Goal: Task Accomplishment & Management: Use online tool/utility

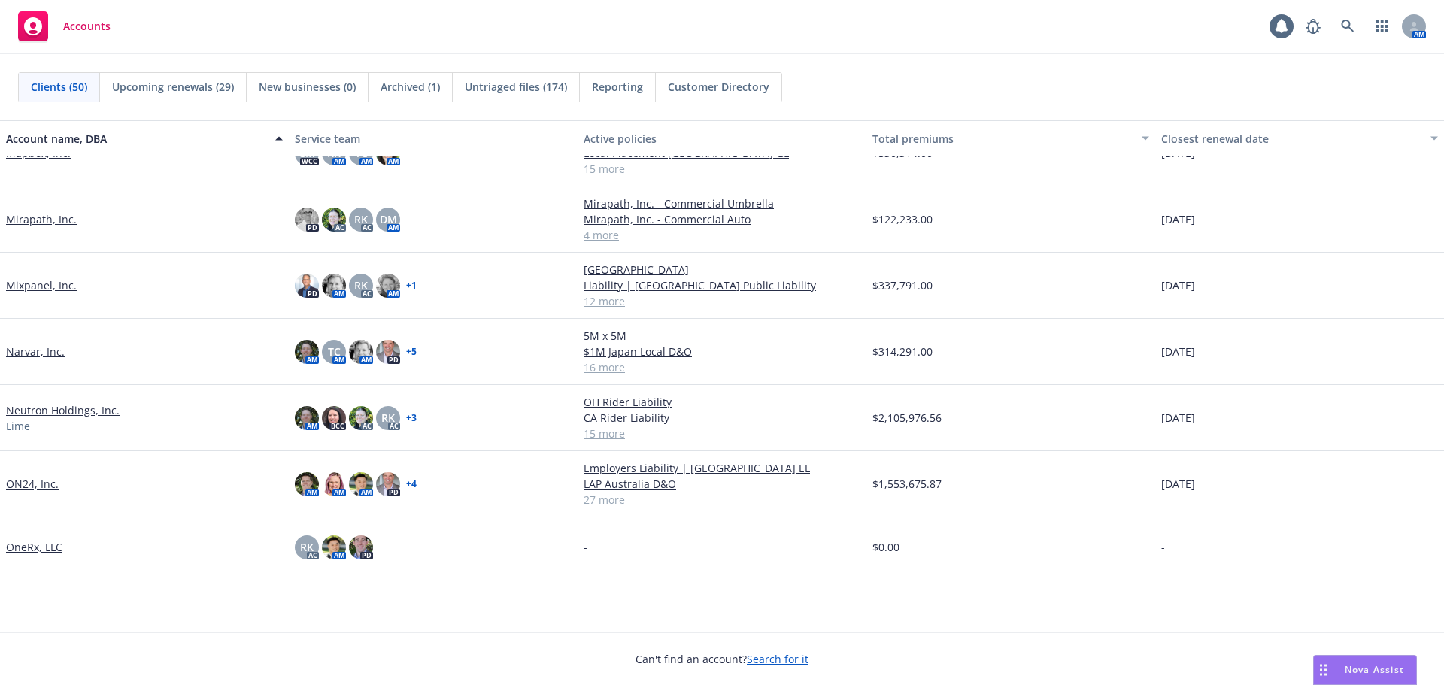
scroll to position [1204, 0]
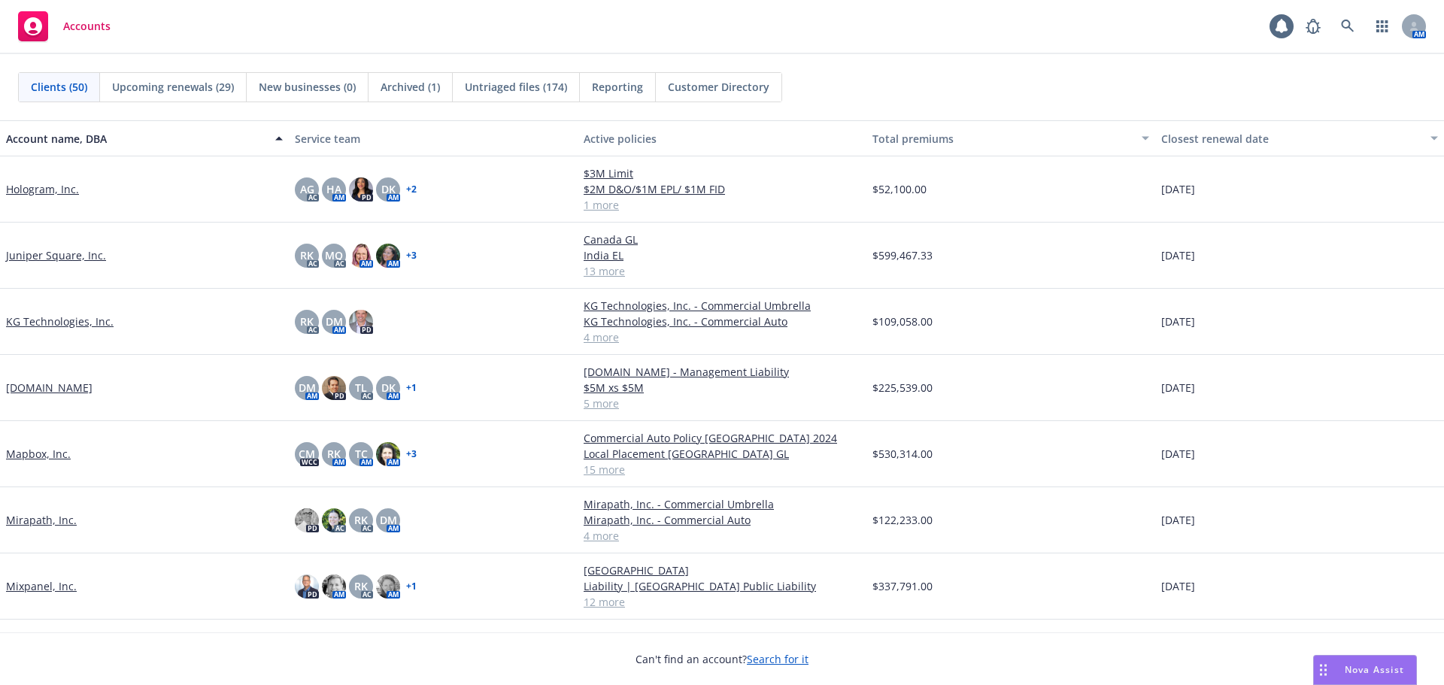
click at [34, 389] on link "[DOMAIN_NAME]" at bounding box center [49, 388] width 87 height 16
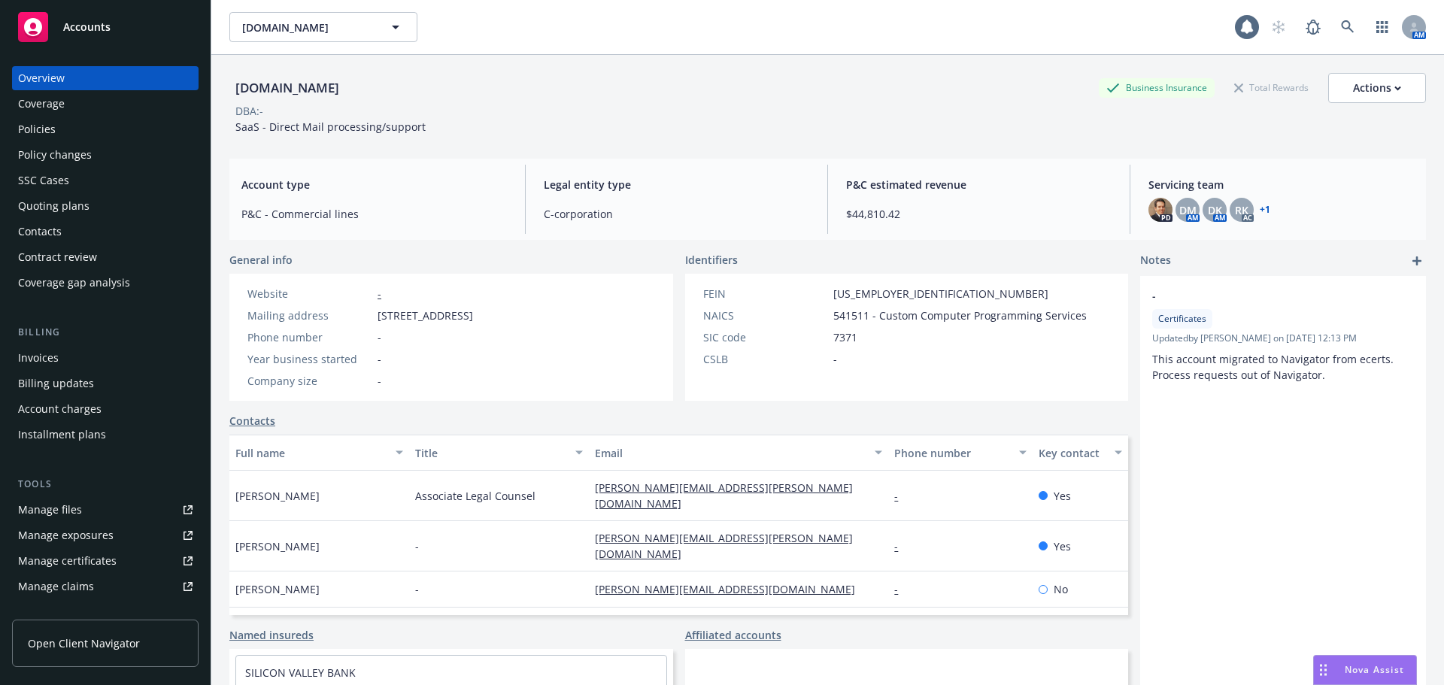
click at [81, 566] on div "Manage certificates" at bounding box center [67, 561] width 99 height 24
click at [147, 132] on div "Policies" at bounding box center [105, 129] width 175 height 24
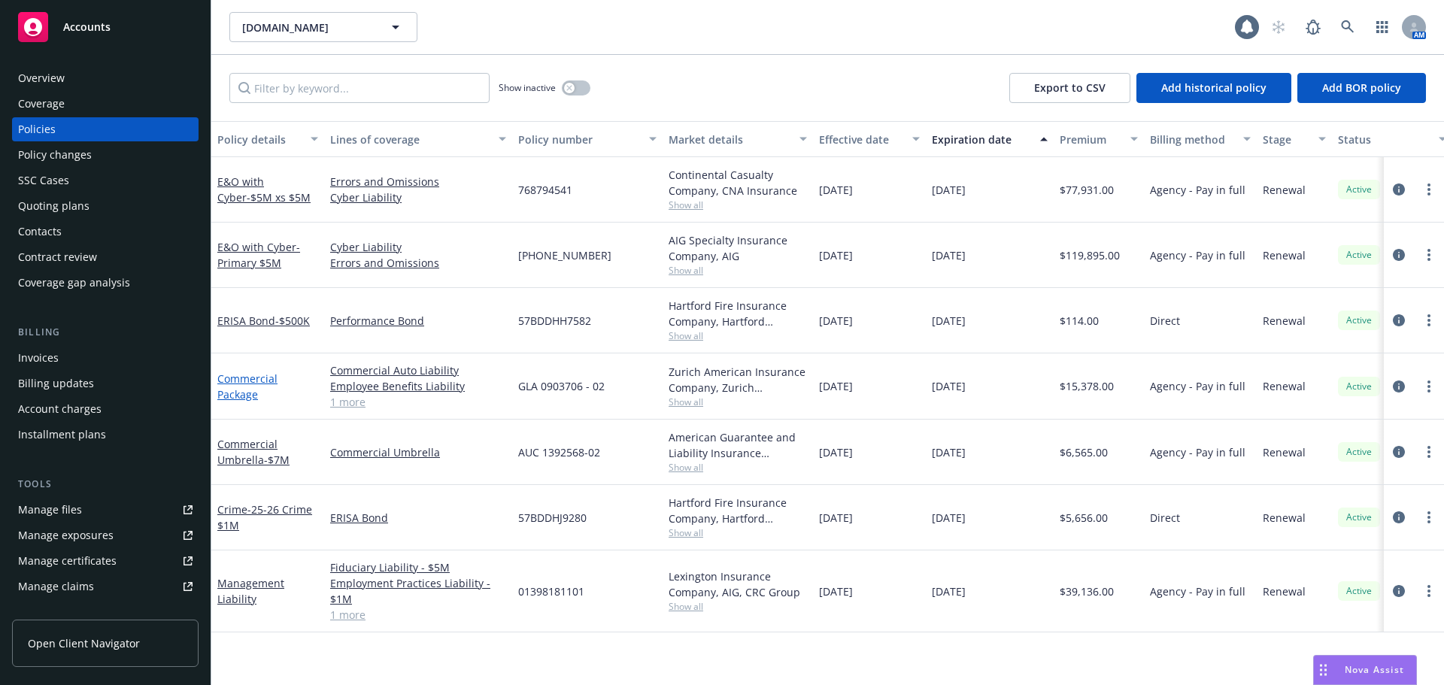
click at [248, 382] on link "Commercial Package" at bounding box center [247, 387] width 60 height 30
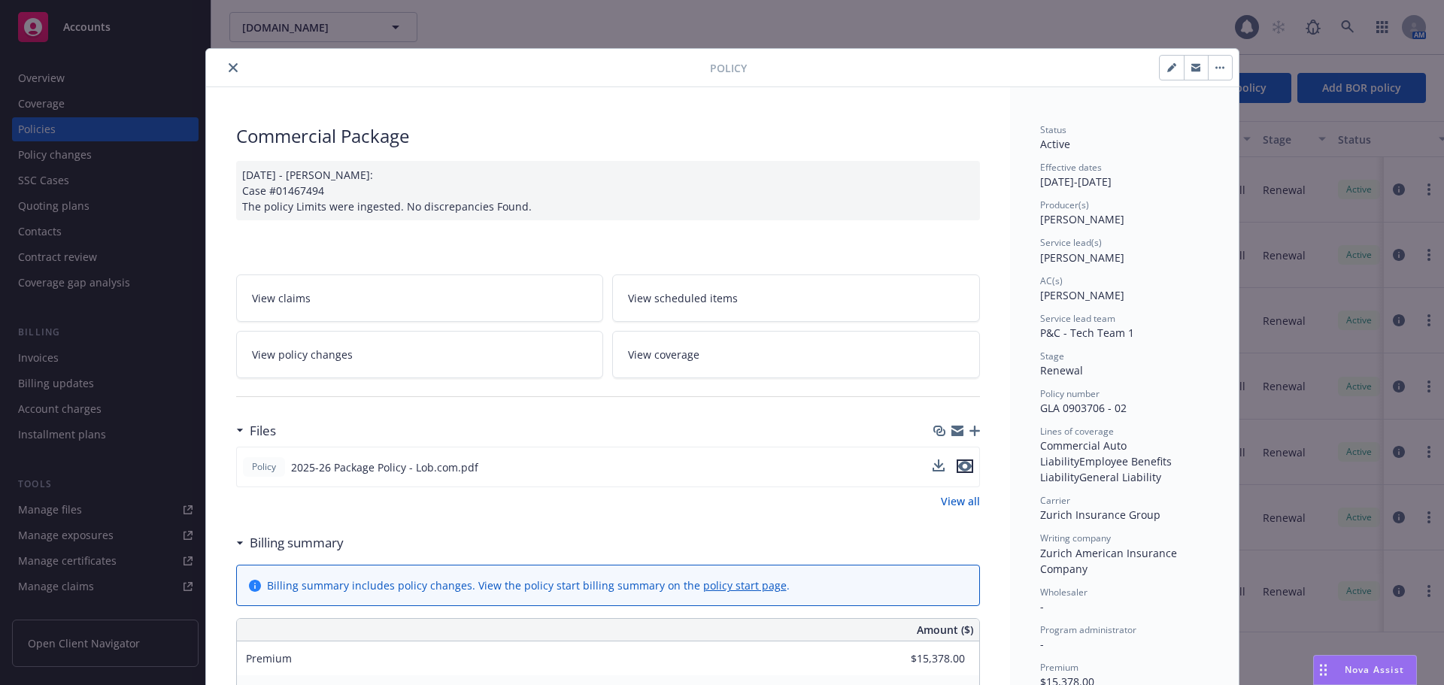
click at [965, 466] on icon "preview file" at bounding box center [965, 466] width 14 height 11
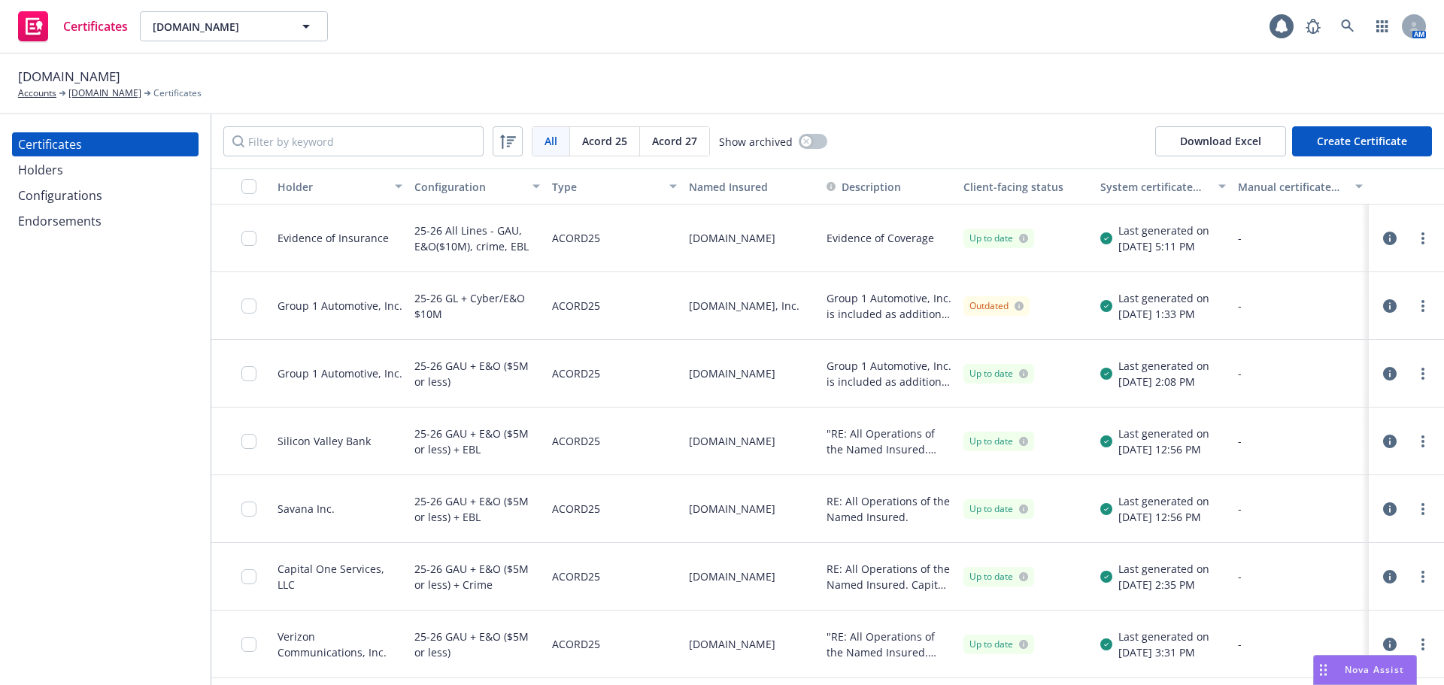
click at [112, 221] on div "Endorsements" at bounding box center [105, 221] width 175 height 24
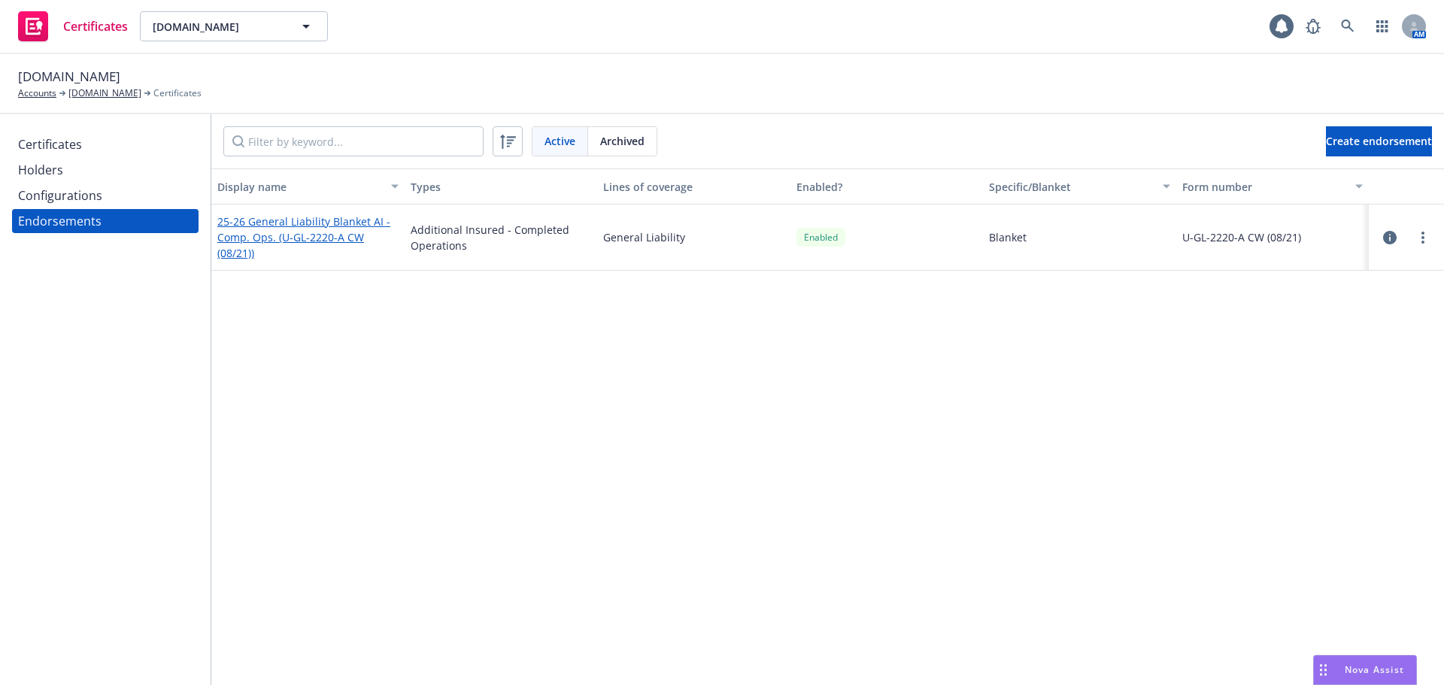
click at [245, 231] on link "25-26 General Liability Blanket AI - Comp. Ops. (U-GL-2220-A CW (08/21))" at bounding box center [303, 237] width 173 height 46
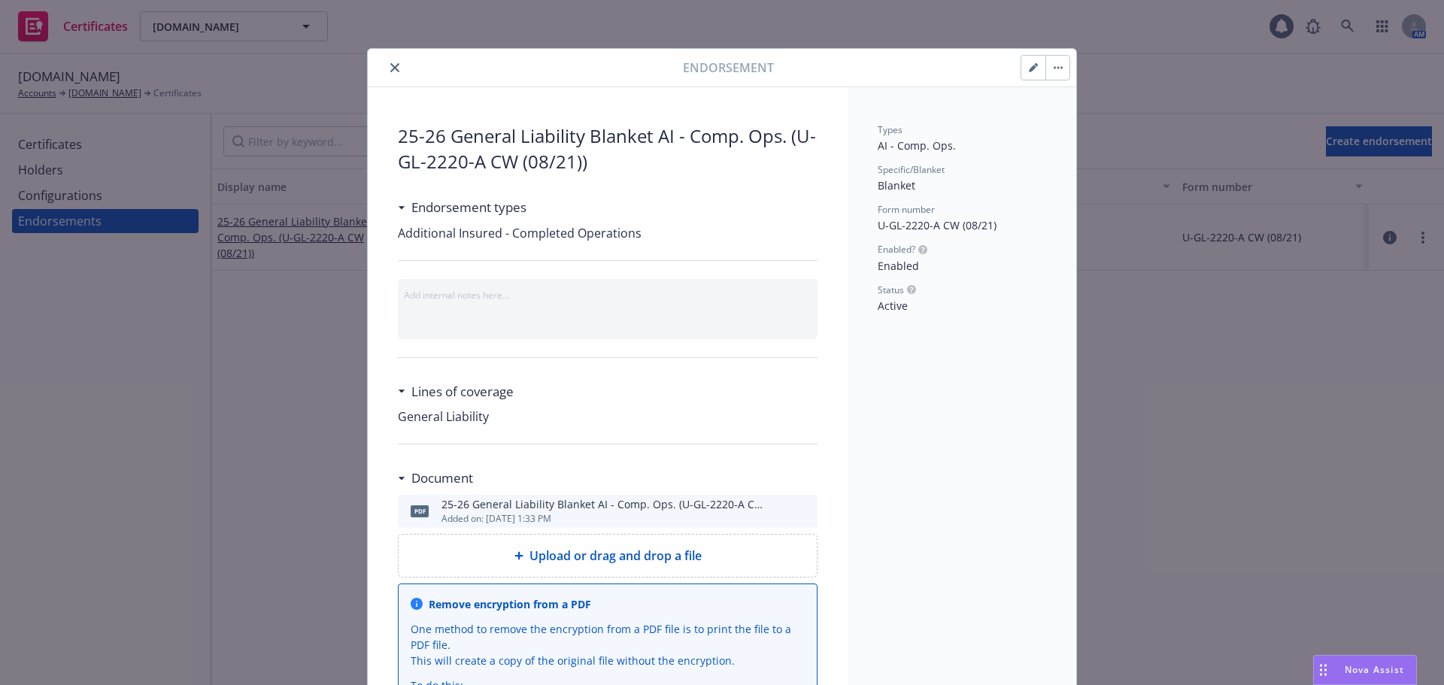
click at [798, 520] on button at bounding box center [805, 512] width 14 height 18
click at [799, 508] on icon "preview file" at bounding box center [804, 511] width 14 height 11
click at [390, 66] on icon "close" at bounding box center [394, 67] width 9 height 9
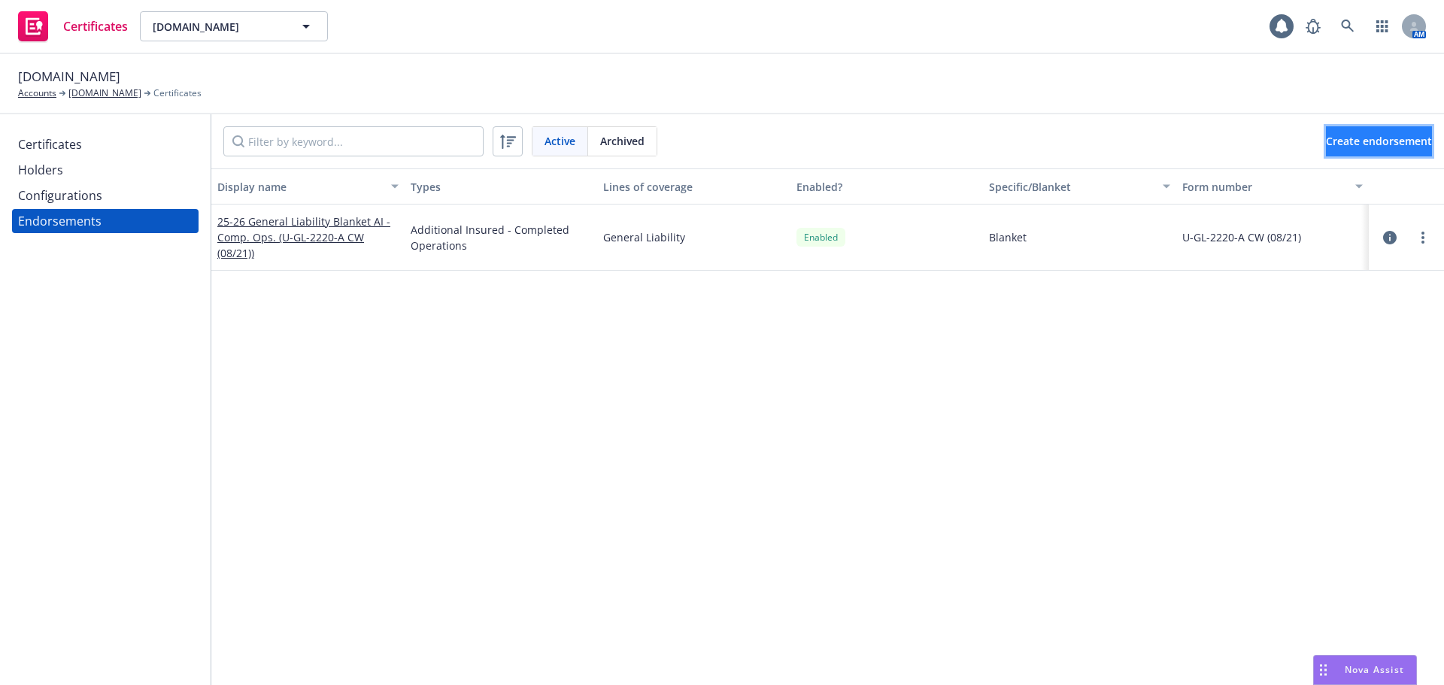
click at [1326, 141] on span "Create endorsement" at bounding box center [1379, 141] width 106 height 14
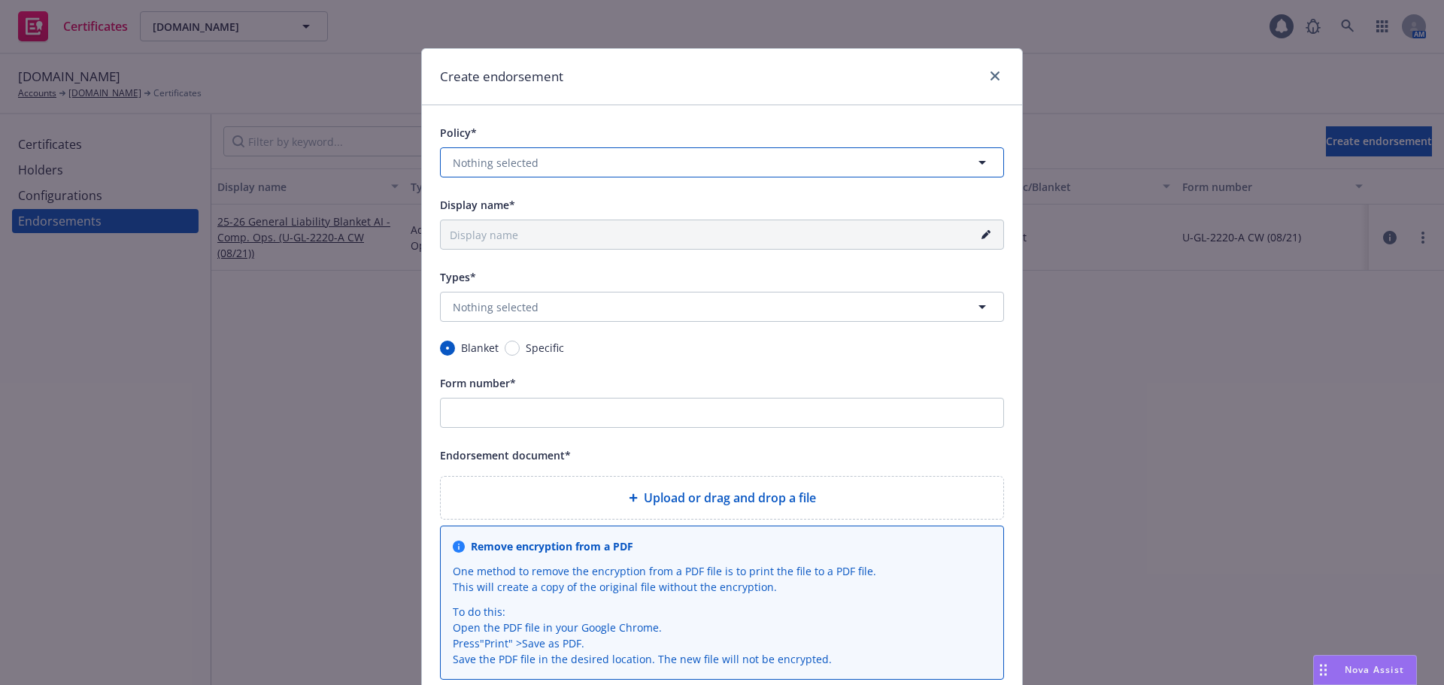
click at [566, 167] on button "Nothing selected" at bounding box center [722, 162] width 564 height 30
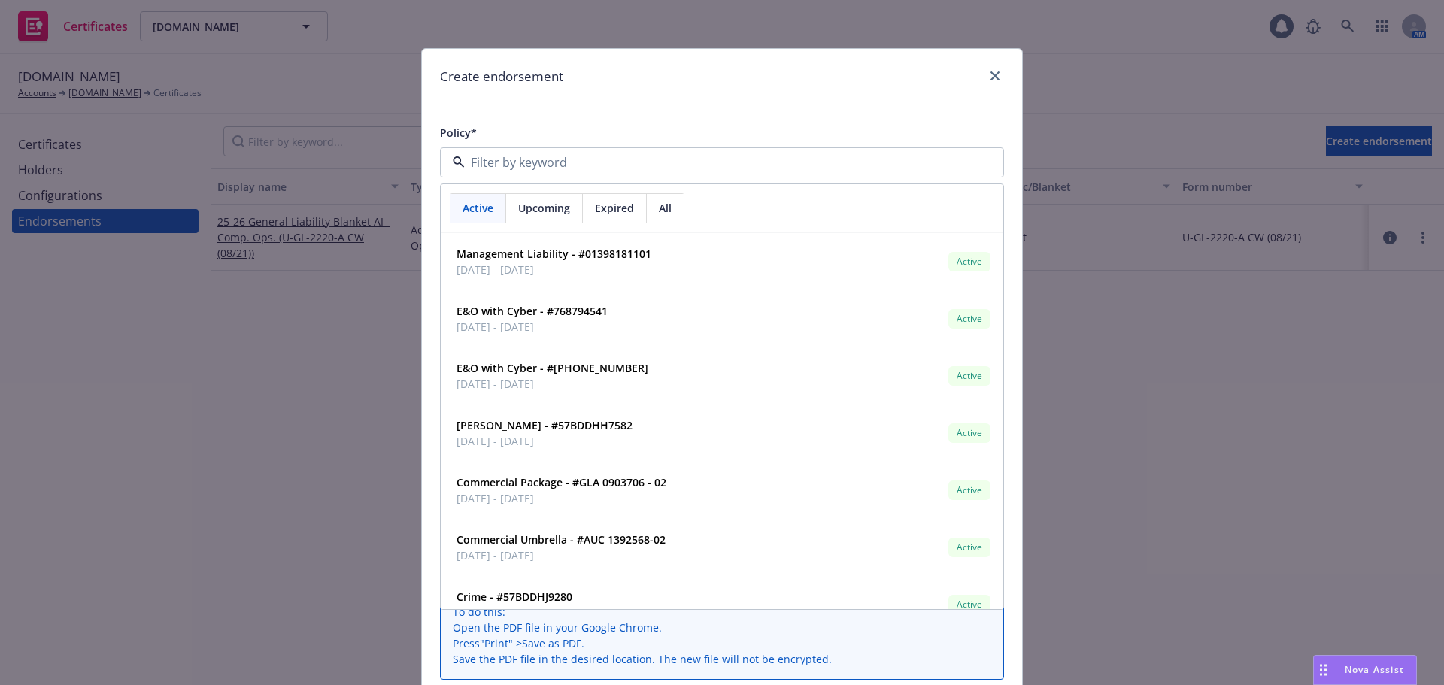
click at [561, 208] on span "Upcoming" at bounding box center [544, 208] width 52 height 16
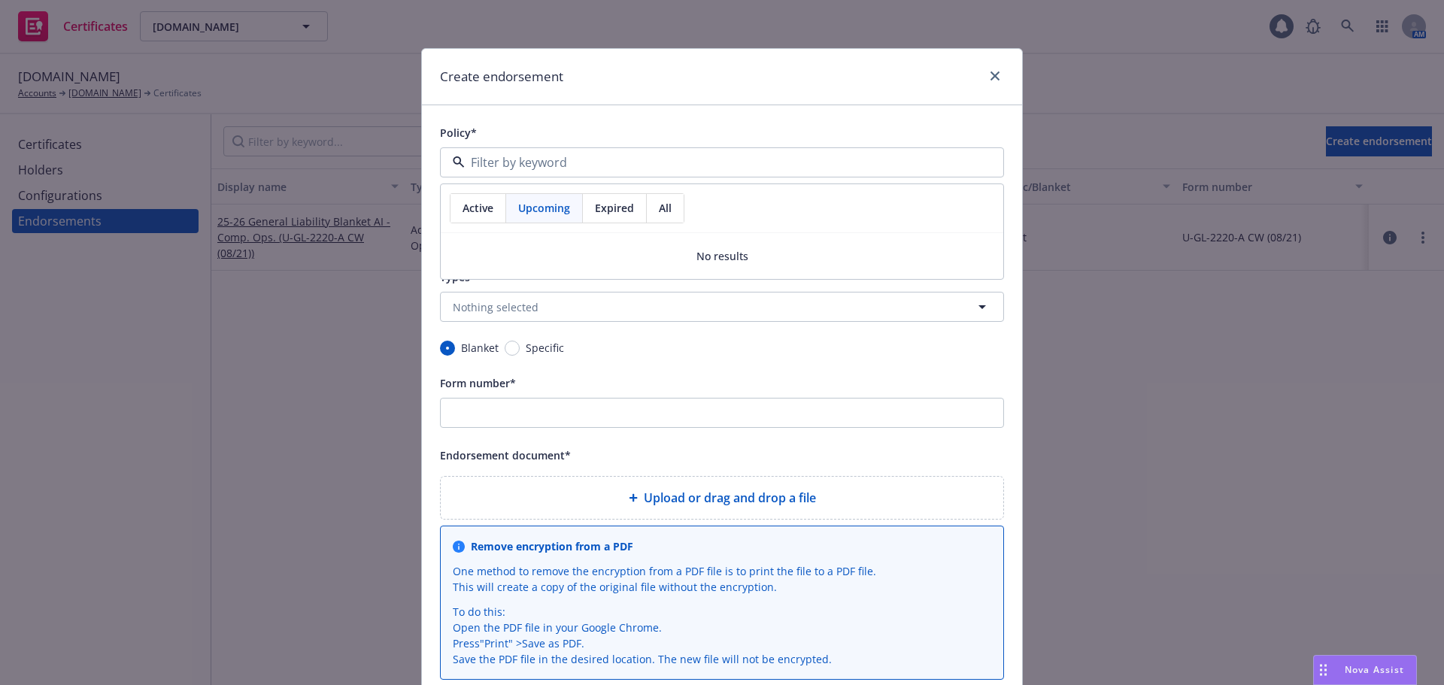
click at [481, 208] on span "Active" at bounding box center [478, 208] width 31 height 16
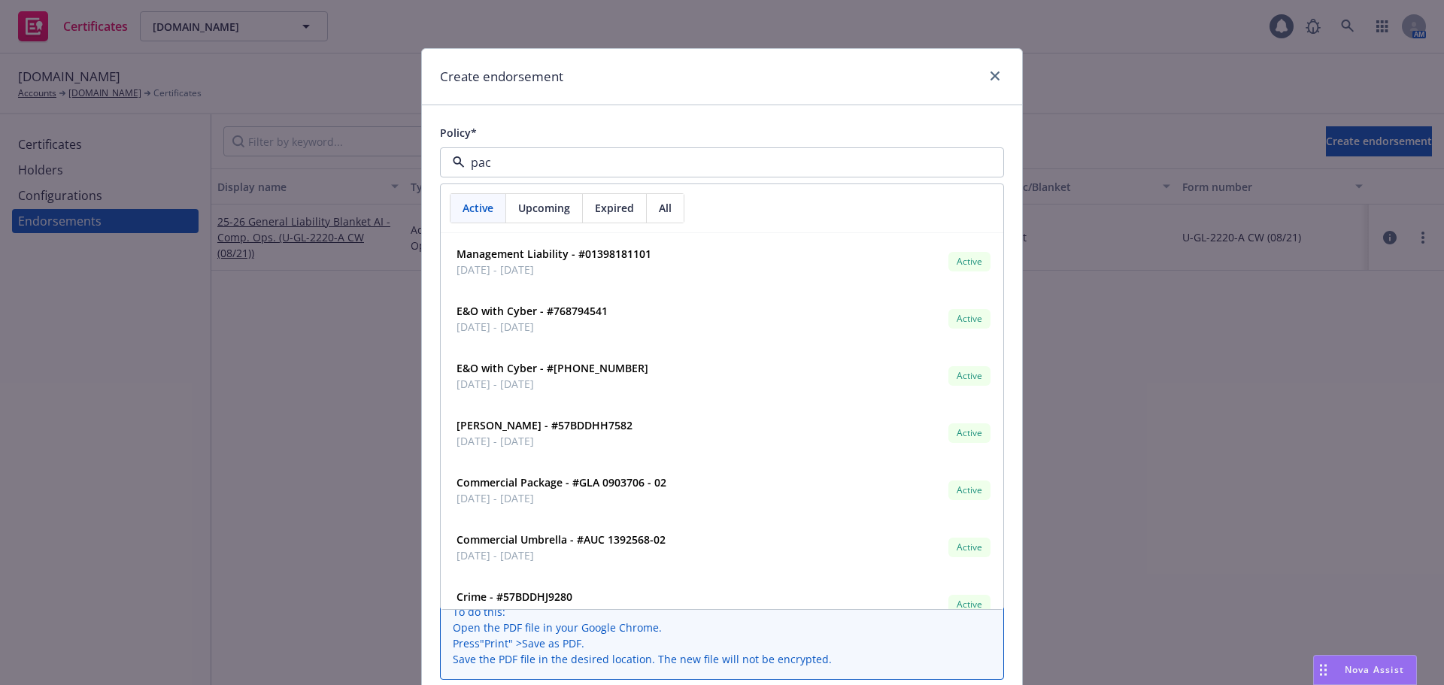
type input "pack"
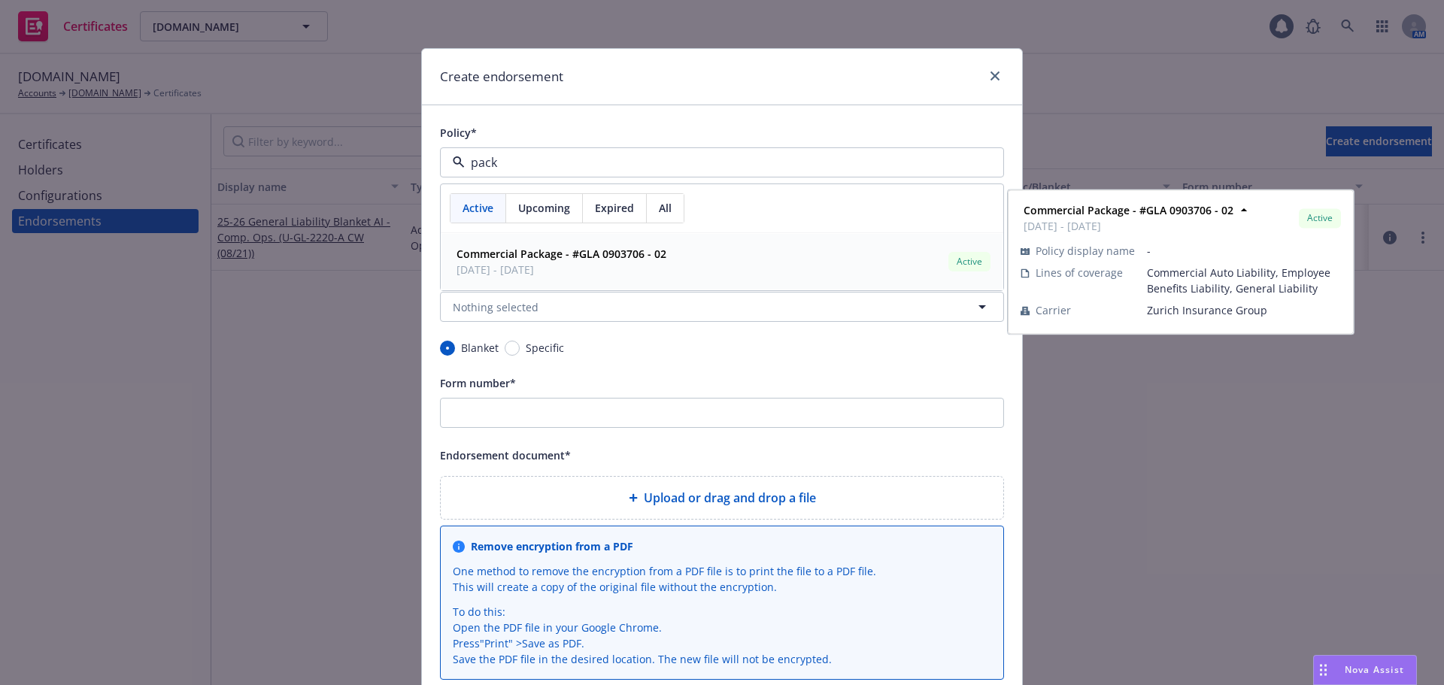
click at [539, 263] on span "04/28/2025 - 04/28/2026" at bounding box center [562, 270] width 210 height 16
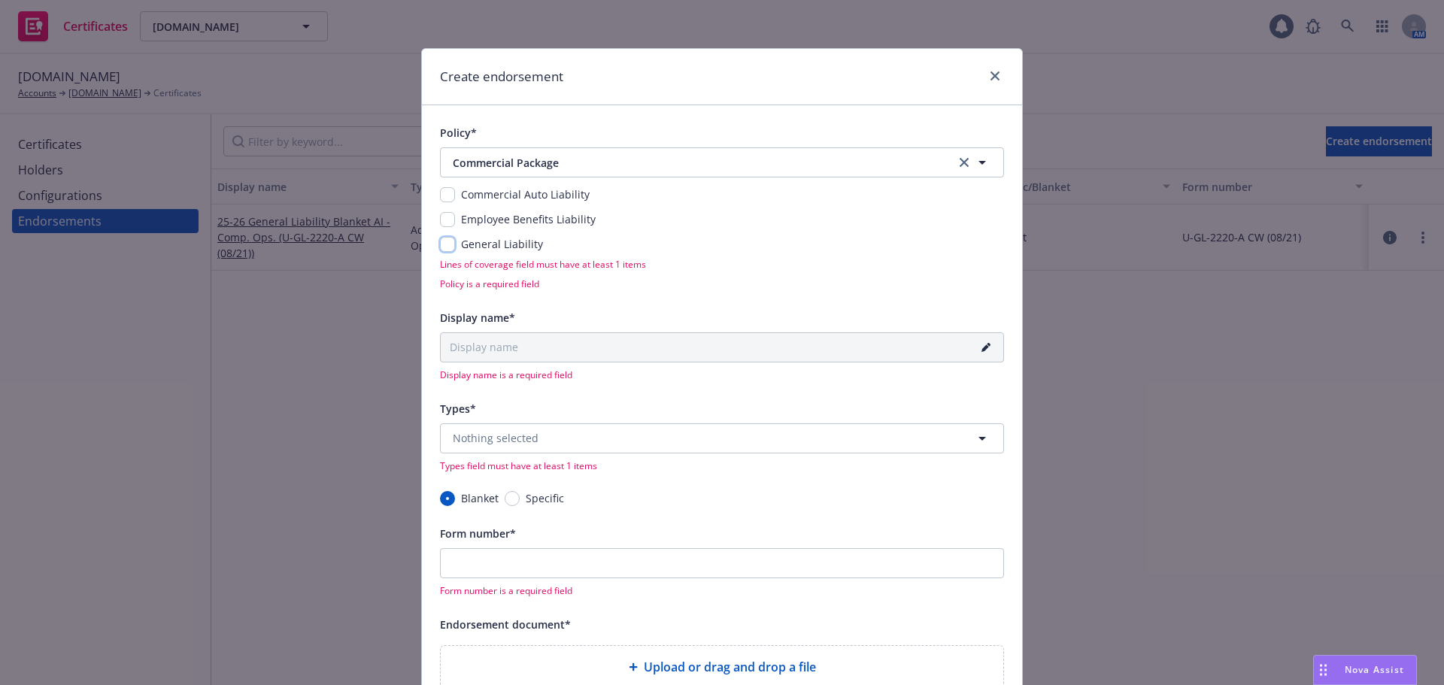
click at [449, 239] on input "checkbox" at bounding box center [447, 244] width 15 height 15
checkbox input "true"
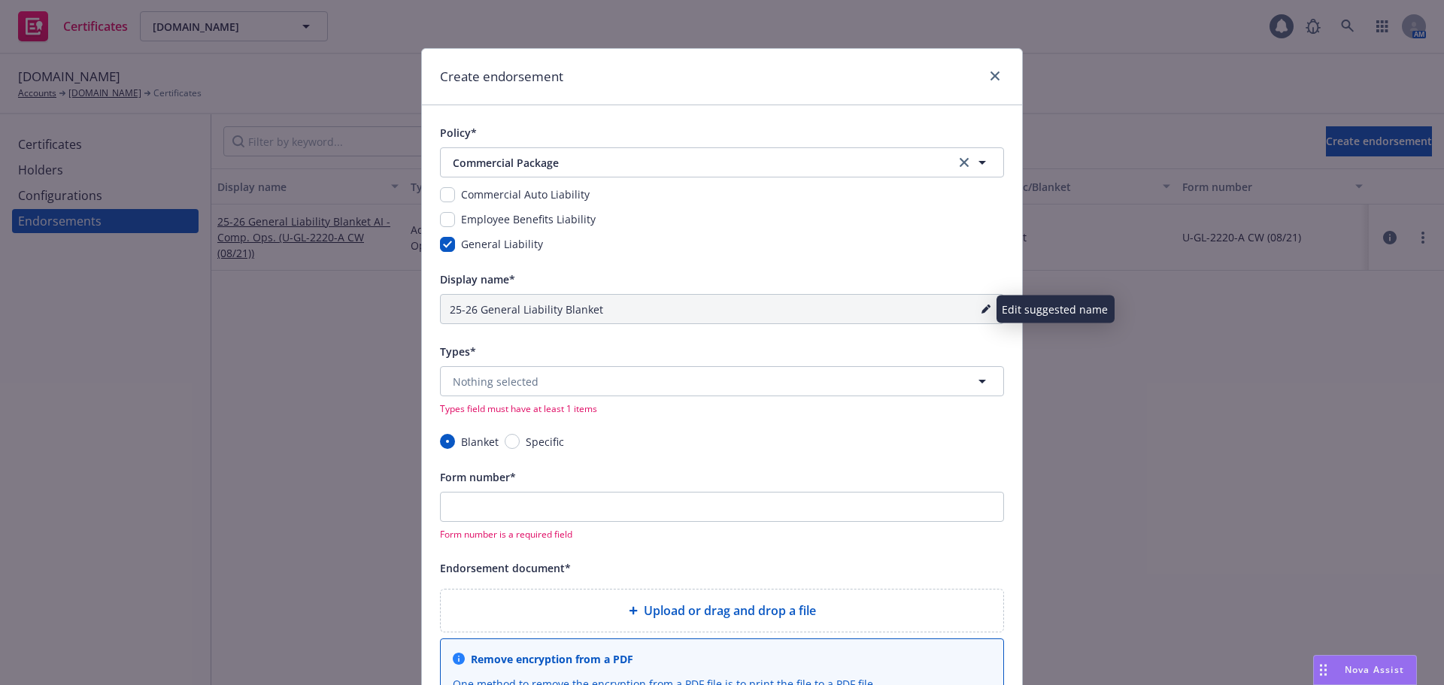
click at [982, 311] on icon "pencil" at bounding box center [986, 311] width 8 height 8
drag, startPoint x: 518, startPoint y: 313, endPoint x: 381, endPoint y: 306, distance: 137.1
click at [381, 306] on div "Create endorsement Policy* Commercial Package Commercial Package Commercial Aut…" at bounding box center [722, 342] width 1444 height 685
paste input "PNC Endorsement - Lob.com"
type input "25-26 PNC Endorsement"
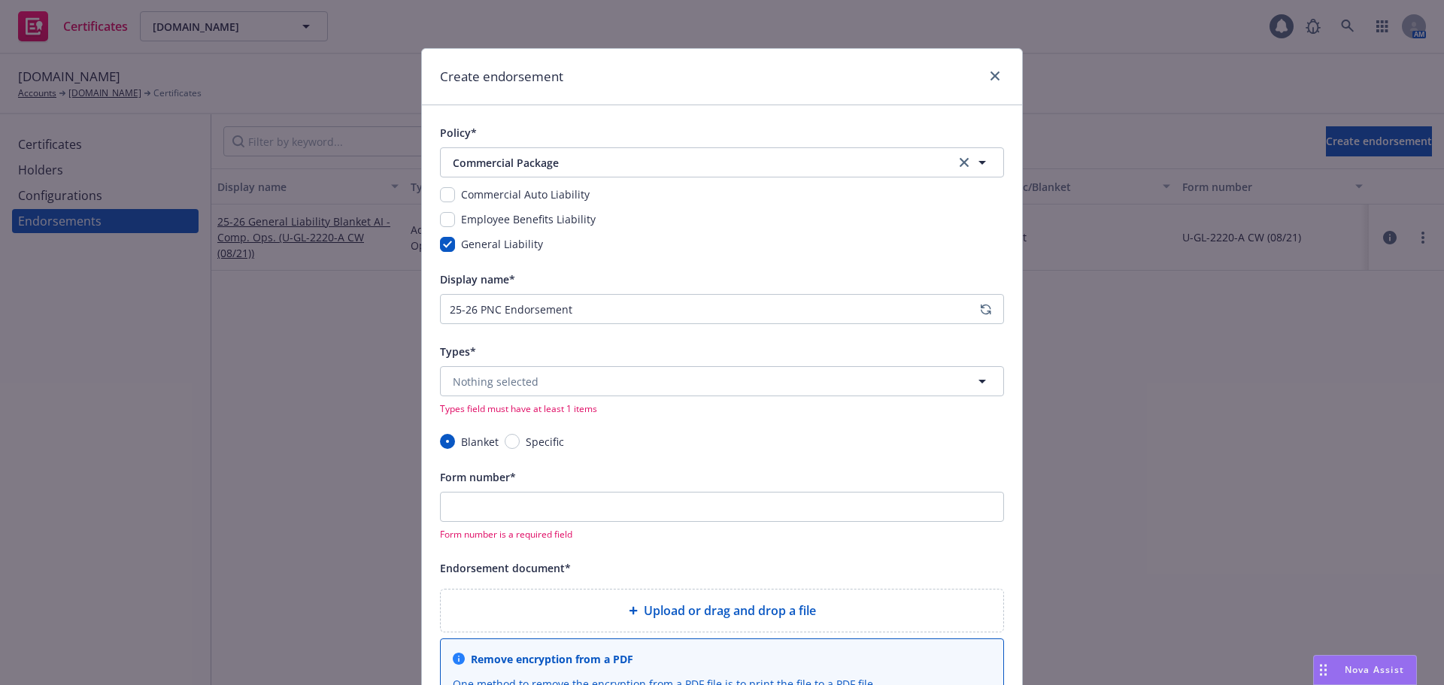
click at [470, 351] on div "Types*" at bounding box center [722, 351] width 564 height 18
click at [567, 378] on button "Nothing selected" at bounding box center [722, 381] width 564 height 30
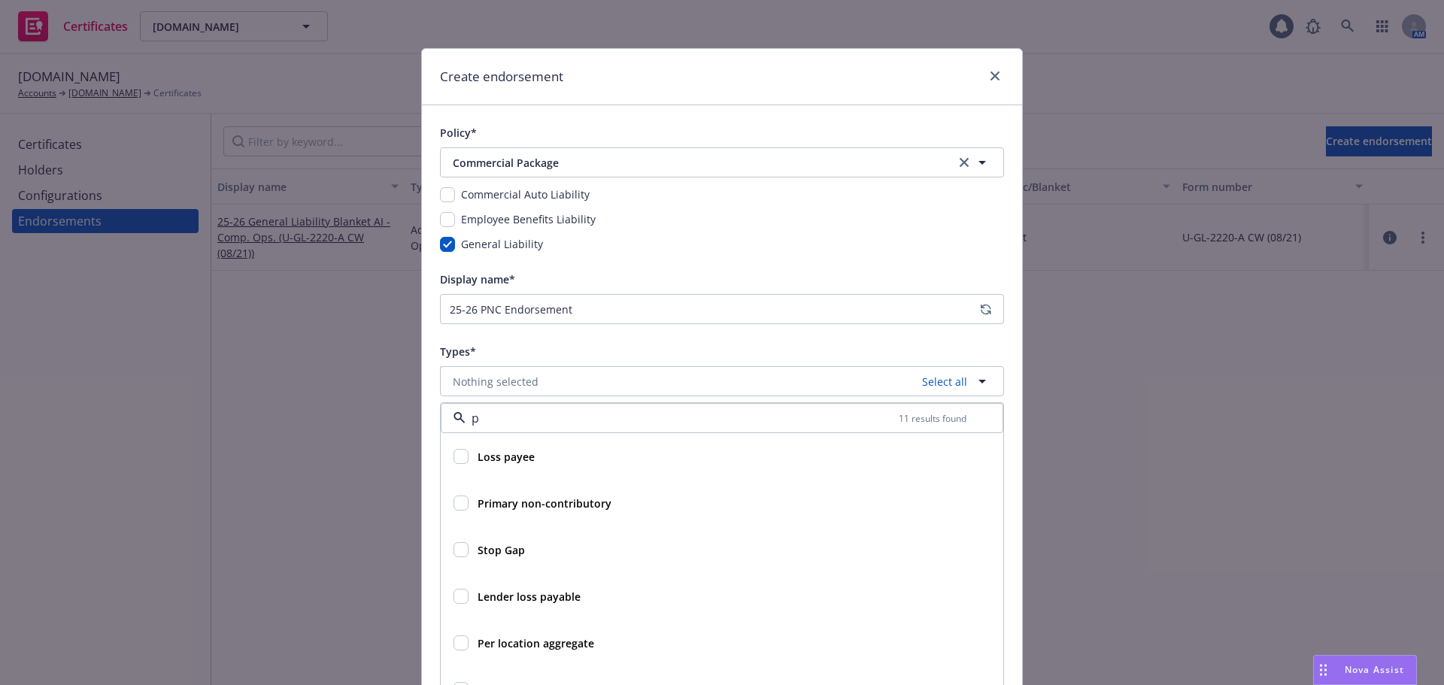
type input "pr"
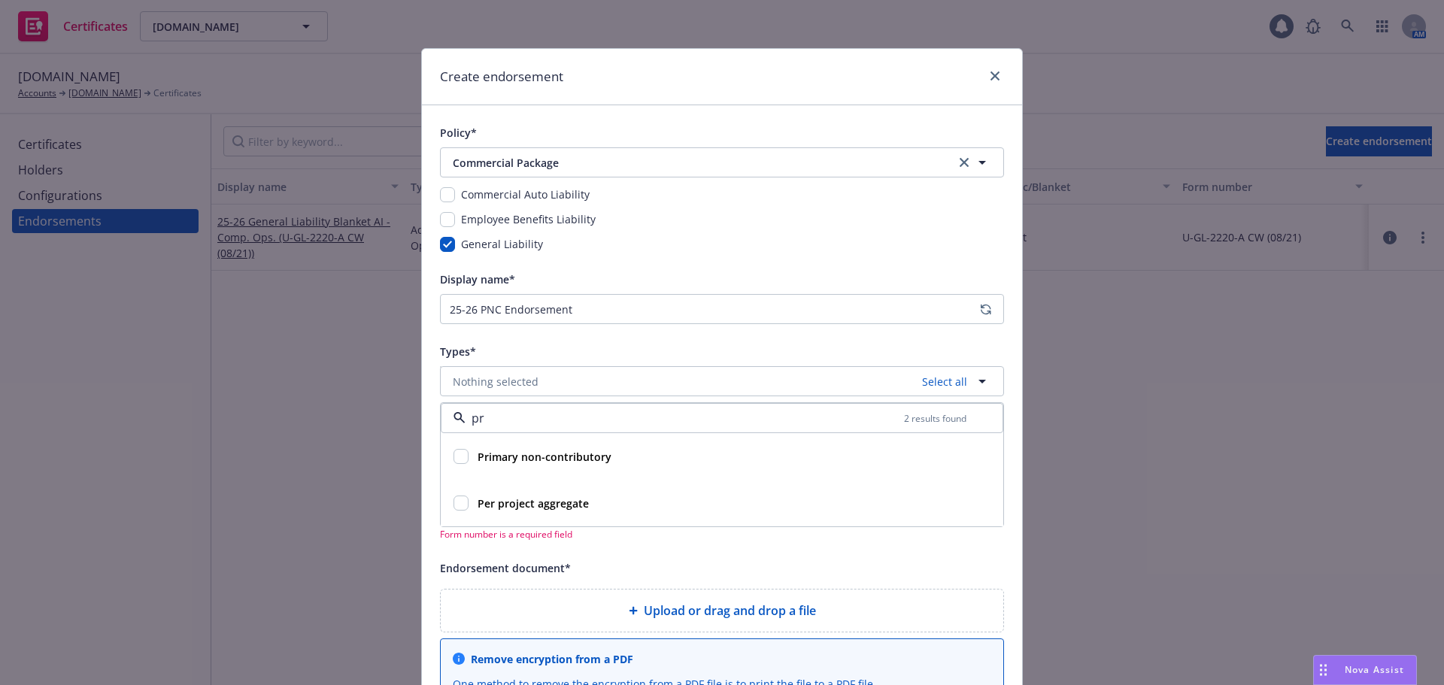
click at [460, 457] on input "checkbox" at bounding box center [461, 456] width 15 height 15
checkbox input "true"
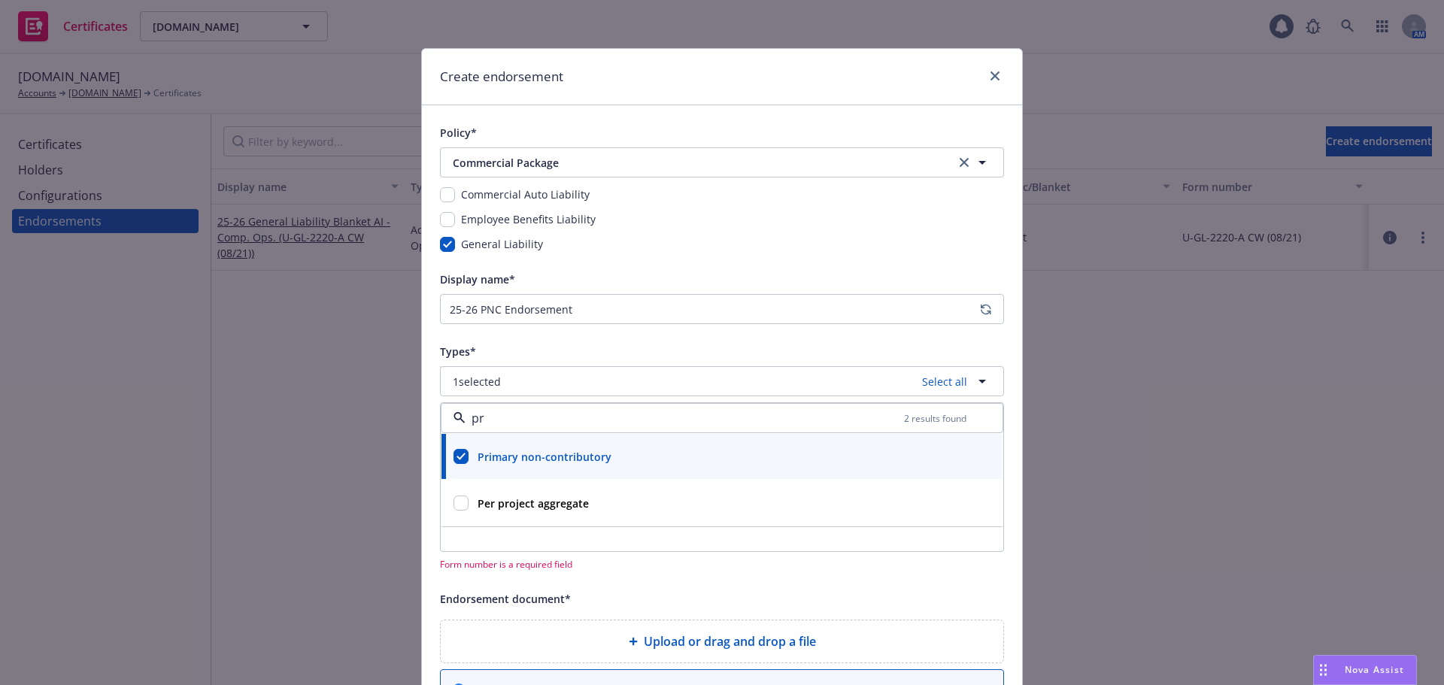
type input "pr"
click at [426, 420] on div "Policy* Commercial Package Commercial Package Commercial Auto Liability Employe…" at bounding box center [722, 553] width 600 height 896
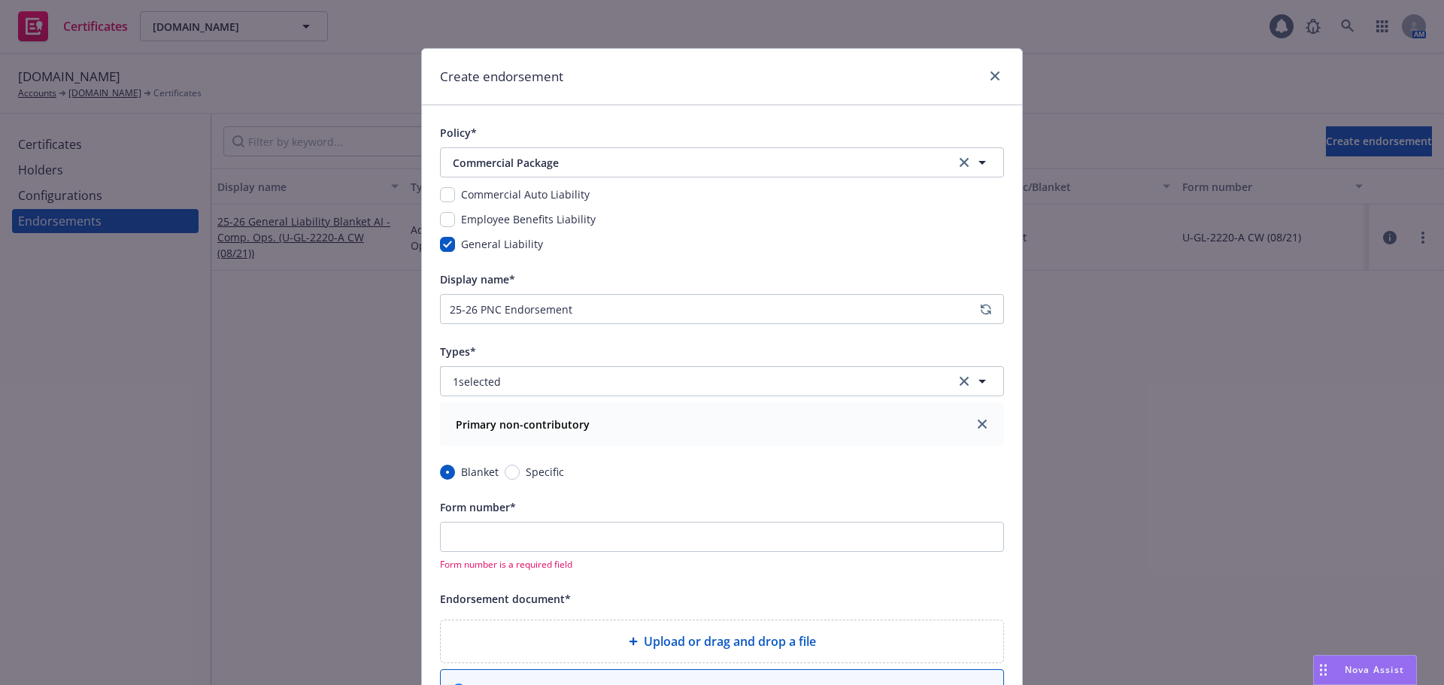
scroll to position [75, 0]
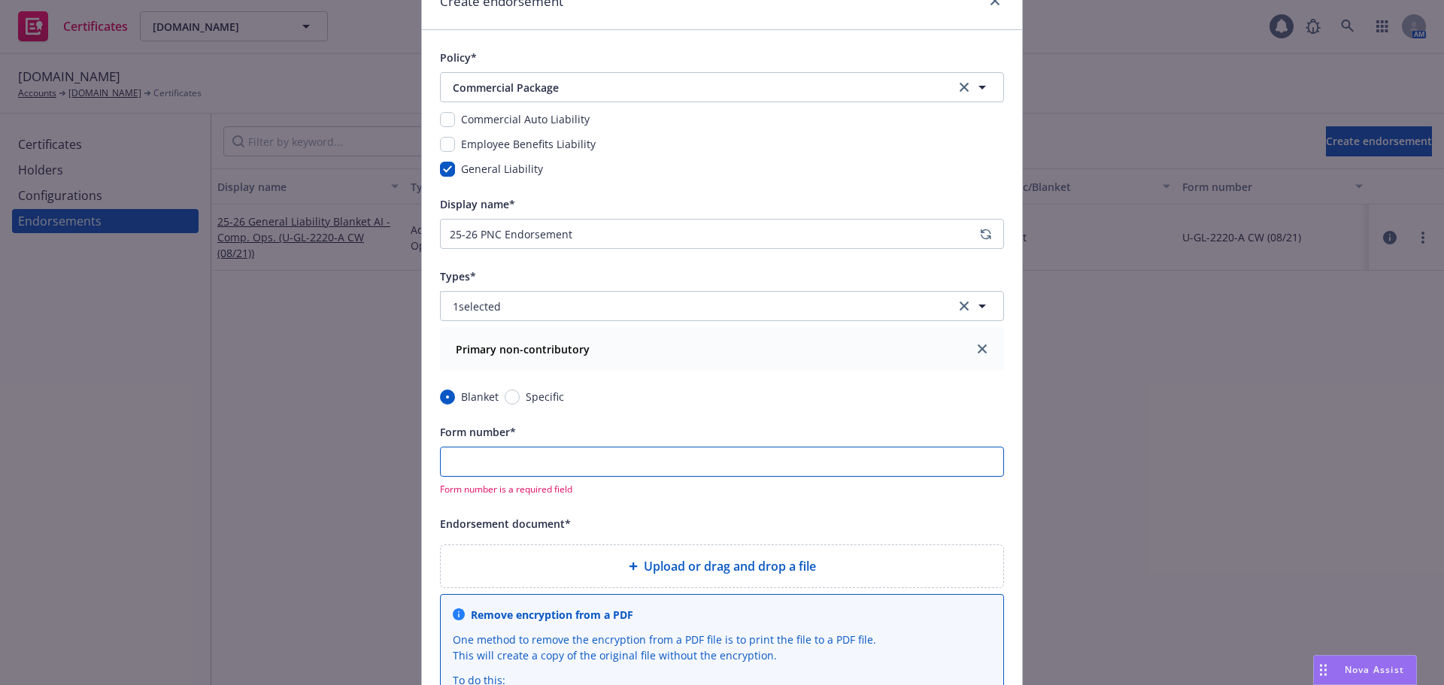
click at [737, 464] on input "Form number*" at bounding box center [722, 462] width 564 height 30
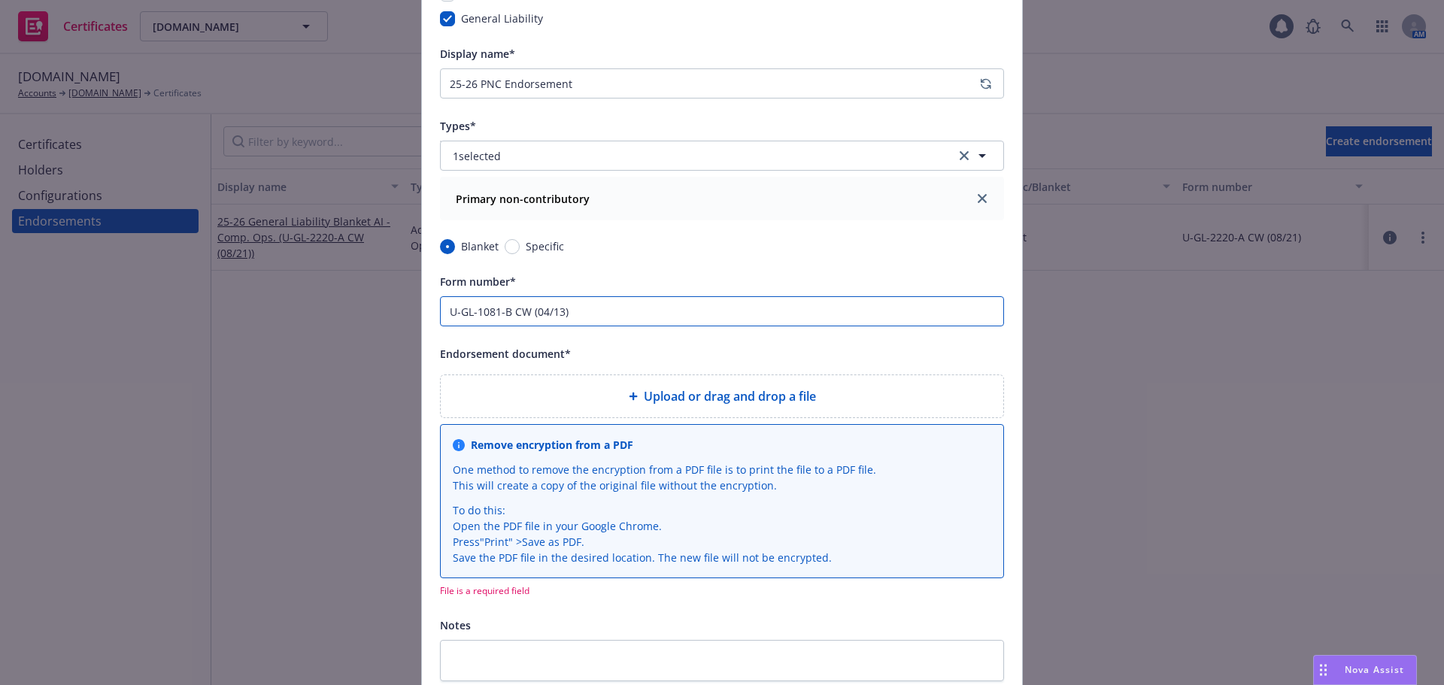
scroll to position [301, 0]
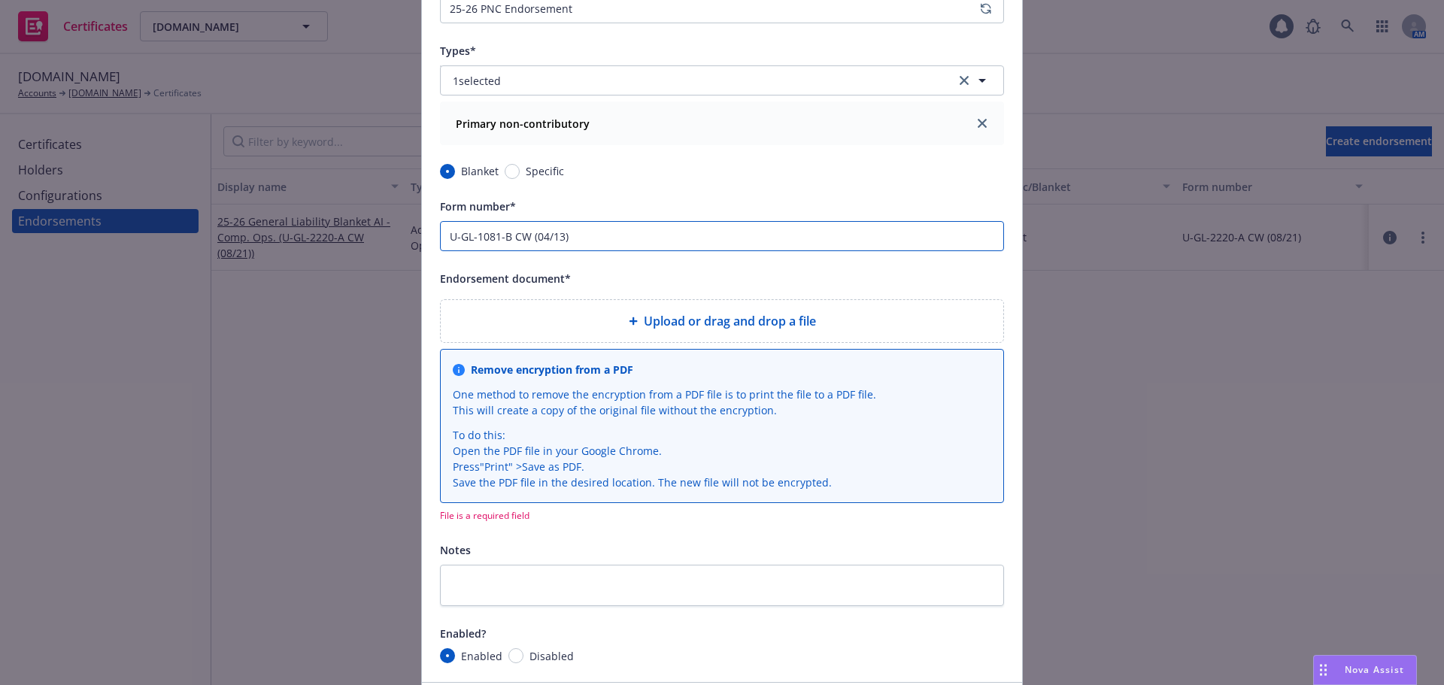
type input "U-GL-1081-B CW (04/13)"
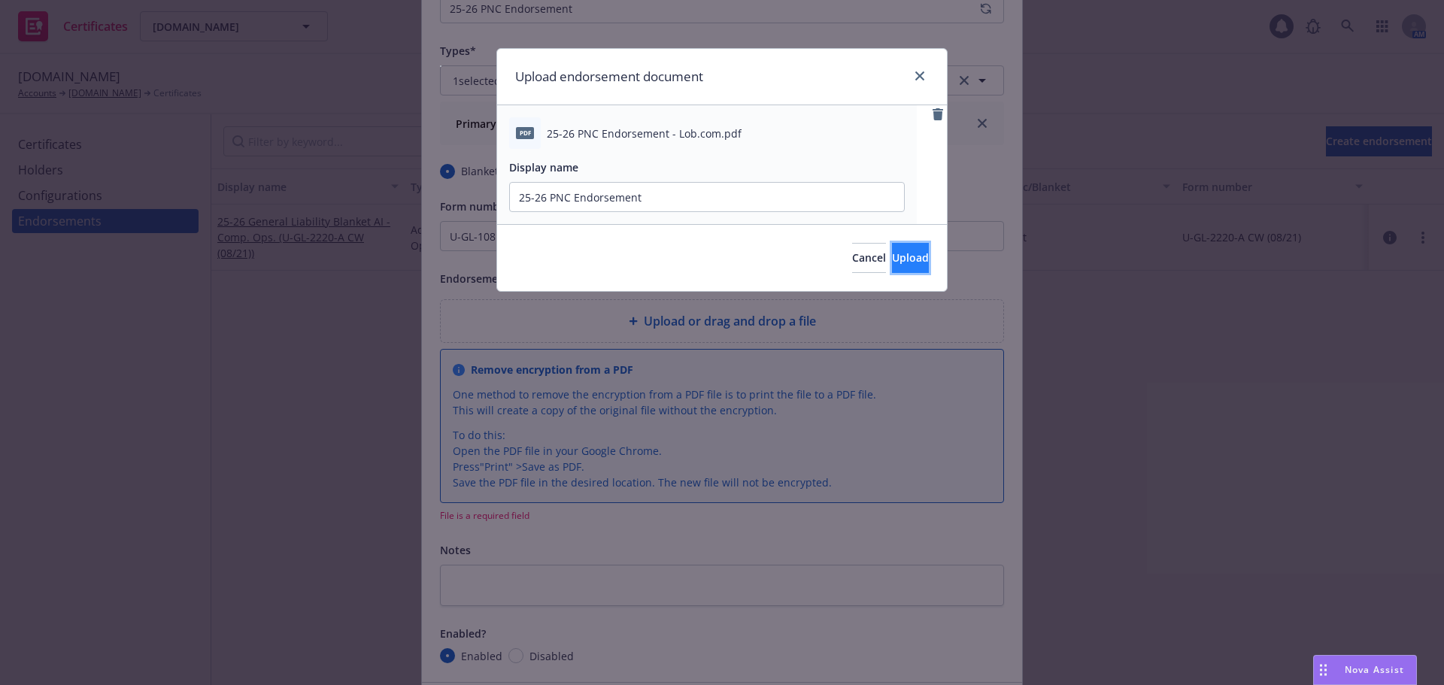
click at [892, 263] on span "Upload" at bounding box center [910, 258] width 37 height 14
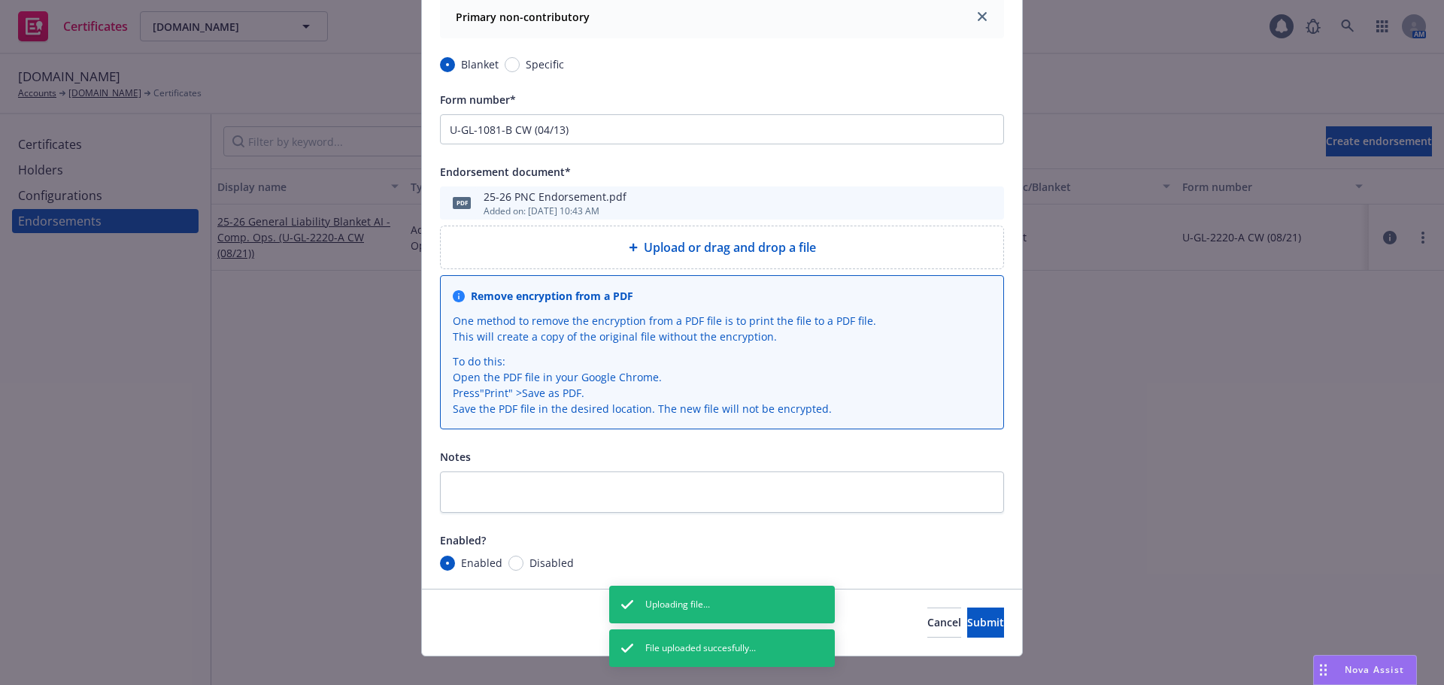
scroll to position [427, 0]
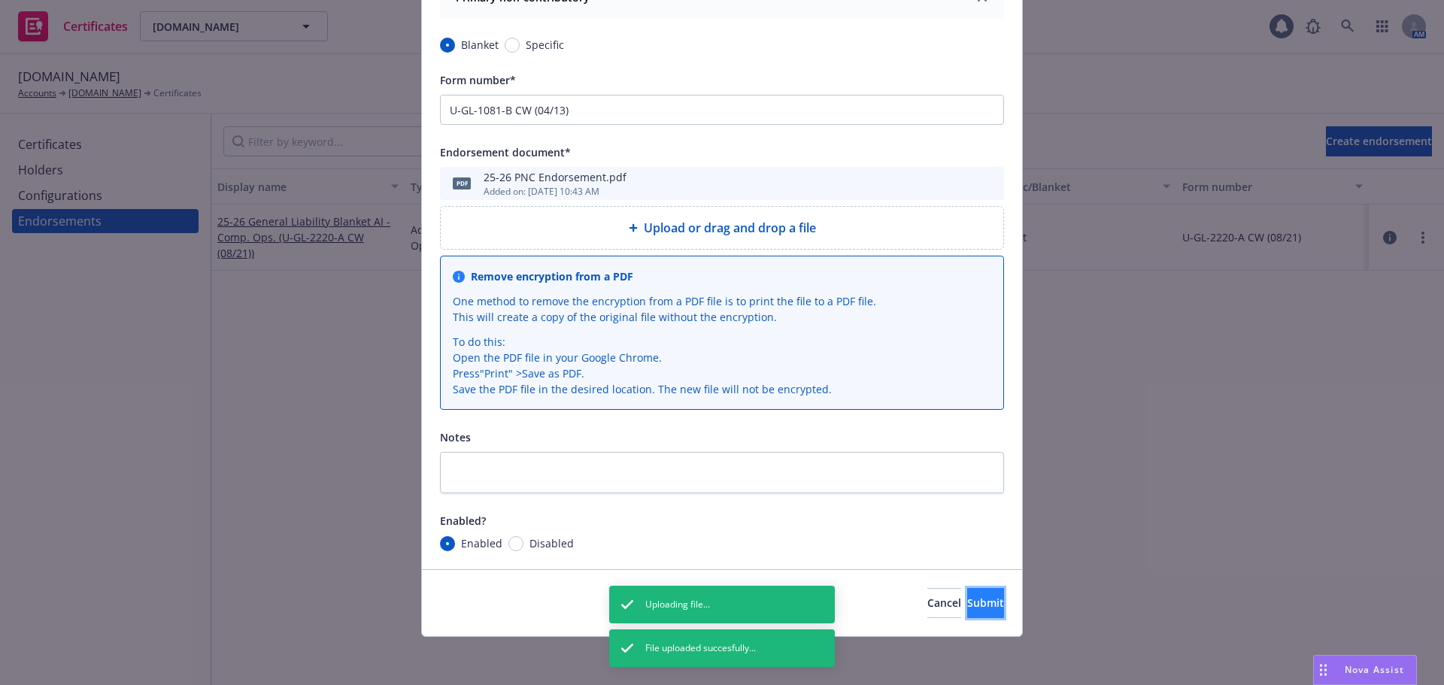
click at [967, 597] on span "Submit" at bounding box center [985, 603] width 37 height 14
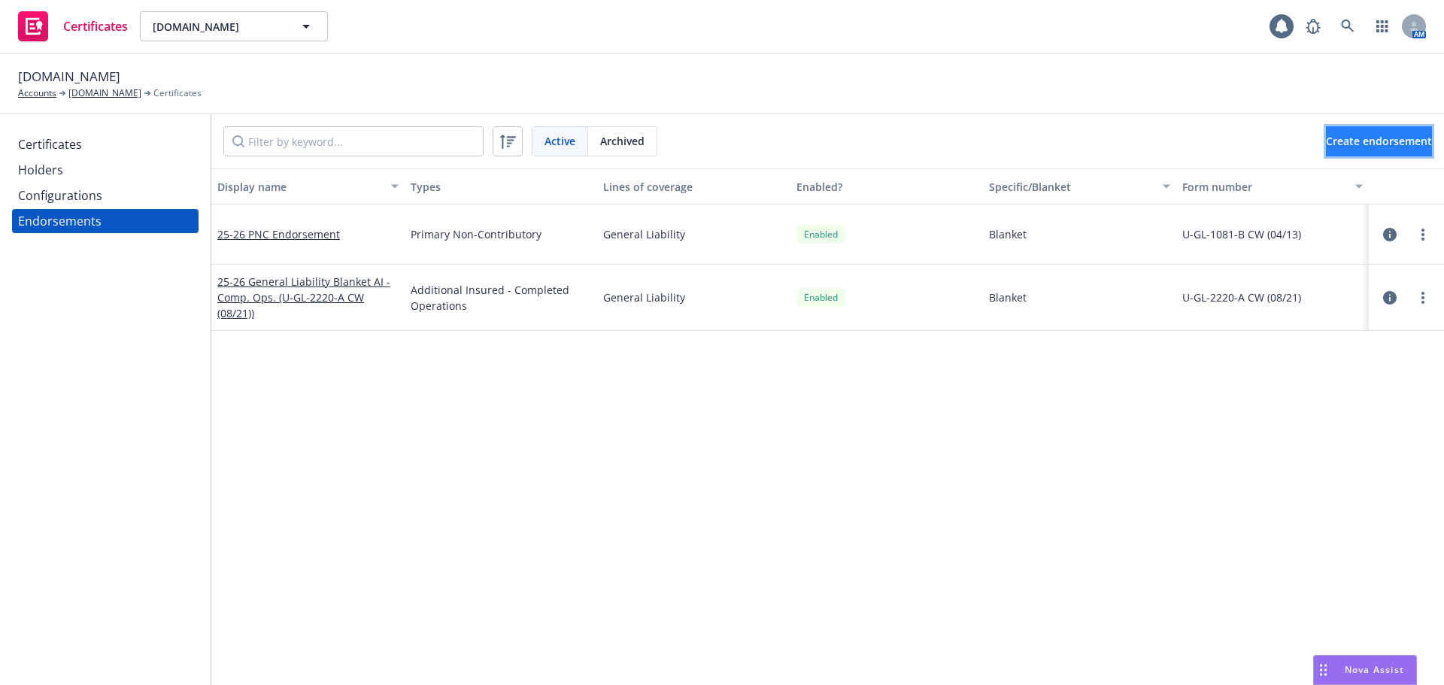
click at [1326, 150] on button "Create endorsement" at bounding box center [1379, 141] width 106 height 30
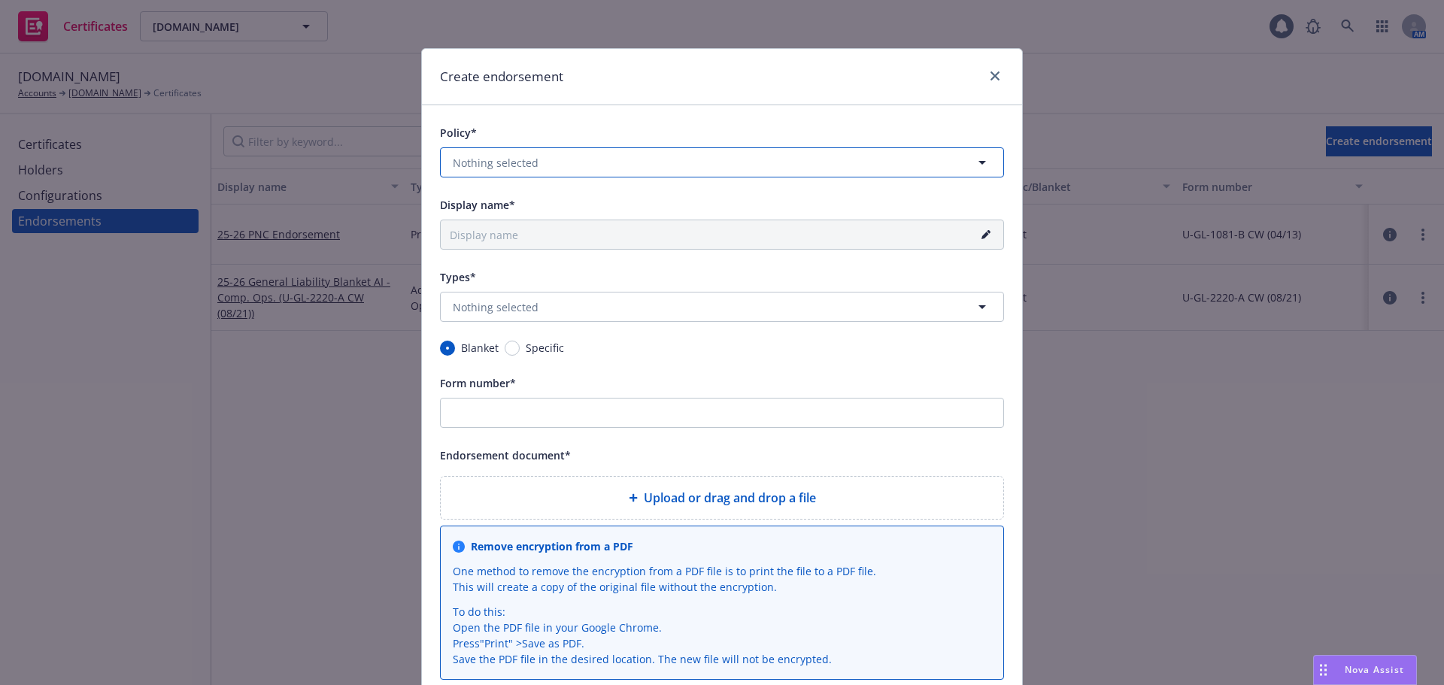
click at [540, 166] on button "Nothing selected" at bounding box center [722, 162] width 564 height 30
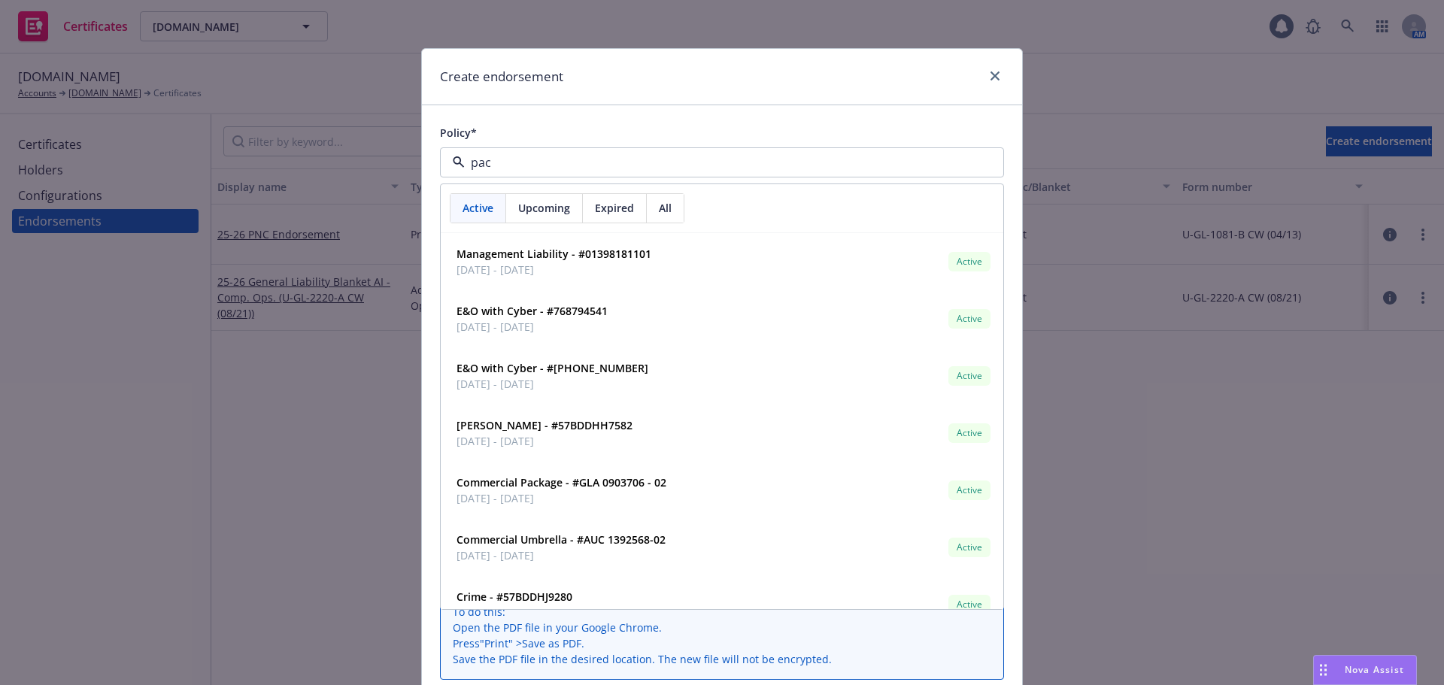
type input "pack"
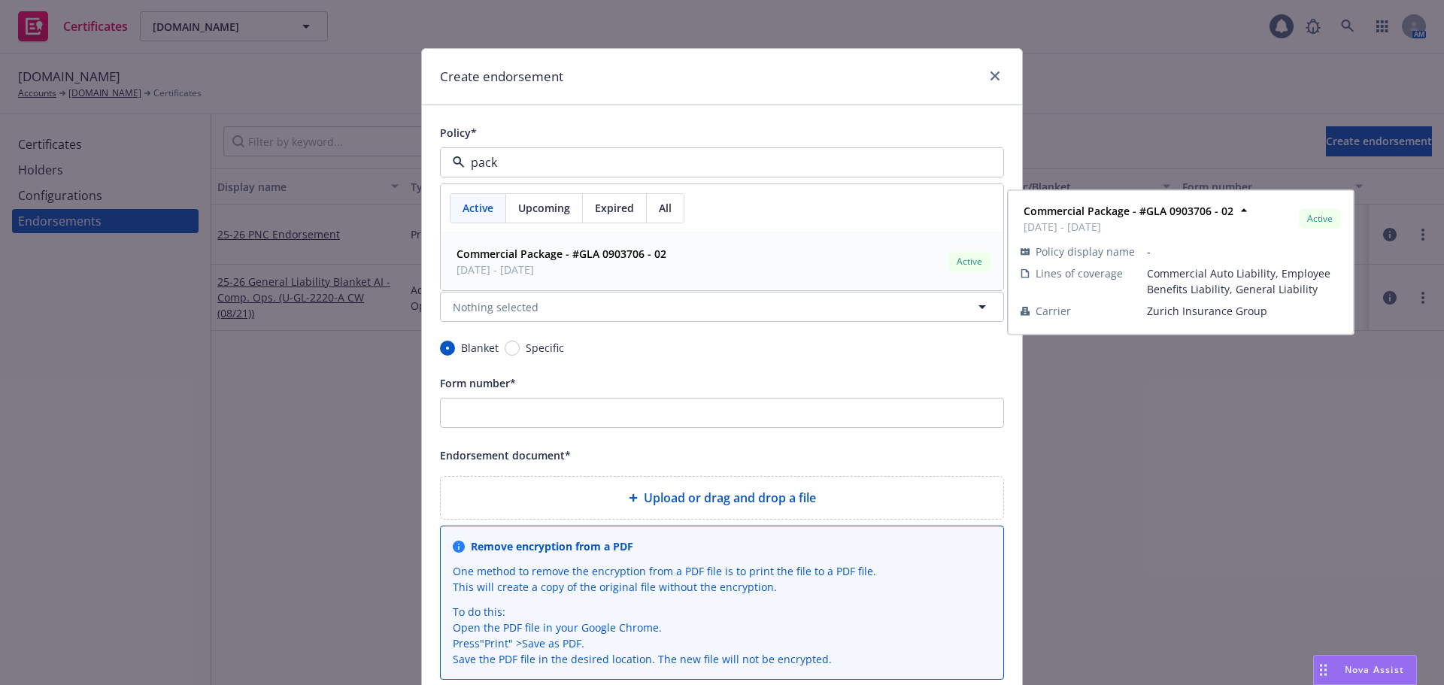
click at [541, 258] on strong "Commercial Package - #GLA 0903706 - 02" at bounding box center [562, 254] width 210 height 14
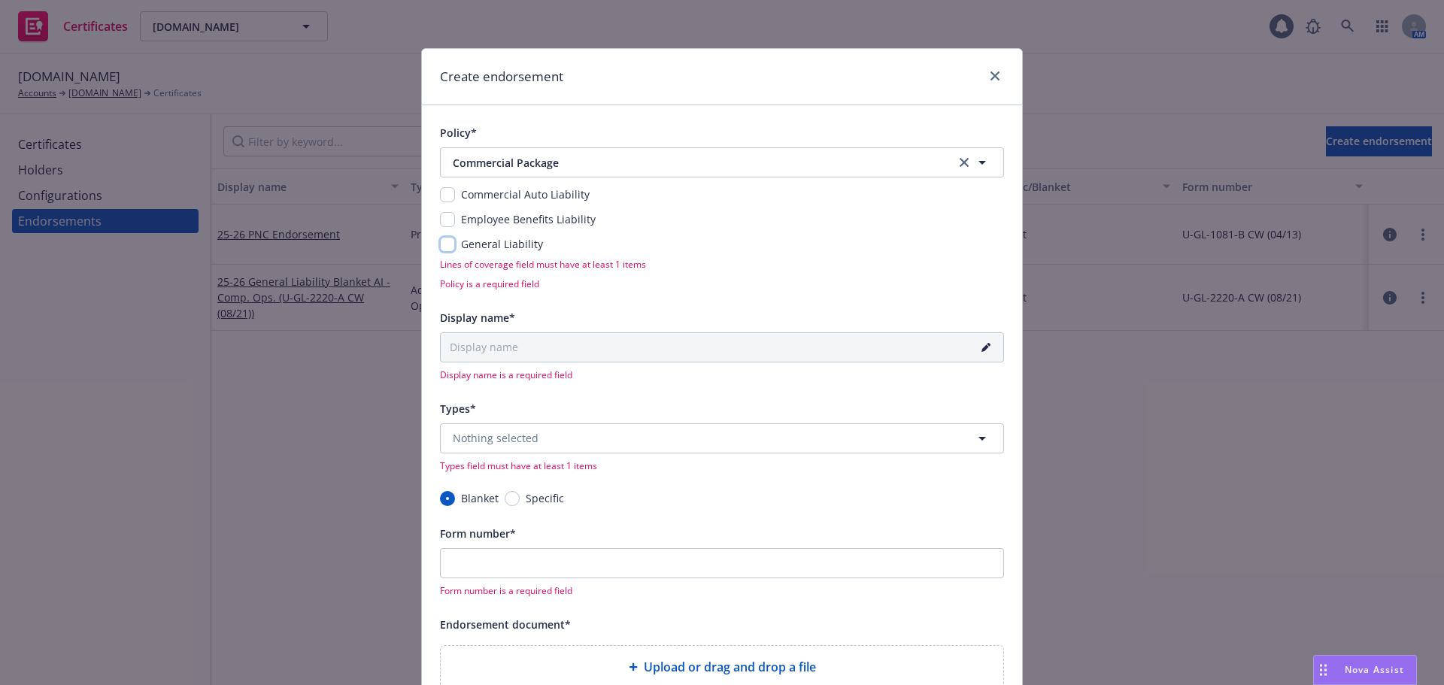
click at [443, 244] on input "checkbox" at bounding box center [447, 244] width 15 height 15
checkbox input "true"
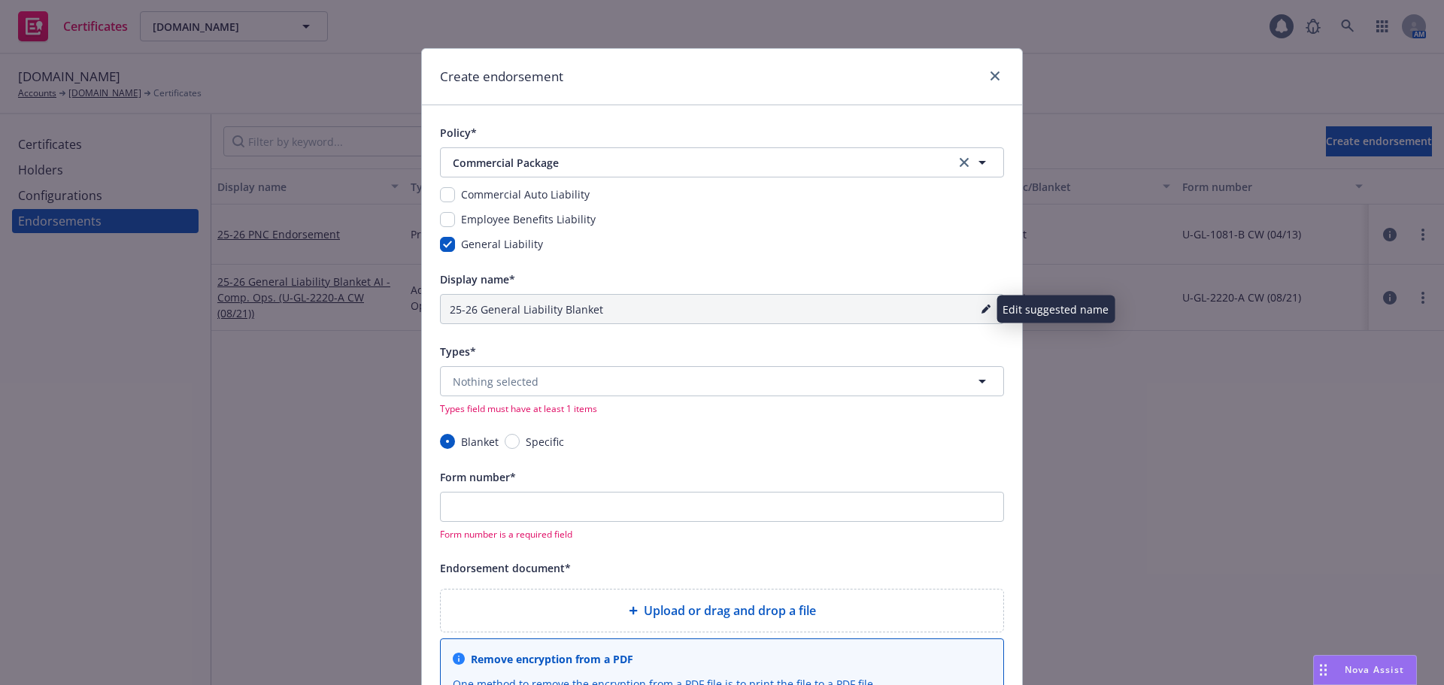
click at [982, 312] on icon "pencil" at bounding box center [986, 311] width 8 height 8
drag, startPoint x: 610, startPoint y: 309, endPoint x: 401, endPoint y: 322, distance: 209.5
click at [401, 322] on div "Create endorsement Policy* Commercial Package Commercial Package Commercial Aut…" at bounding box center [722, 342] width 1444 height 685
paste input "WOS Endorsement - Lob.com"
type input "25-26 WOS Endorsement"
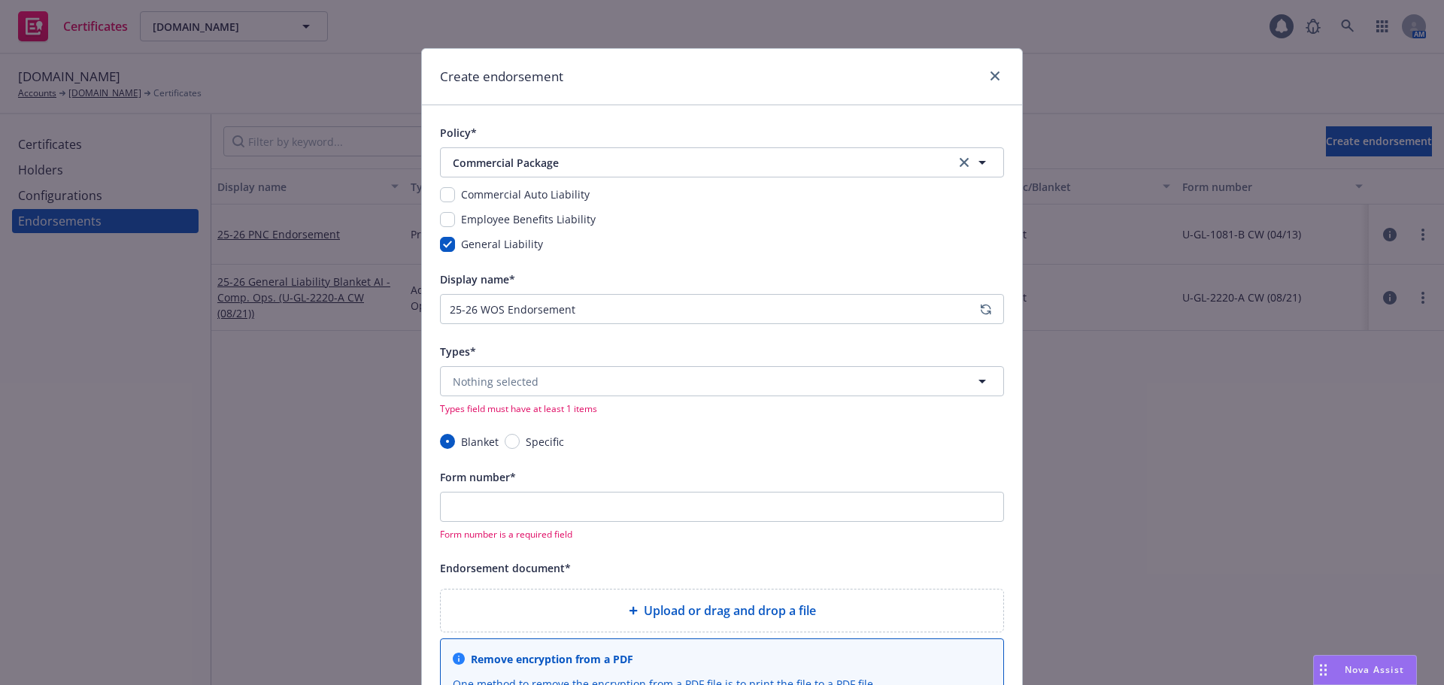
click at [485, 344] on div "Types*" at bounding box center [722, 351] width 564 height 18
click at [500, 372] on button "Nothing selected" at bounding box center [722, 381] width 564 height 30
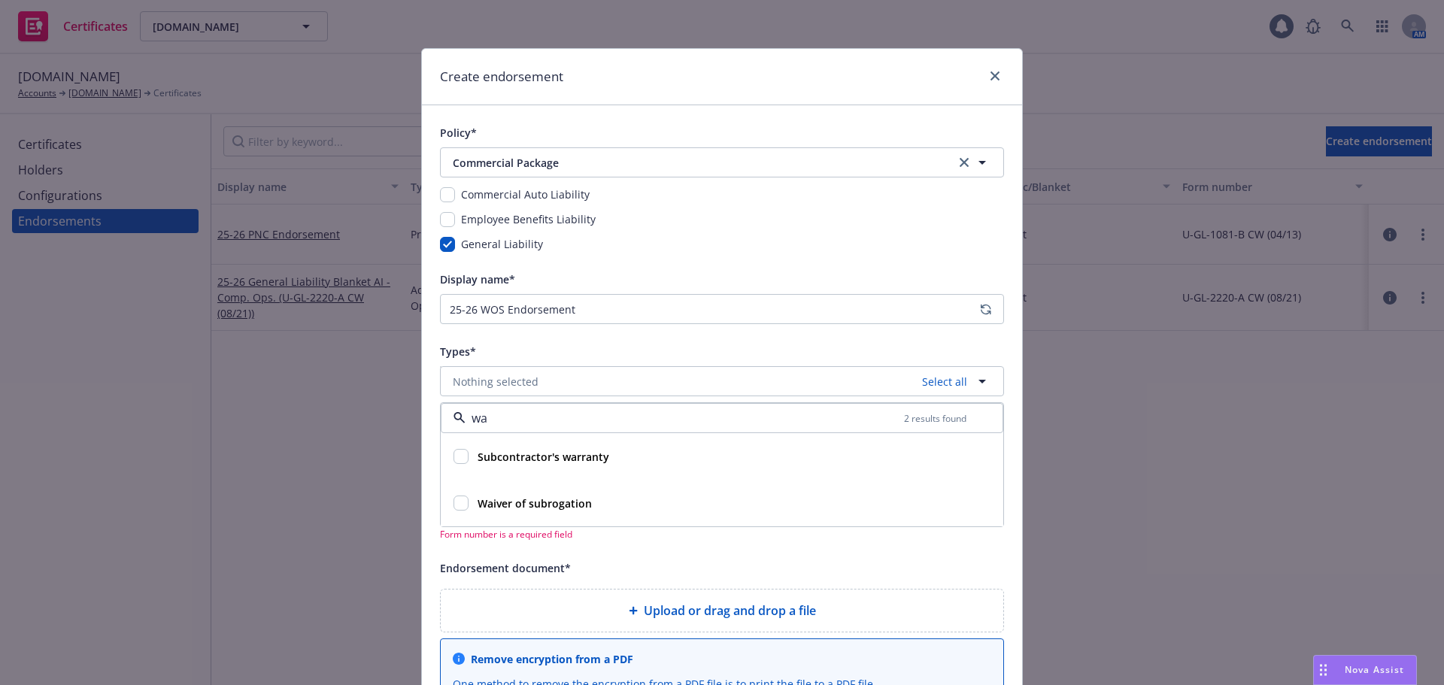
type input "wai"
click at [460, 454] on input "checkbox" at bounding box center [461, 456] width 15 height 15
checkbox input "true"
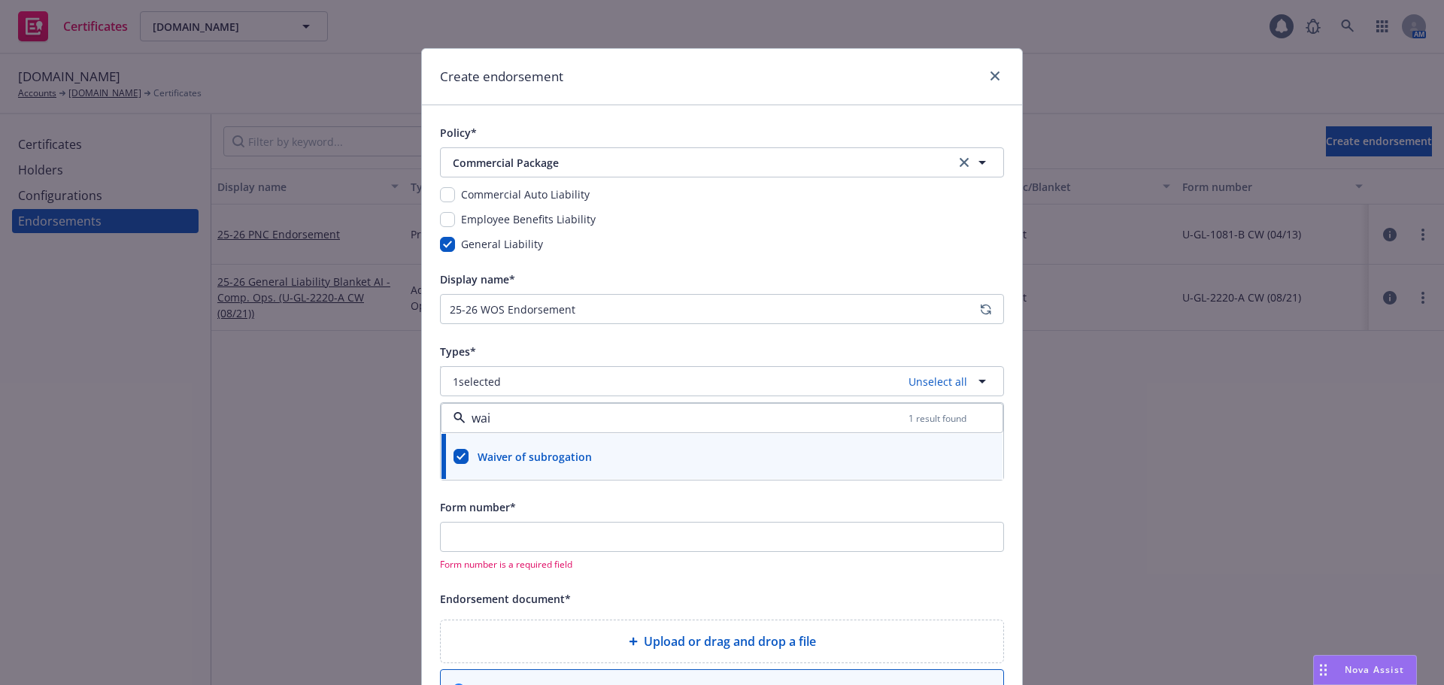
type input "wai"
click at [433, 428] on div "Policy* Commercial Package Commercial Package Commercial Auto Liability Employe…" at bounding box center [722, 553] width 600 height 896
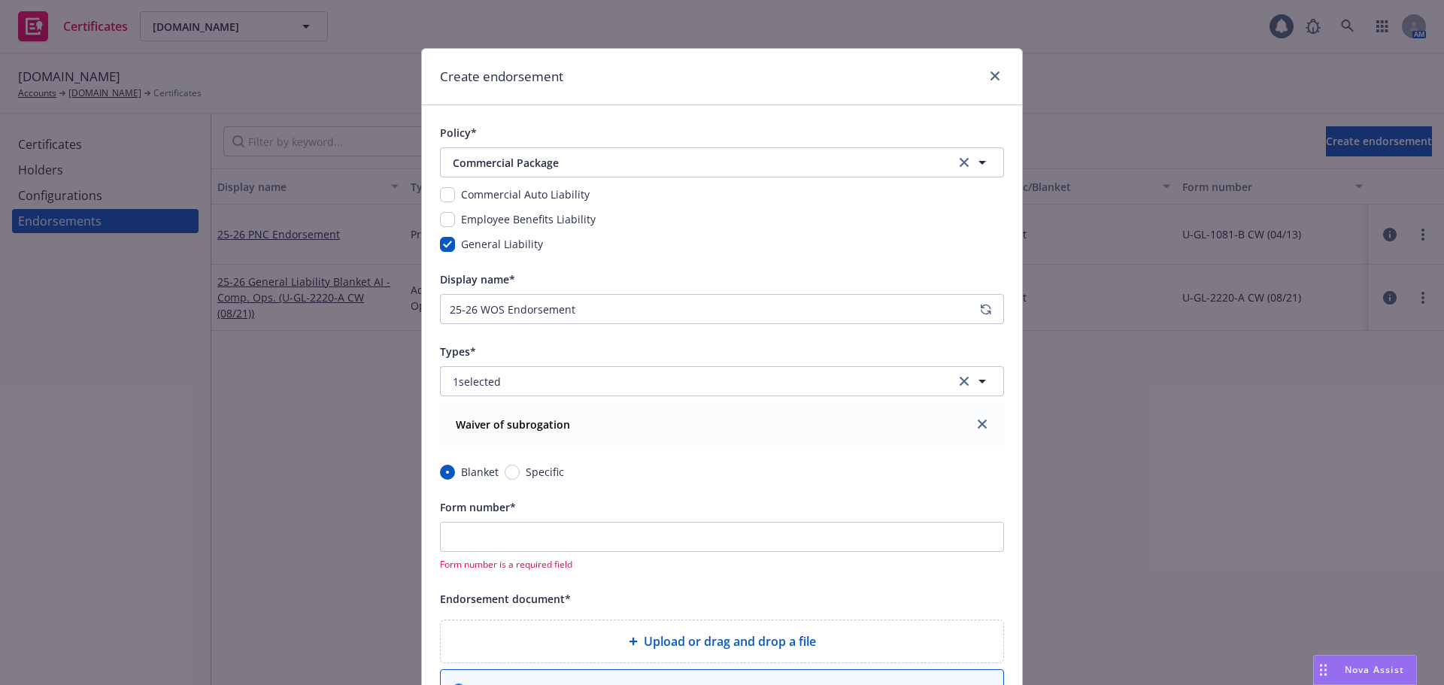
scroll to position [75, 0]
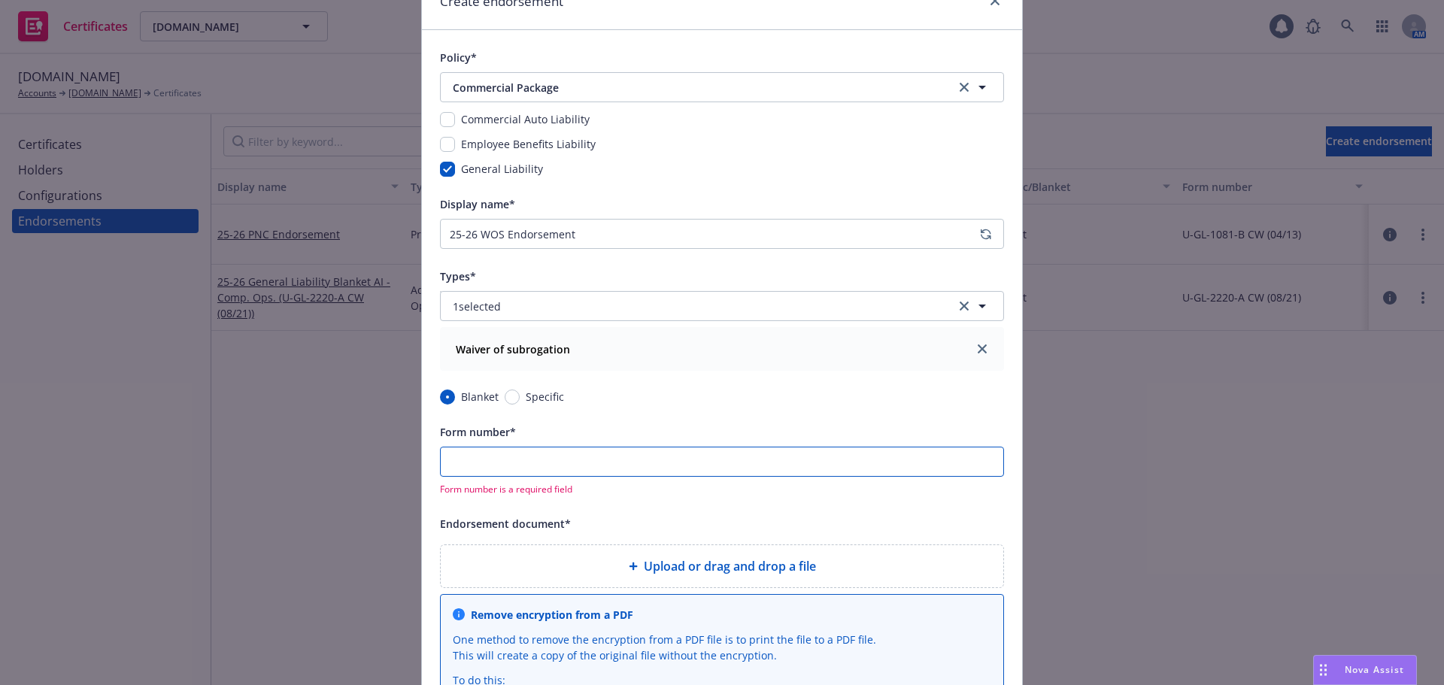
click at [609, 458] on input "Form number*" at bounding box center [722, 462] width 564 height 30
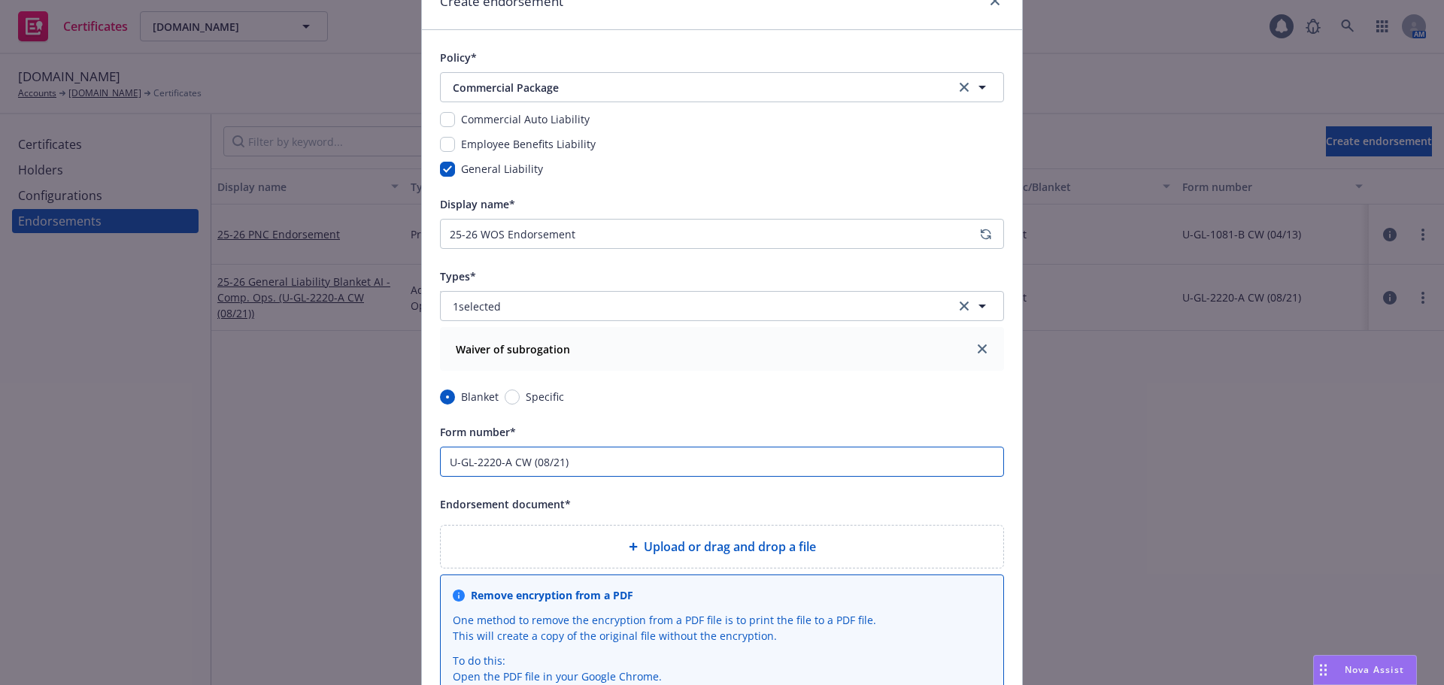
type input "U-GL-2220-A CW (08/21)"
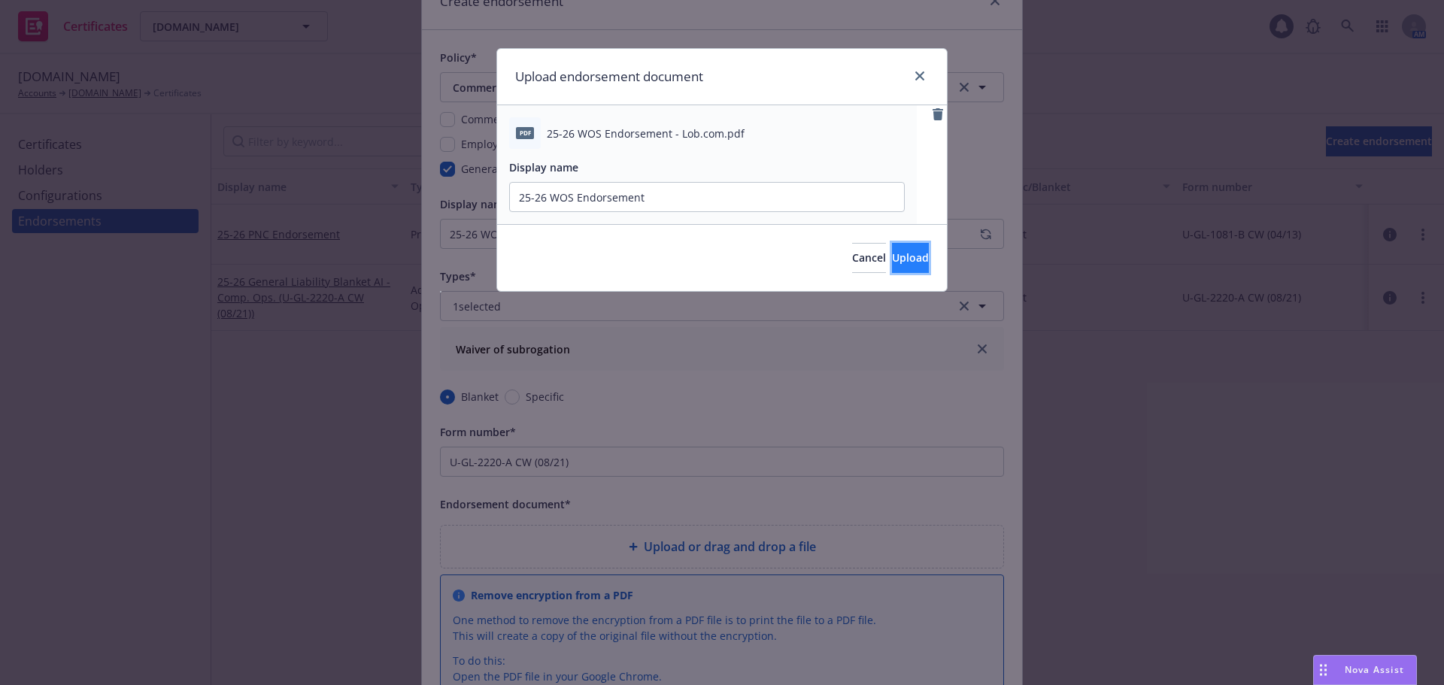
click at [892, 261] on span "Upload" at bounding box center [910, 258] width 37 height 14
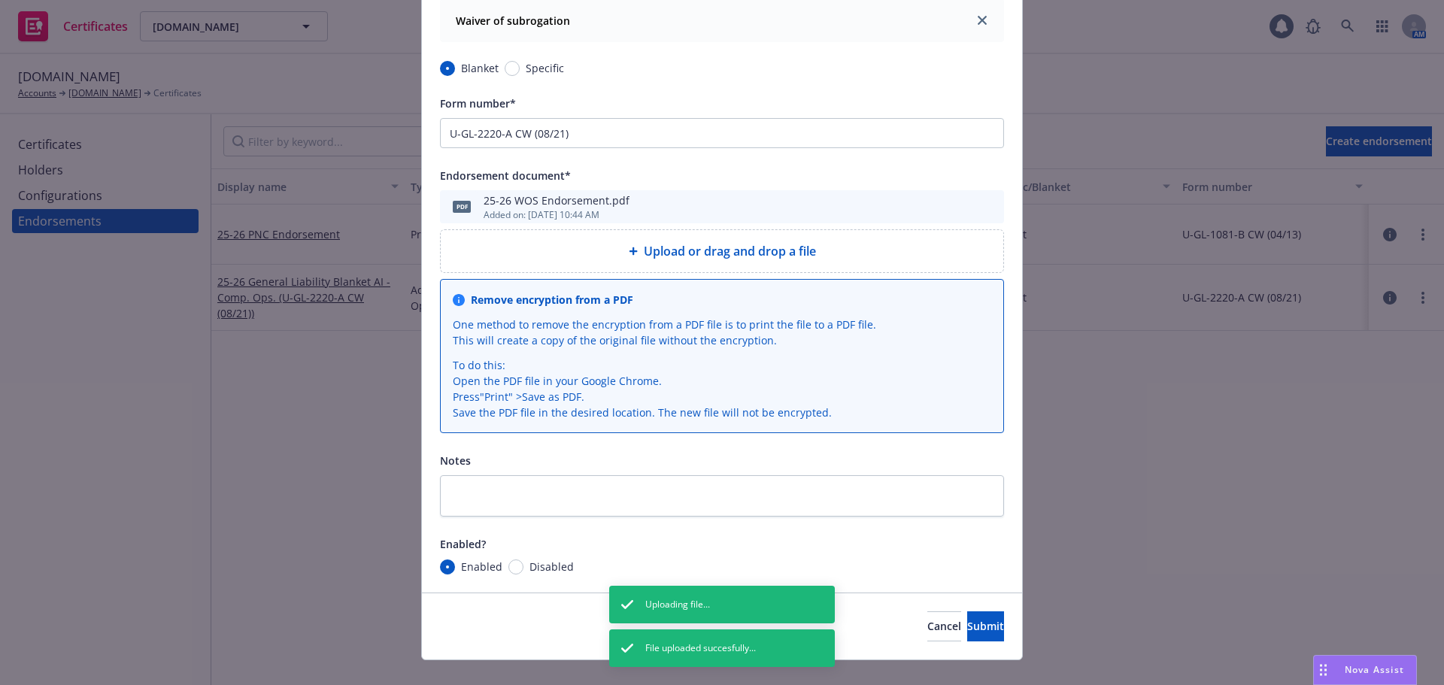
scroll to position [427, 0]
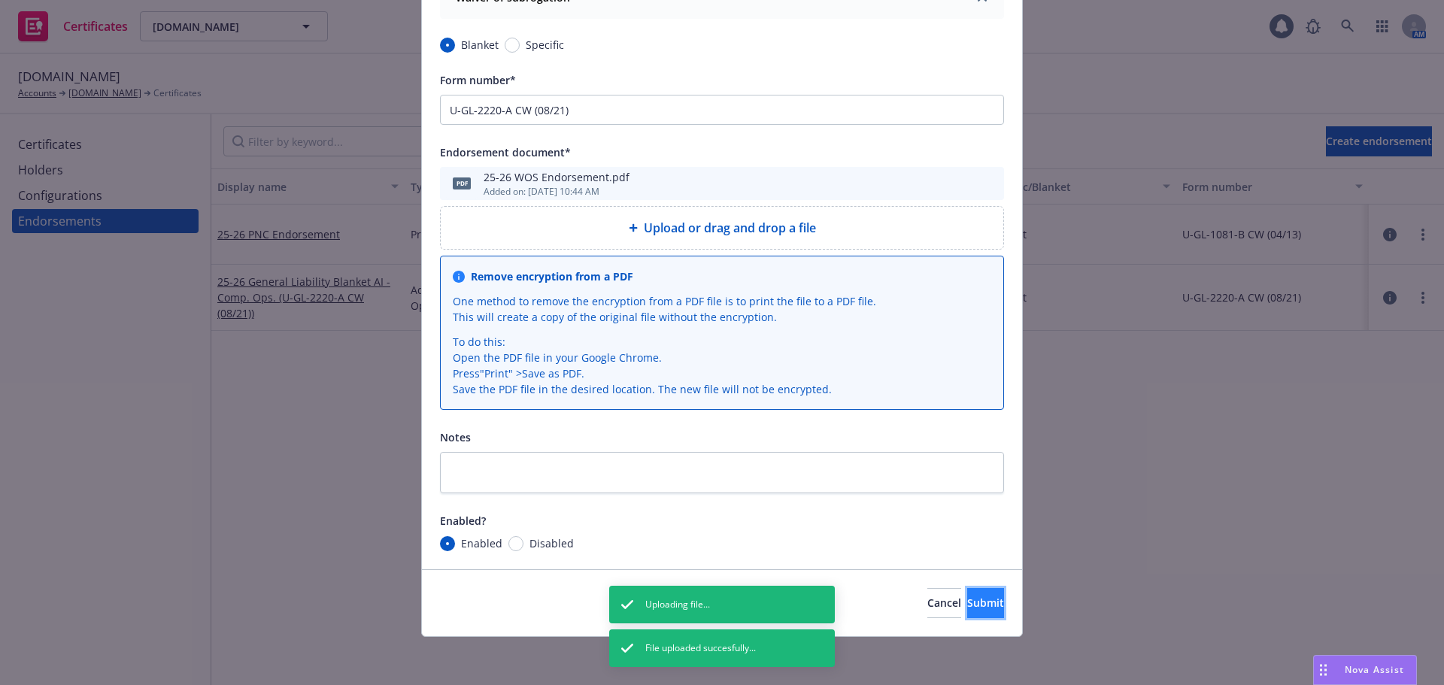
click at [967, 609] on span "Submit" at bounding box center [985, 603] width 37 height 14
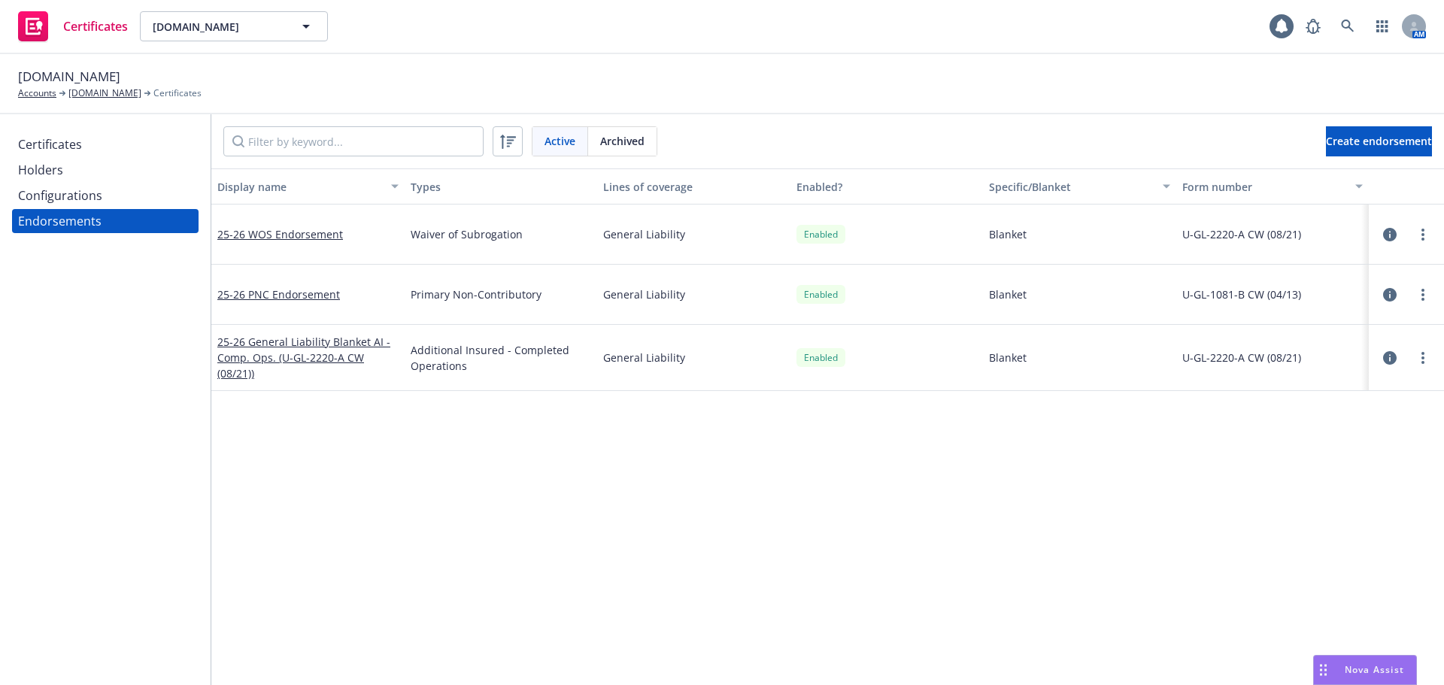
click at [96, 141] on div "Certificates" at bounding box center [105, 144] width 175 height 24
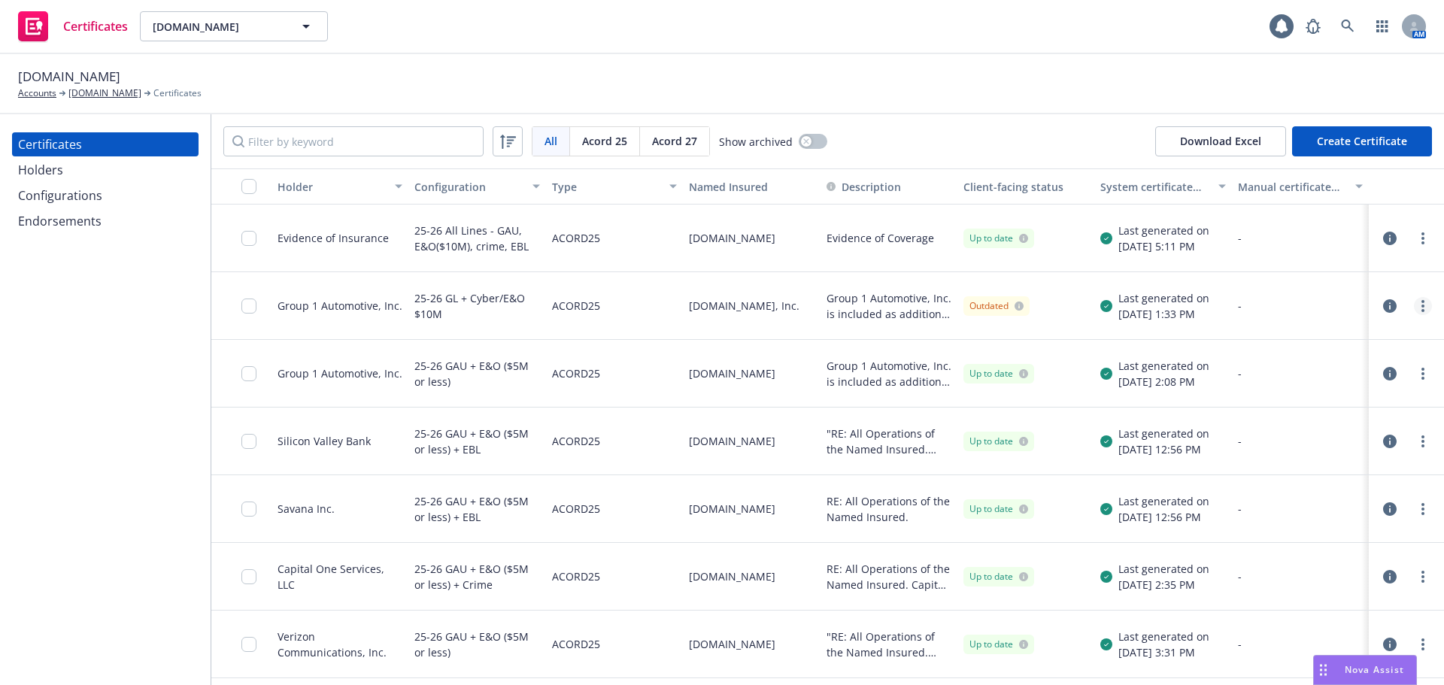
click at [1414, 306] on link "more" at bounding box center [1423, 306] width 18 height 18
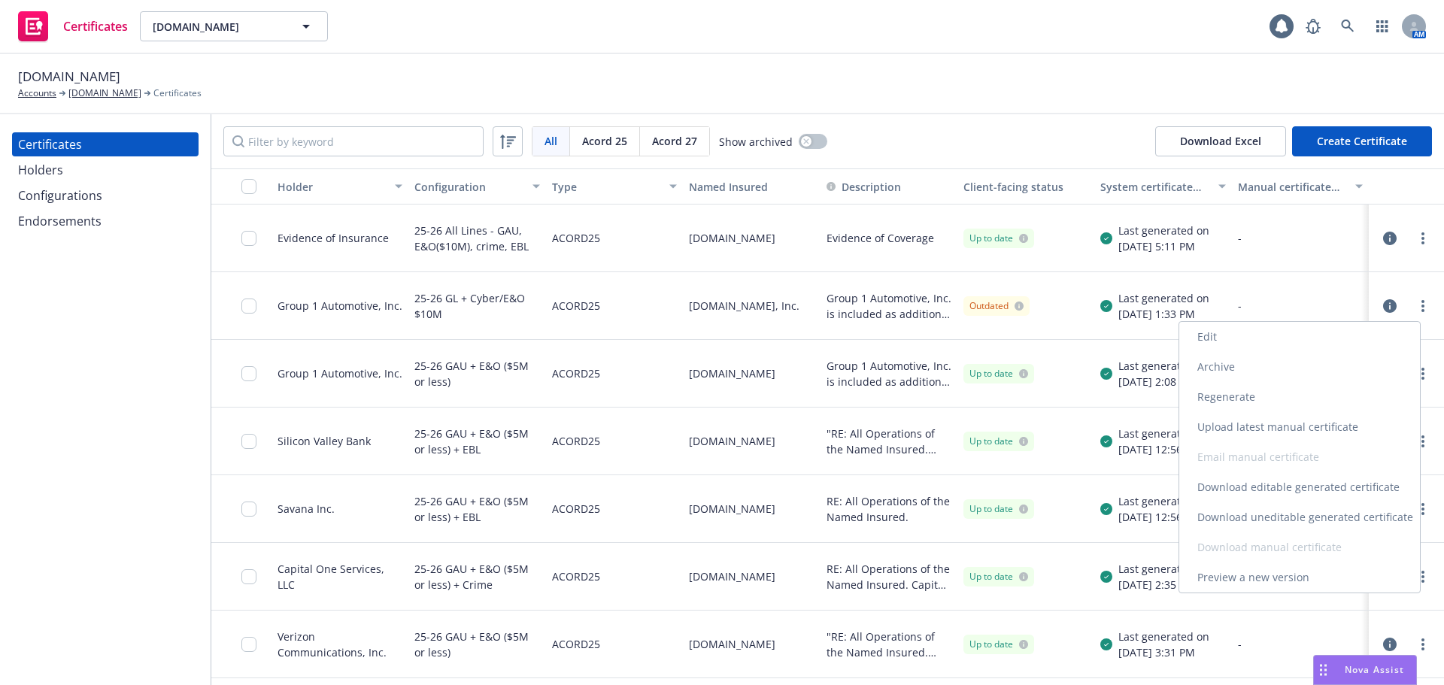
click at [1332, 336] on link "Edit" at bounding box center [1300, 337] width 241 height 30
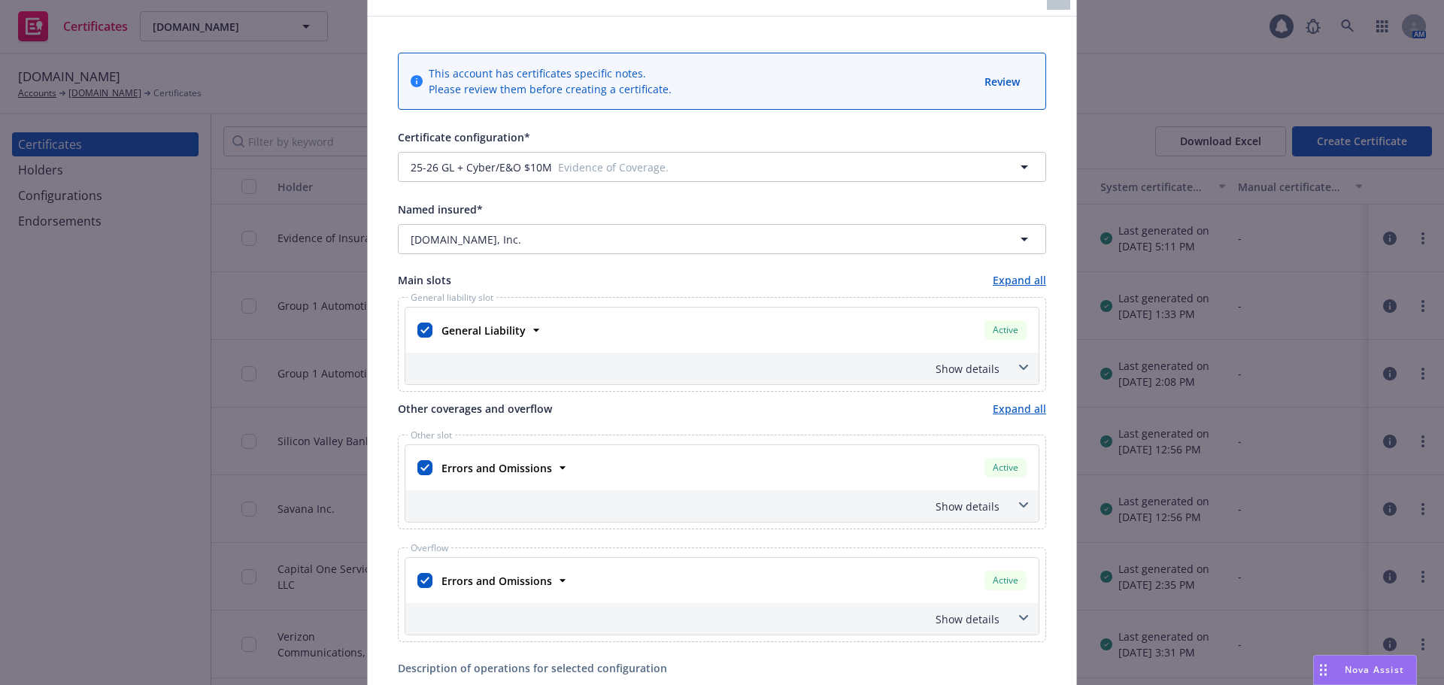
scroll to position [150, 0]
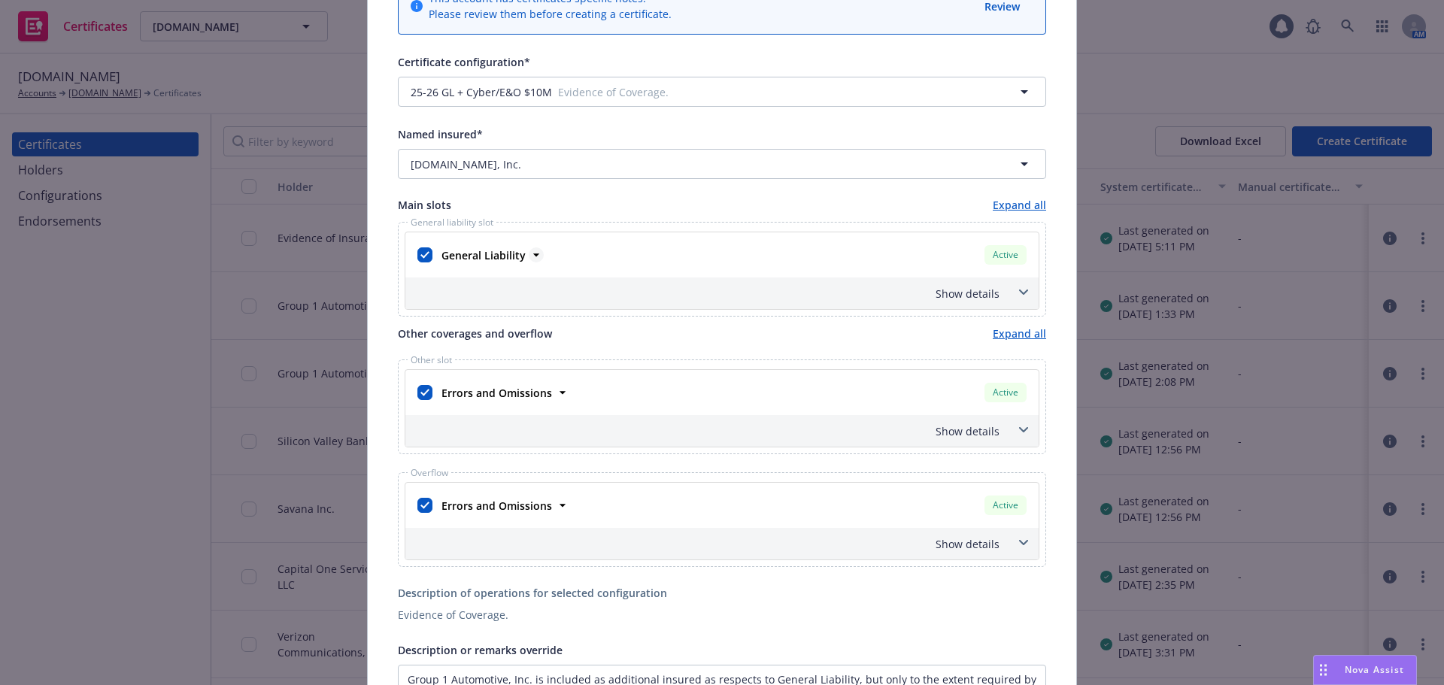
click at [500, 257] on strong "General Liability" at bounding box center [484, 255] width 84 height 14
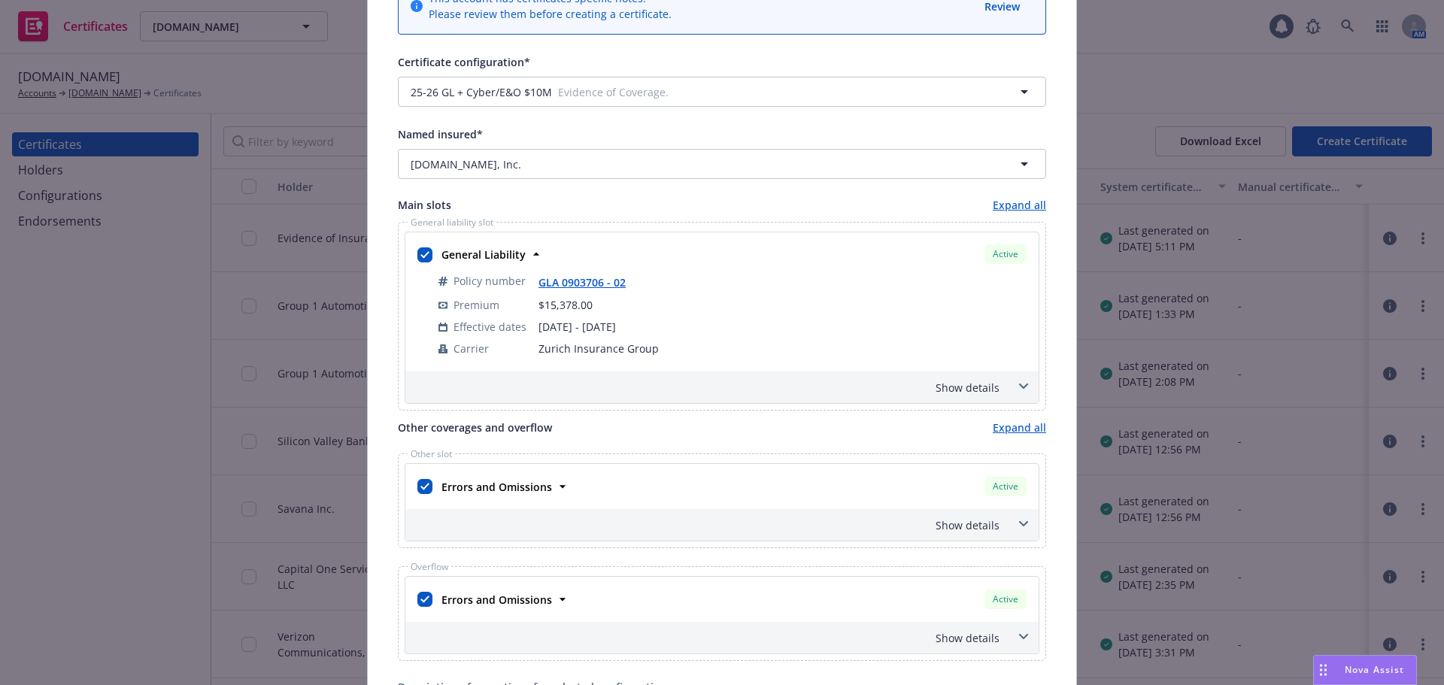
click at [946, 385] on div "Show details" at bounding box center [703, 388] width 591 height 16
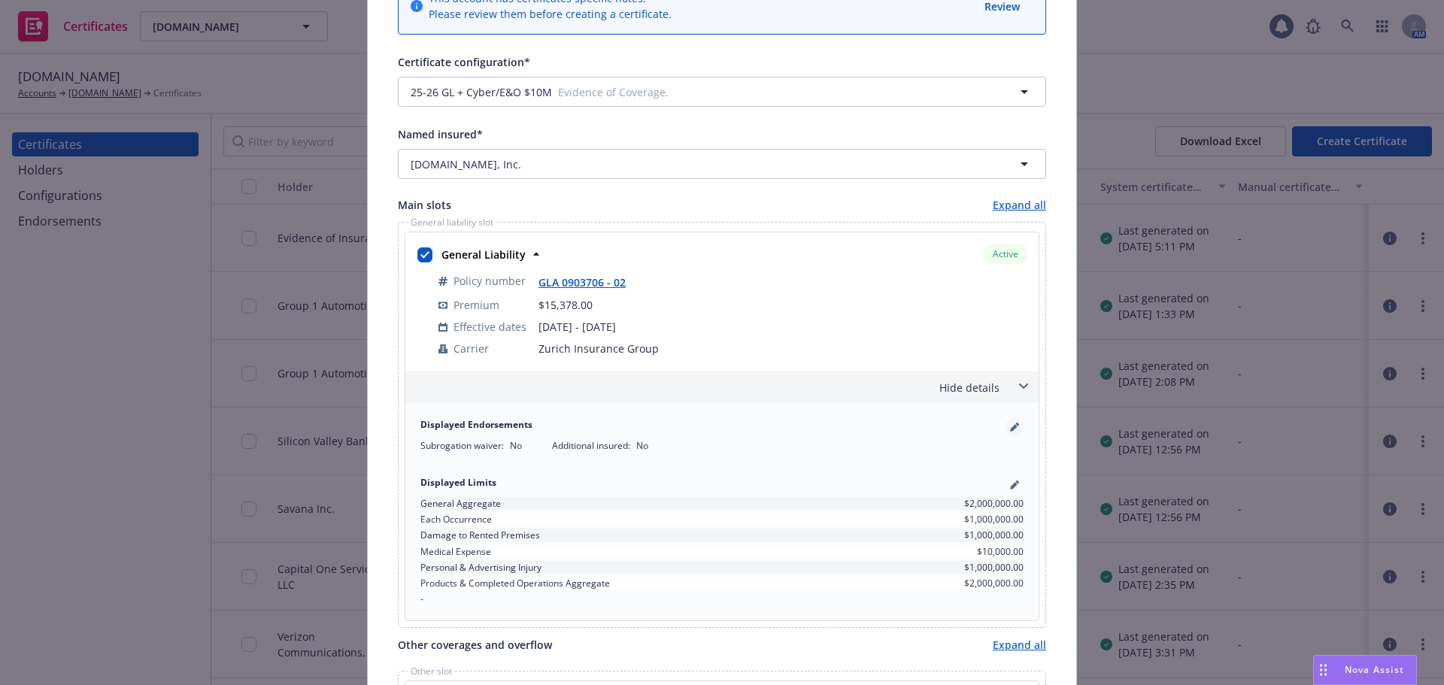
click at [1010, 430] on icon "pencil" at bounding box center [1014, 427] width 9 height 9
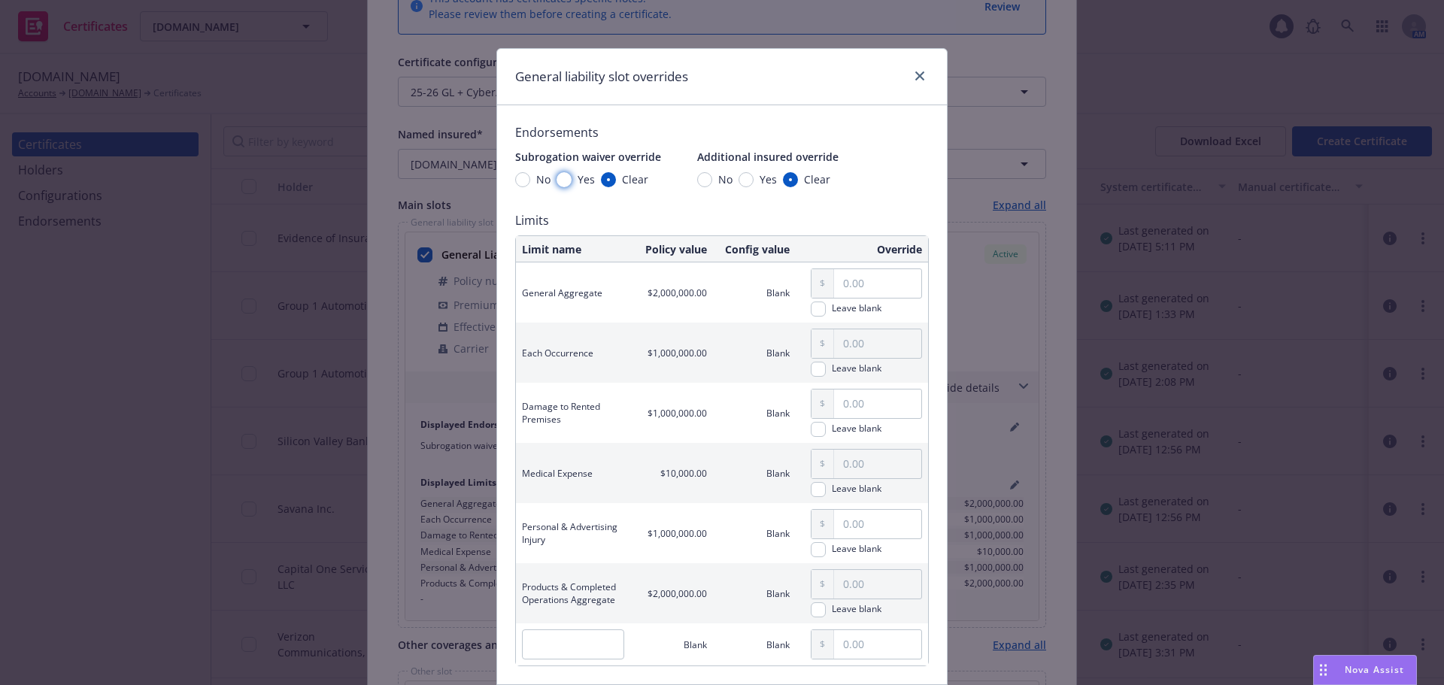
click at [561, 178] on input "Yes" at bounding box center [564, 179] width 15 height 15
radio input "true"
click at [739, 181] on input "Yes" at bounding box center [746, 179] width 15 height 15
radio input "true"
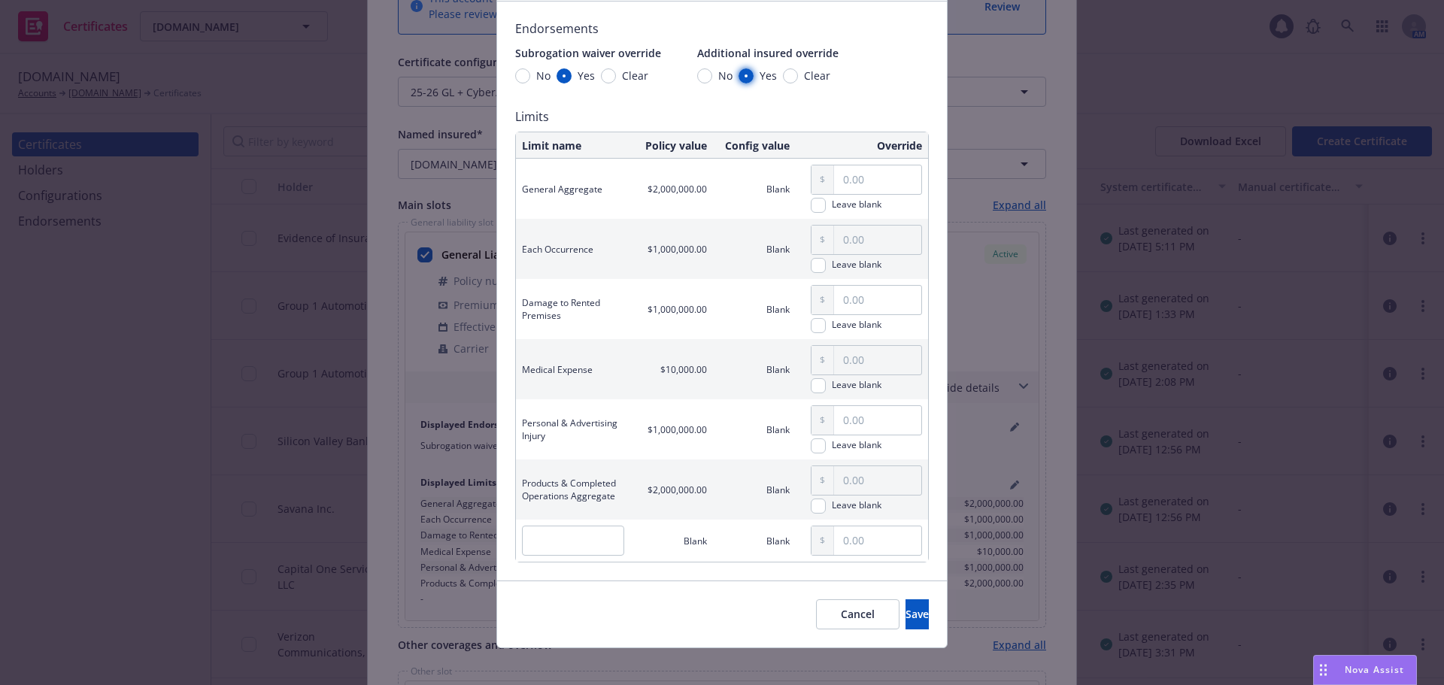
scroll to position [115, 0]
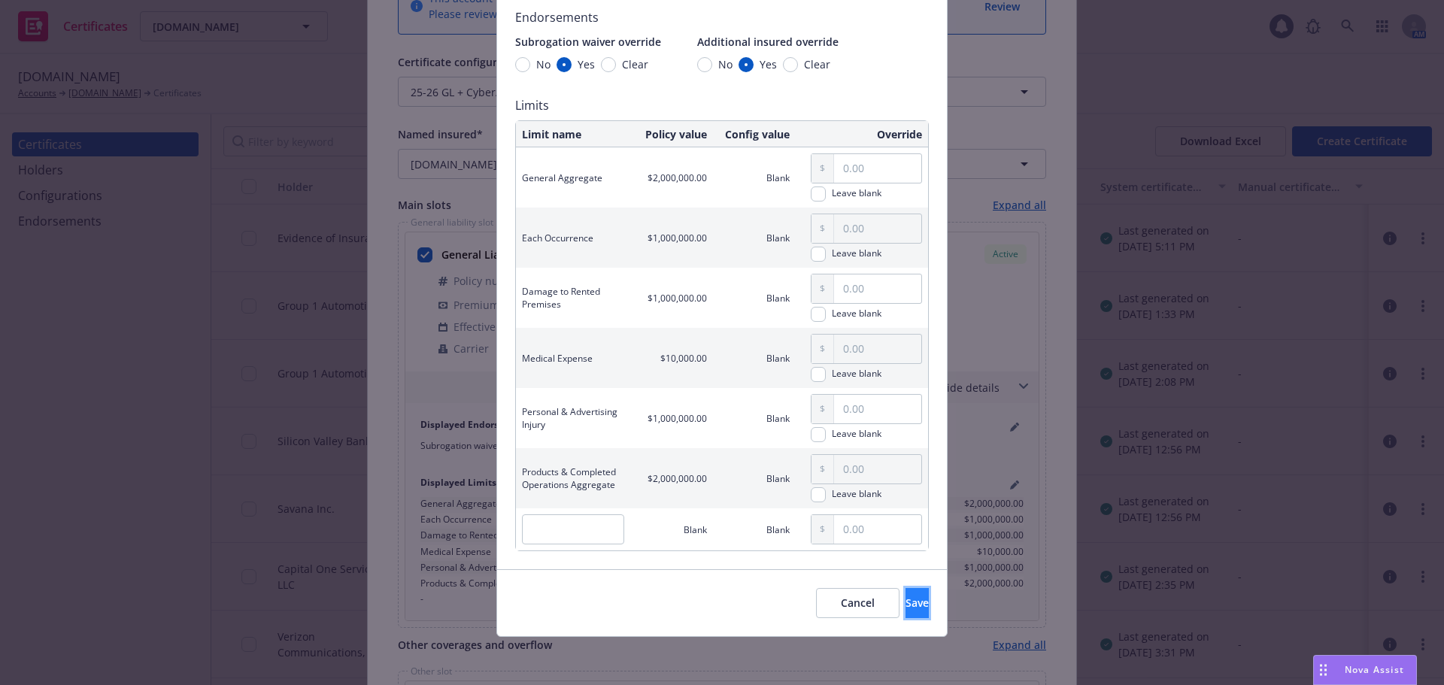
click at [906, 612] on button "Save" at bounding box center [917, 603] width 23 height 30
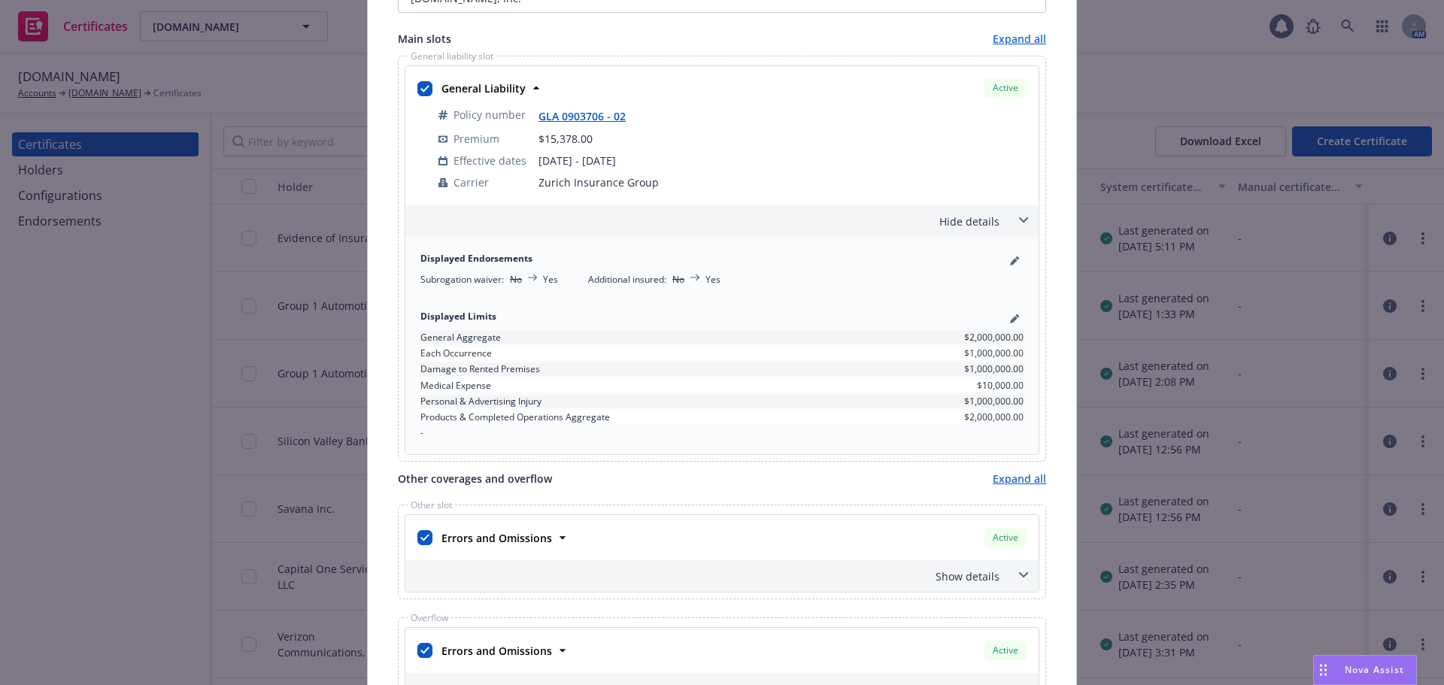
scroll to position [451, 0]
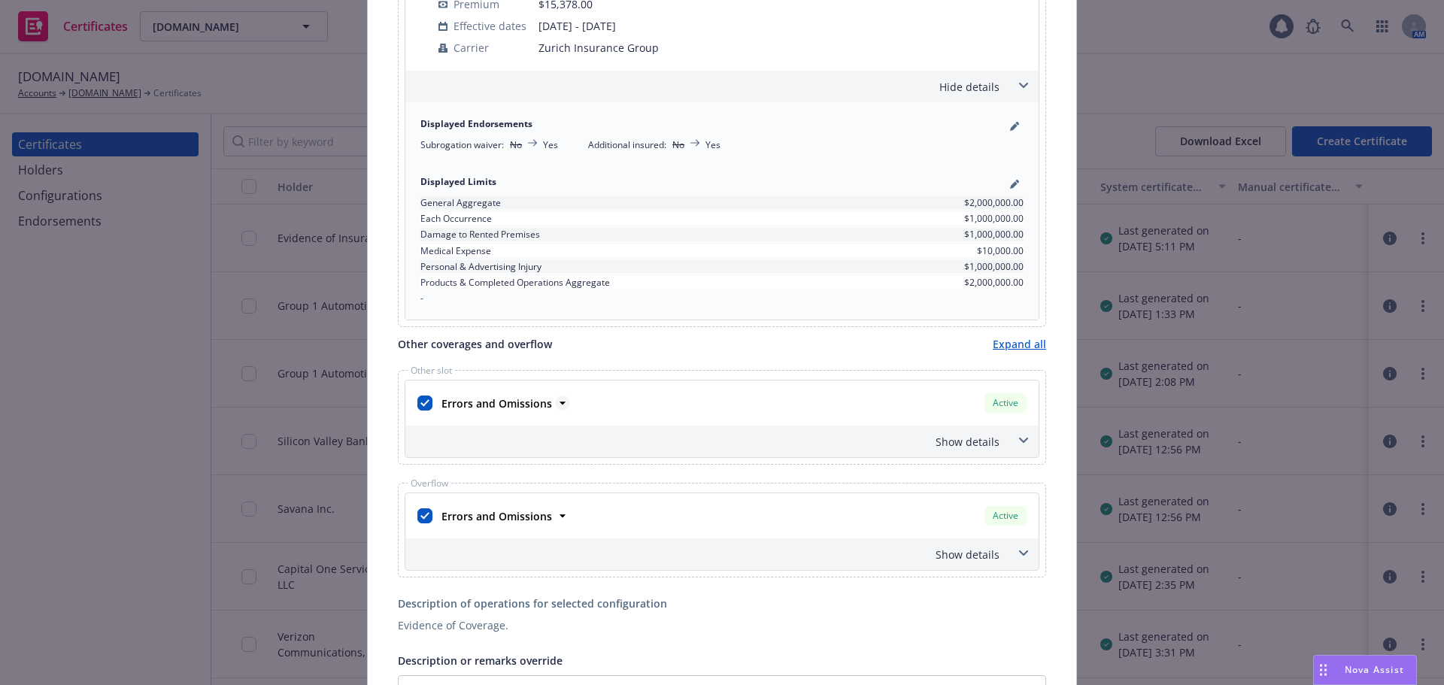
click at [559, 402] on icon at bounding box center [562, 403] width 15 height 15
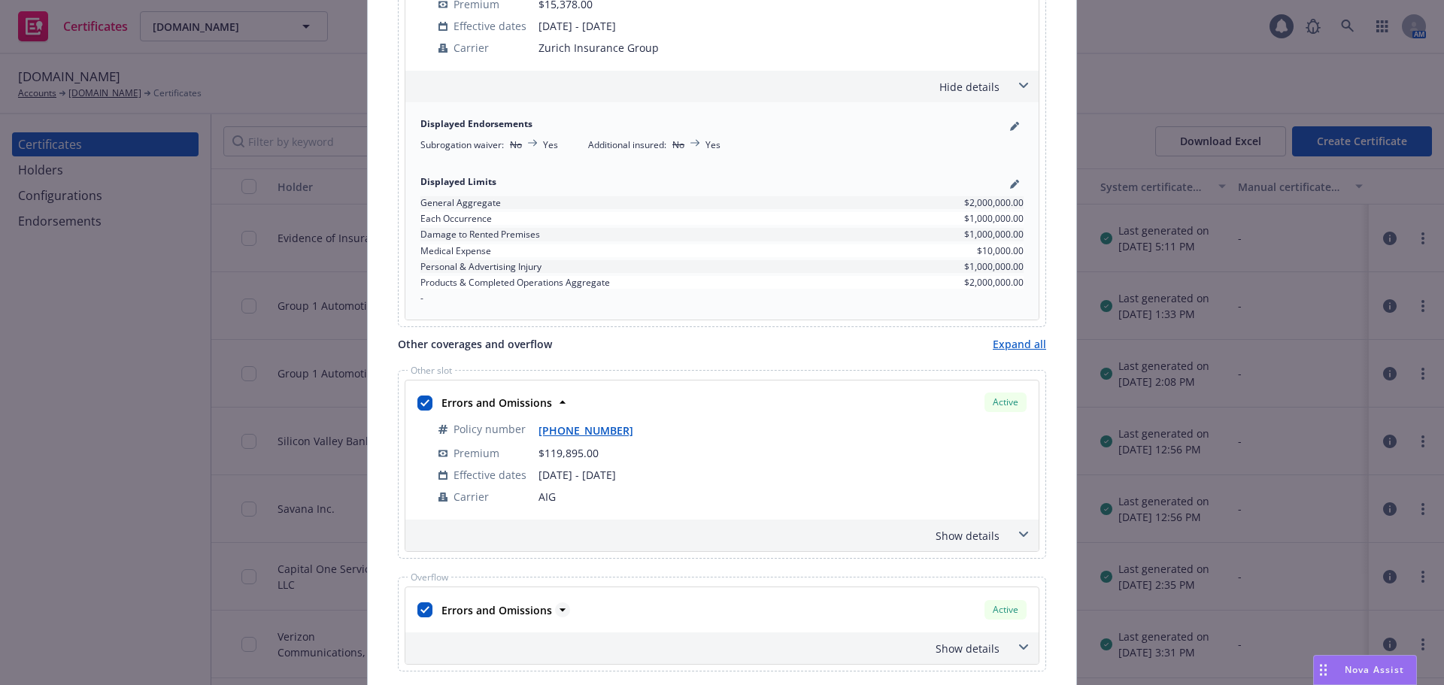
click at [555, 612] on icon at bounding box center [562, 610] width 15 height 15
click at [951, 542] on div "Show details" at bounding box center [703, 536] width 591 height 16
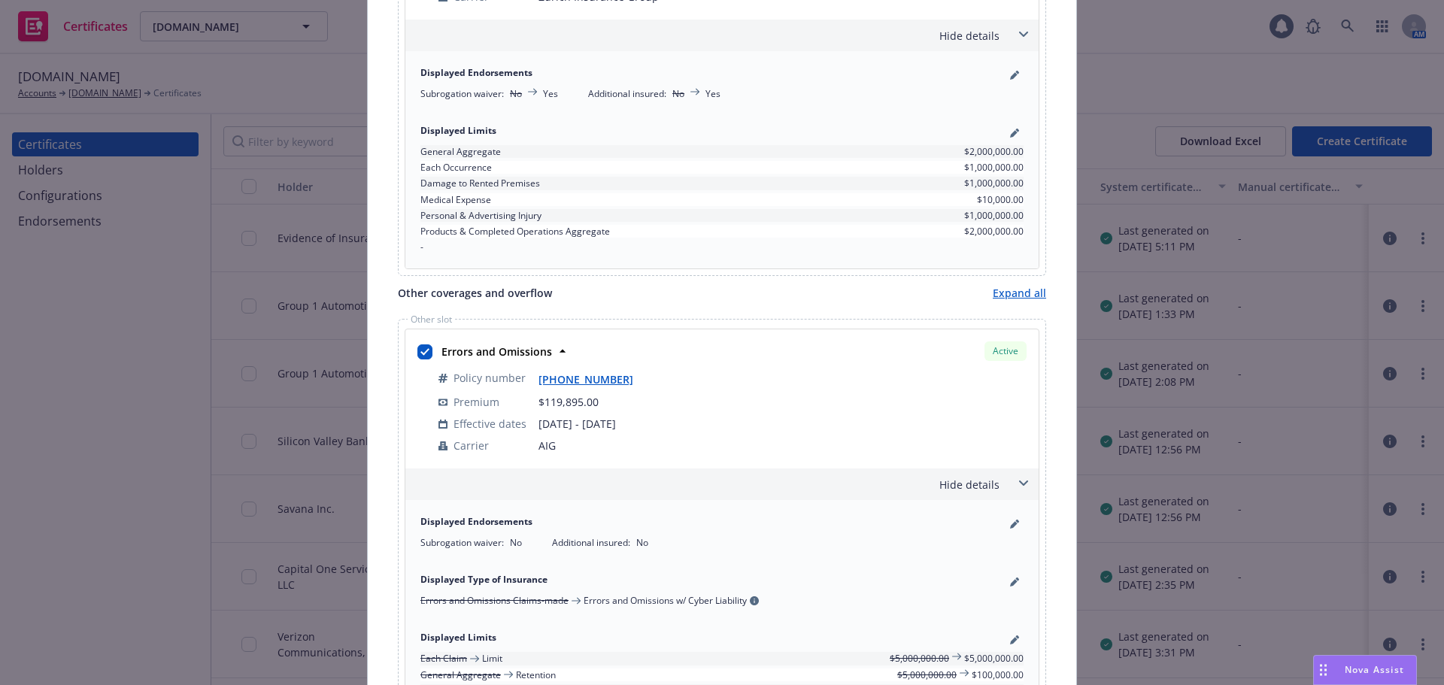
scroll to position [527, 0]
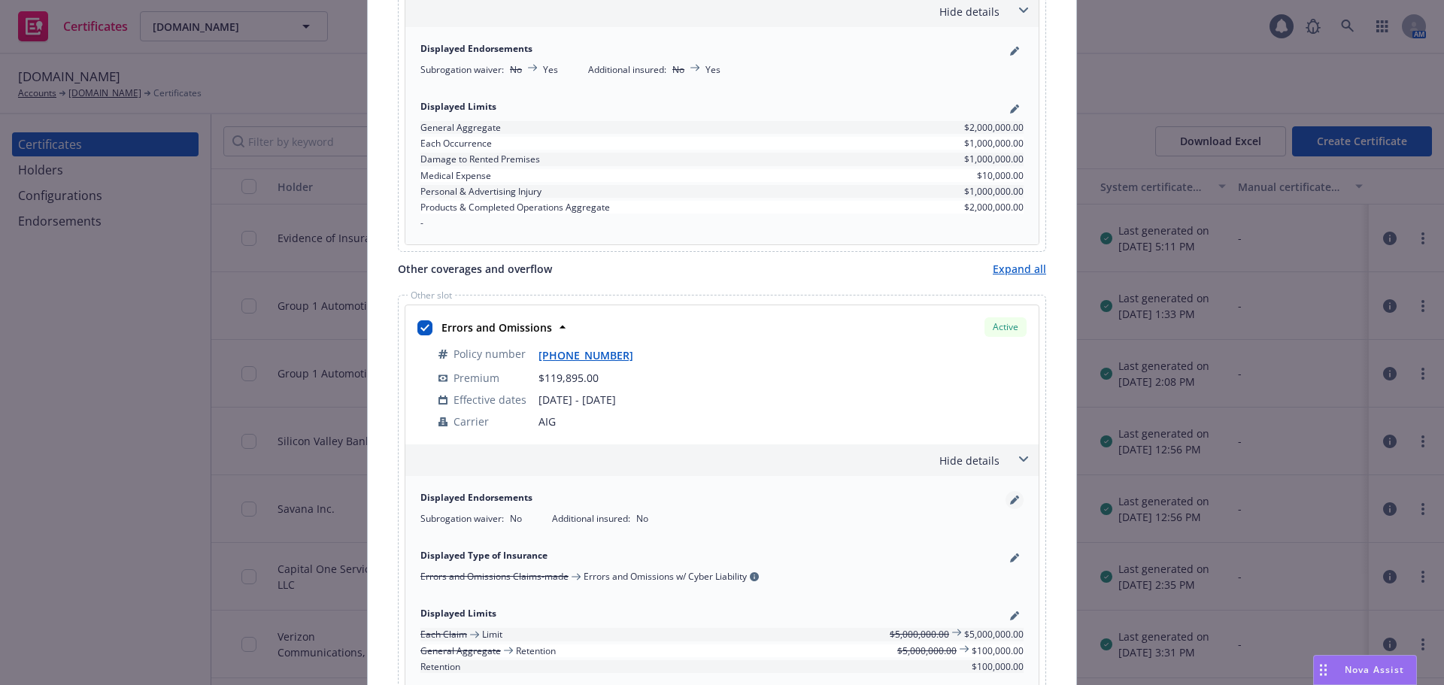
click at [1010, 500] on icon "pencil" at bounding box center [1014, 500] width 9 height 9
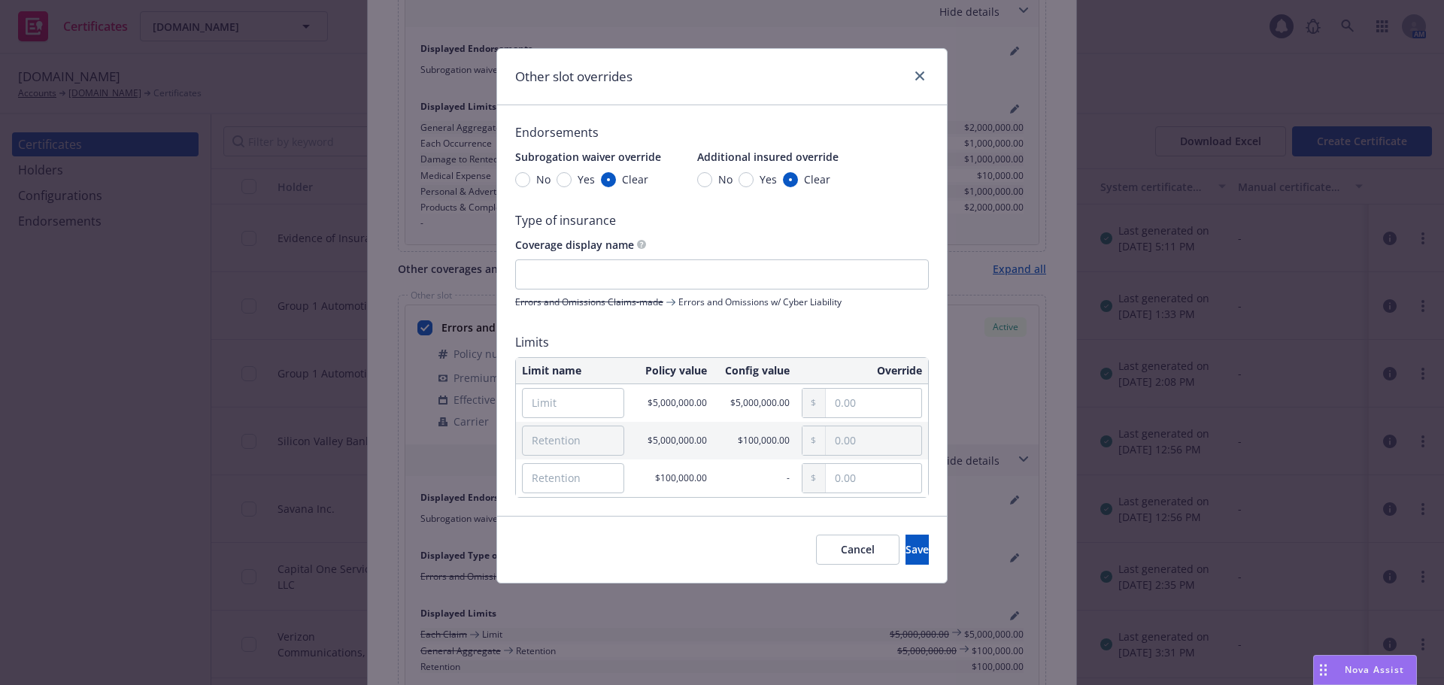
click at [583, 179] on span "Yes" at bounding box center [586, 180] width 17 height 16
click at [572, 179] on input "Yes" at bounding box center [564, 179] width 15 height 15
radio input "true"
click at [746, 182] on input "Yes" at bounding box center [746, 179] width 15 height 15
radio input "true"
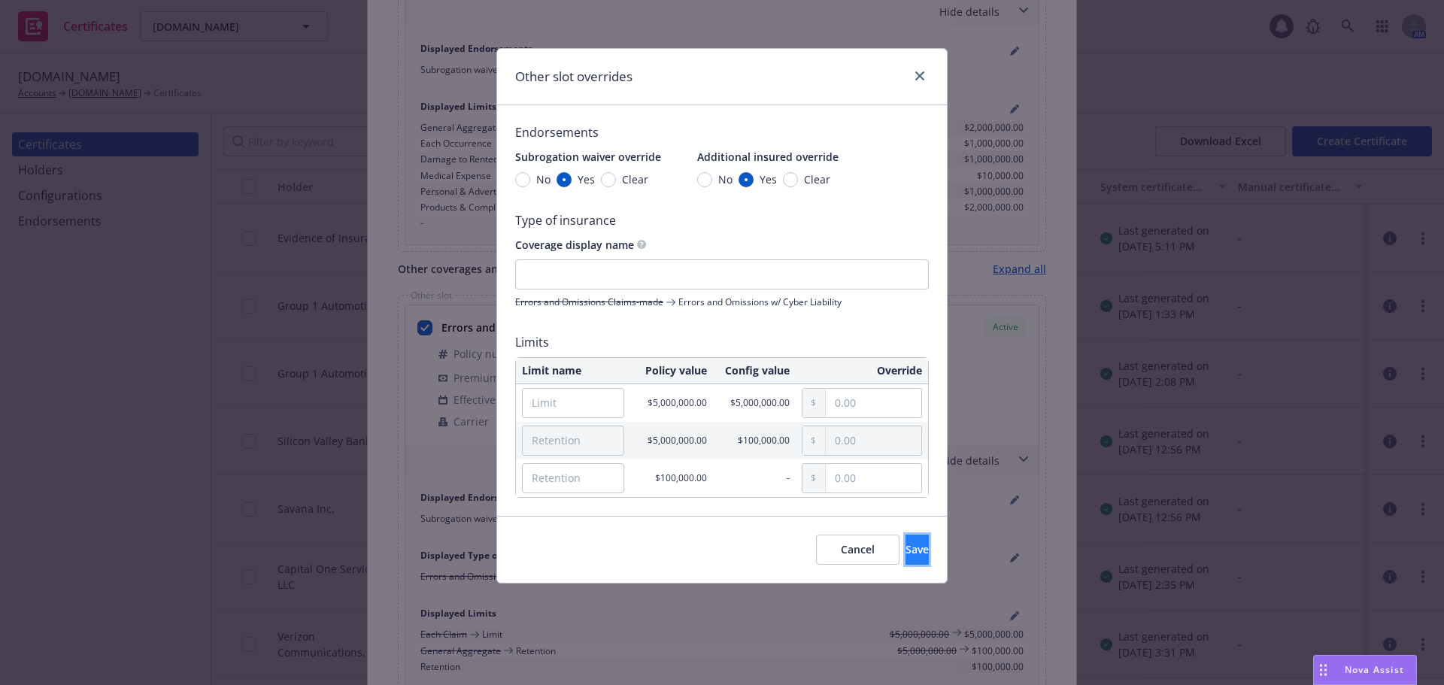
click at [906, 553] on button "Save" at bounding box center [917, 550] width 23 height 30
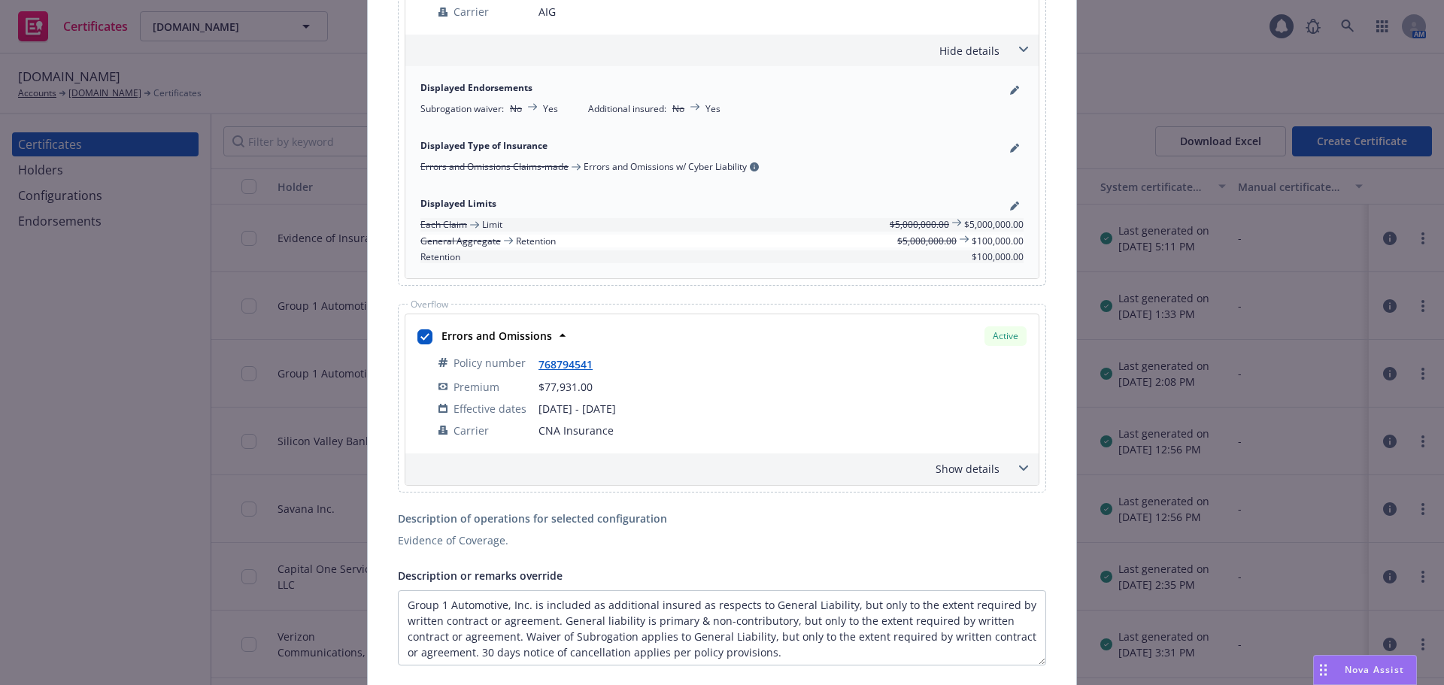
scroll to position [978, 0]
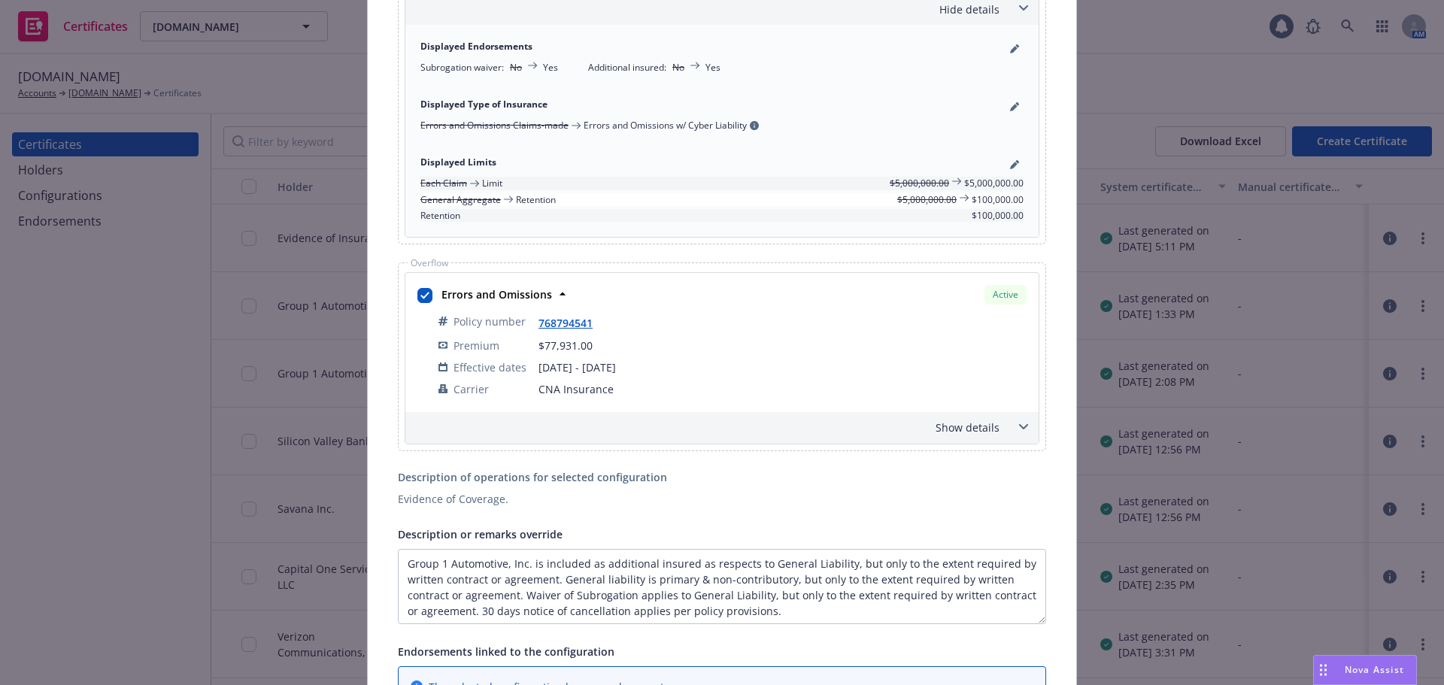
click at [996, 430] on div "Show details" at bounding box center [721, 428] width 633 height 32
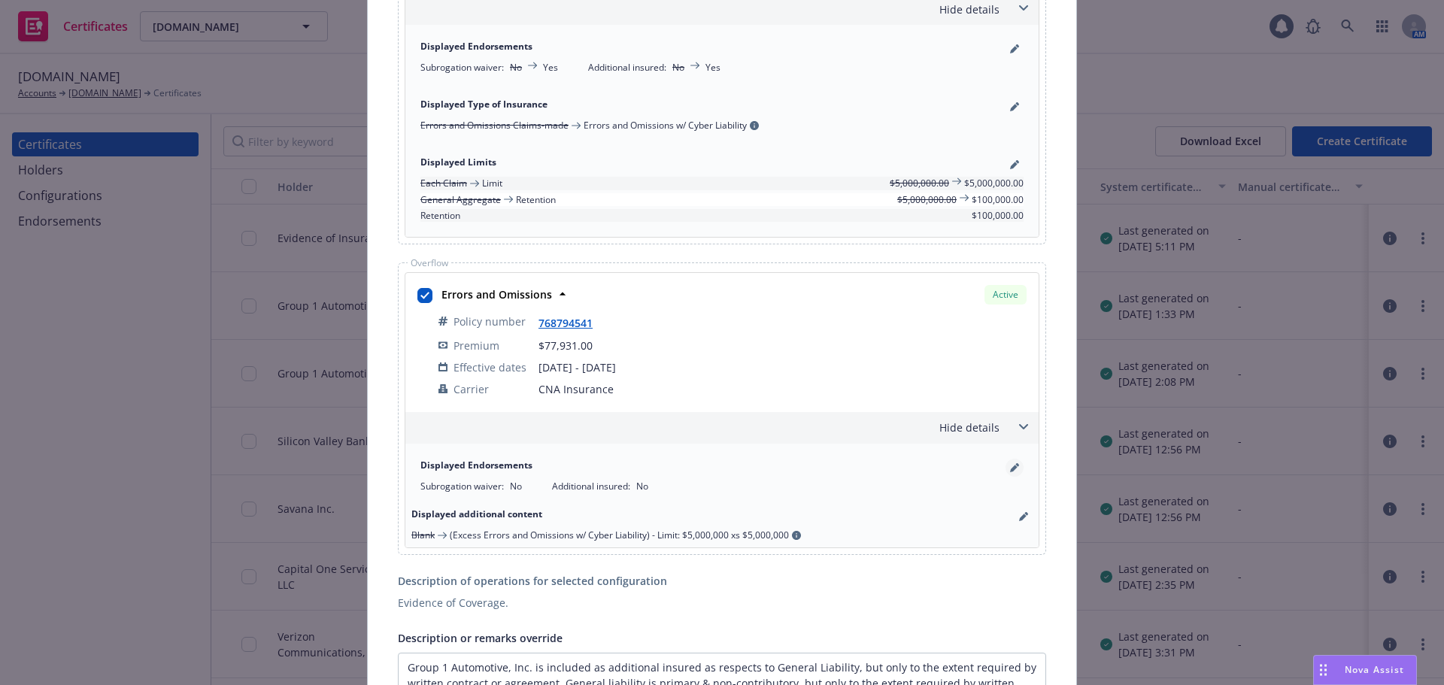
click at [1010, 466] on icon "pencil" at bounding box center [1014, 467] width 9 height 9
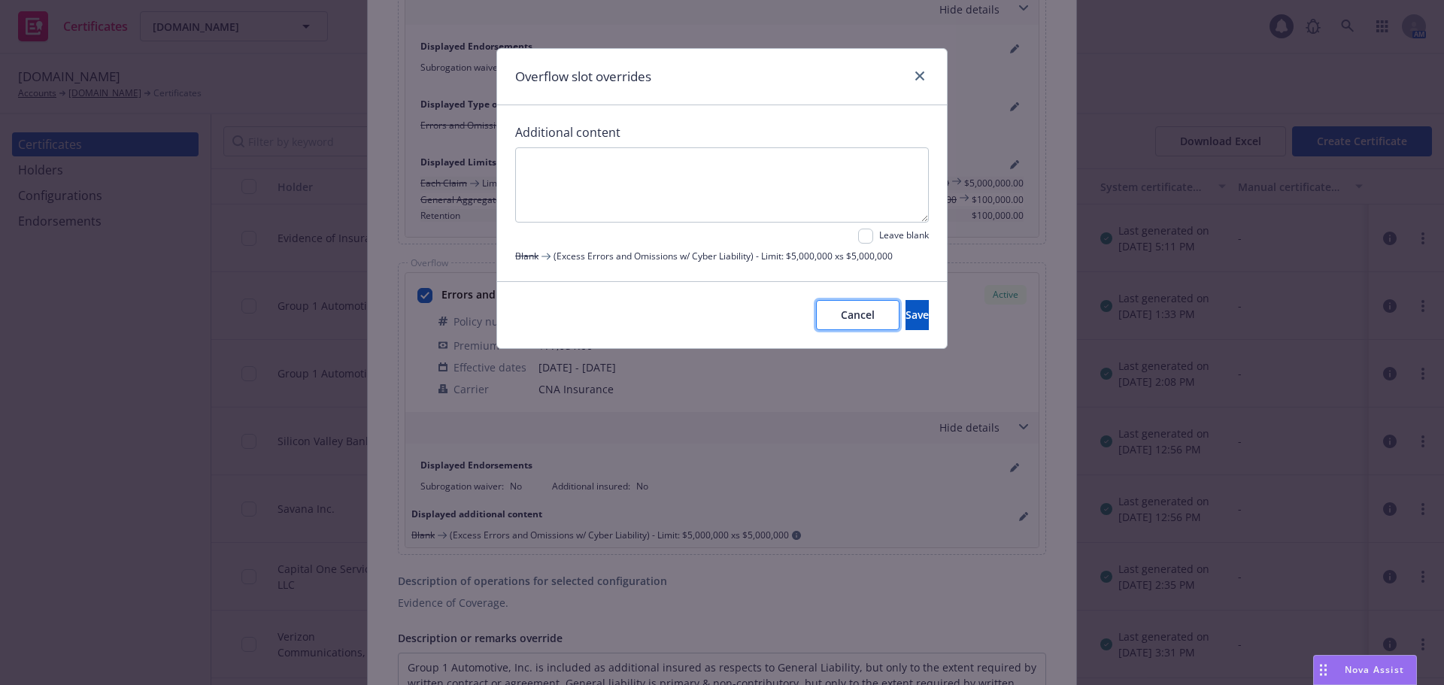
click at [841, 313] on span "Cancel" at bounding box center [858, 315] width 34 height 14
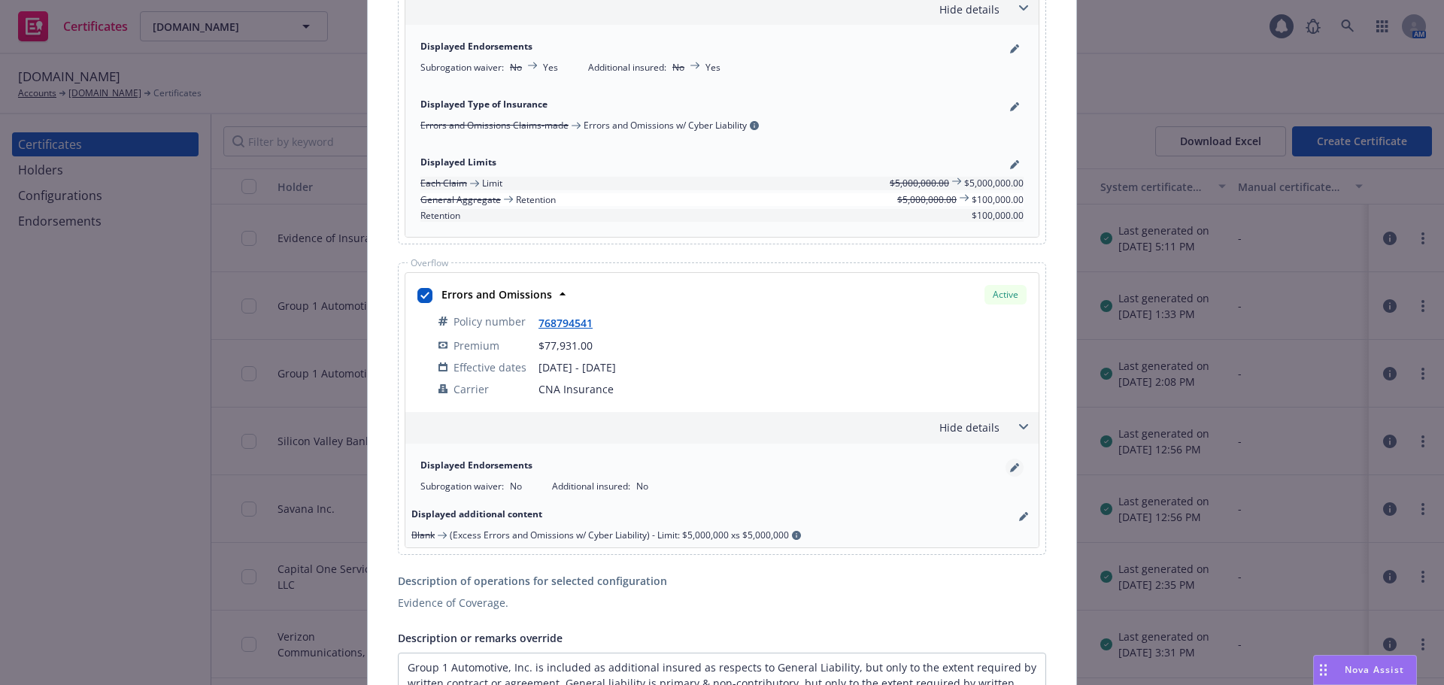
click at [1010, 469] on icon "pencil" at bounding box center [1014, 469] width 8 height 8
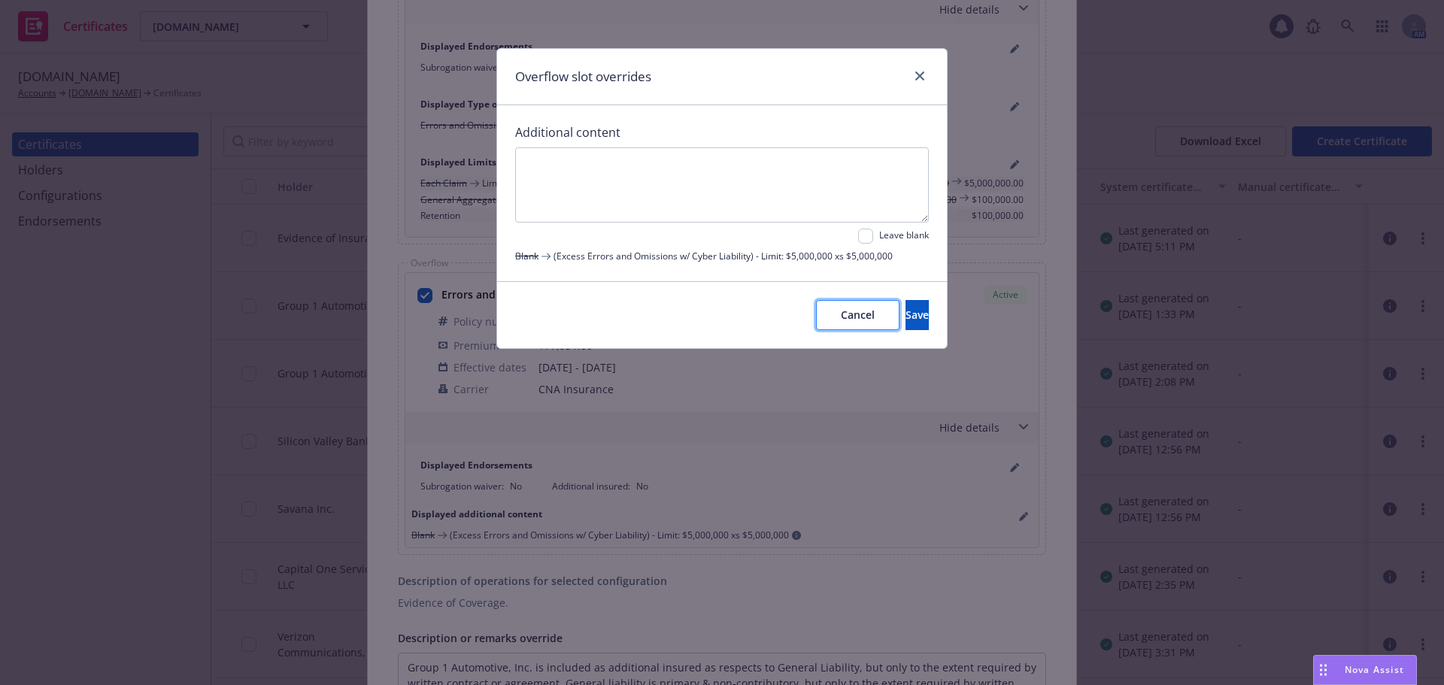
click at [841, 321] on span "Cancel" at bounding box center [858, 315] width 34 height 14
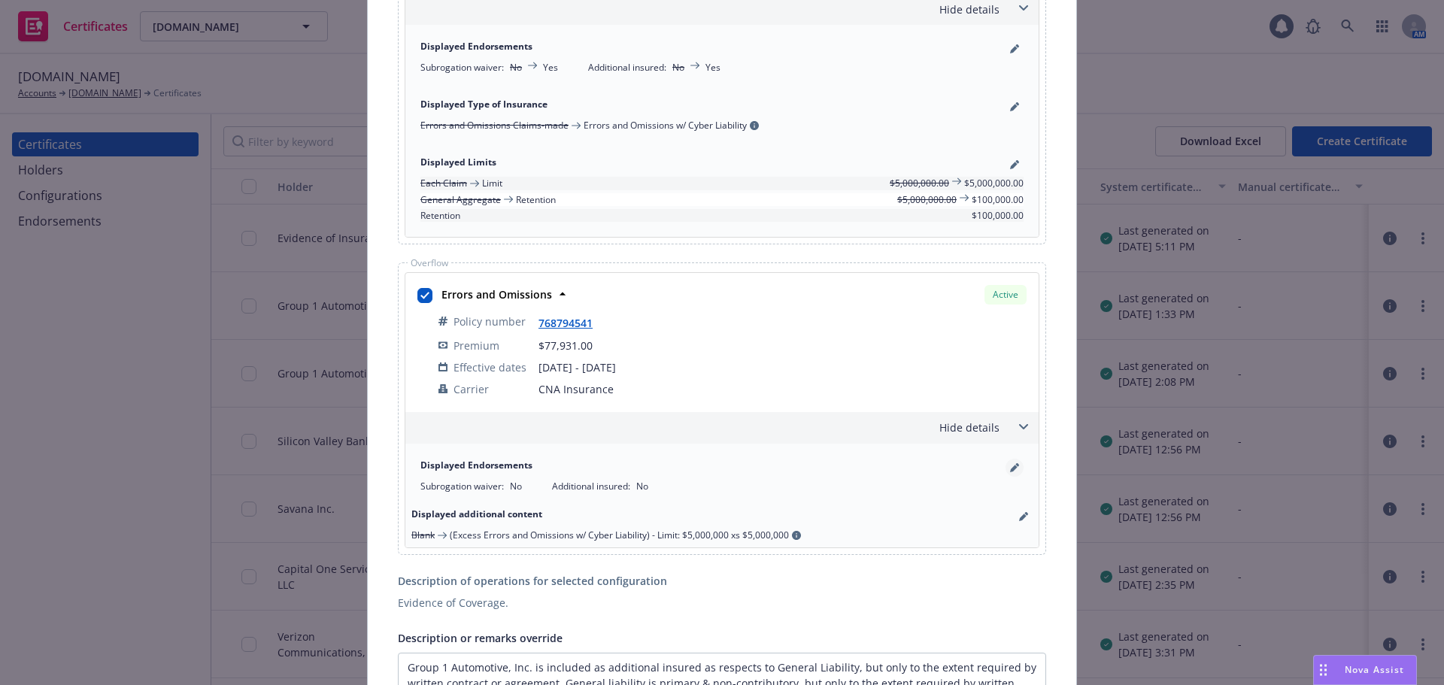
click at [1010, 463] on icon "pencil" at bounding box center [1014, 467] width 9 height 9
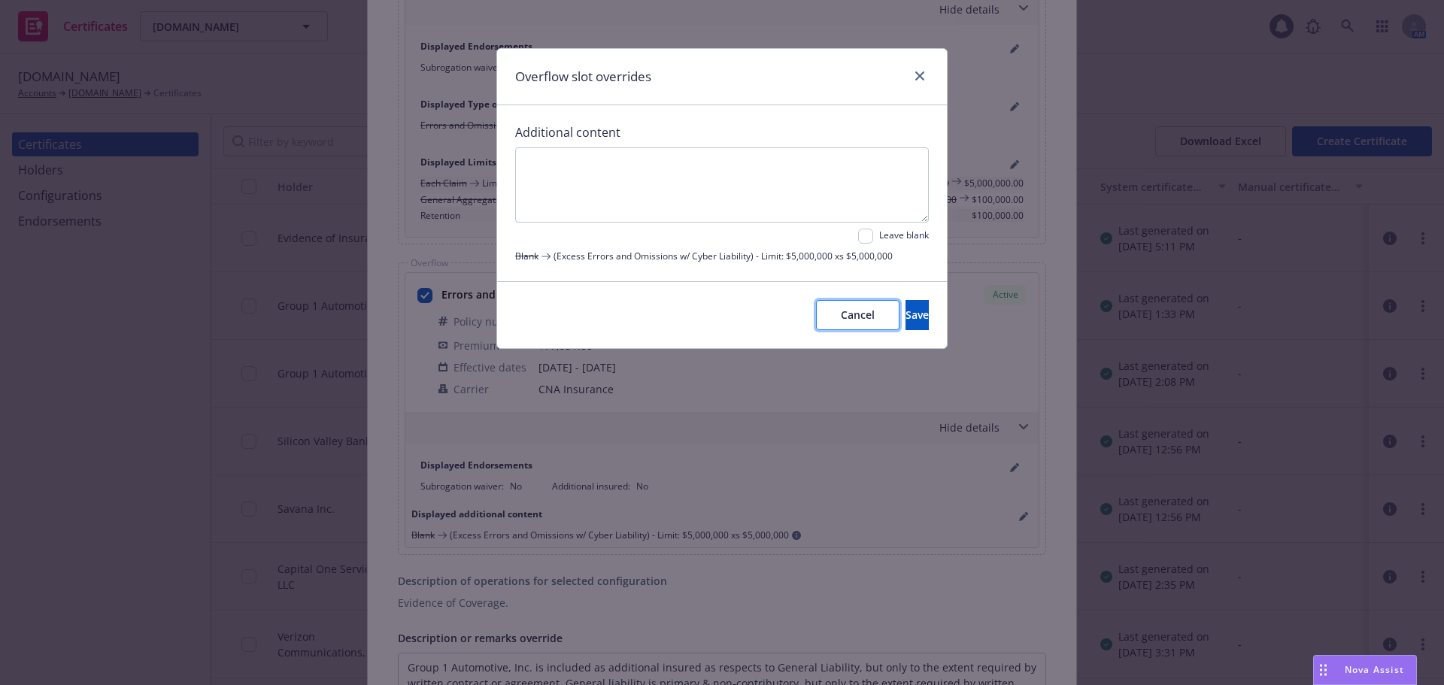
click at [816, 323] on button "Cancel" at bounding box center [858, 315] width 84 height 30
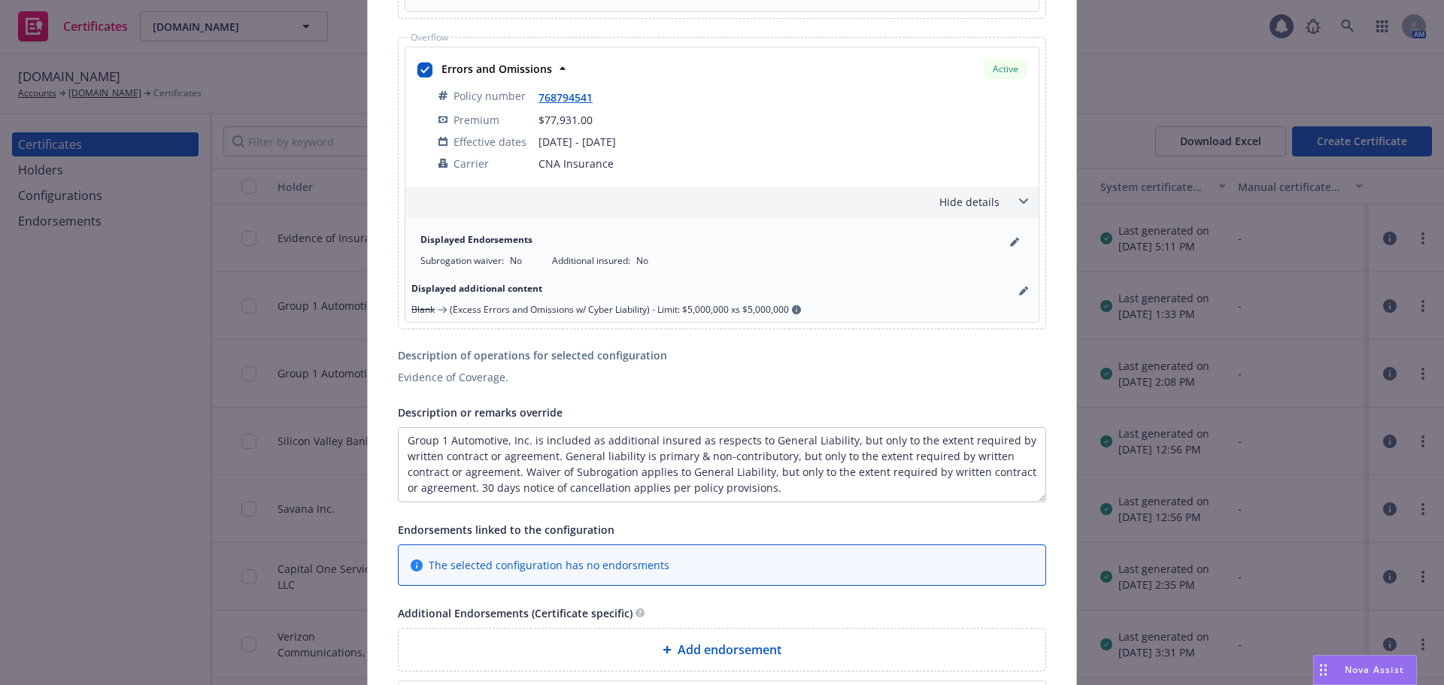
scroll to position [1354, 0]
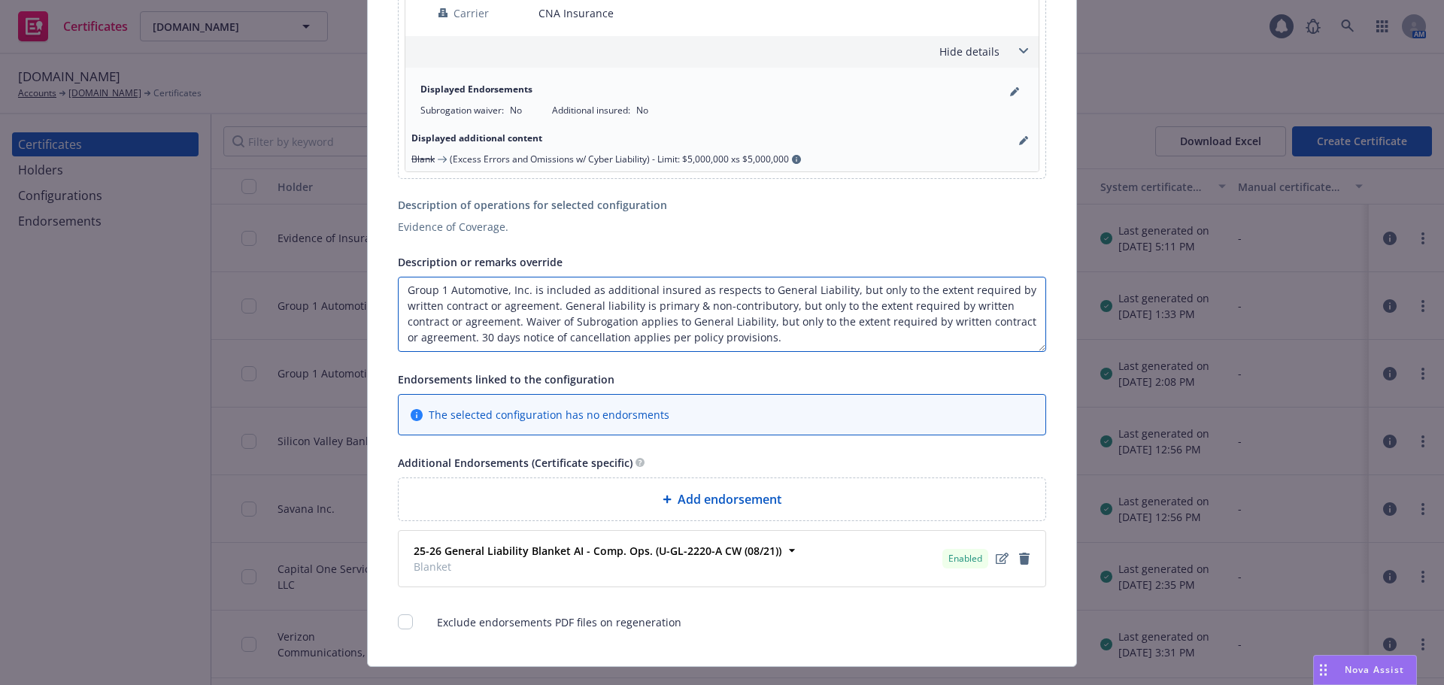
paste textarea "ts employees, agents, subsidiaries, joint ventures, partnerships and affiliatesi"
click at [524, 291] on textarea "Group 1 Automotive, Inc. its employees, agents, subsidiaries, joint ventures, p…" at bounding box center [722, 314] width 648 height 75
click at [902, 290] on textarea "Group 1 Automotive, Inc. its employees, agents, subsidiaries, joint ventures, p…" at bounding box center [722, 314] width 648 height 75
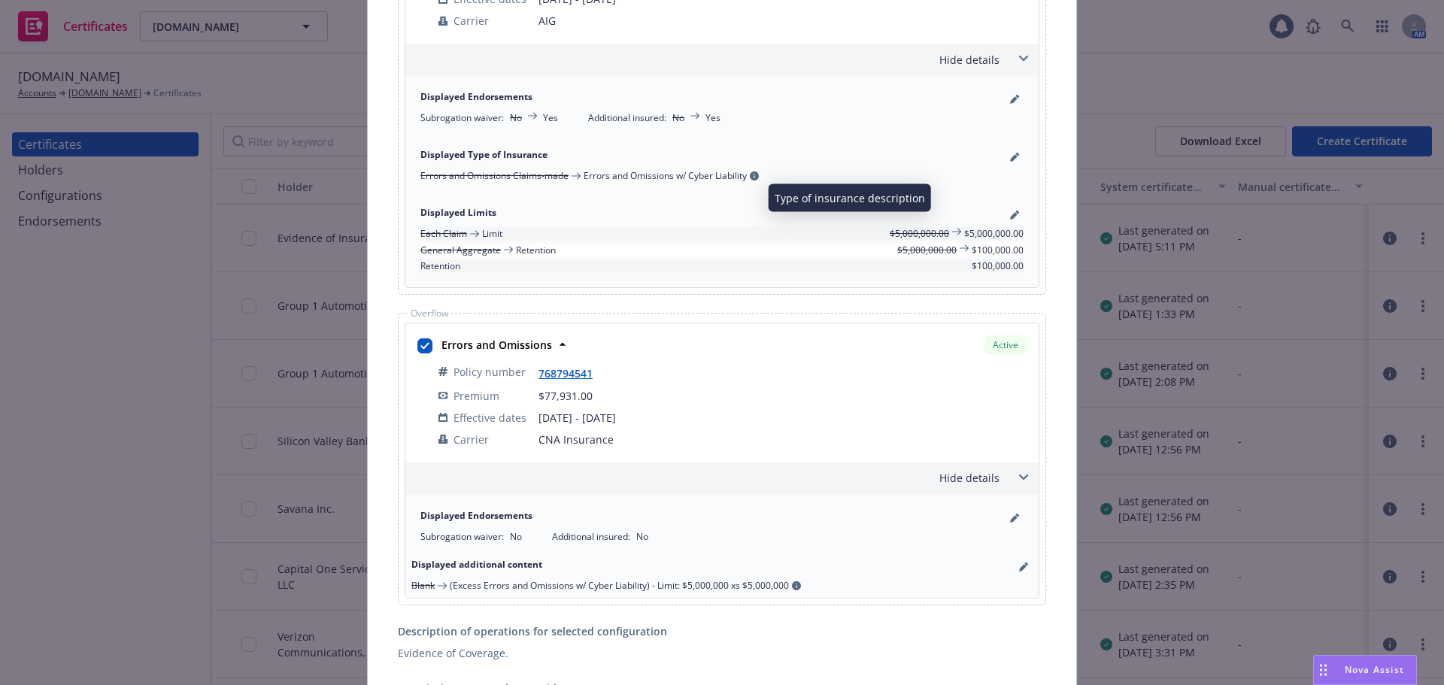
scroll to position [903, 0]
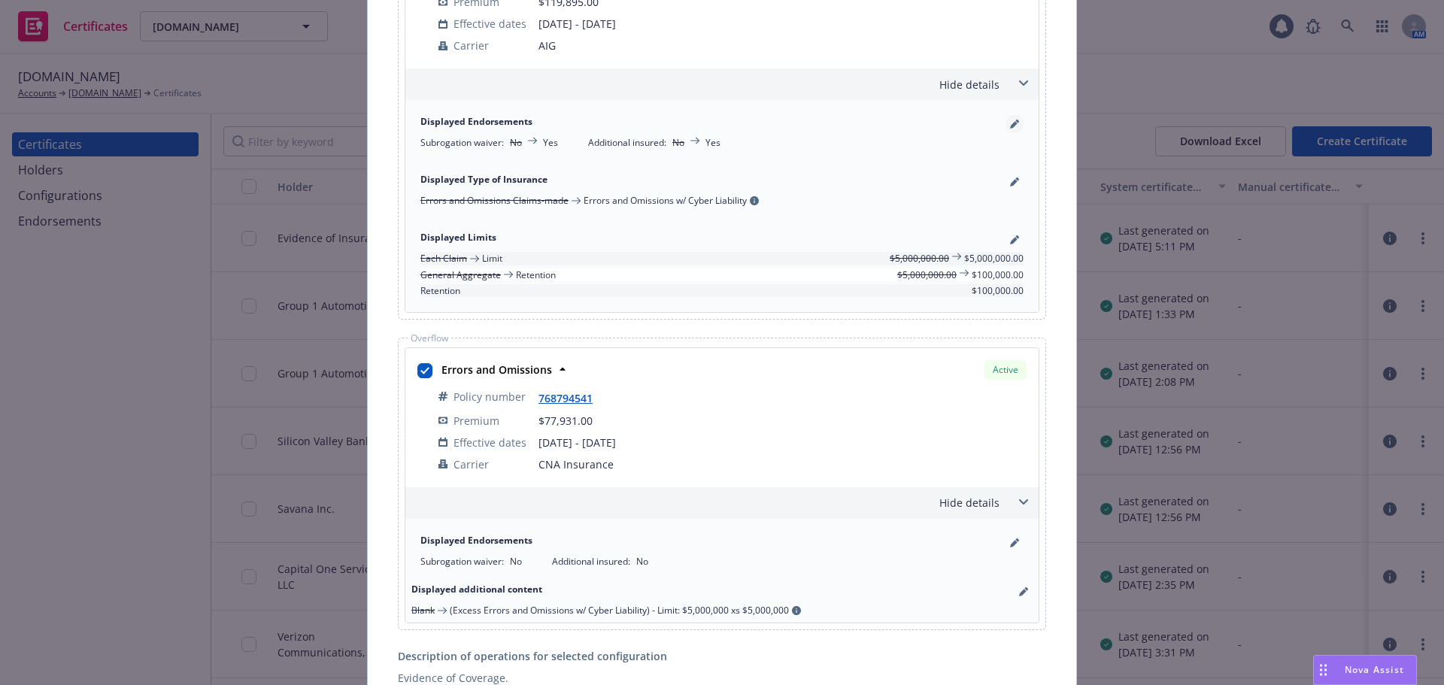
type textarea "Group 1 Automotive, Inc. its employees, agents, subsidiaries, joint ventures, p…"
click at [1010, 122] on icon "pencil" at bounding box center [1014, 125] width 8 height 8
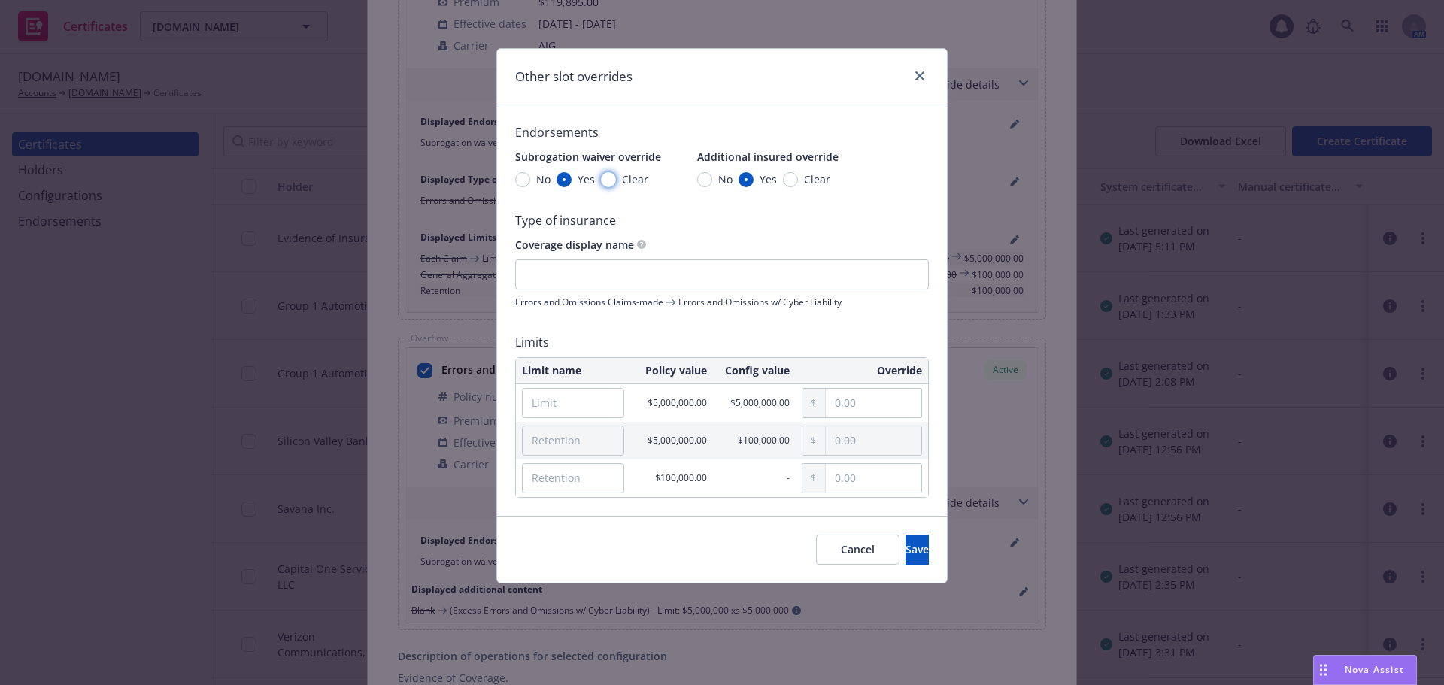
click at [614, 181] on input "Clear" at bounding box center [608, 179] width 15 height 15
radio input "true"
click at [776, 176] on div "No Yes Clear" at bounding box center [763, 180] width 133 height 16
click at [785, 180] on input "Clear" at bounding box center [790, 179] width 15 height 15
radio input "true"
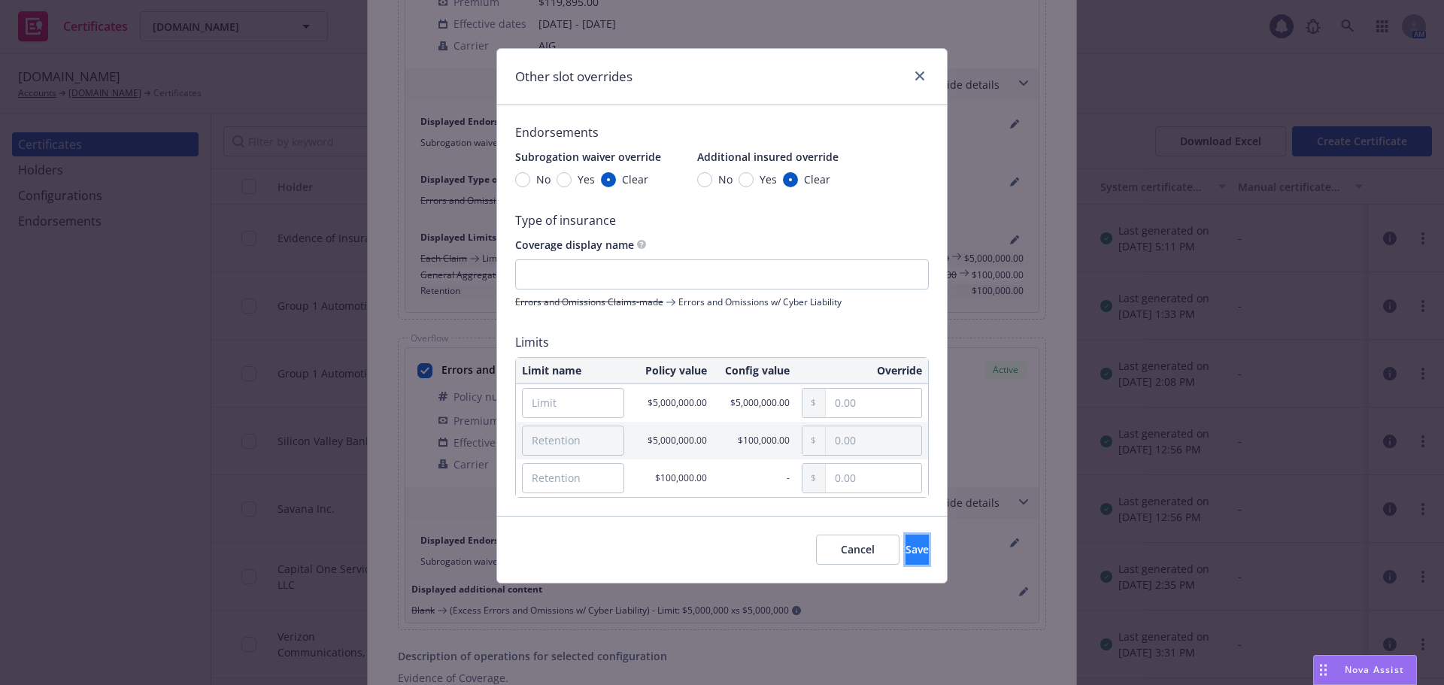
click at [906, 548] on span "Save" at bounding box center [917, 549] width 23 height 14
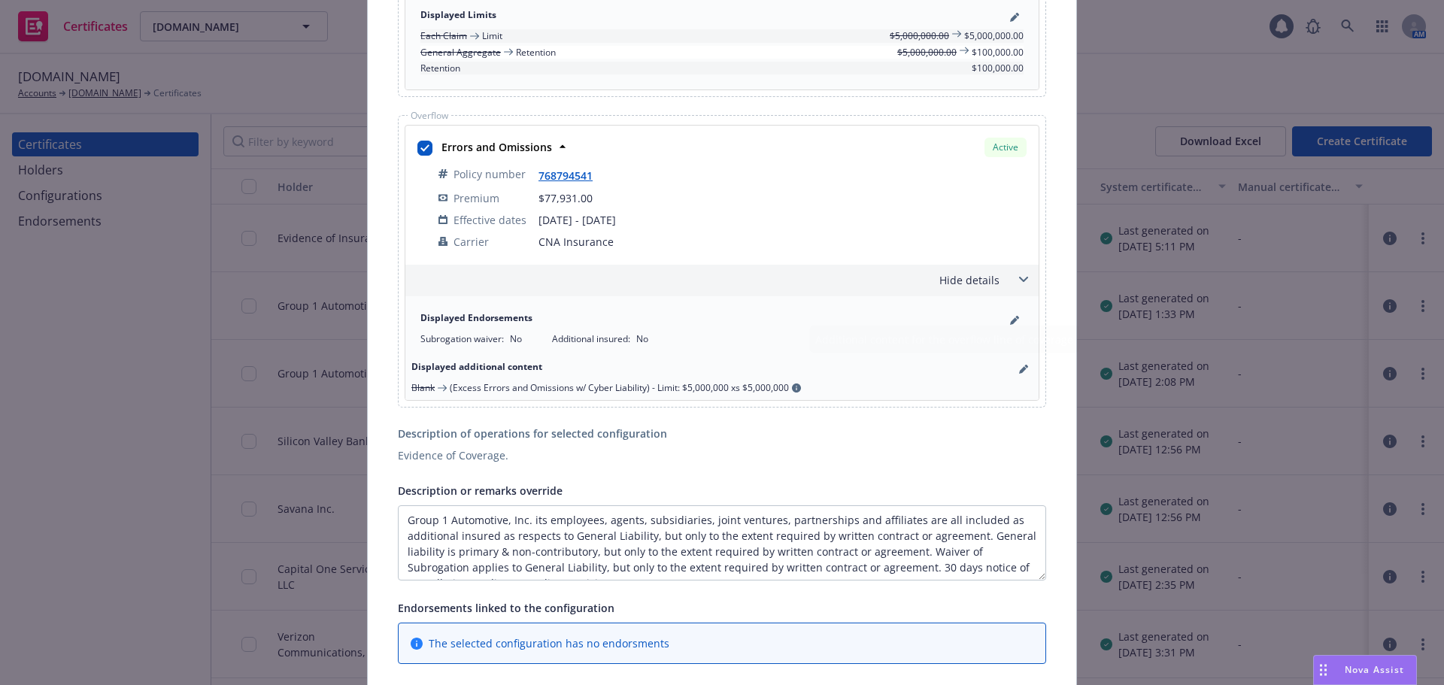
scroll to position [1279, 0]
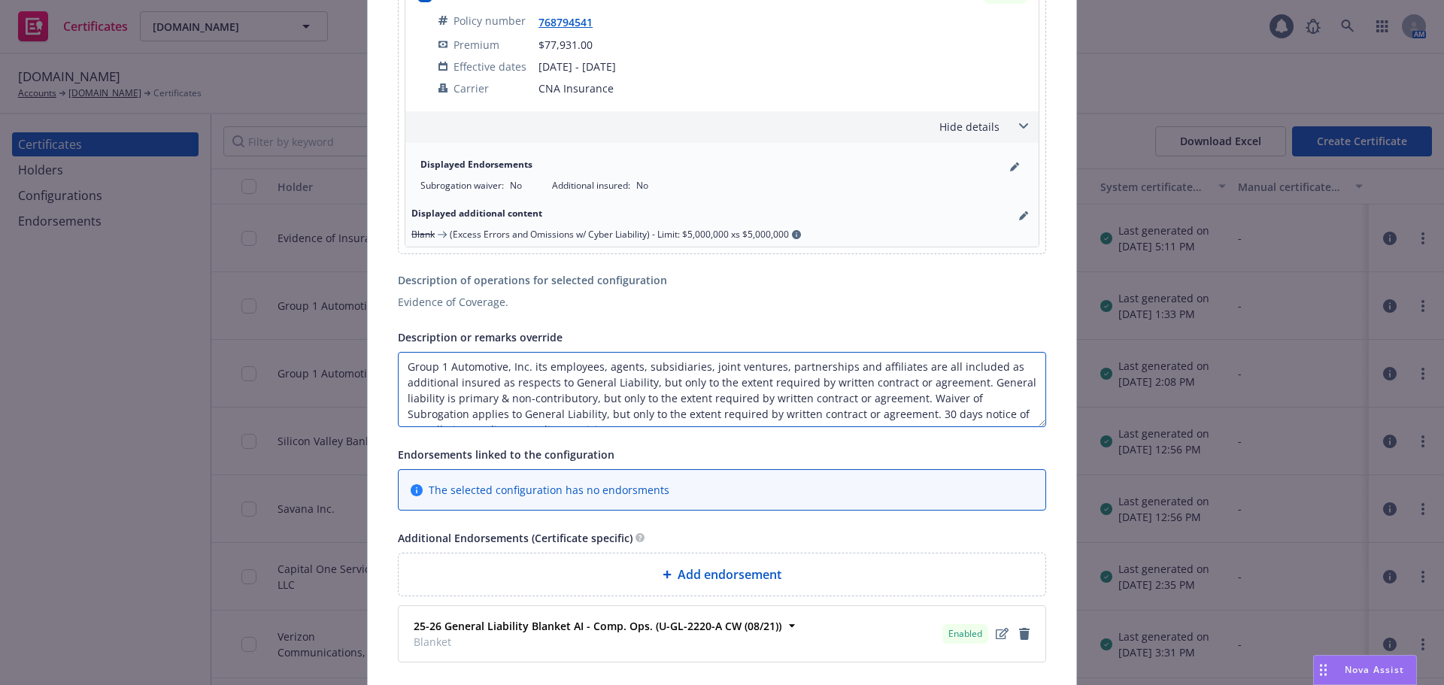
click at [402, 398] on textarea "Group 1 Automotive, Inc. its employees, agents, subsidiaries, joint ventures, p…" at bounding box center [722, 389] width 648 height 75
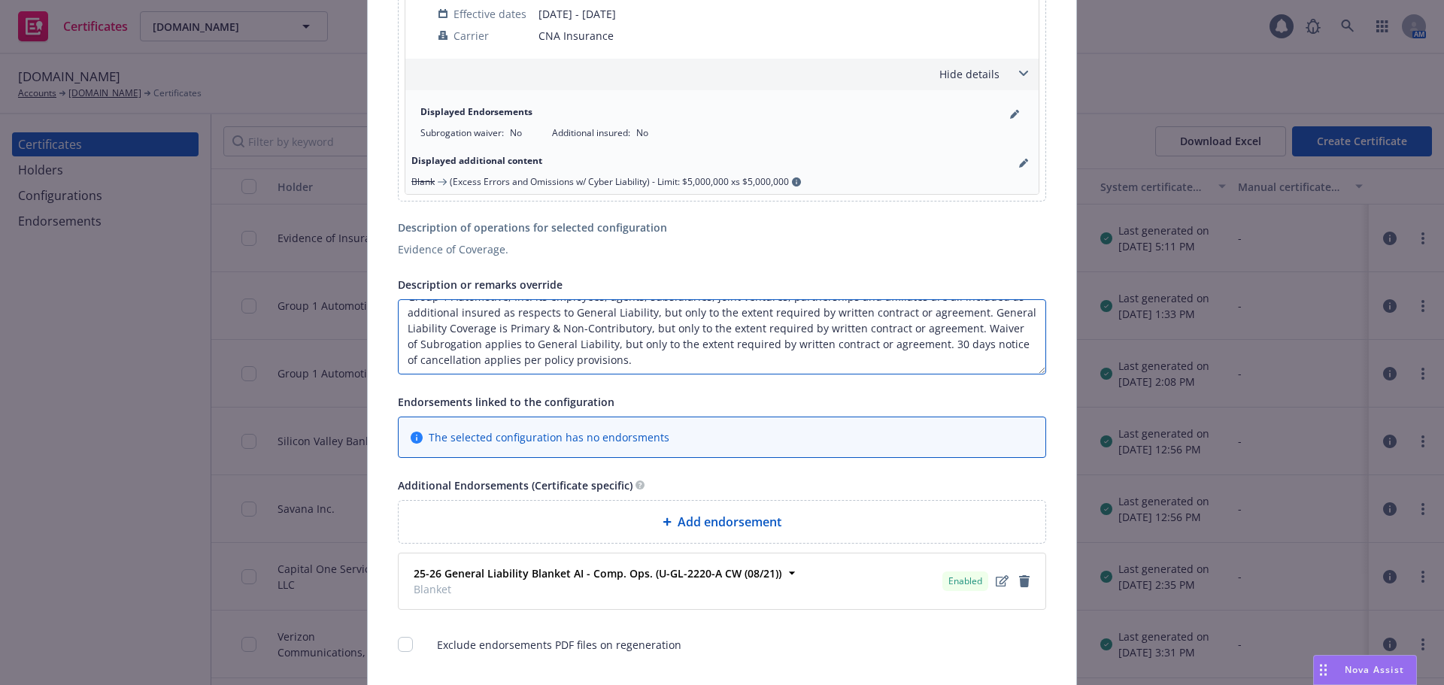
scroll to position [1354, 0]
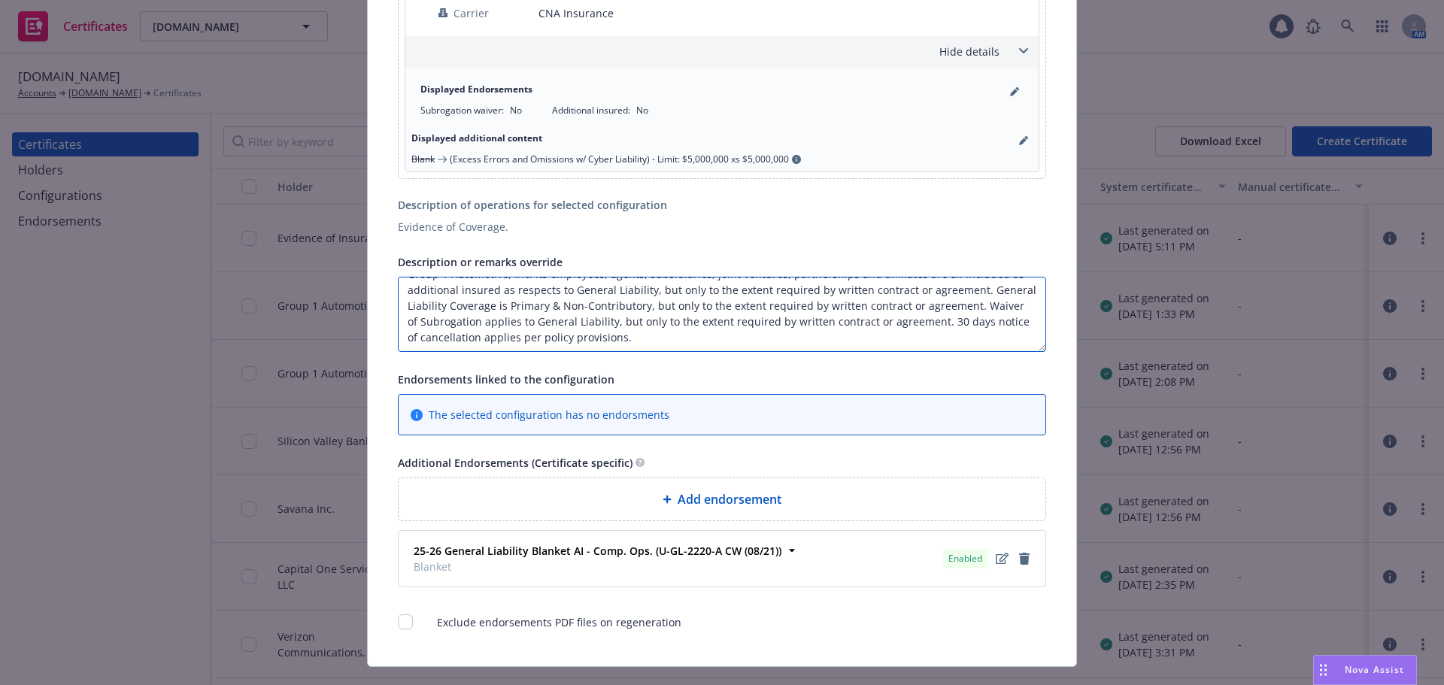
click at [955, 321] on textarea "Group 1 Automotive, Inc. its employees, agents, subsidiaries, joint ventures, p…" at bounding box center [722, 314] width 648 height 75
type textarea "Group 1 Automotive, Inc. its employees, agents, subsidiaries, joint ventures, p…"
click at [749, 509] on span "Add endorsement" at bounding box center [730, 499] width 104 height 18
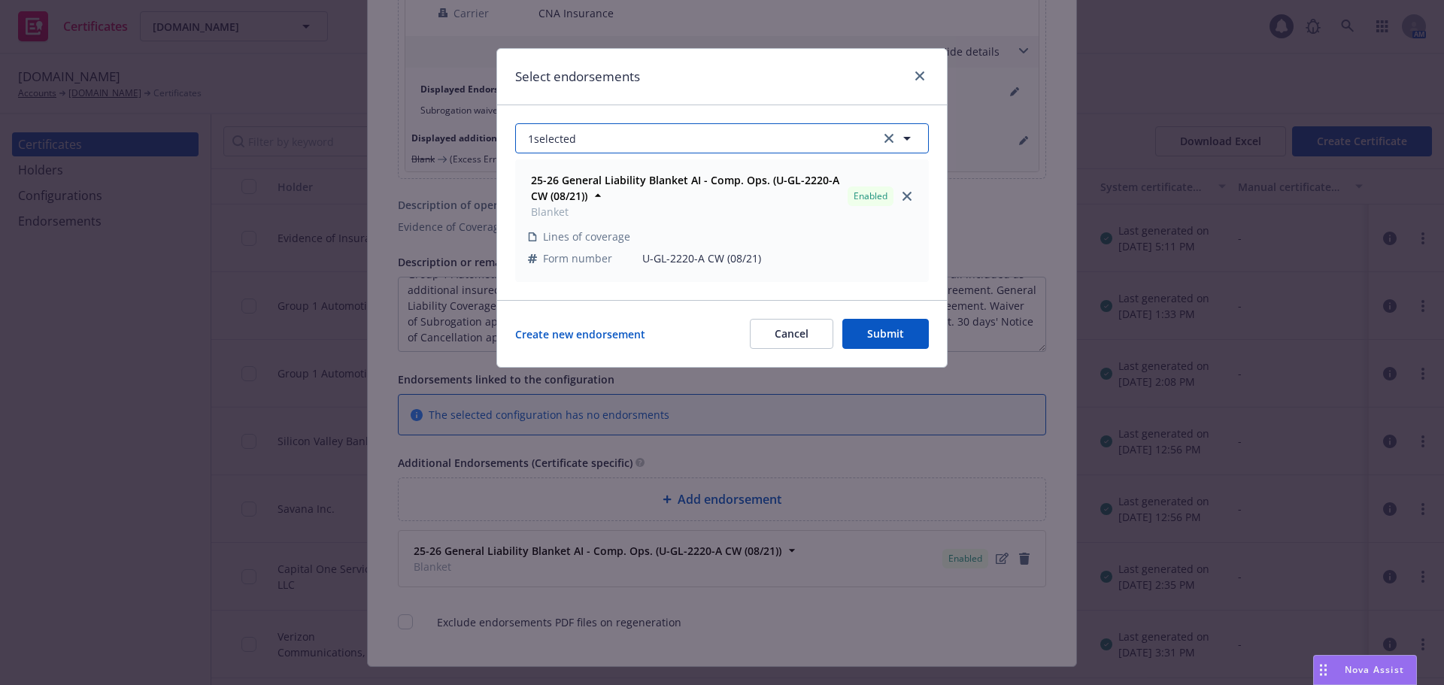
click at [702, 137] on button "1 selected" at bounding box center [722, 138] width 414 height 30
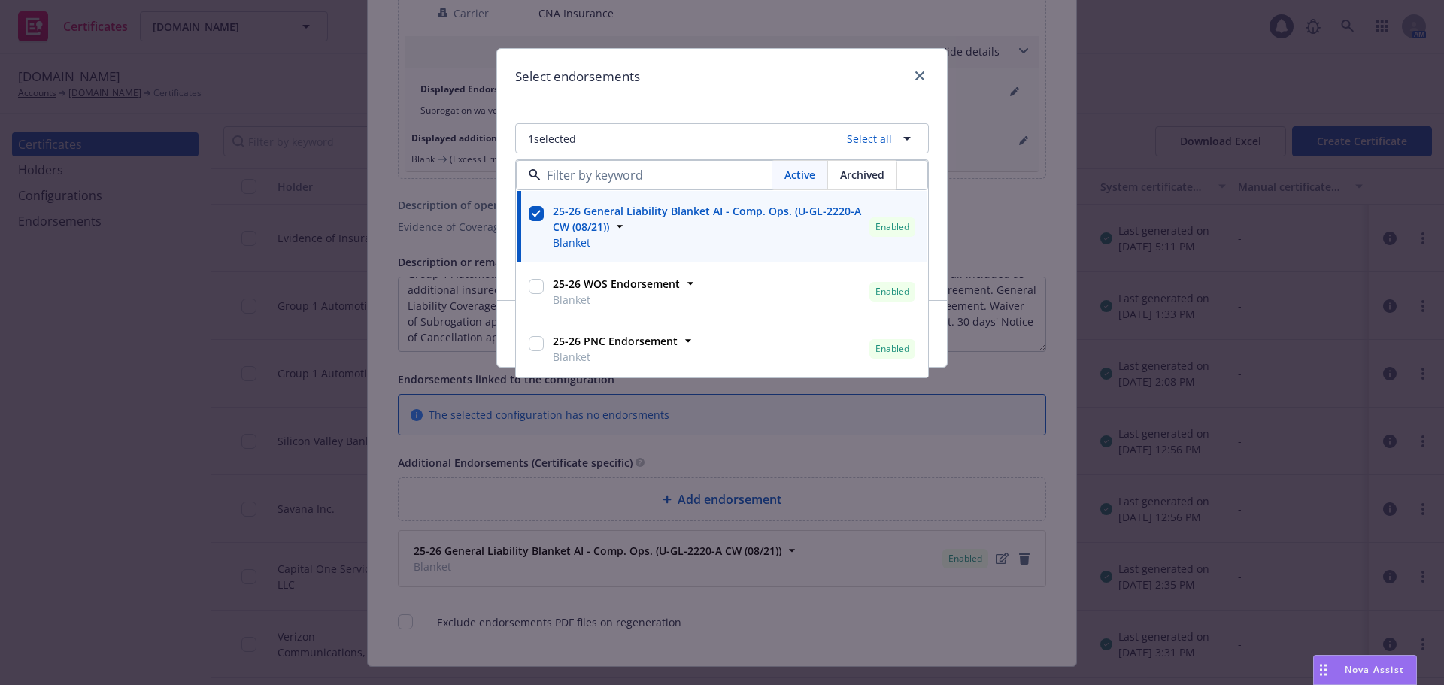
click at [538, 347] on input "checkbox" at bounding box center [536, 343] width 15 height 15
checkbox input "true"
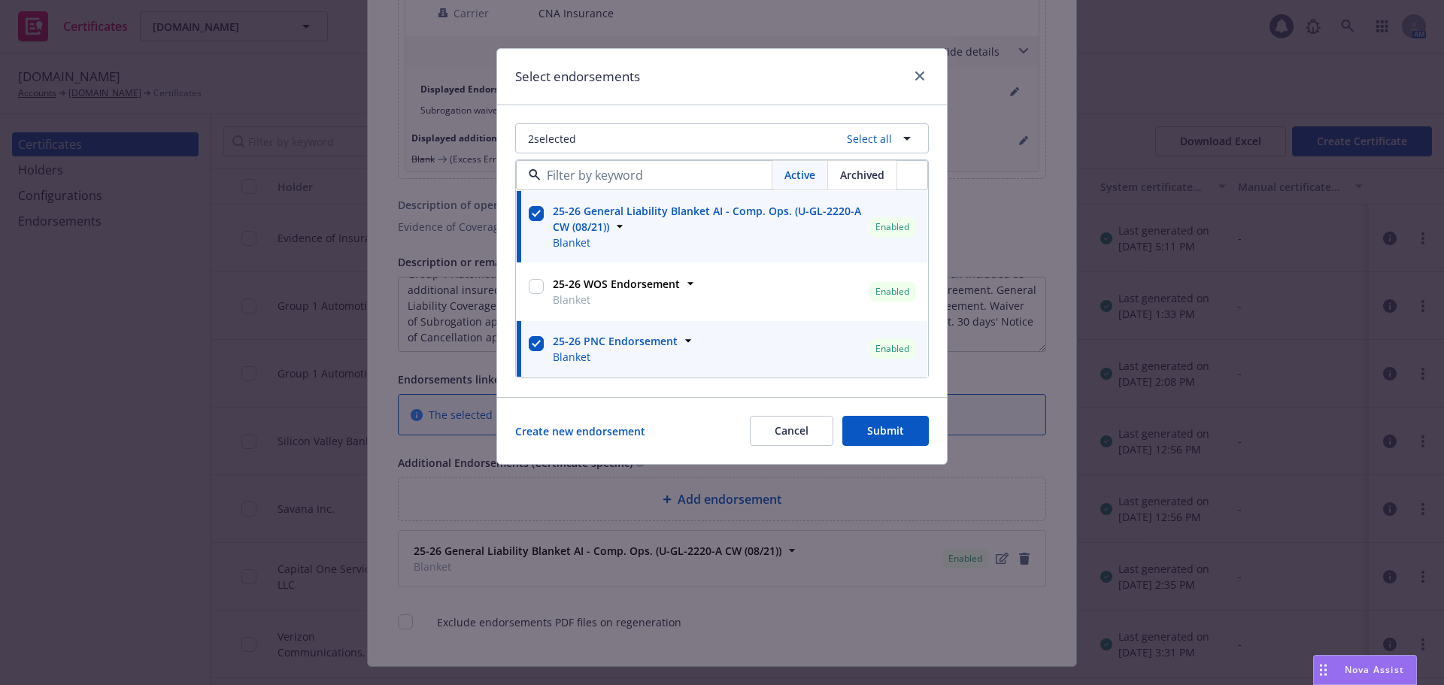
click at [536, 287] on input "checkbox" at bounding box center [536, 286] width 15 height 15
checkbox input "true"
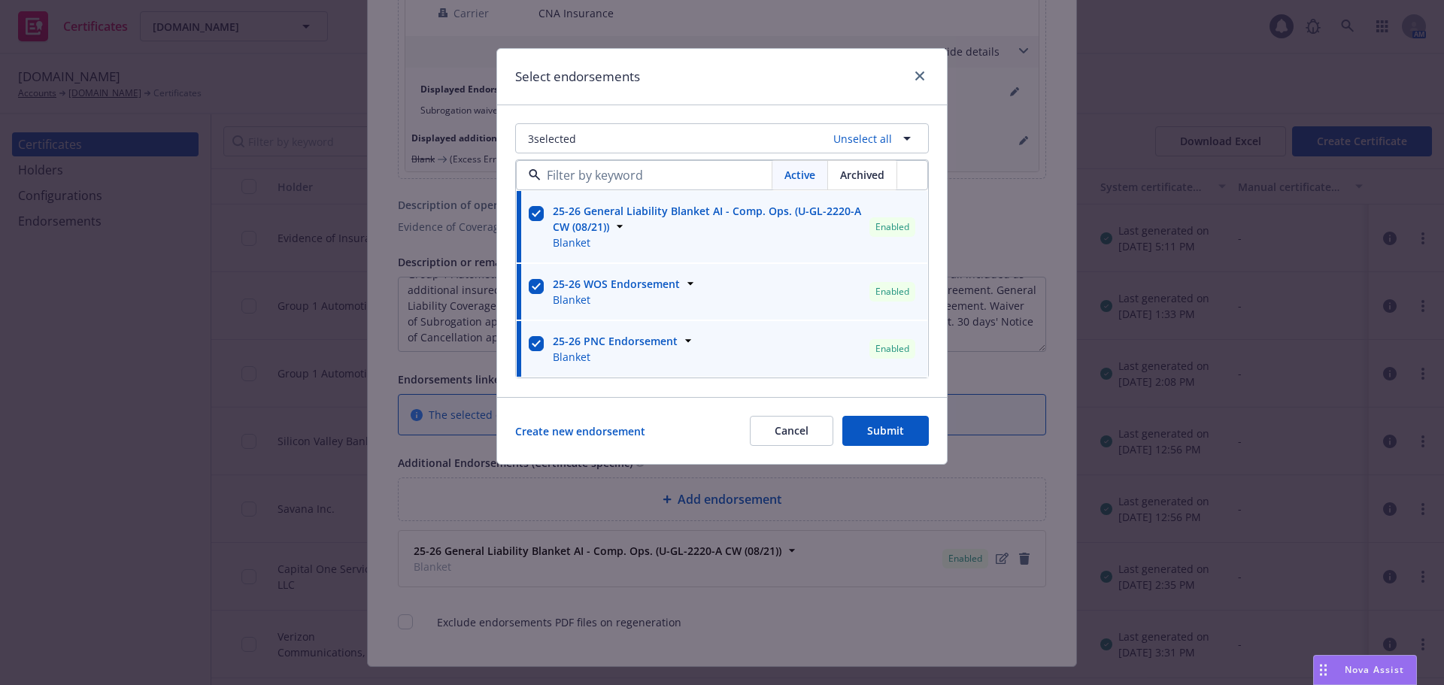
click at [861, 436] on button "Submit" at bounding box center [886, 431] width 87 height 30
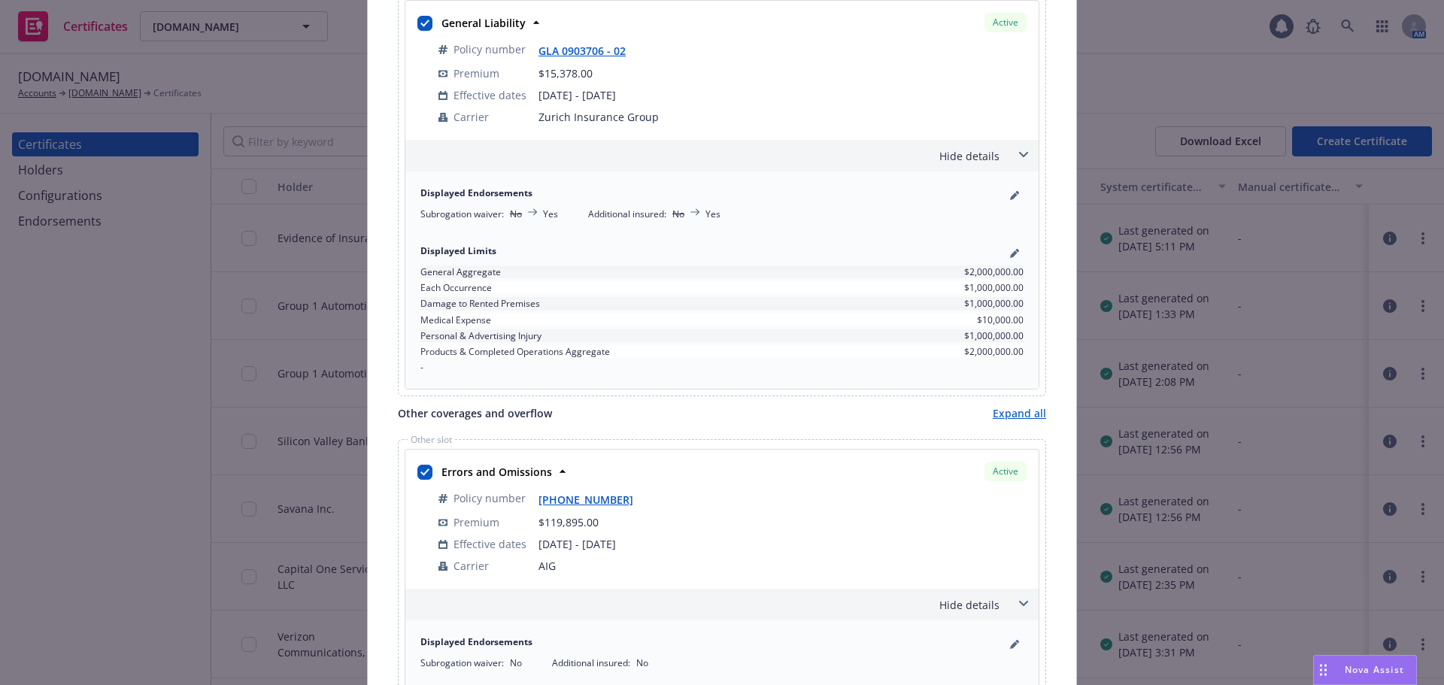
scroll to position [0, 0]
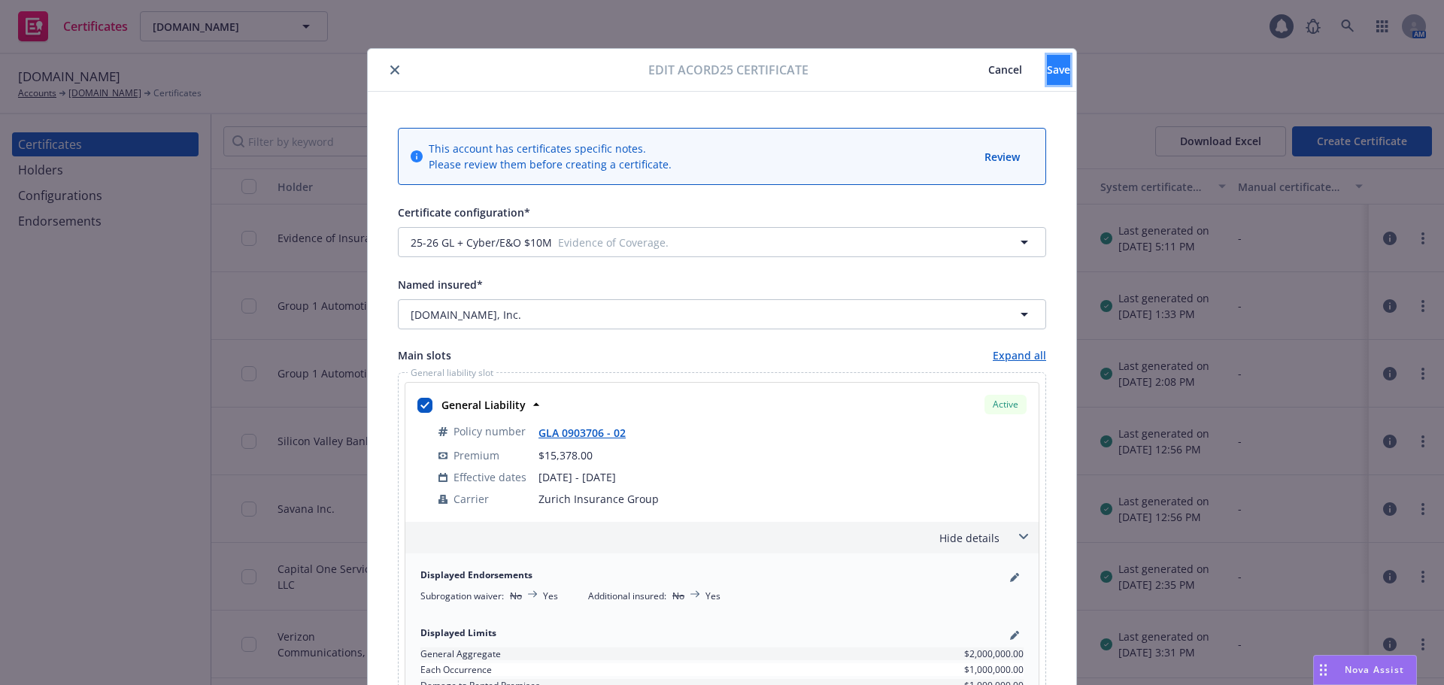
click at [1047, 64] on span "Save" at bounding box center [1058, 69] width 23 height 14
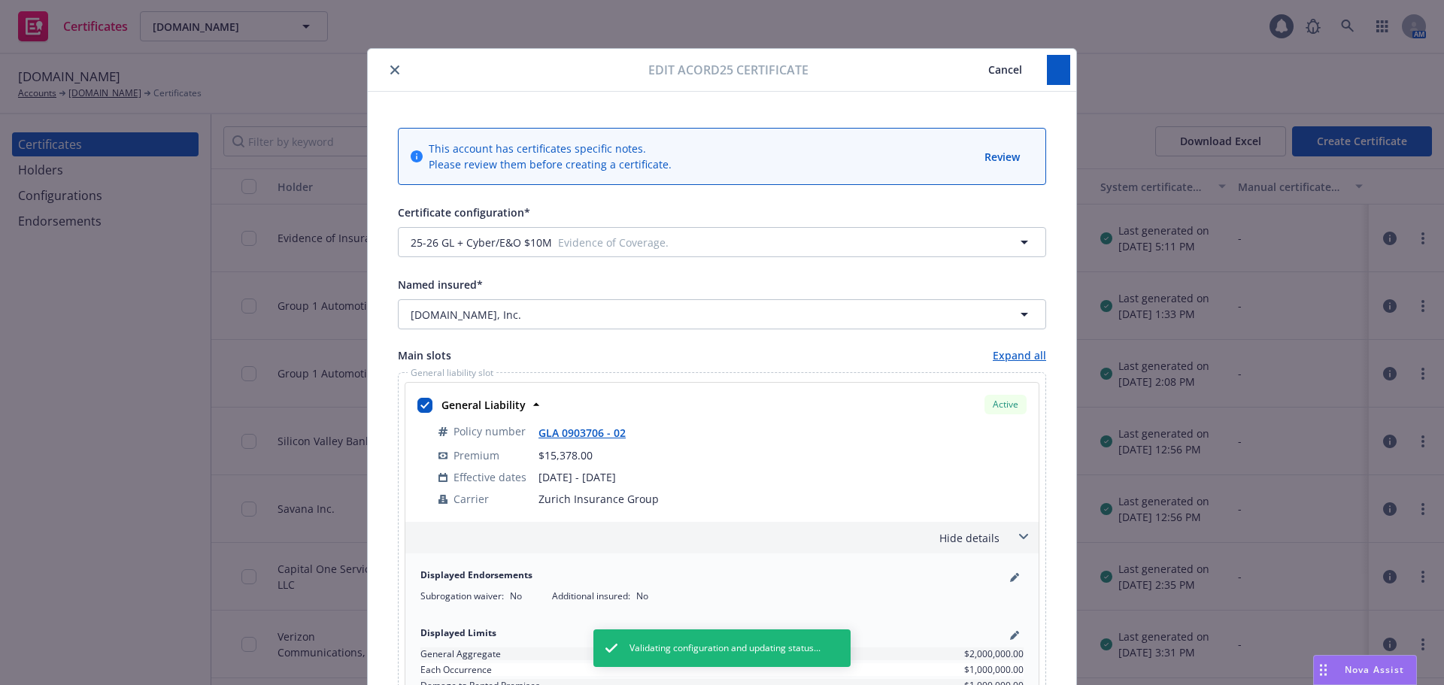
type textarea "Group 1 Automotive, Inc. its employees, agents, subsidiaries, joint ventures, p…"
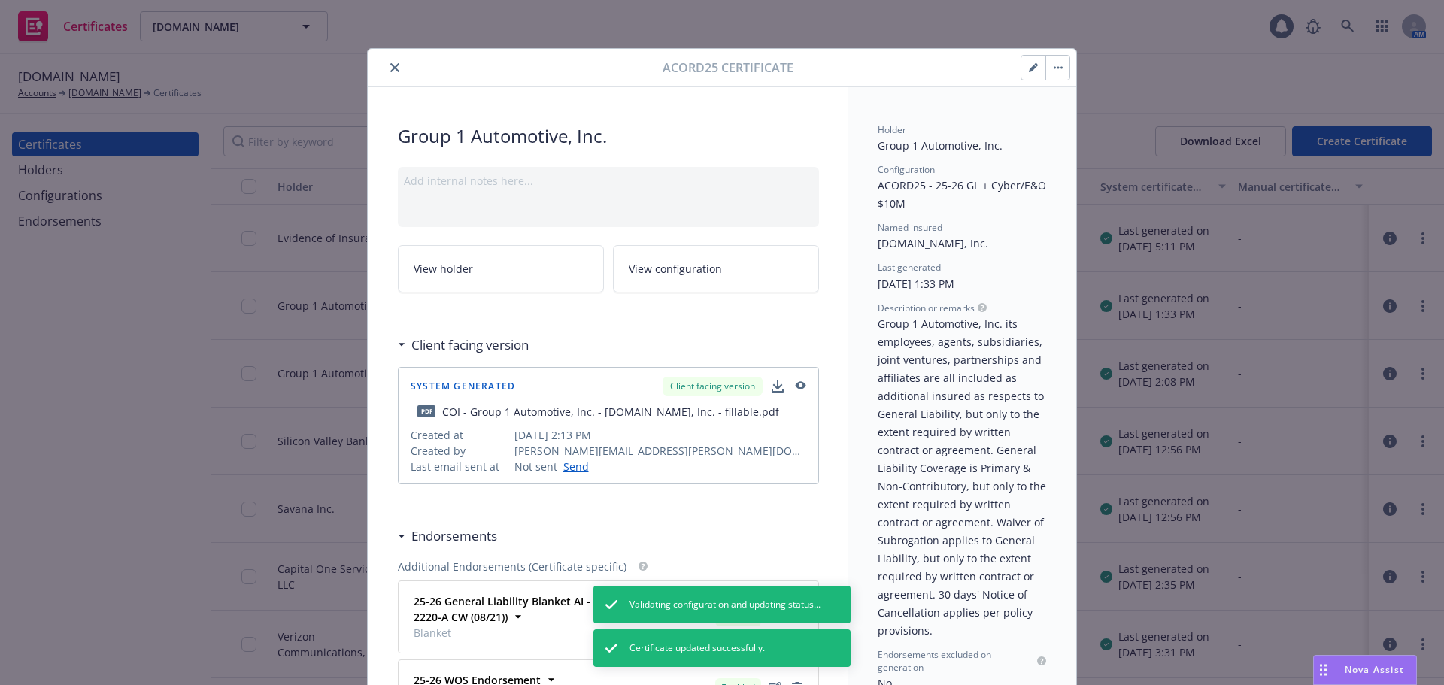
click at [391, 68] on icon "close" at bounding box center [394, 67] width 9 height 9
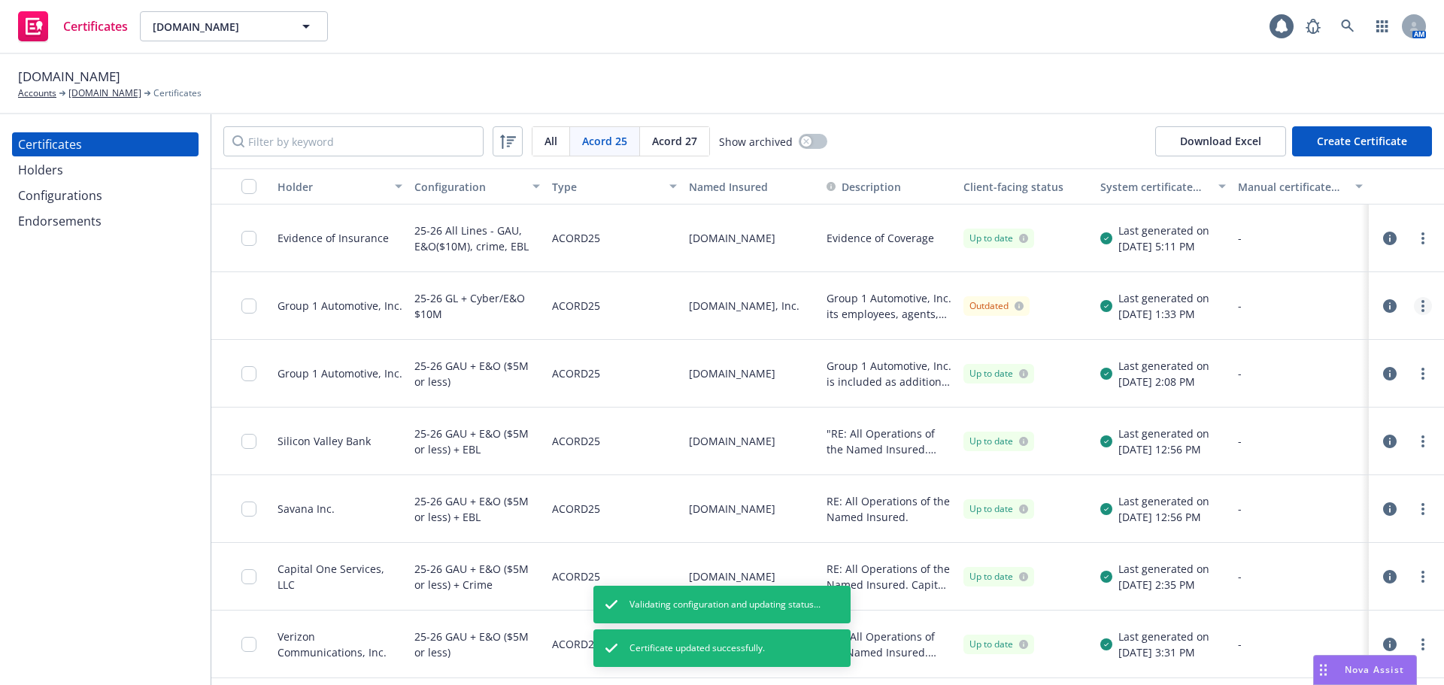
click at [1414, 306] on link "more" at bounding box center [1423, 306] width 18 height 18
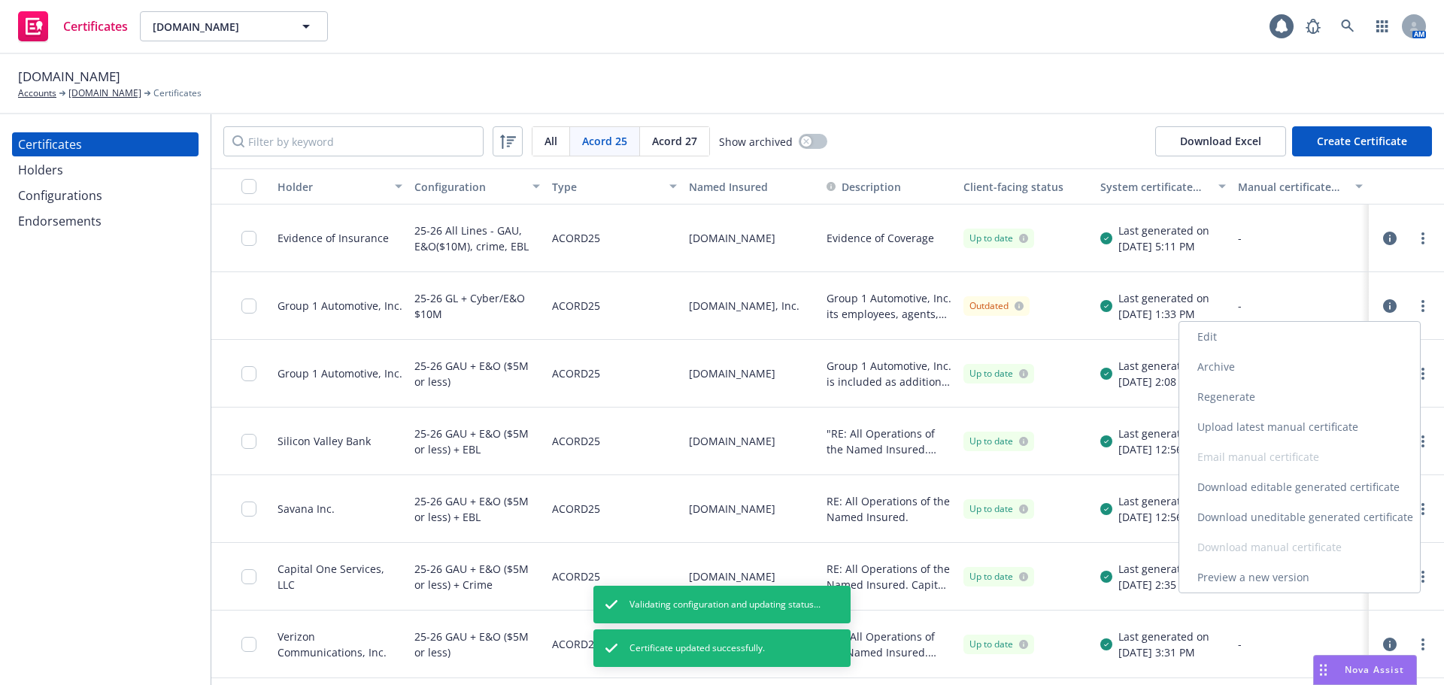
click at [1245, 399] on link "Regenerate" at bounding box center [1300, 397] width 241 height 30
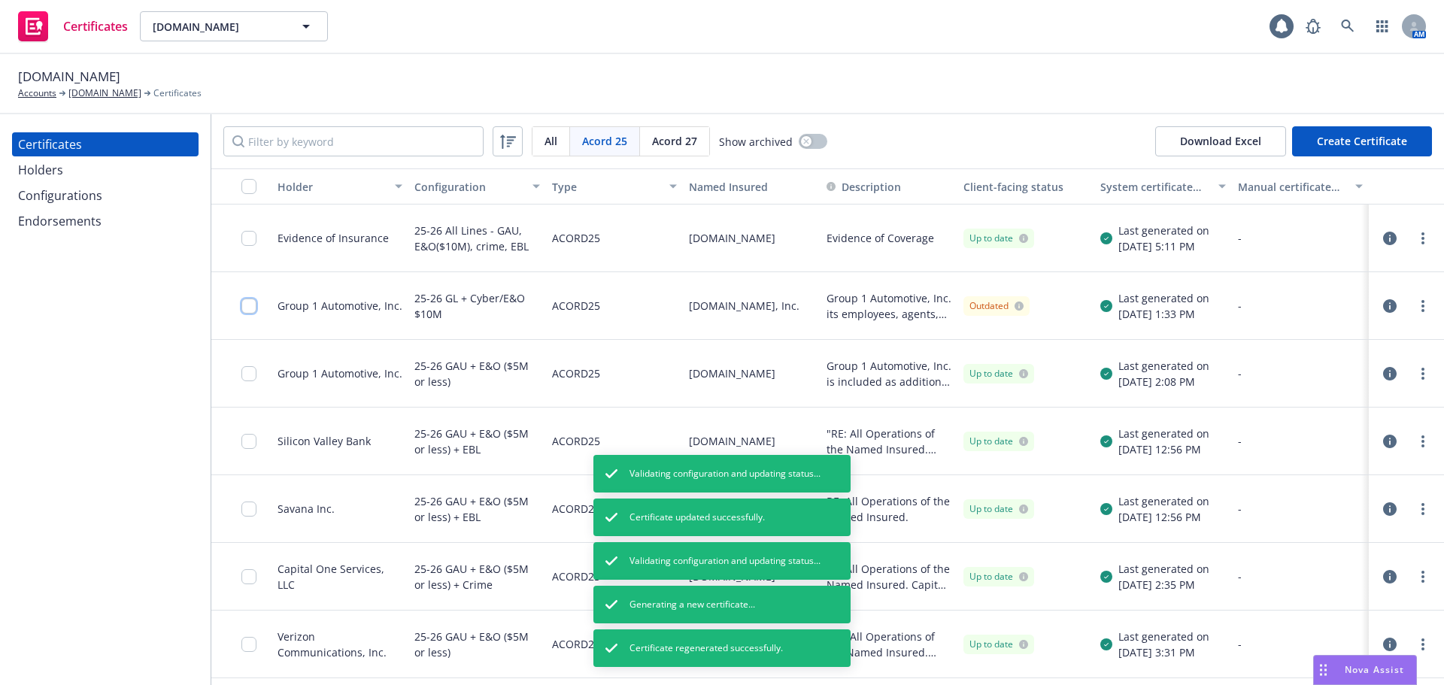
click at [250, 305] on input "checkbox" at bounding box center [248, 306] width 15 height 15
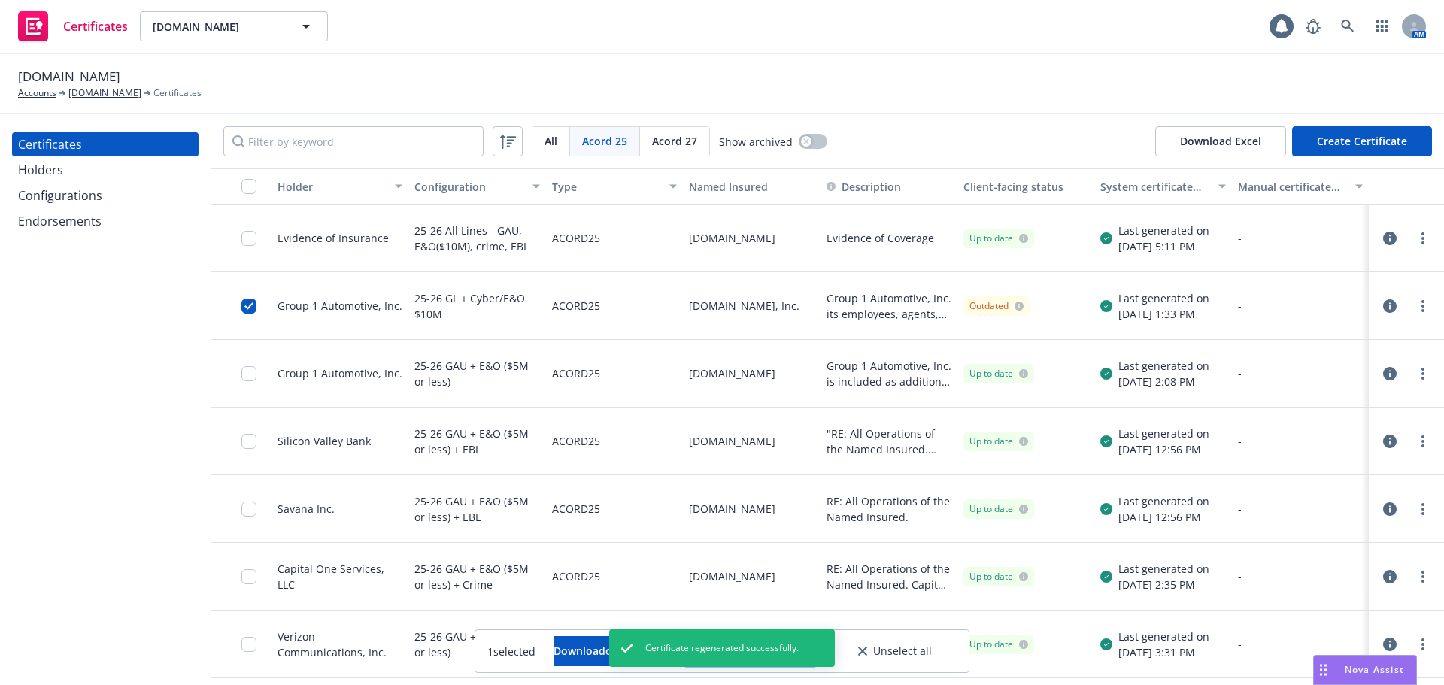
click at [815, 658] on button "Other actions" at bounding box center [750, 651] width 130 height 30
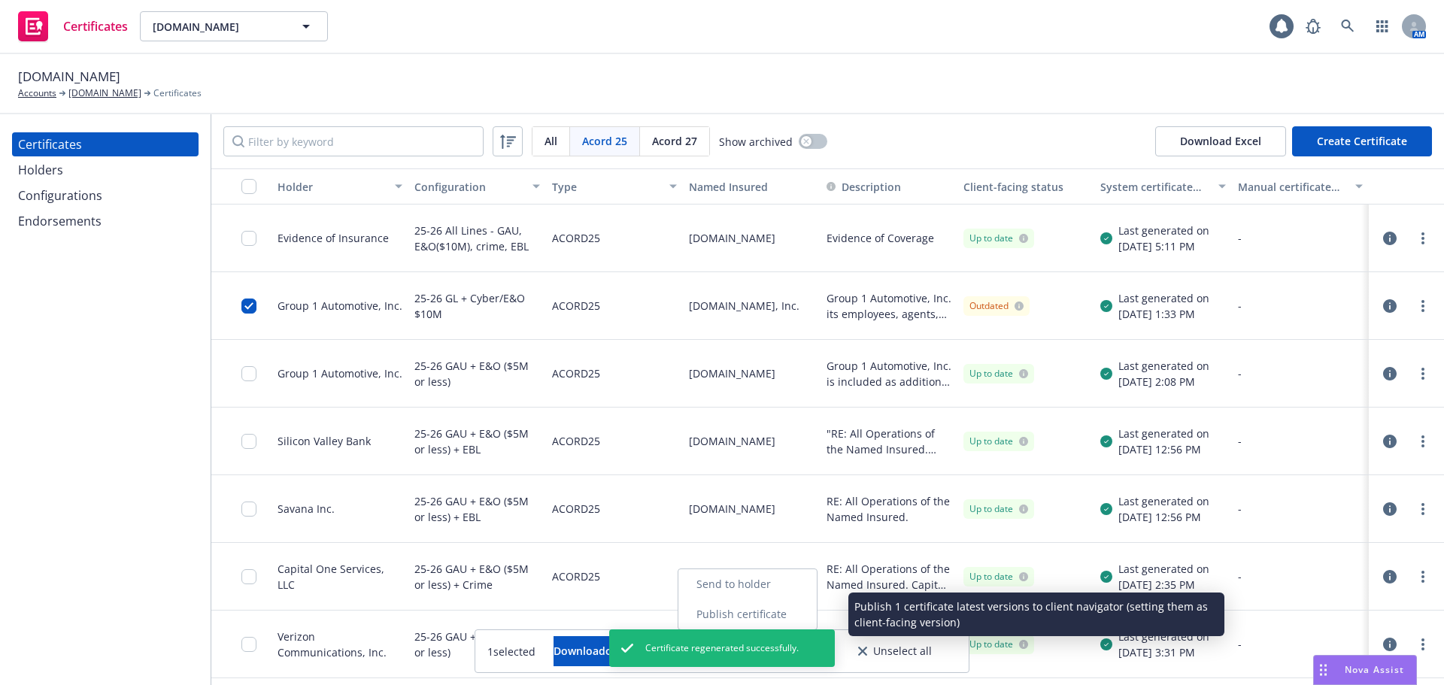
click at [811, 618] on link "Publish certificate" at bounding box center [748, 615] width 138 height 30
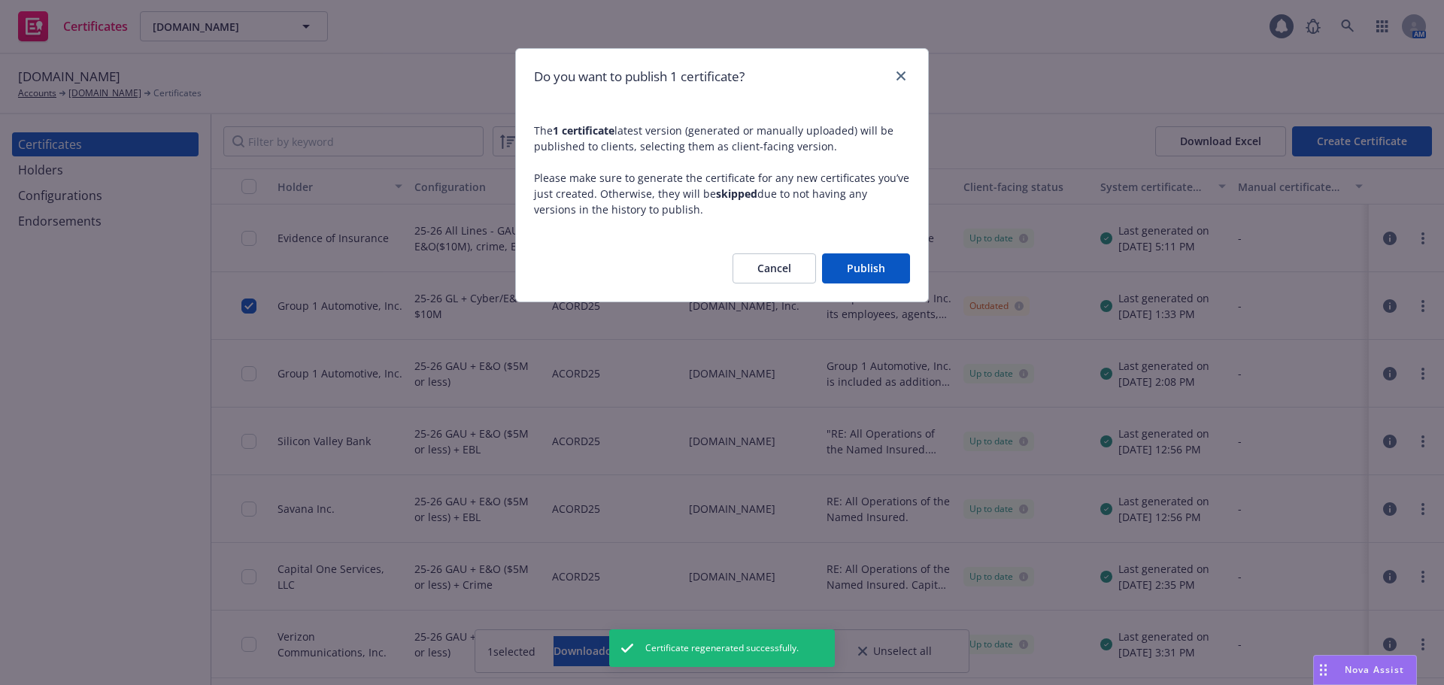
click at [854, 277] on button "Publish" at bounding box center [866, 269] width 88 height 30
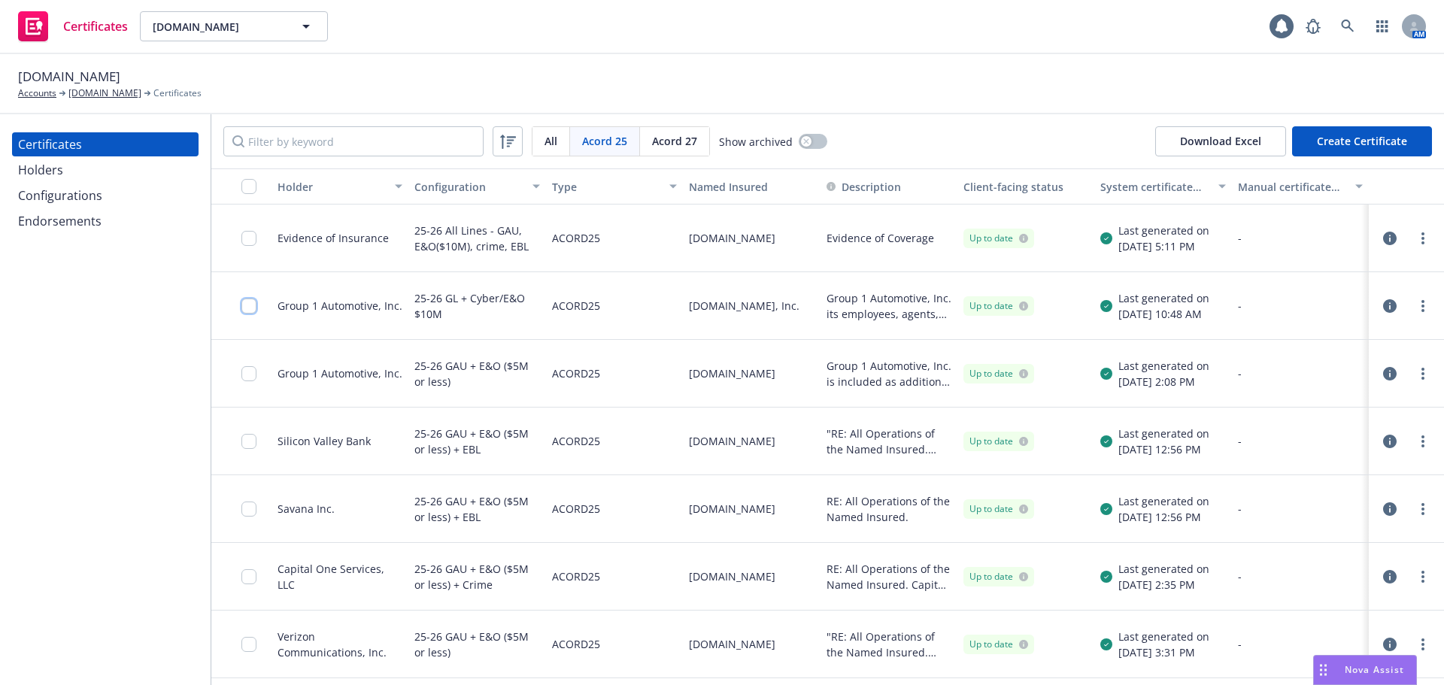
click at [254, 305] on input "checkbox" at bounding box center [248, 306] width 15 height 15
click at [662, 640] on div "Download certificate" at bounding box center [636, 651] width 114 height 29
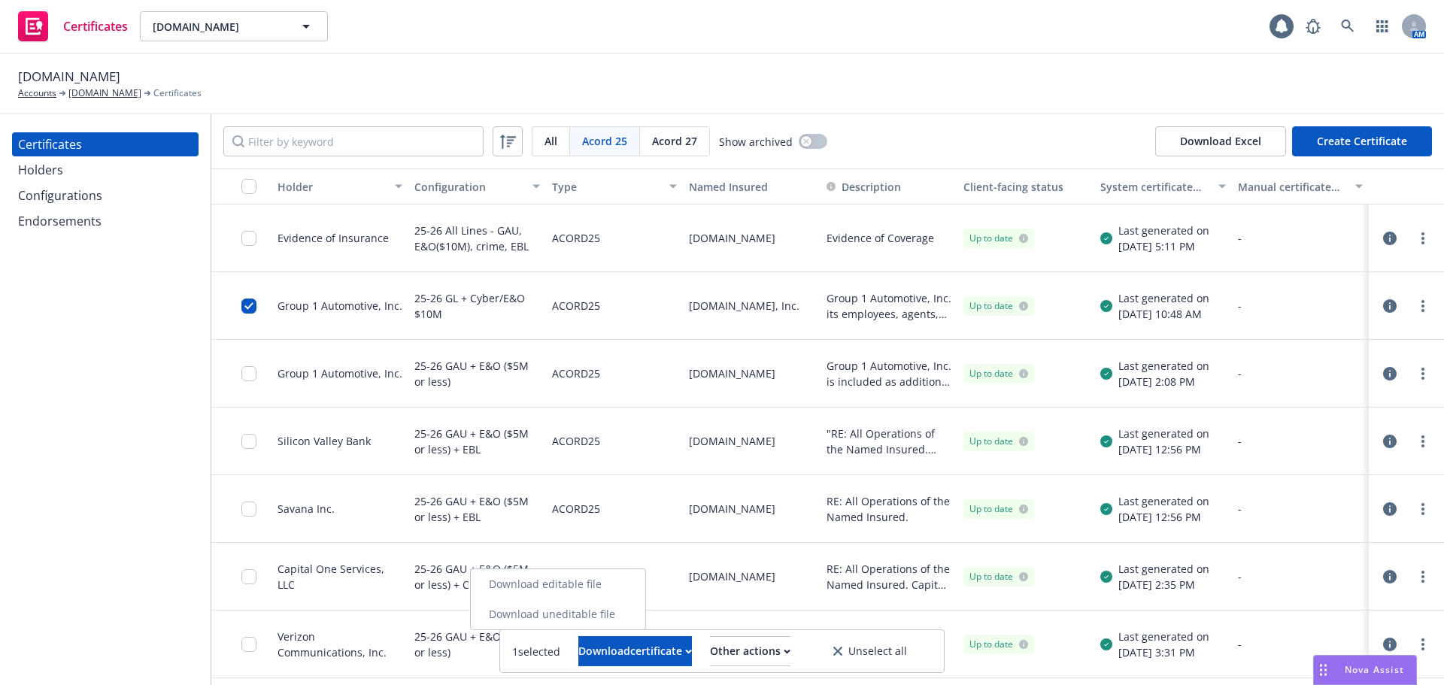
click at [635, 606] on link "Download uneditable file" at bounding box center [558, 615] width 175 height 30
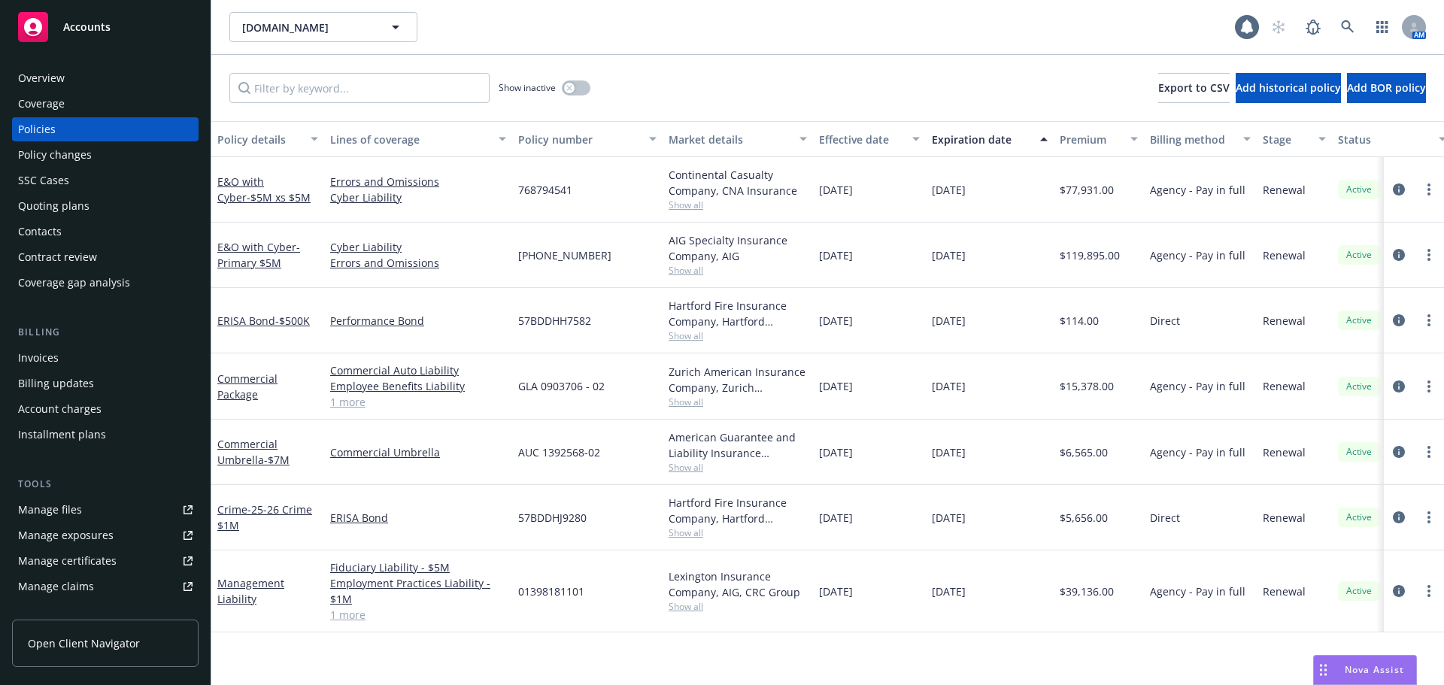
click at [154, 29] on div "Accounts" at bounding box center [105, 27] width 175 height 30
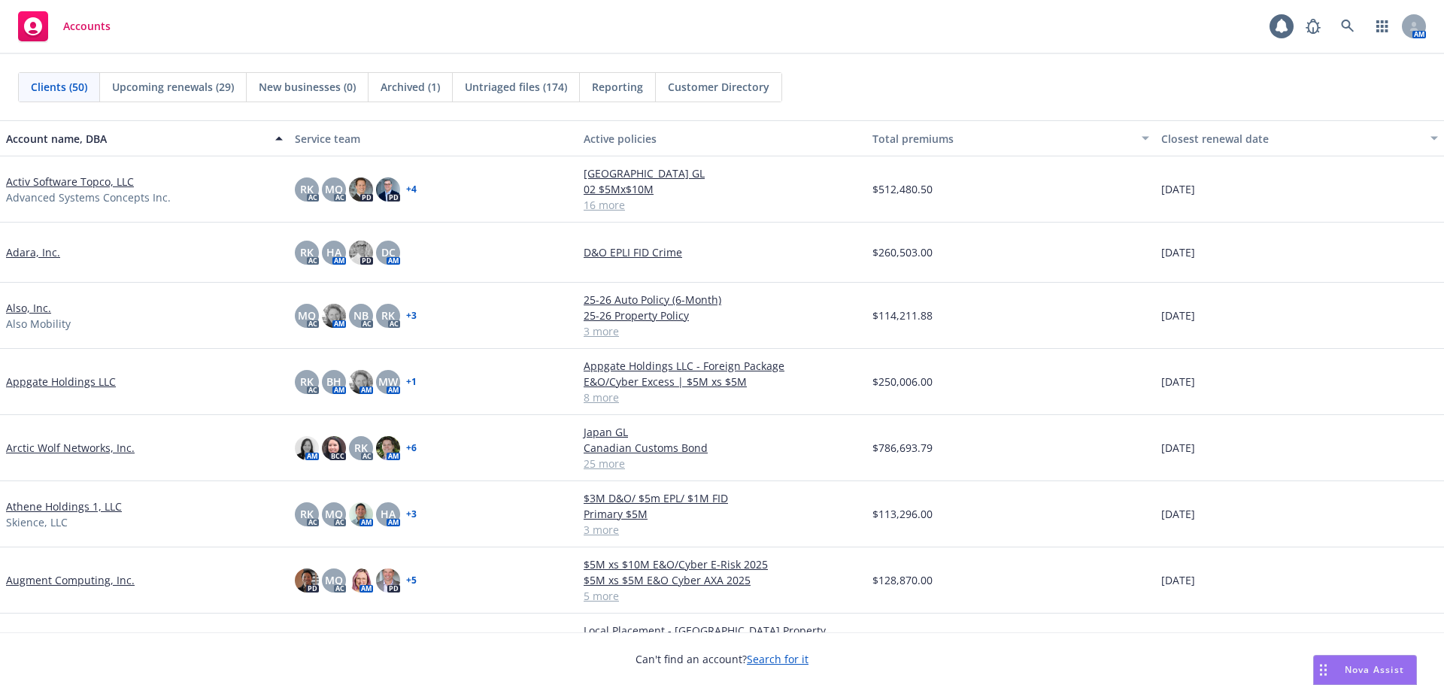
click at [80, 387] on link "Appgate Holdings LLC" at bounding box center [61, 382] width 110 height 16
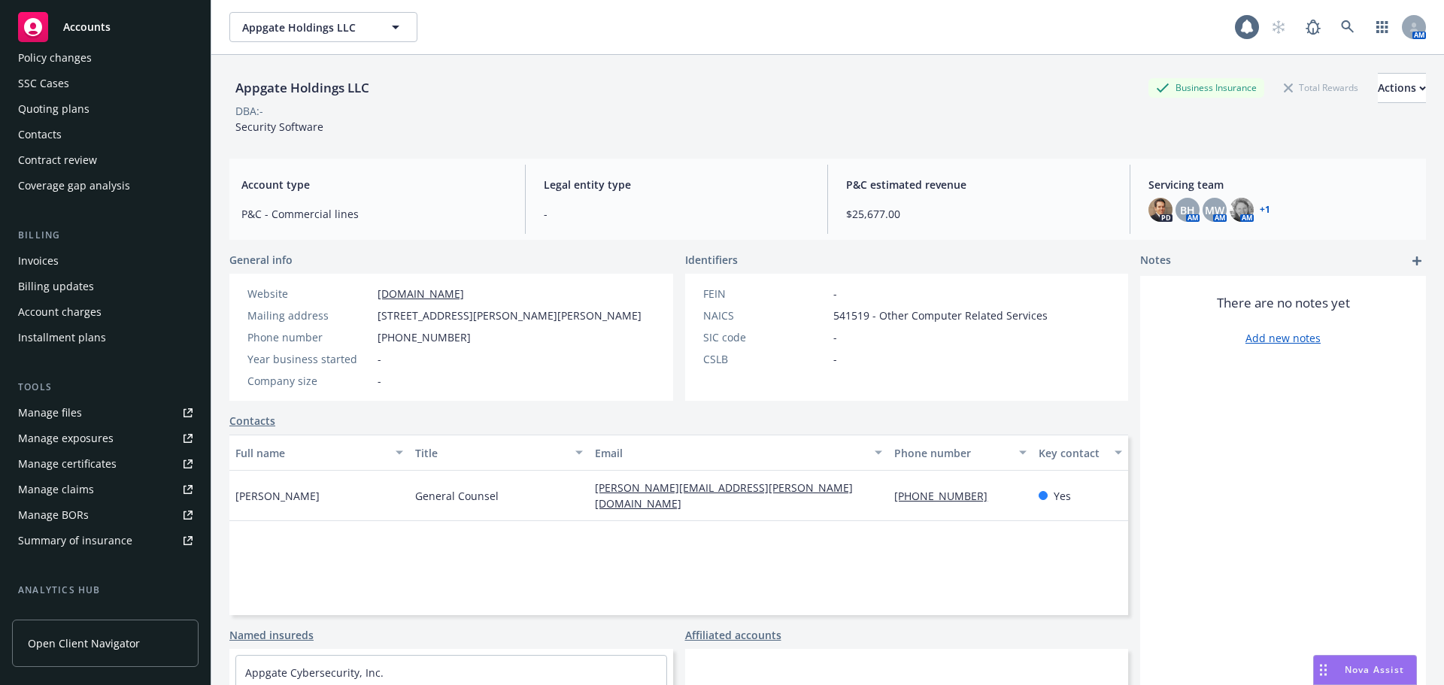
scroll to position [226, 0]
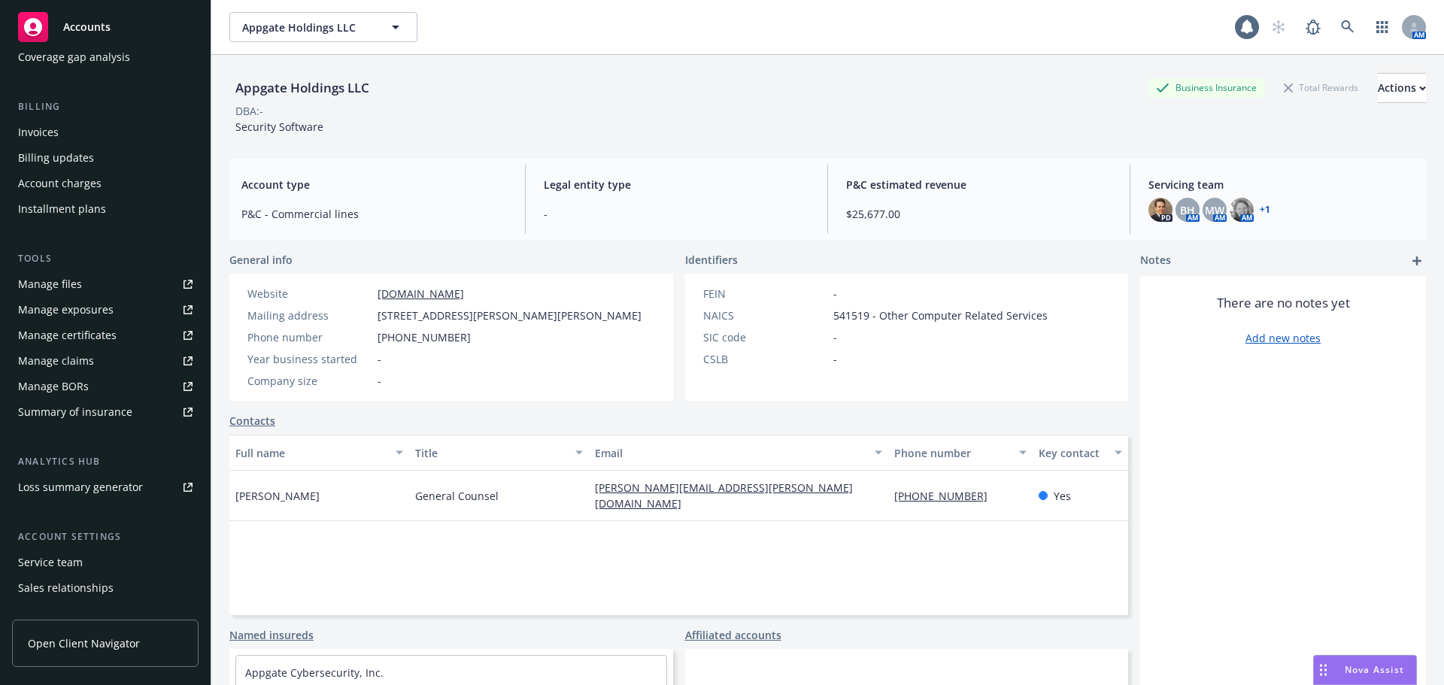
click at [121, 417] on div "Summary of insurance" at bounding box center [75, 412] width 114 height 24
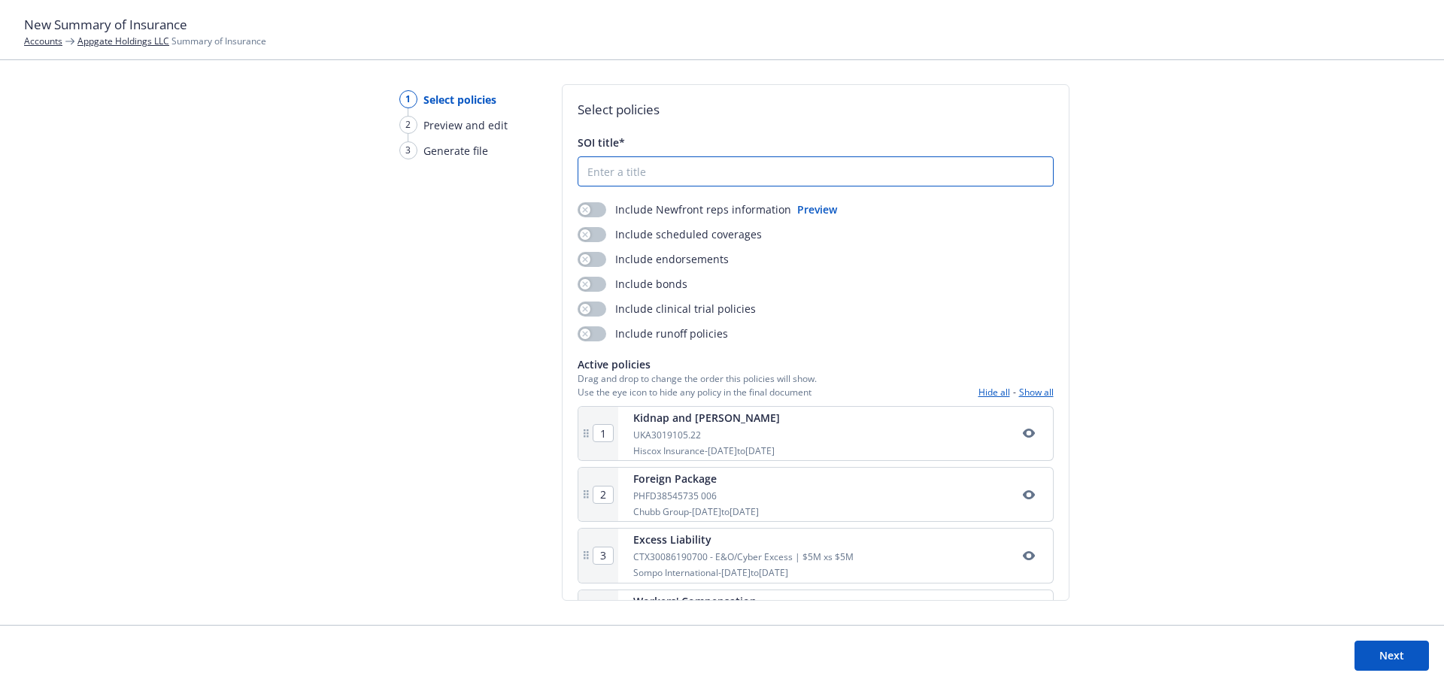
click at [627, 184] on input "SOI title*" at bounding box center [816, 171] width 475 height 29
type input "take2"
click at [584, 208] on icon "button" at bounding box center [585, 210] width 6 height 6
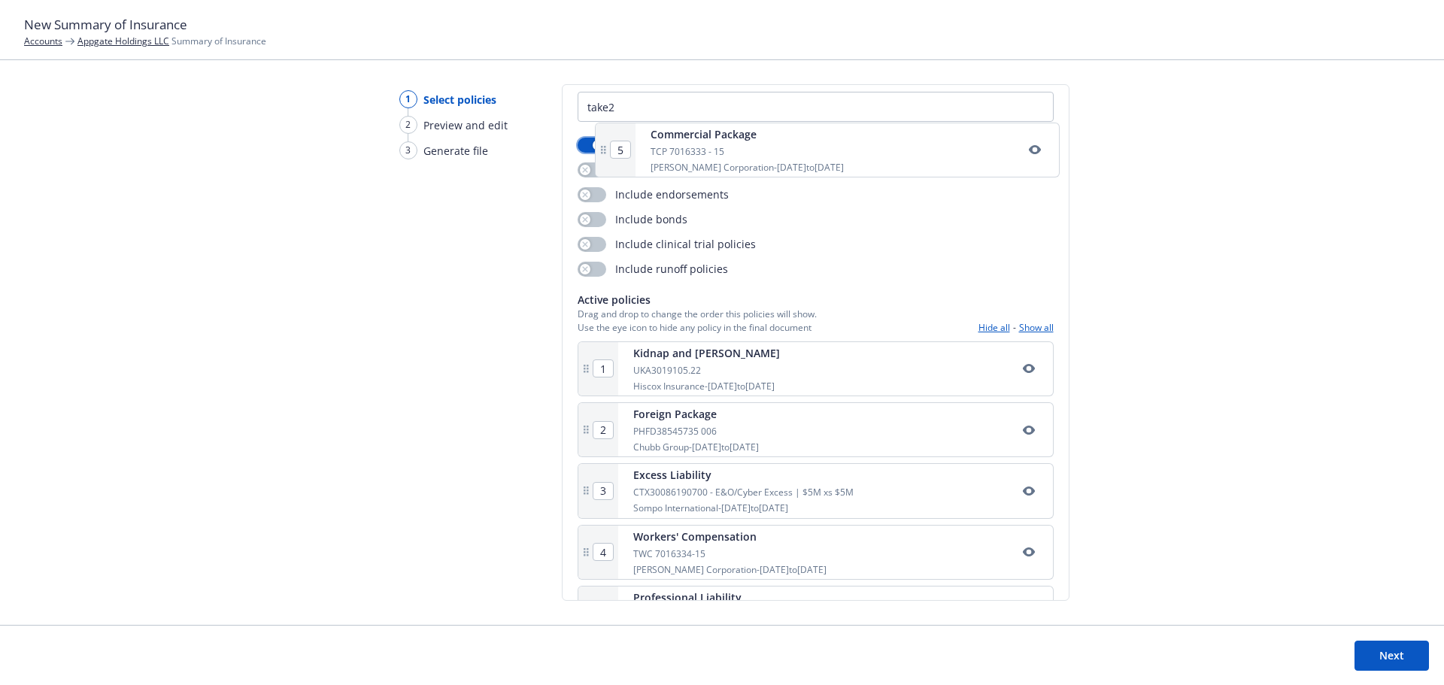
scroll to position [59, 0]
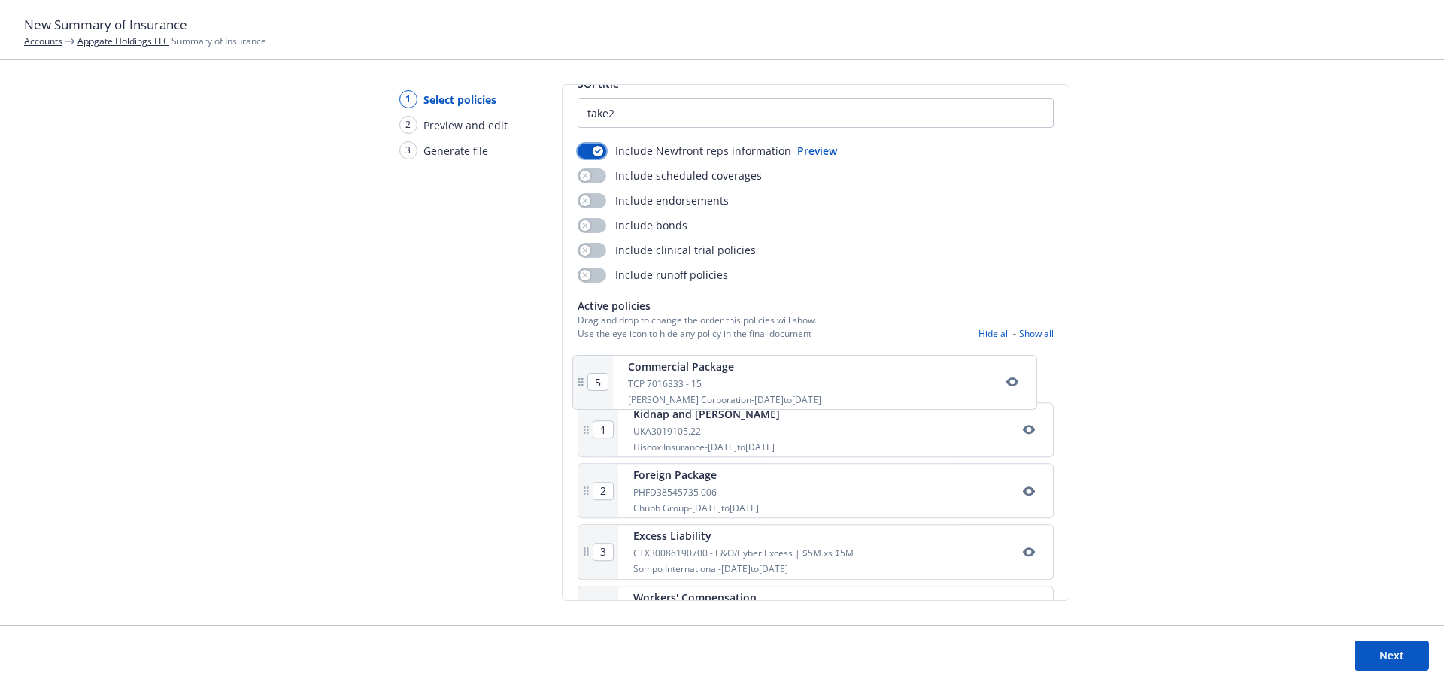
click at [582, 379] on div "1 Kidnap and [PERSON_NAME] UKA3019105.22 Hiscox Insurance - [DATE] to [DATE] 2 …" at bounding box center [816, 589] width 476 height 483
type input "2"
type input "3"
type input "4"
type input "5"
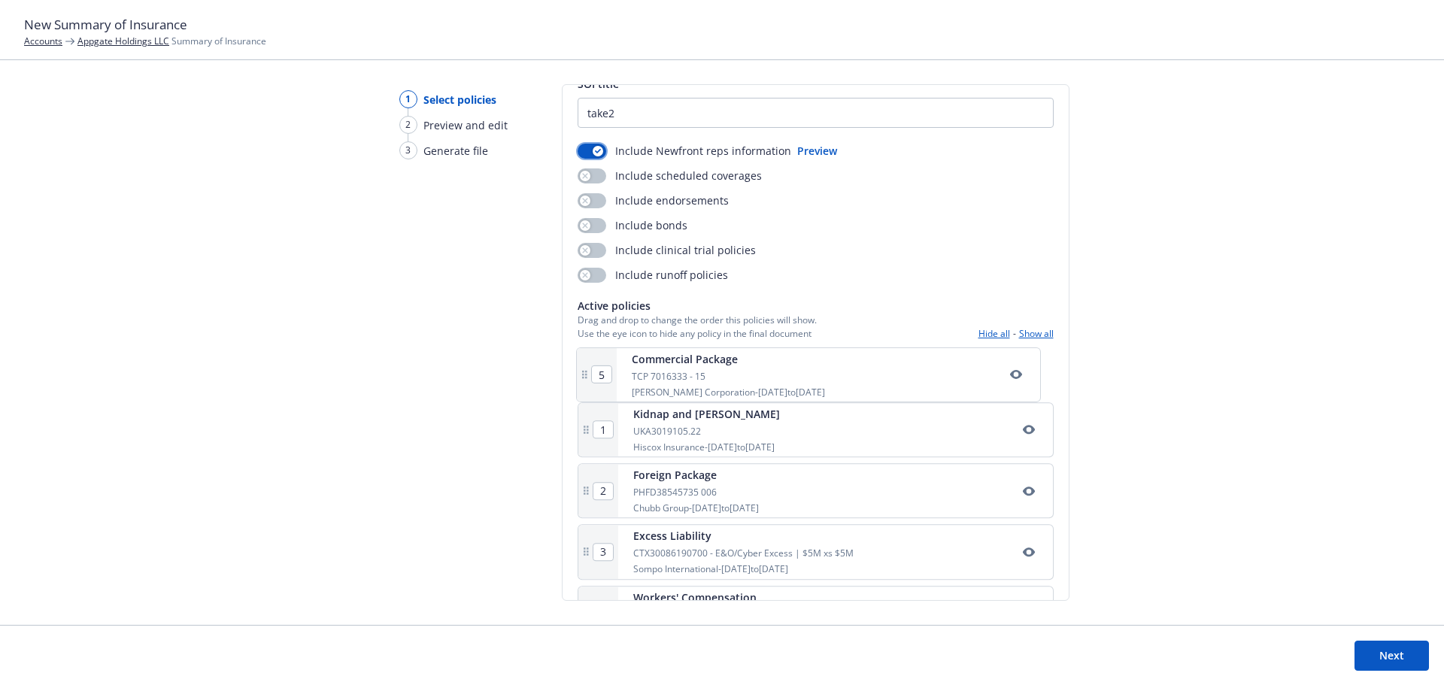
type input "1"
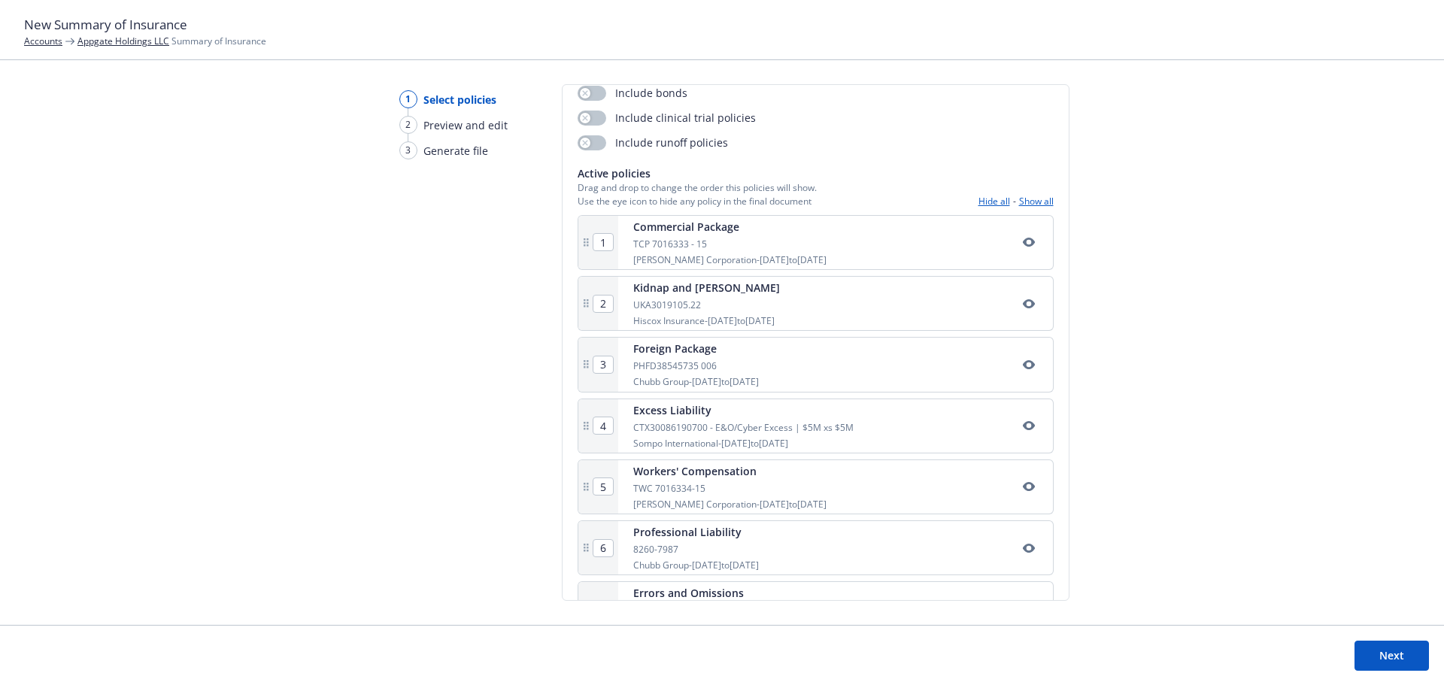
scroll to position [209, 0]
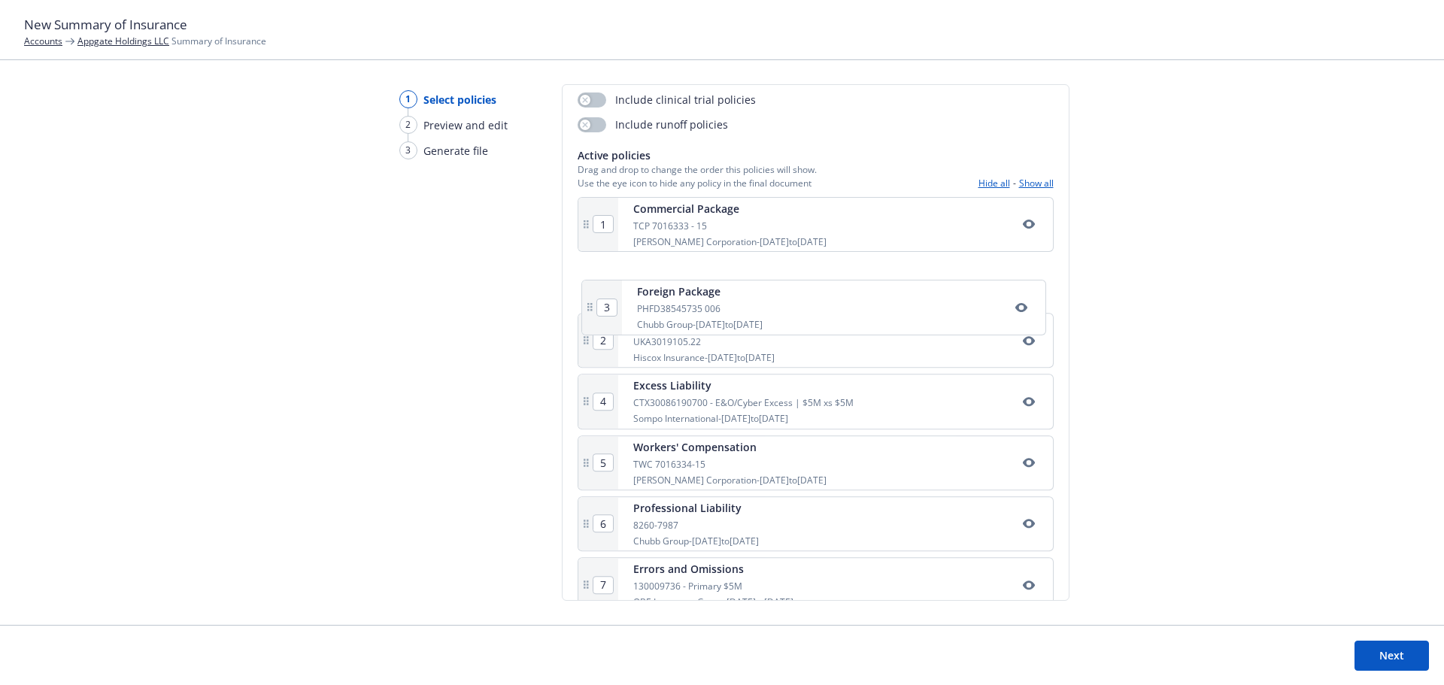
drag, startPoint x: 585, startPoint y: 348, endPoint x: 591, endPoint y: 302, distance: 46.2
click at [591, 302] on div "1 Commercial Package TCP 7016333 - 15 [PERSON_NAME] Corporation - [DATE] to [DA…" at bounding box center [816, 438] width 476 height 483
type input "3"
type input "2"
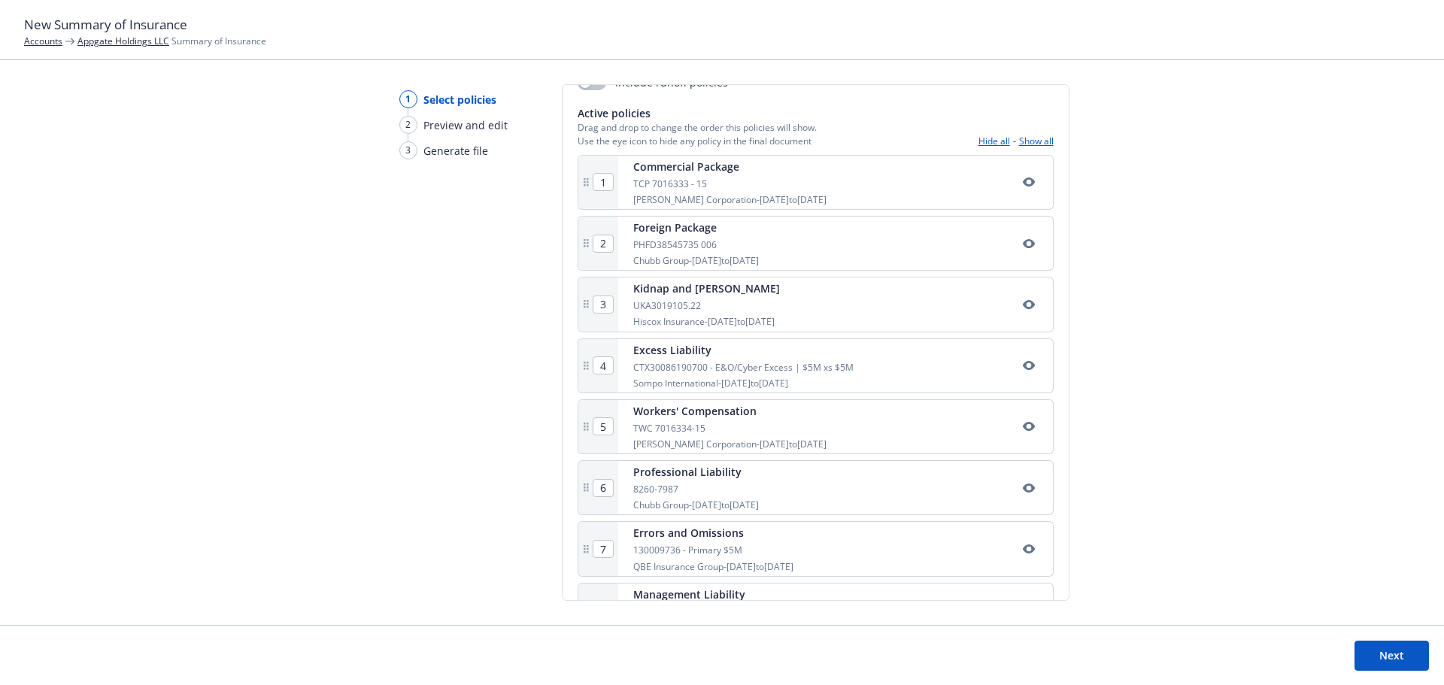
scroll to position [229, 0]
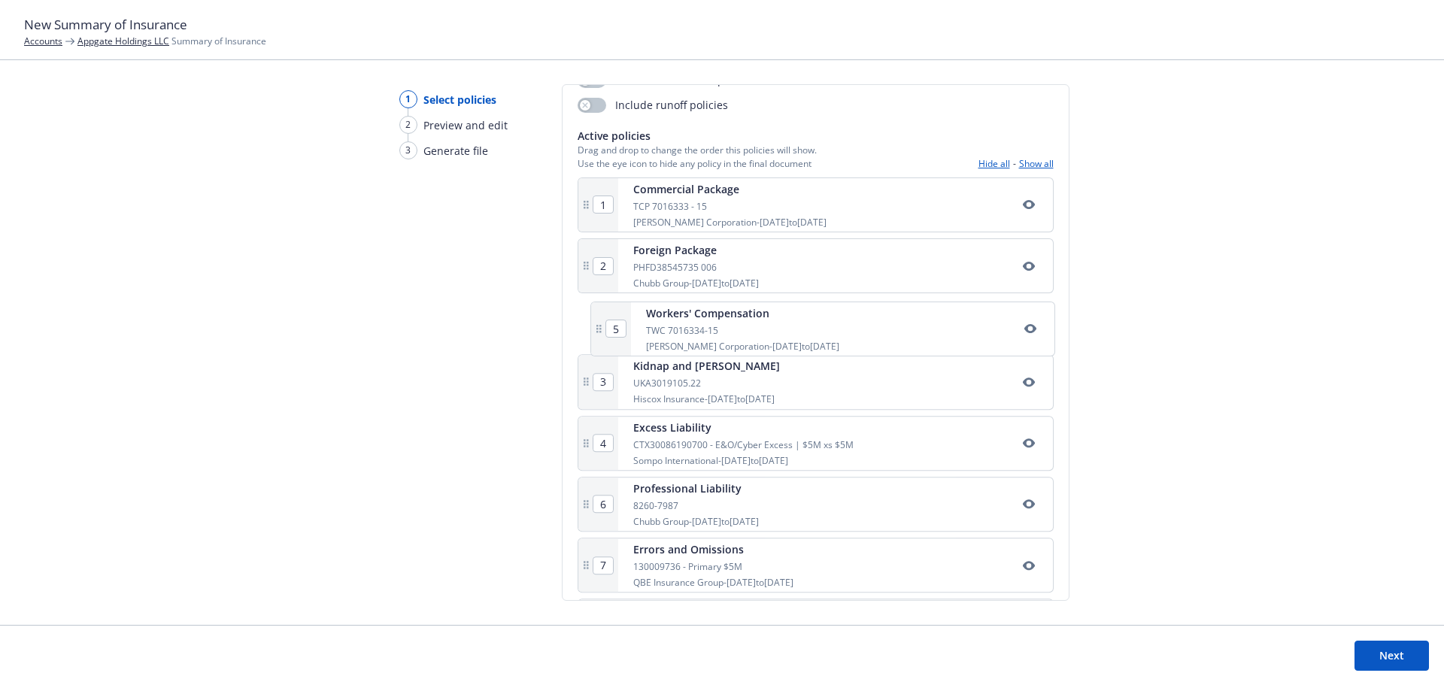
drag, startPoint x: 583, startPoint y: 453, endPoint x: 597, endPoint y: 323, distance: 130.9
click at [597, 323] on div "1 Commercial Package TCP 7016333 - 15 [PERSON_NAME] Corporation - [DATE] to [DA…" at bounding box center [816, 419] width 476 height 483
type input "5"
type input "3"
type input "4"
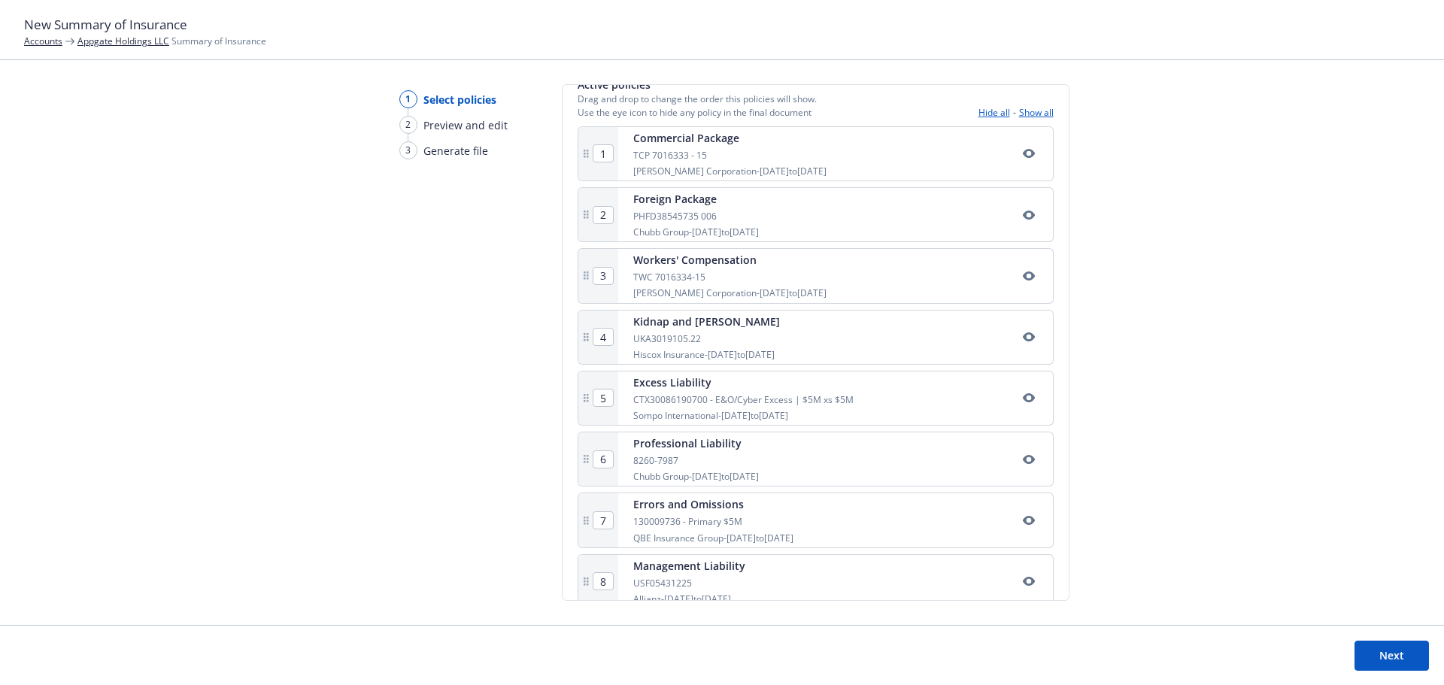
scroll to position [304, 0]
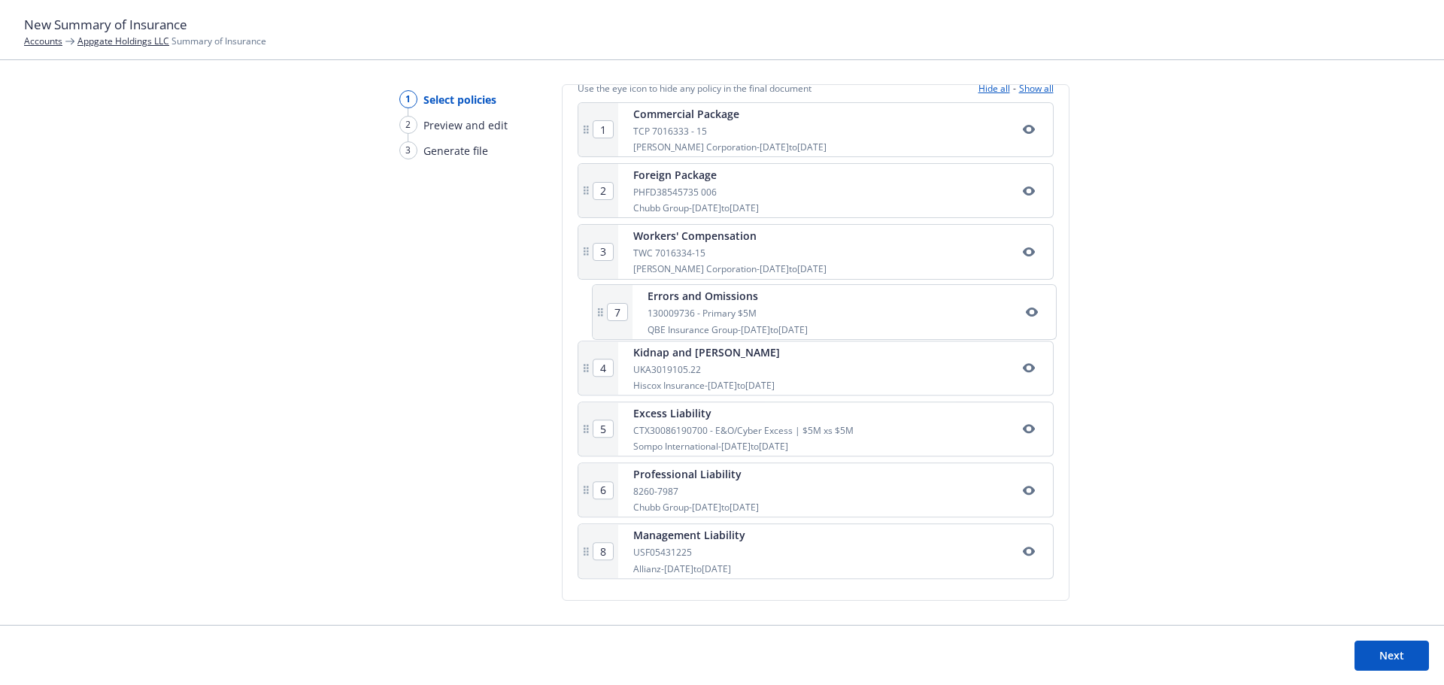
drag, startPoint x: 587, startPoint y: 503, endPoint x: 603, endPoint y: 314, distance: 189.6
click at [603, 314] on div "1 Commercial Package TCP 7016333 - 15 [PERSON_NAME] Corporation - [DATE] to [DA…" at bounding box center [816, 343] width 476 height 483
type input "7"
type input "4"
type input "5"
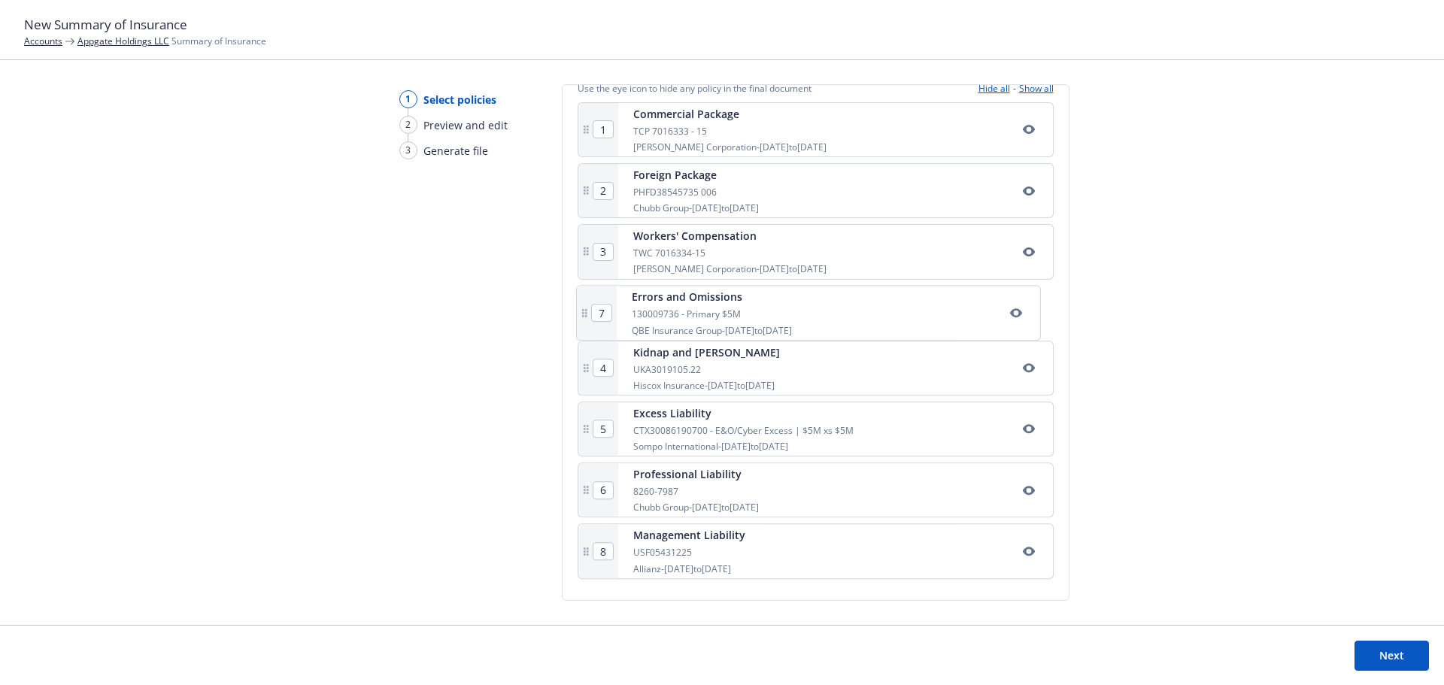
type input "6"
drag, startPoint x: 588, startPoint y: 439, endPoint x: 610, endPoint y: 369, distance: 73.5
click at [610, 369] on div "1 Commercial Package TCP 7016333 - 15 [PERSON_NAME] Corporation - [DATE] to [DA…" at bounding box center [816, 343] width 476 height 483
type input "6"
type input "5"
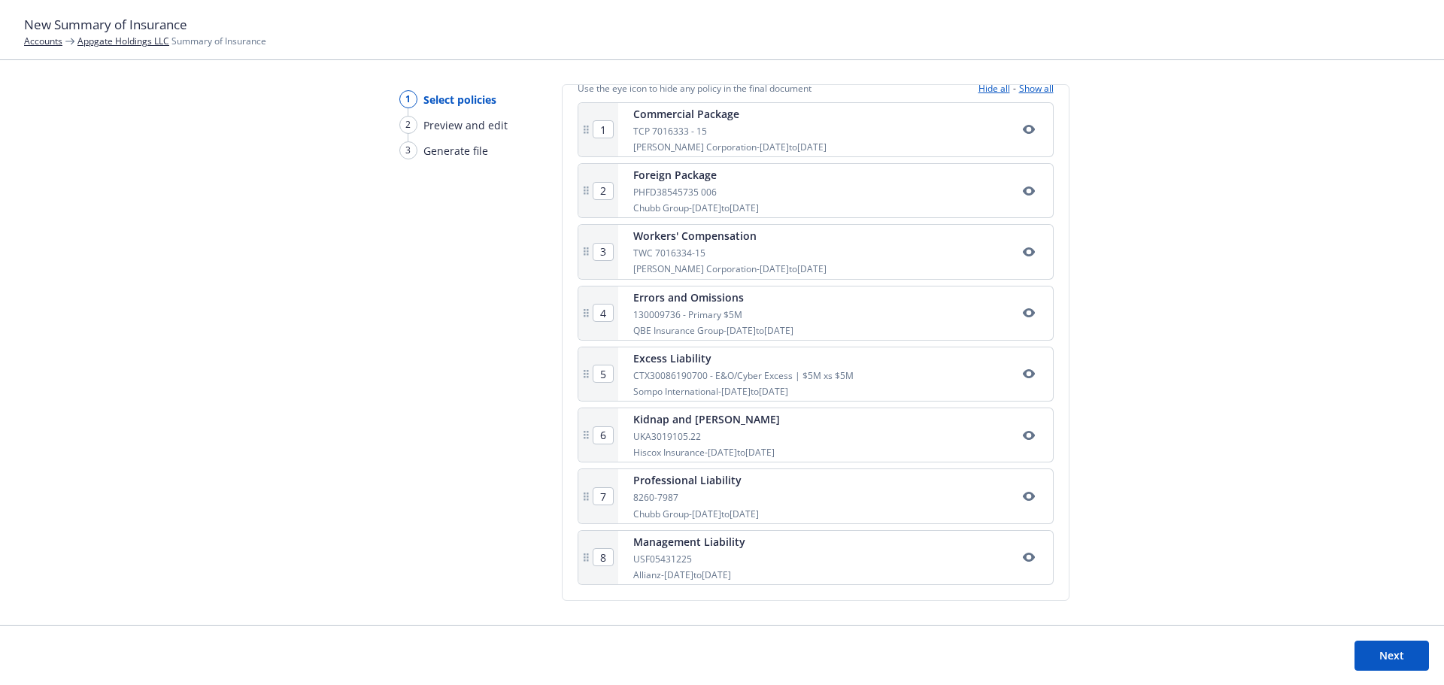
scroll to position [0, 0]
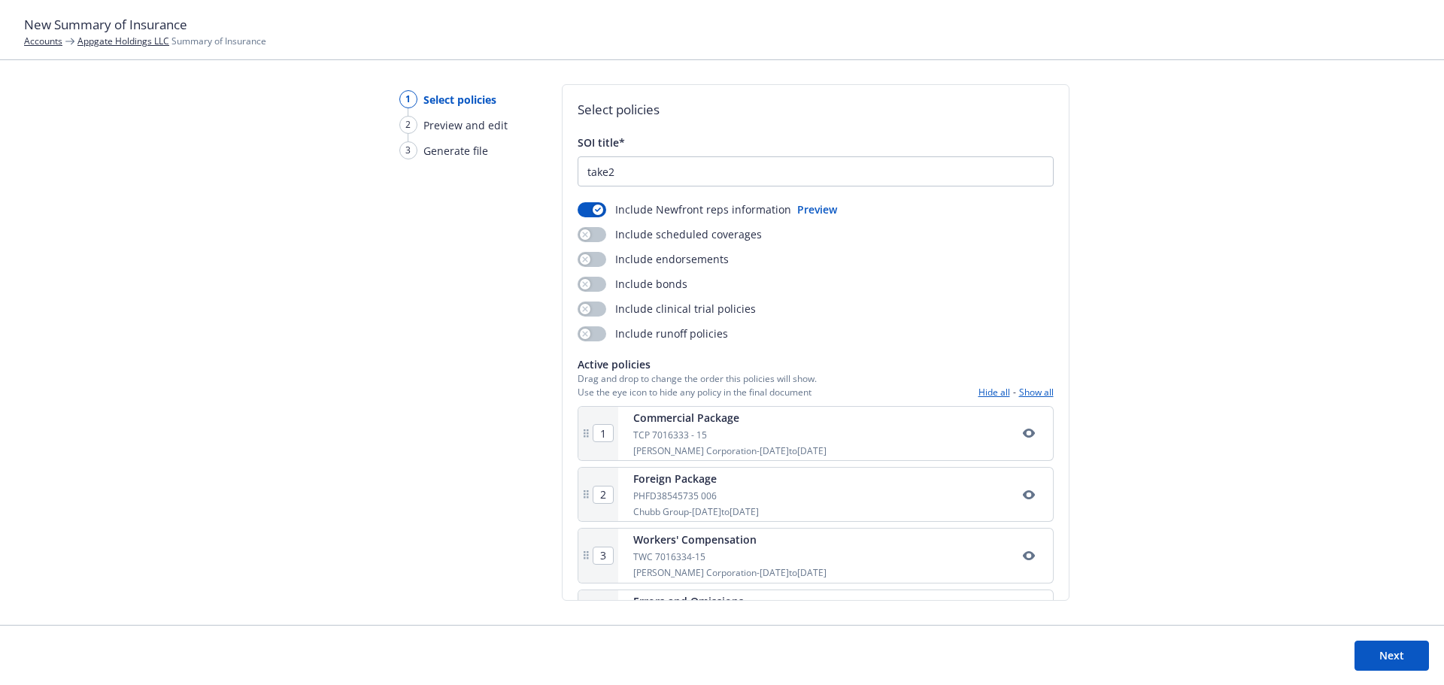
click at [1396, 644] on button "Next" at bounding box center [1392, 656] width 74 height 30
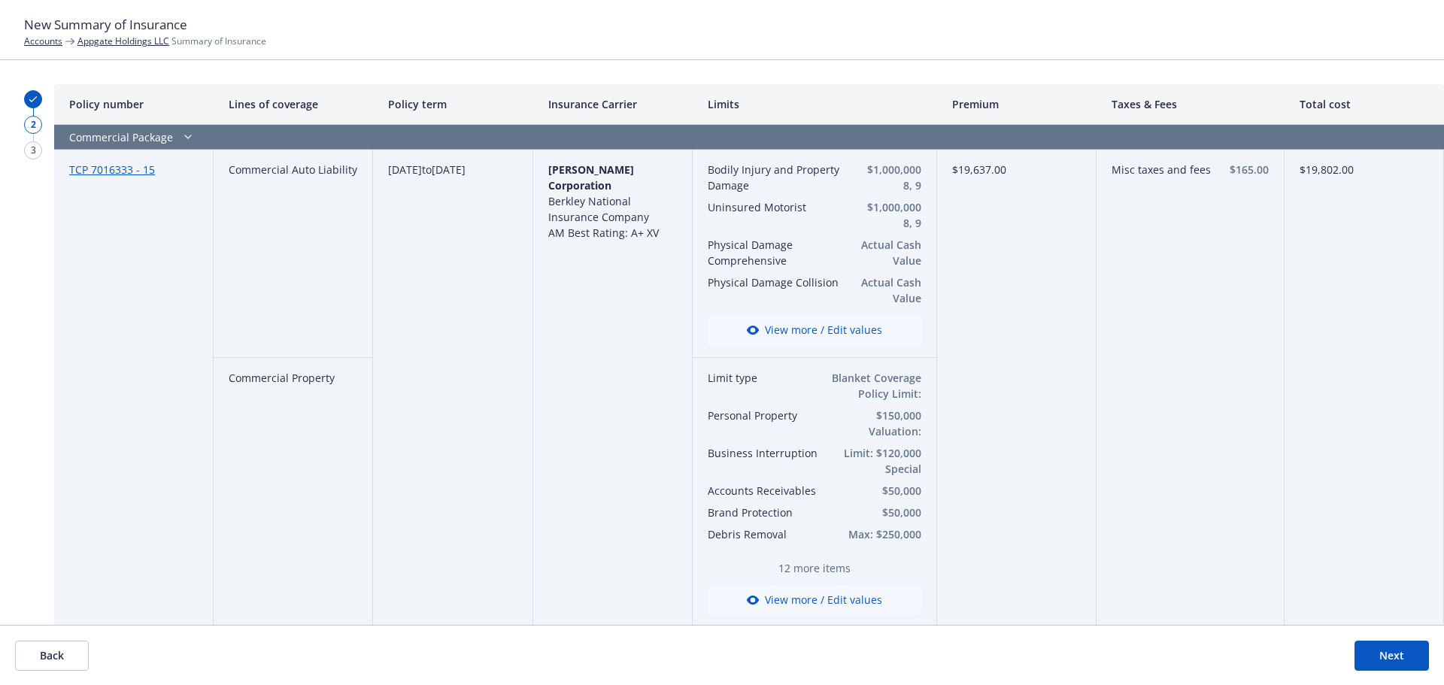
click at [817, 330] on button "View more / Edit values" at bounding box center [815, 330] width 214 height 30
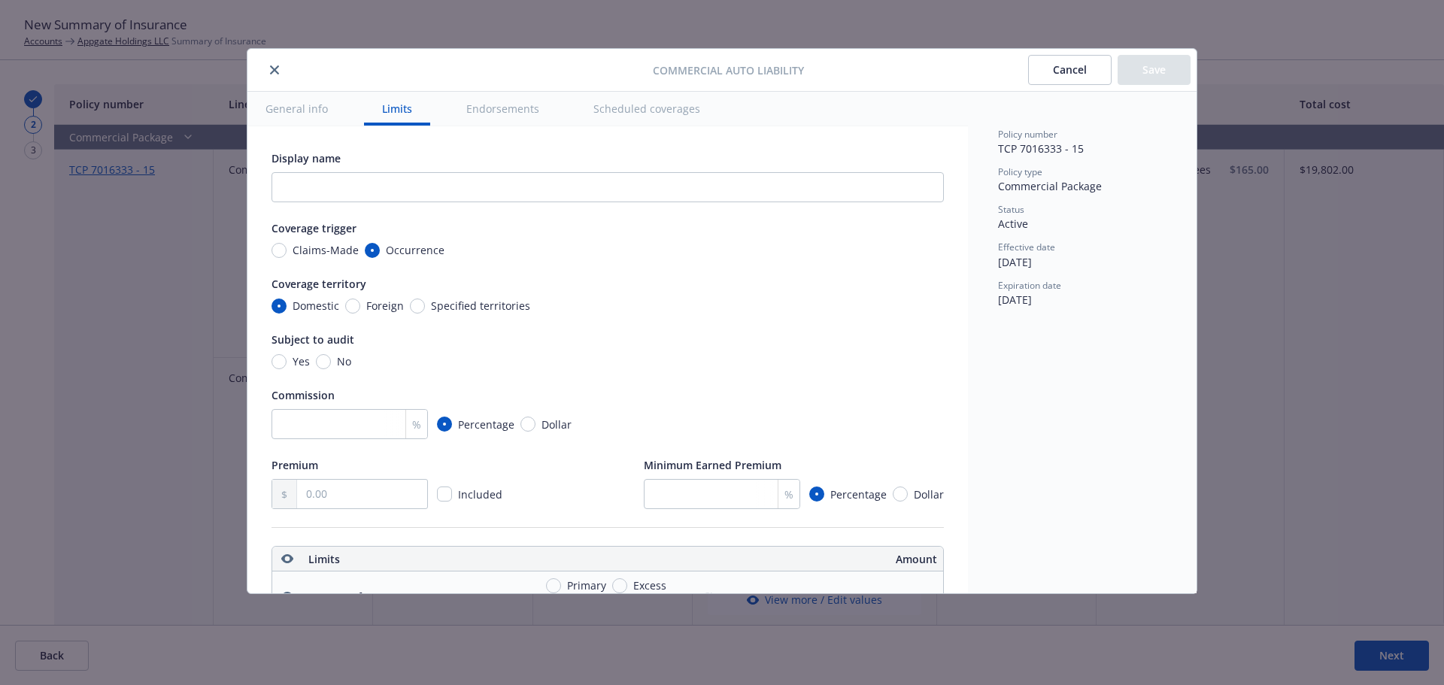
scroll to position [420, 0]
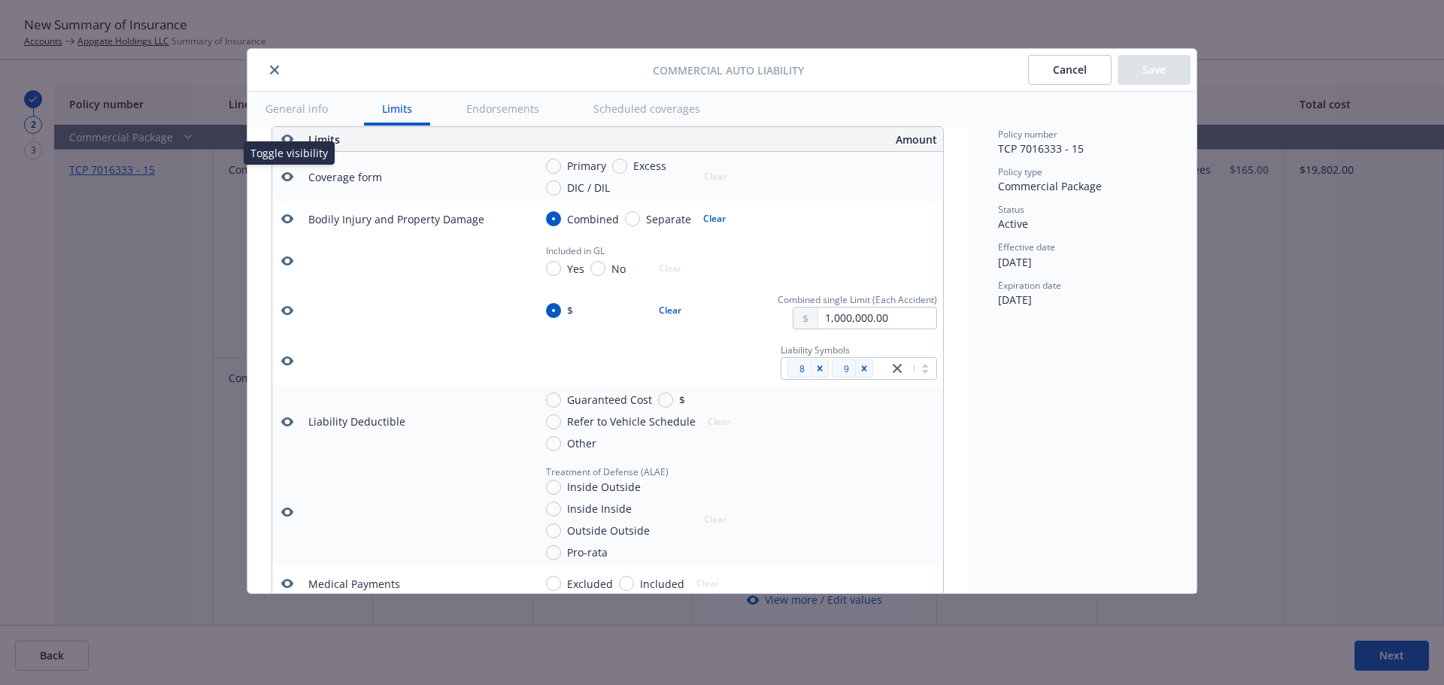
click at [288, 178] on icon "button" at bounding box center [287, 177] width 12 height 12
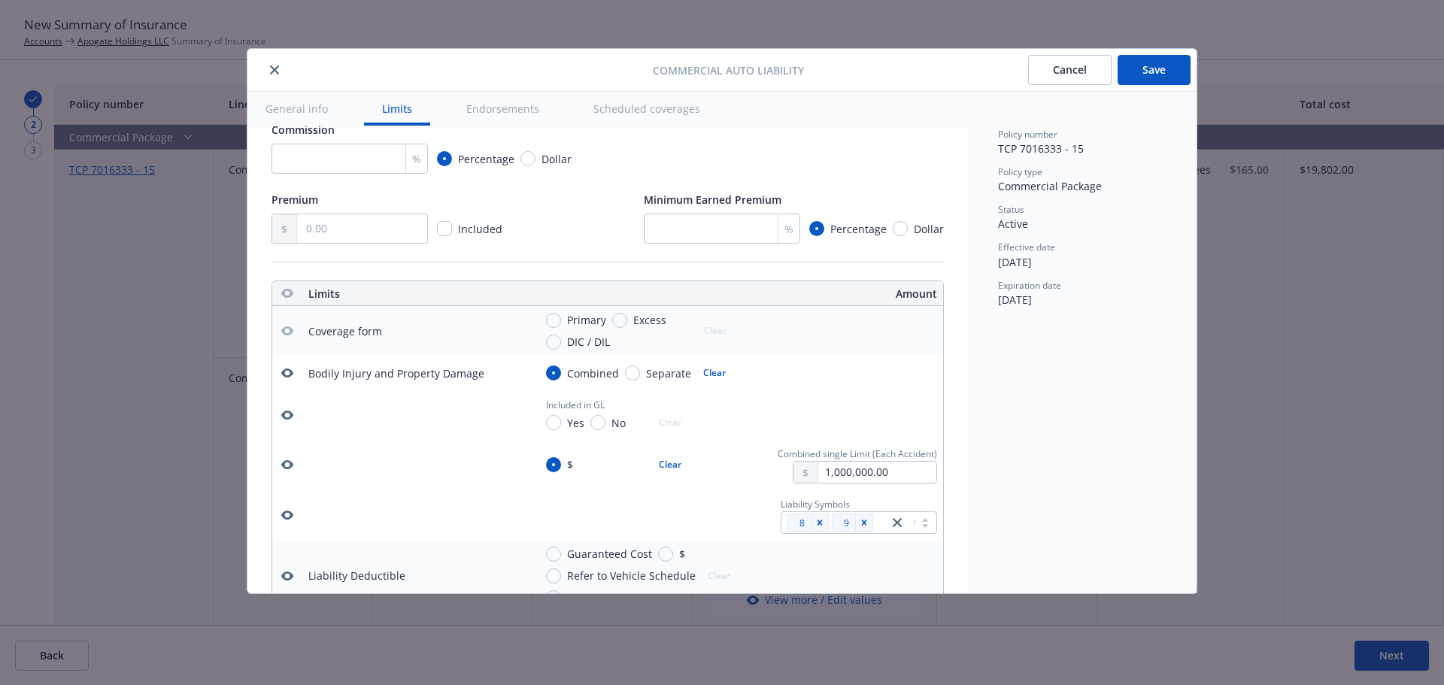
scroll to position [269, 0]
click at [286, 418] on icon "button" at bounding box center [287, 411] width 12 height 12
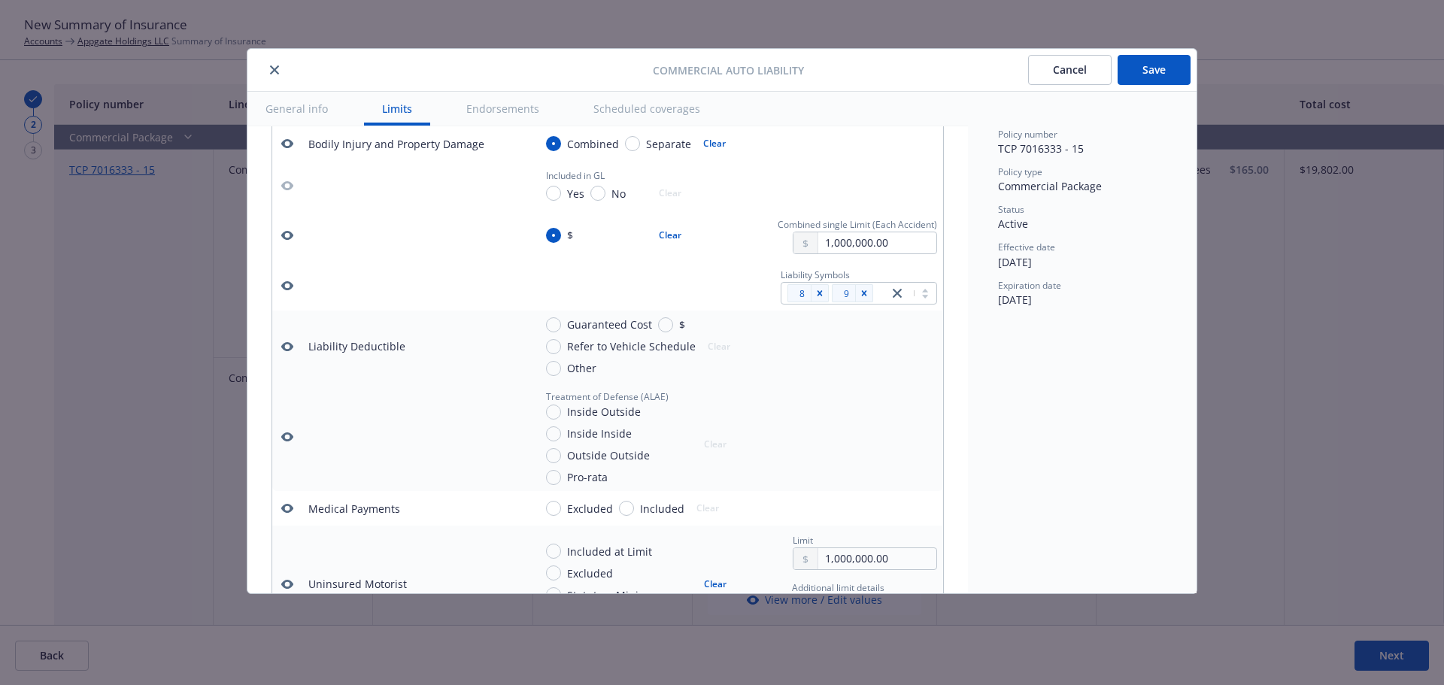
scroll to position [570, 0]
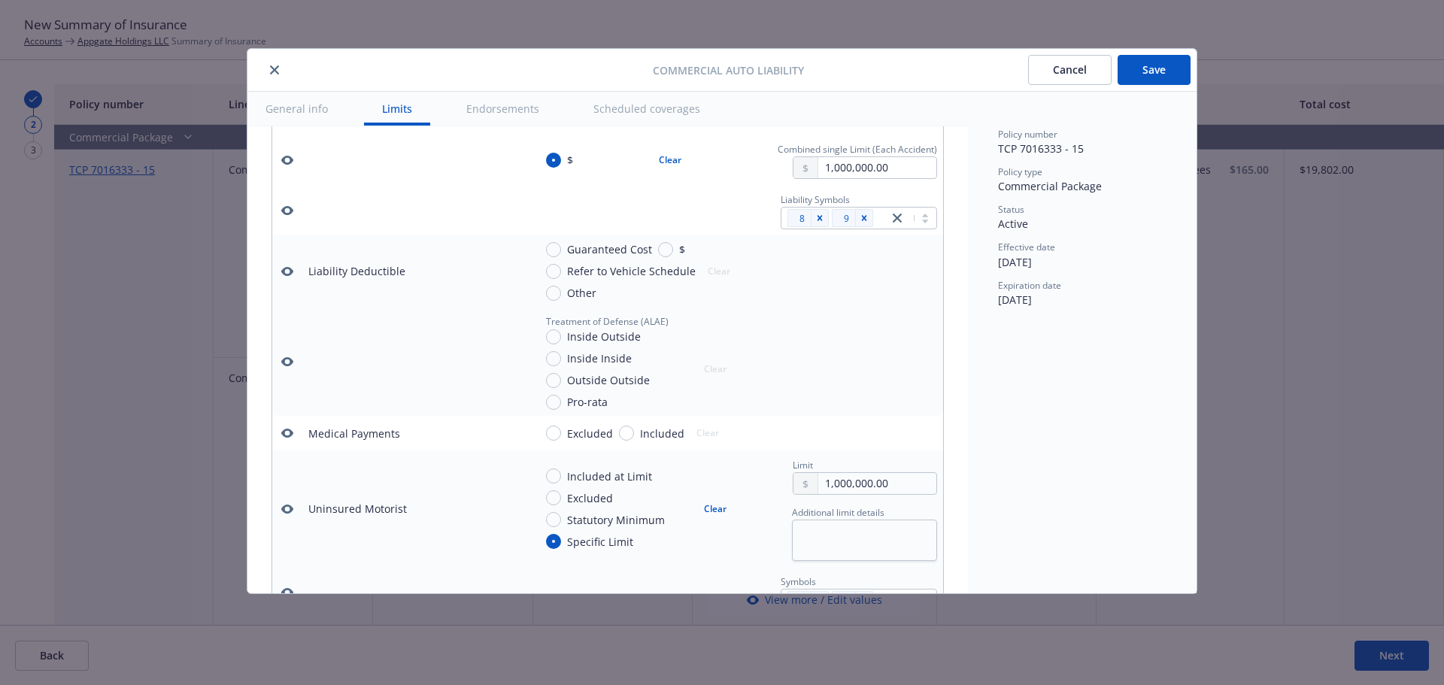
drag, startPoint x: 282, startPoint y: 287, endPoint x: 285, endPoint y: 330, distance: 43.7
click at [285, 278] on icon "button" at bounding box center [287, 272] width 12 height 12
click at [291, 366] on icon "button" at bounding box center [287, 361] width 12 height 9
click at [287, 439] on icon "button" at bounding box center [287, 433] width 12 height 12
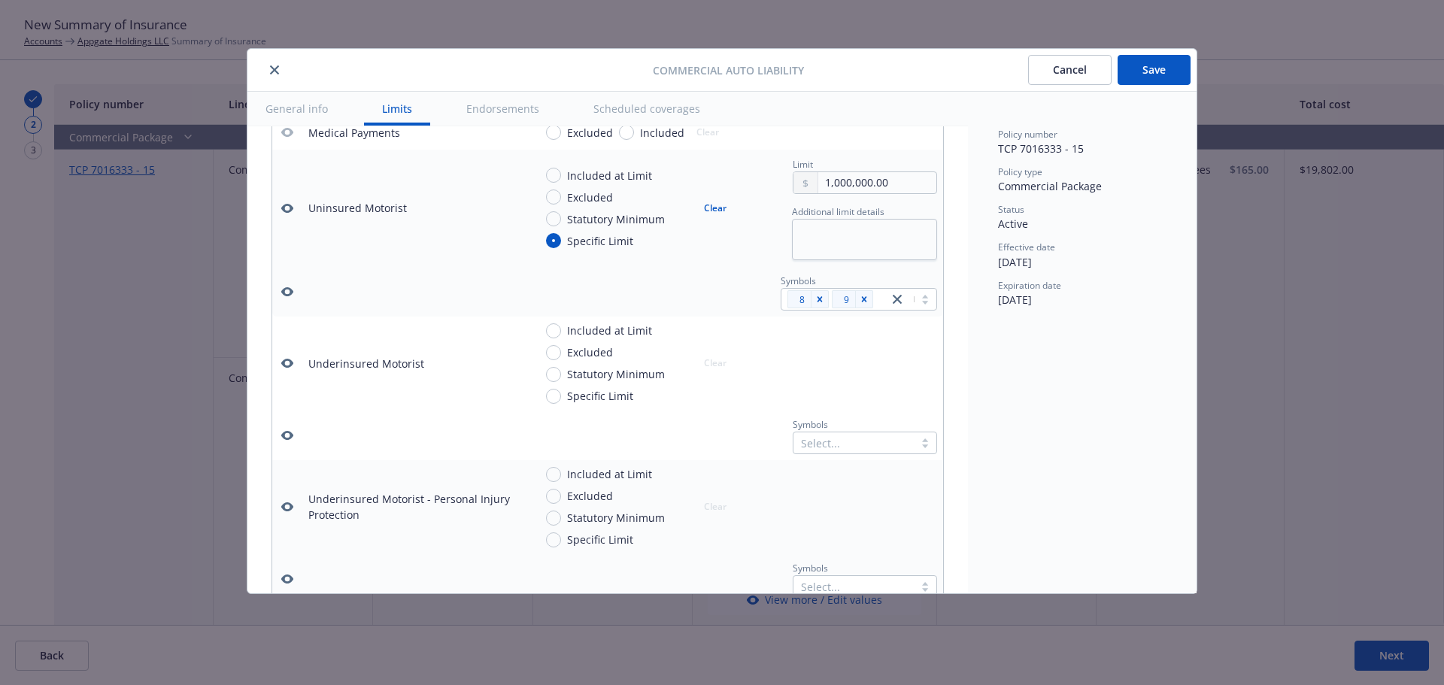
scroll to position [946, 0]
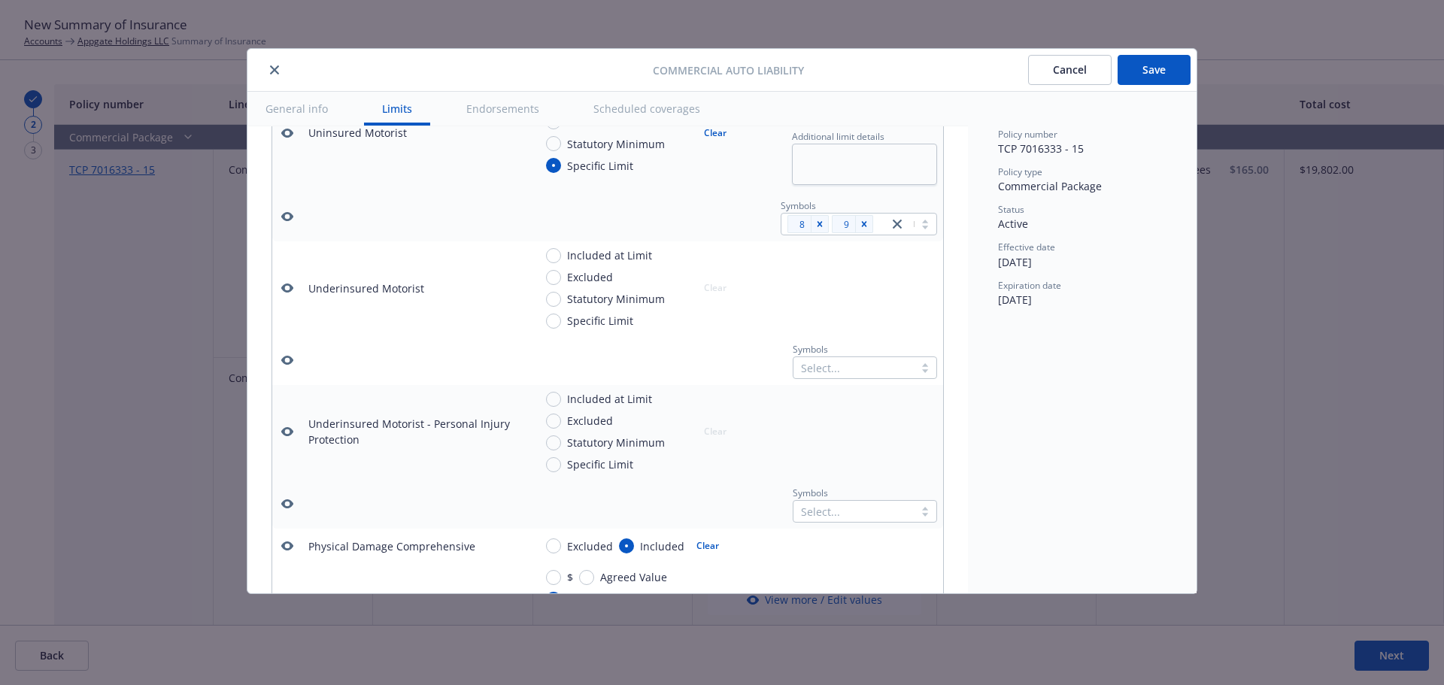
click at [287, 294] on icon "button" at bounding box center [287, 288] width 12 height 12
click at [285, 366] on icon "button" at bounding box center [287, 360] width 12 height 12
click at [283, 436] on icon "button" at bounding box center [287, 431] width 12 height 9
click at [290, 509] on icon "button" at bounding box center [287, 504] width 12 height 9
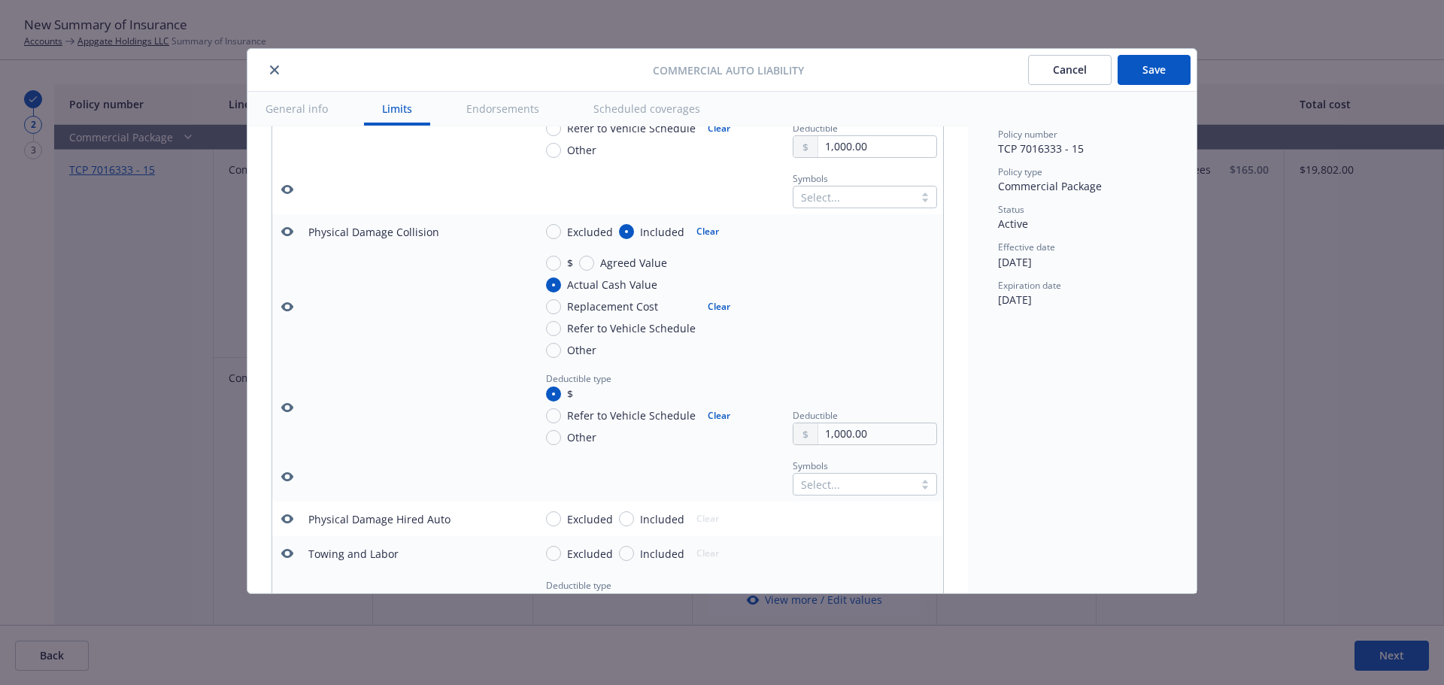
scroll to position [1623, 0]
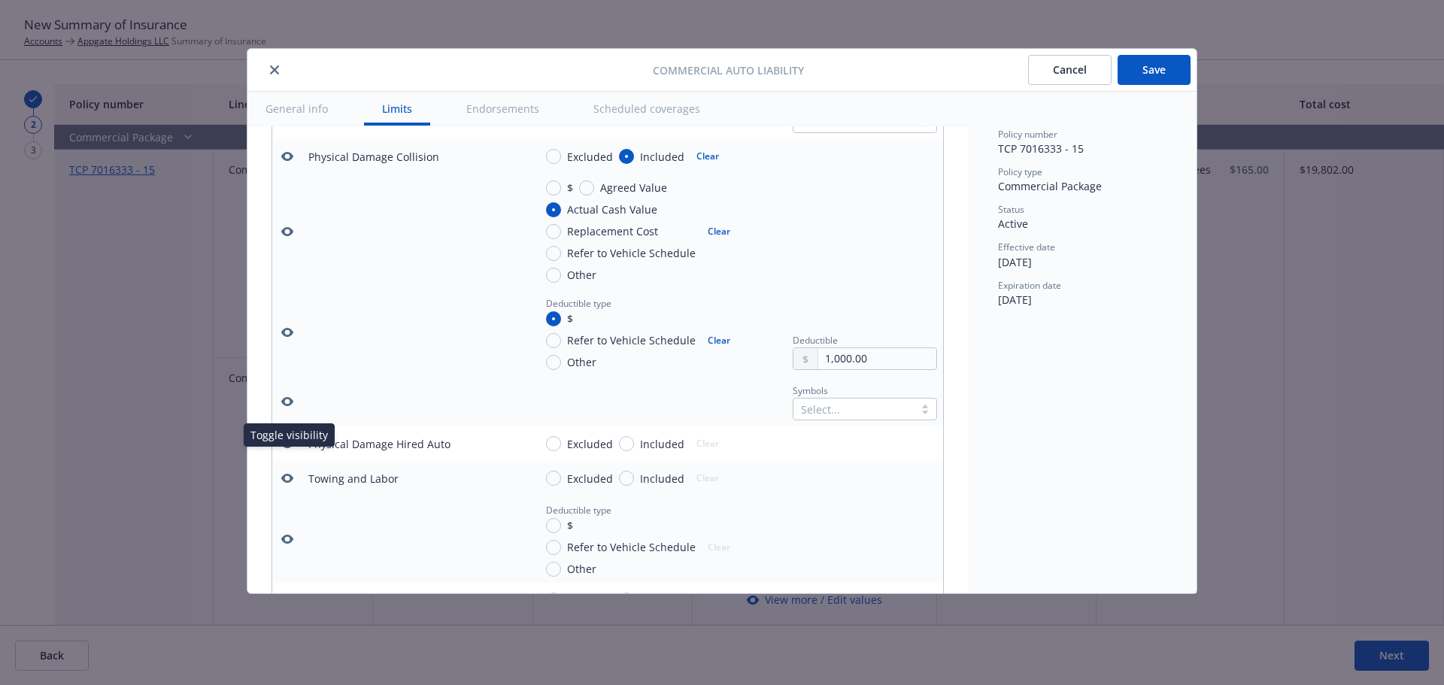
click at [290, 448] on icon "button" at bounding box center [287, 443] width 12 height 9
click at [284, 484] on icon "button" at bounding box center [287, 478] width 12 height 12
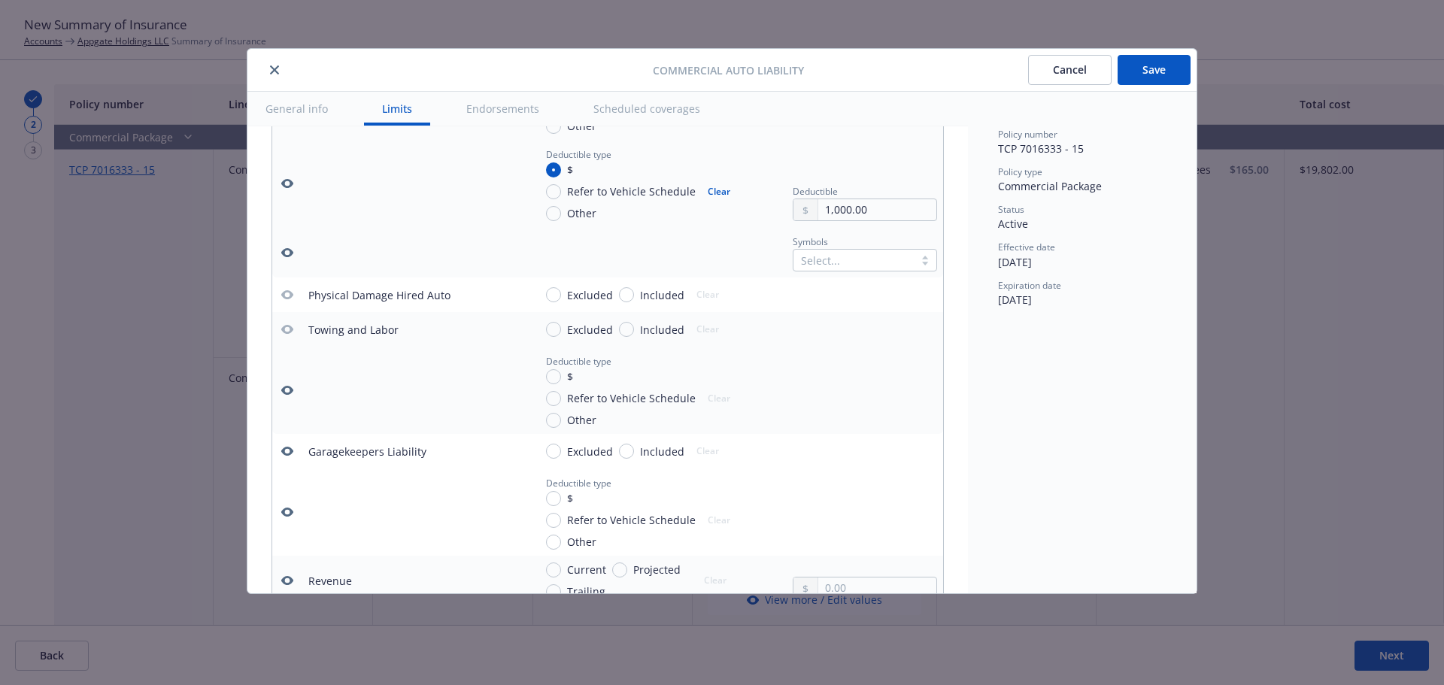
scroll to position [1774, 0]
click at [286, 397] on button "button" at bounding box center [287, 389] width 18 height 18
click at [284, 454] on icon "button" at bounding box center [287, 449] width 12 height 9
click at [291, 515] on icon "button" at bounding box center [287, 510] width 12 height 9
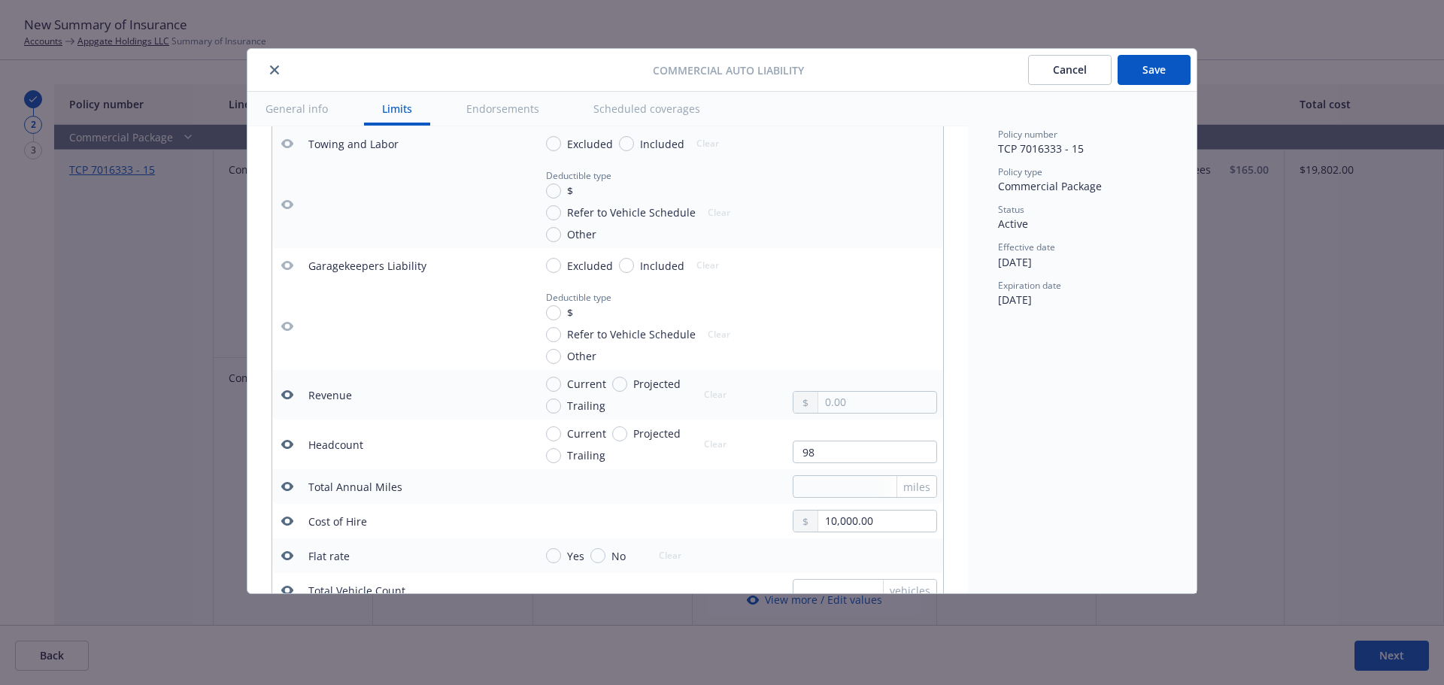
scroll to position [2000, 0]
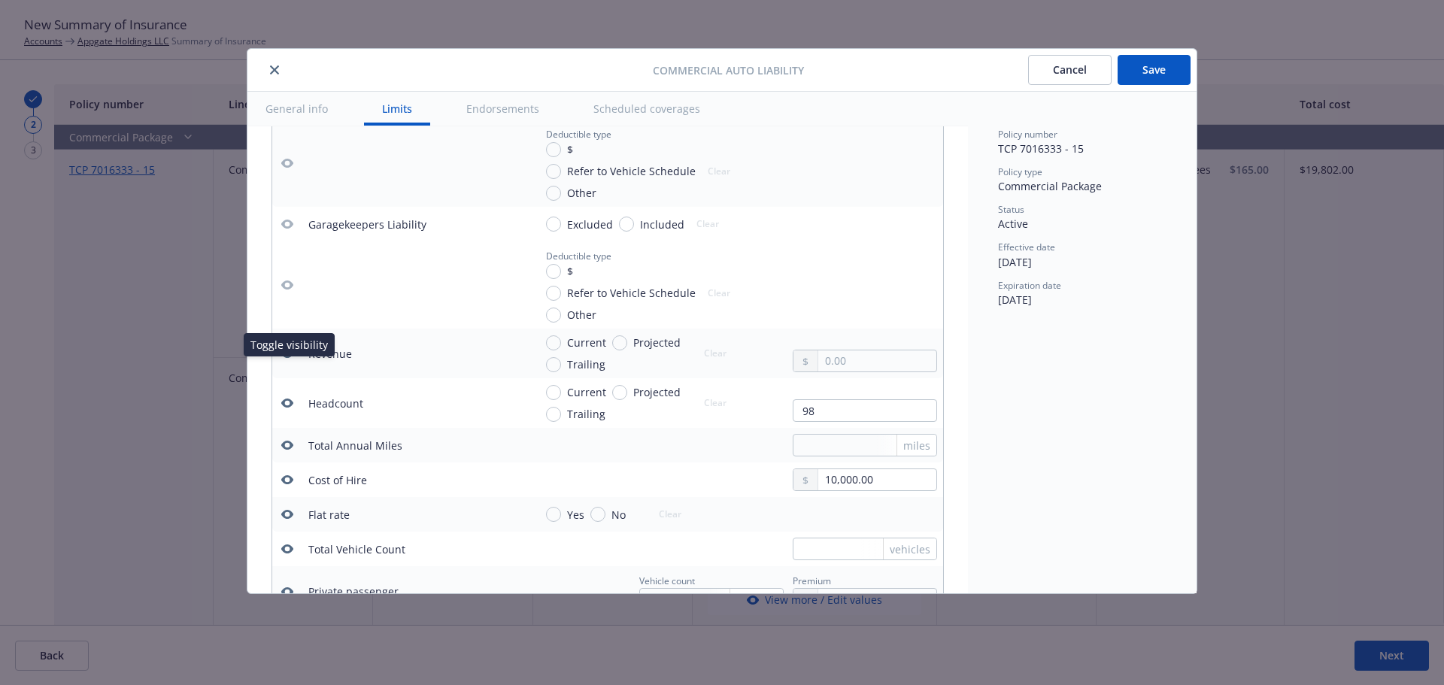
click at [289, 360] on icon "button" at bounding box center [287, 354] width 12 height 12
click at [287, 451] on icon "button" at bounding box center [287, 445] width 12 height 12
click at [293, 519] on icon "button" at bounding box center [287, 514] width 12 height 9
click at [290, 554] on icon "button" at bounding box center [287, 549] width 12 height 9
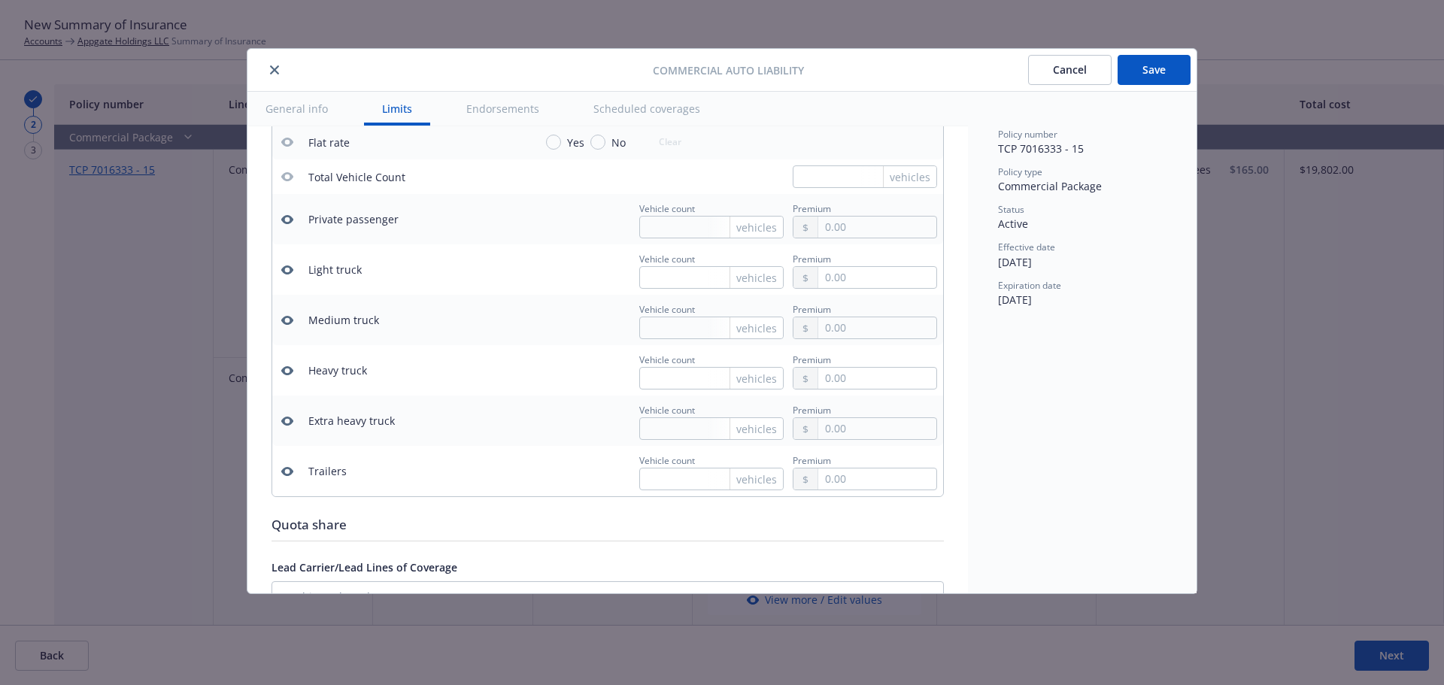
scroll to position [2376, 0]
click at [283, 472] on icon "button" at bounding box center [287, 467] width 12 height 9
click at [286, 424] on icon "button" at bounding box center [287, 418] width 12 height 12
click at [284, 372] on icon "button" at bounding box center [287, 367] width 12 height 9
click at [293, 321] on icon "button" at bounding box center [287, 316] width 12 height 9
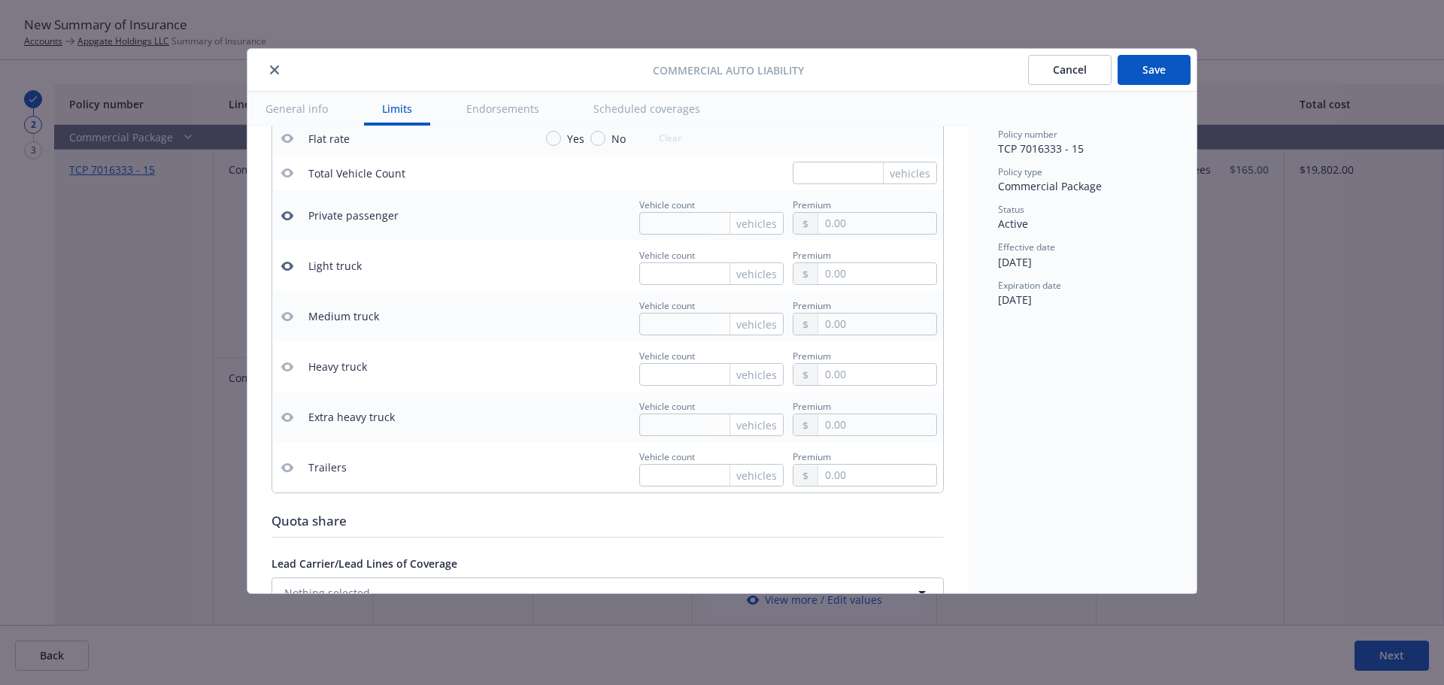
click at [288, 271] on icon "button" at bounding box center [287, 266] width 12 height 9
click at [290, 222] on icon "button" at bounding box center [287, 216] width 12 height 12
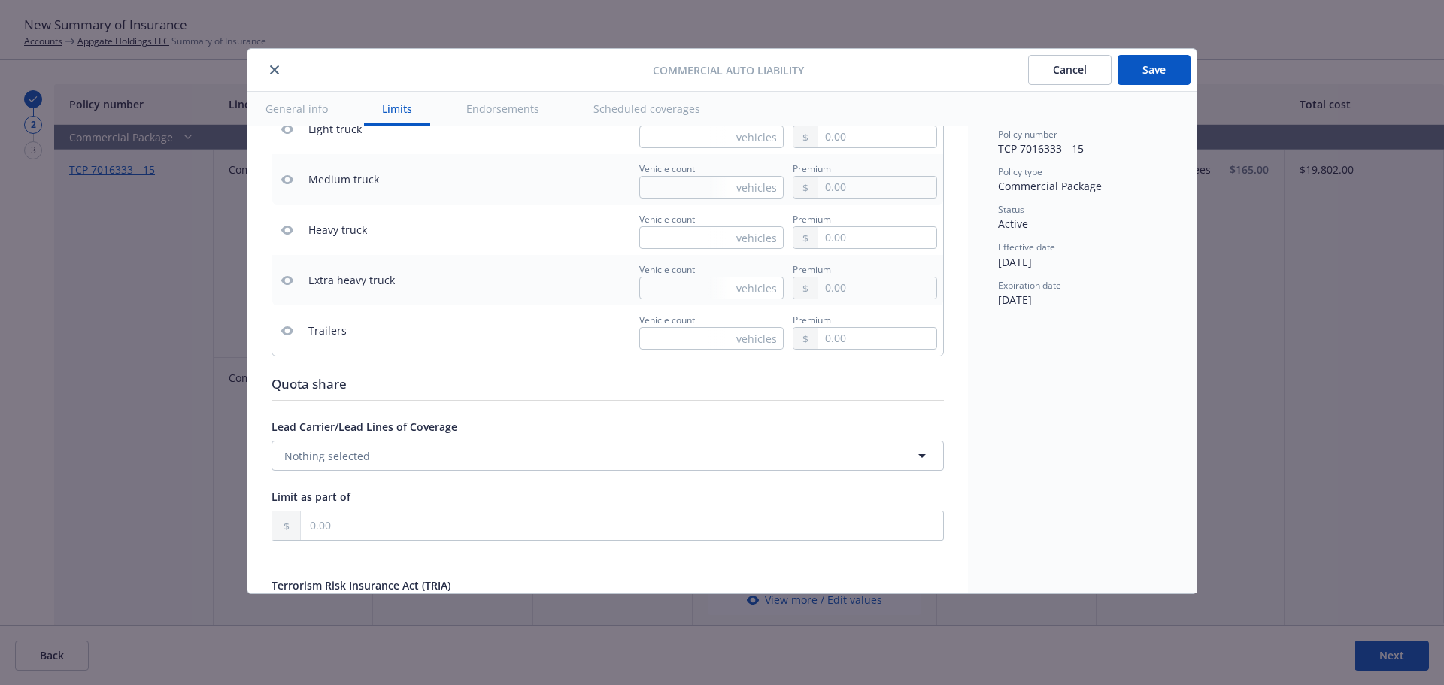
type textarea "x"
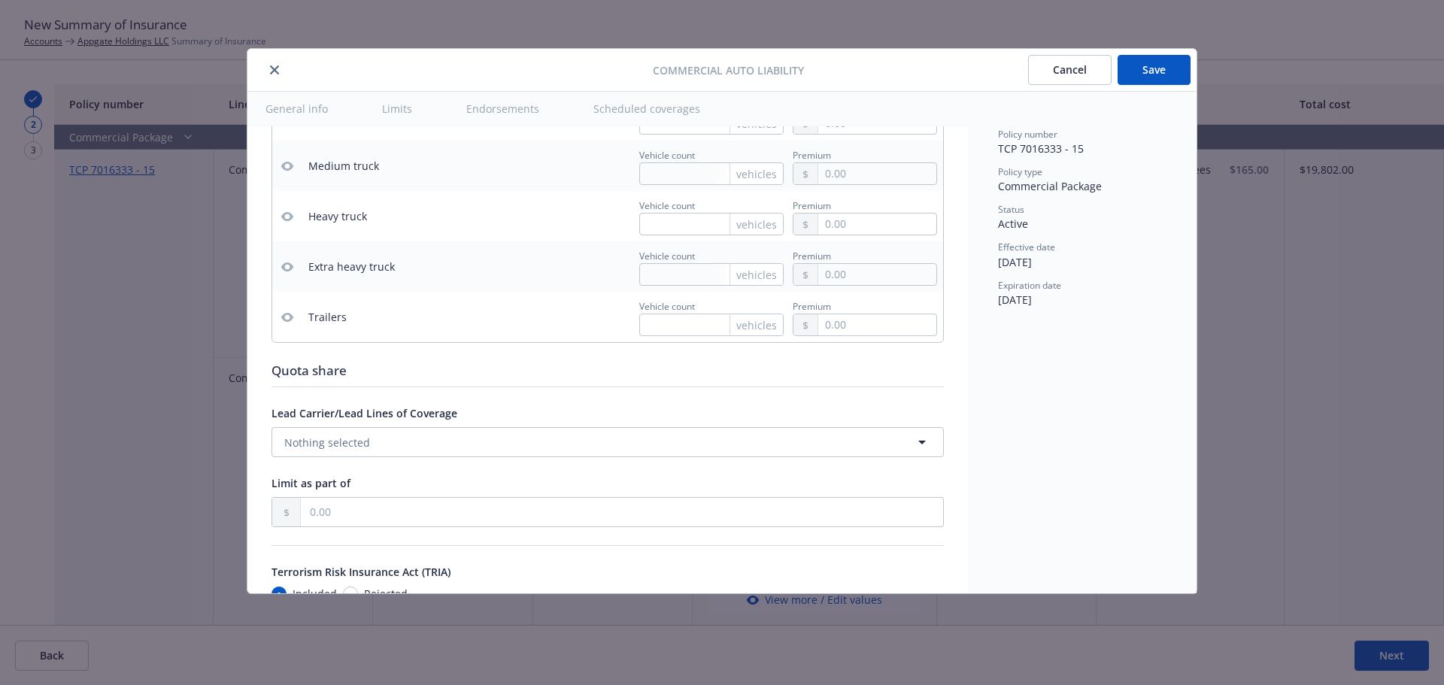
scroll to position [2601, 0]
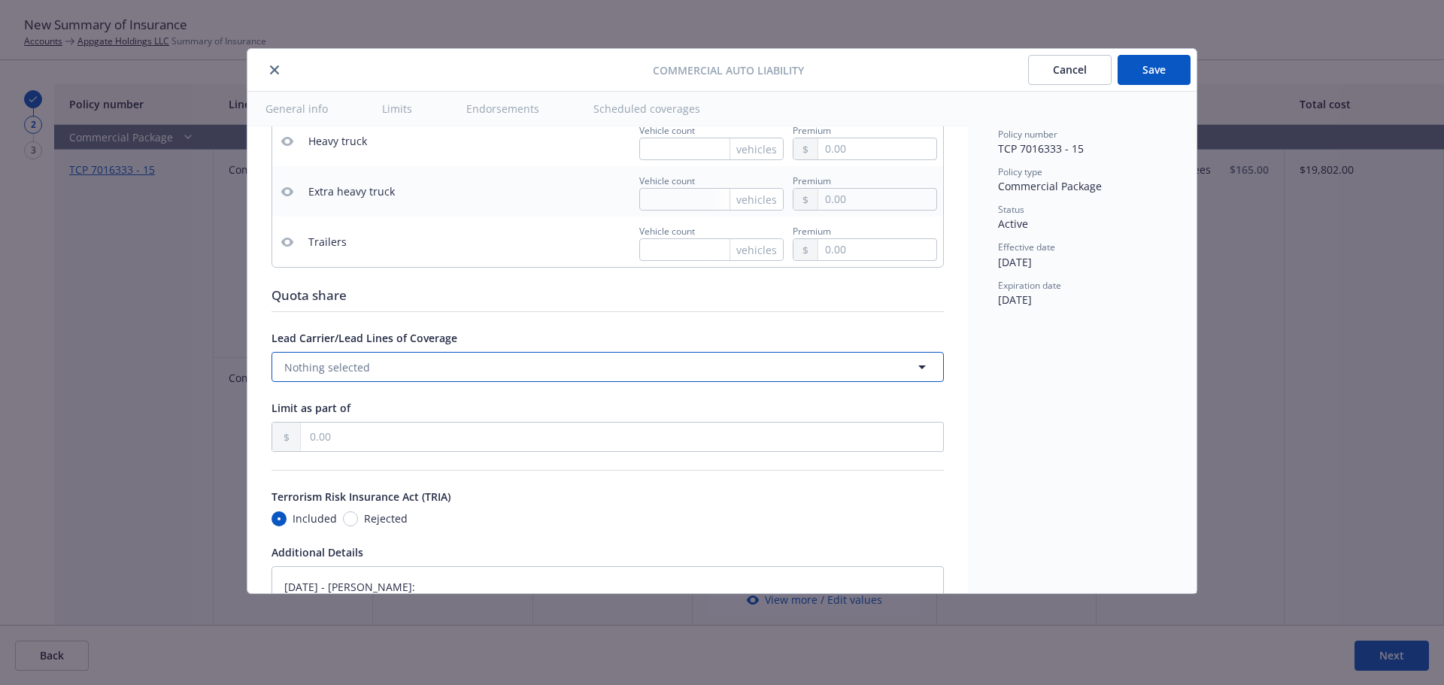
click at [566, 381] on button "Nothing selected" at bounding box center [608, 367] width 673 height 30
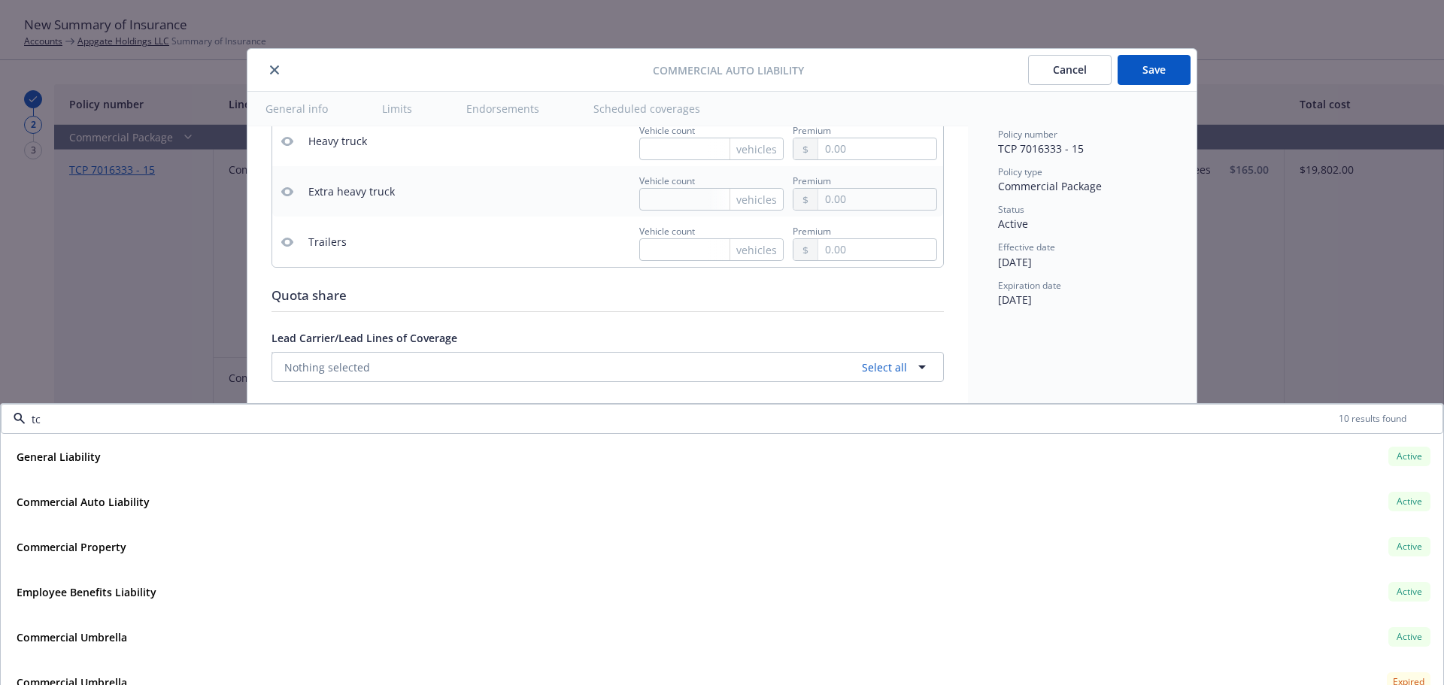
type input "tcp"
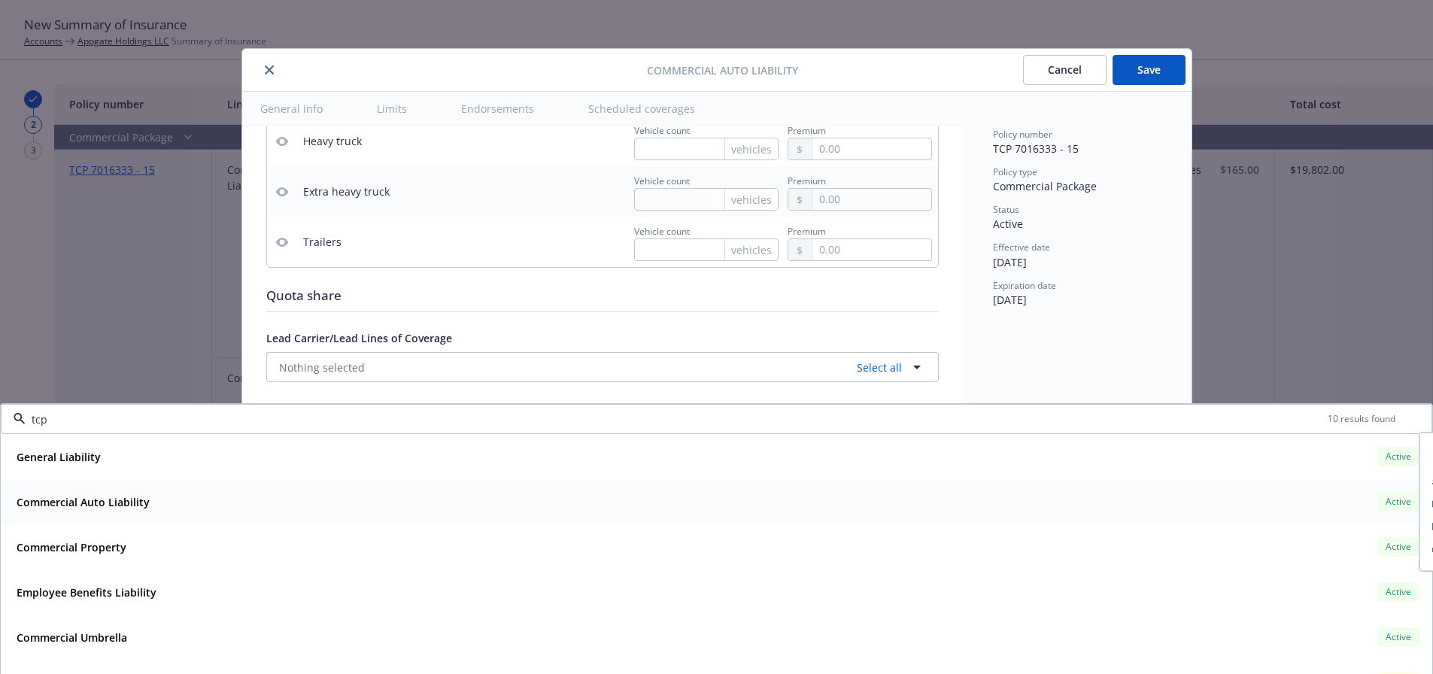
click at [339, 497] on div "Commercial Auto Liability Active" at bounding box center [717, 502] width 1412 height 26
type textarea "x"
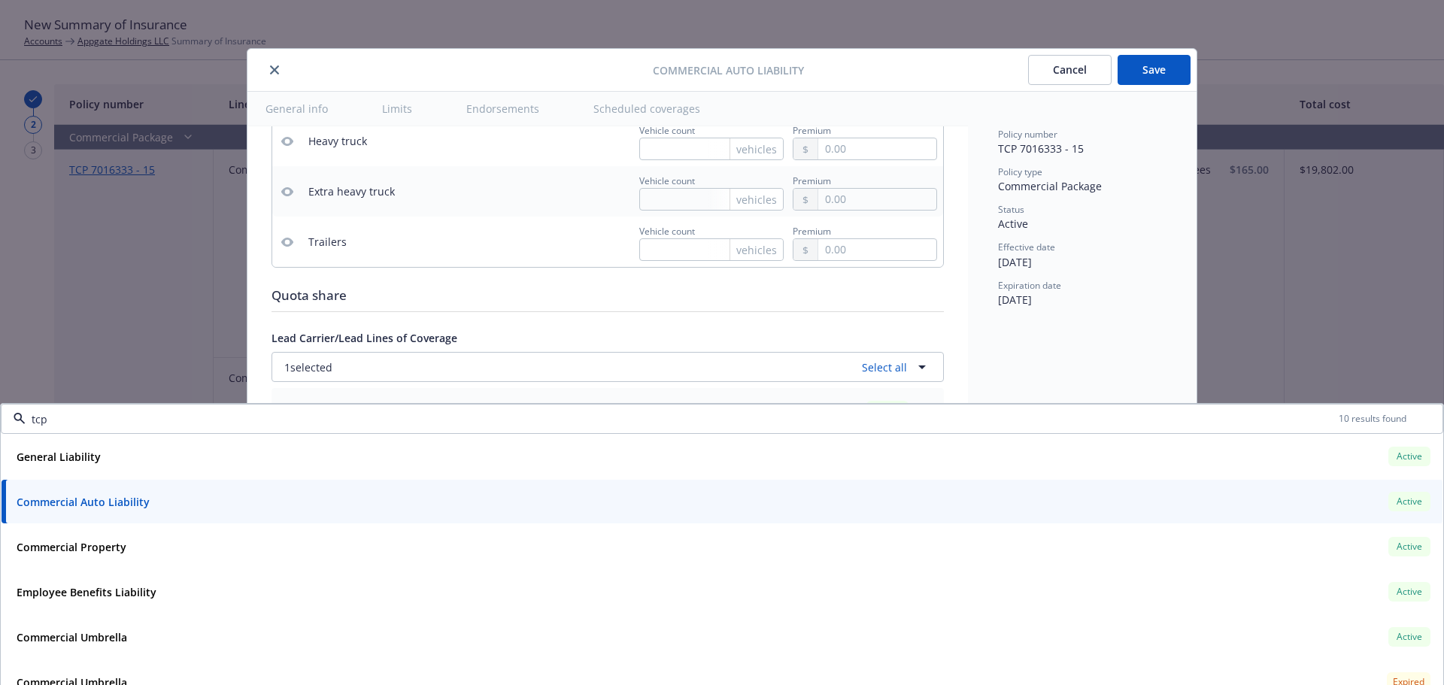
type input "tcp"
click at [797, 305] on div "Quota share" at bounding box center [608, 296] width 673 height 20
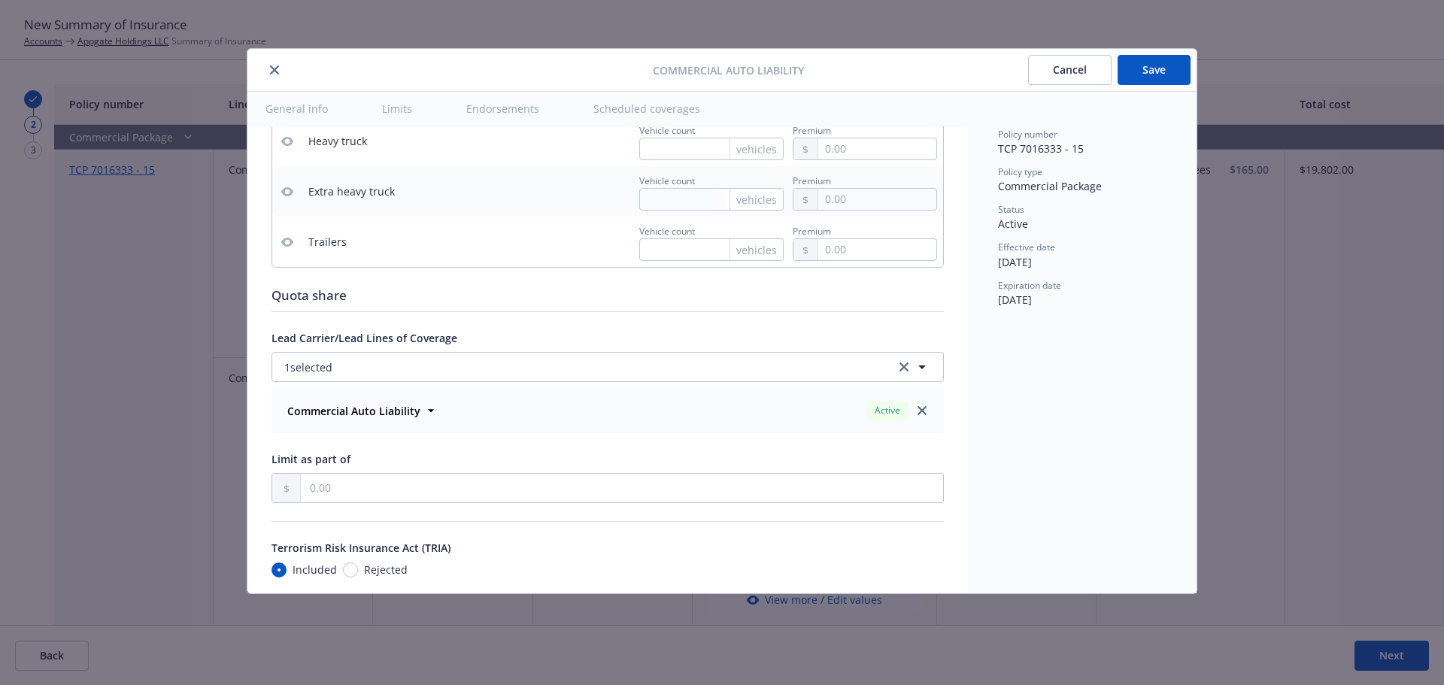
click at [1147, 70] on button "Save" at bounding box center [1154, 70] width 73 height 30
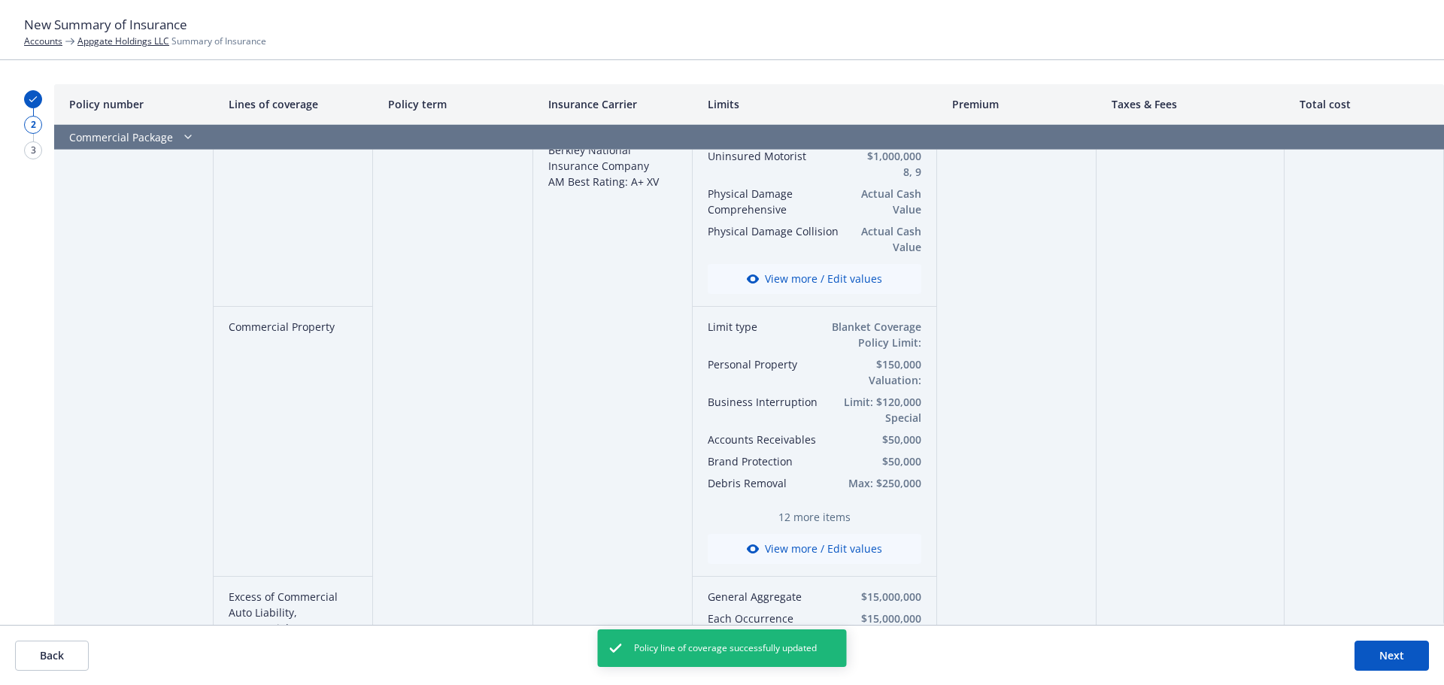
scroll to position [75, 0]
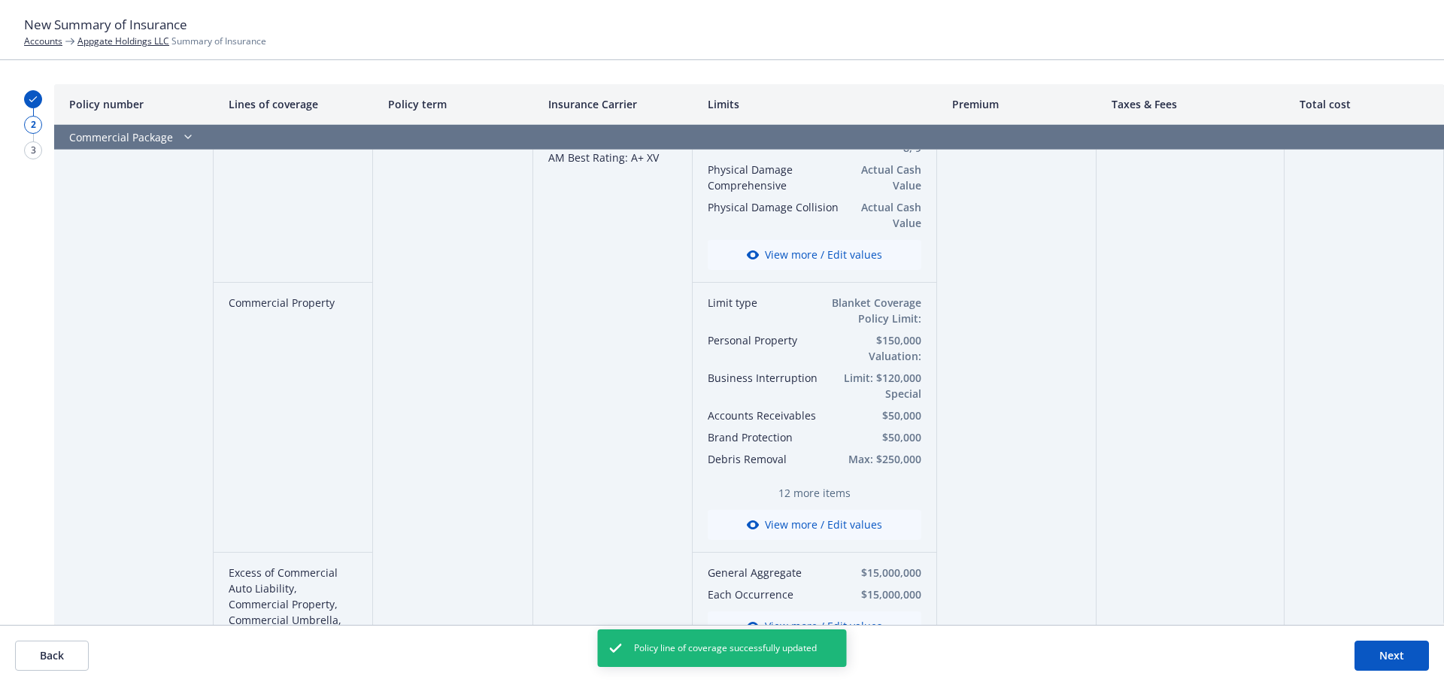
click at [825, 522] on button "View more / Edit values" at bounding box center [815, 525] width 214 height 30
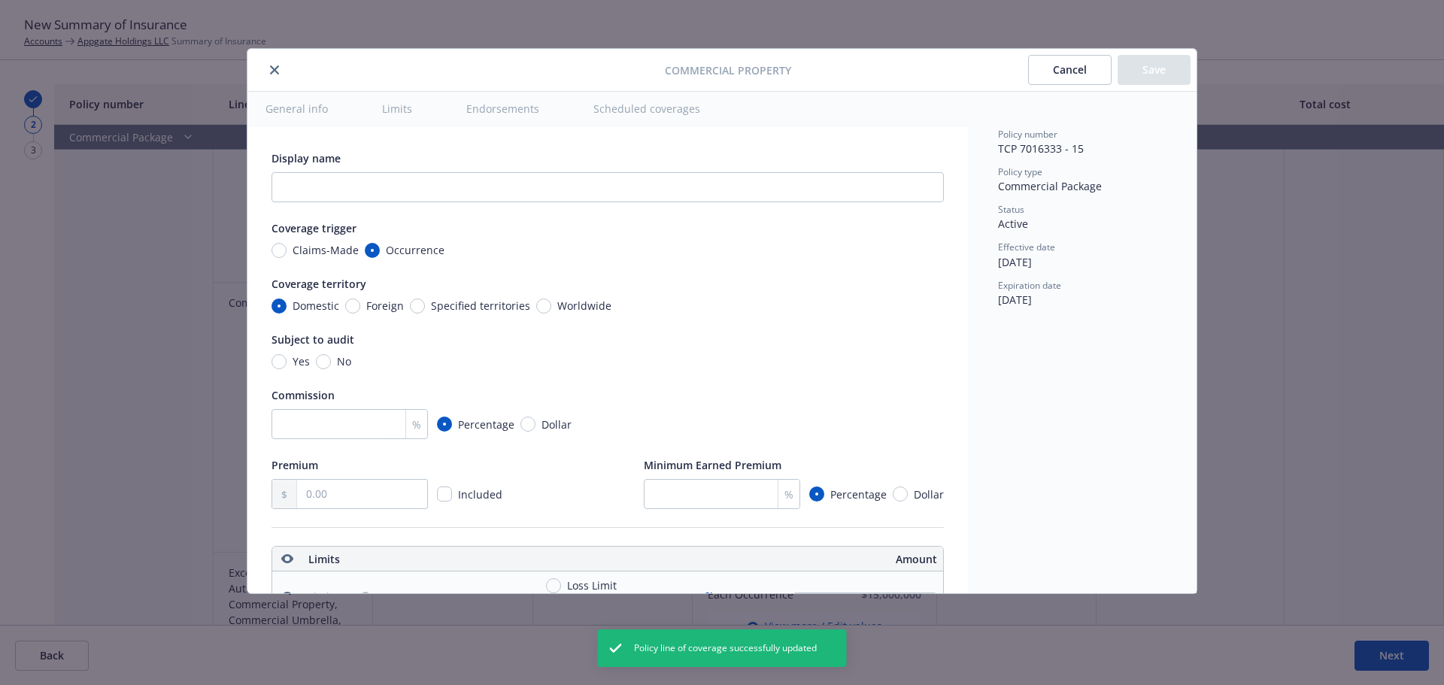
scroll to position [420, 0]
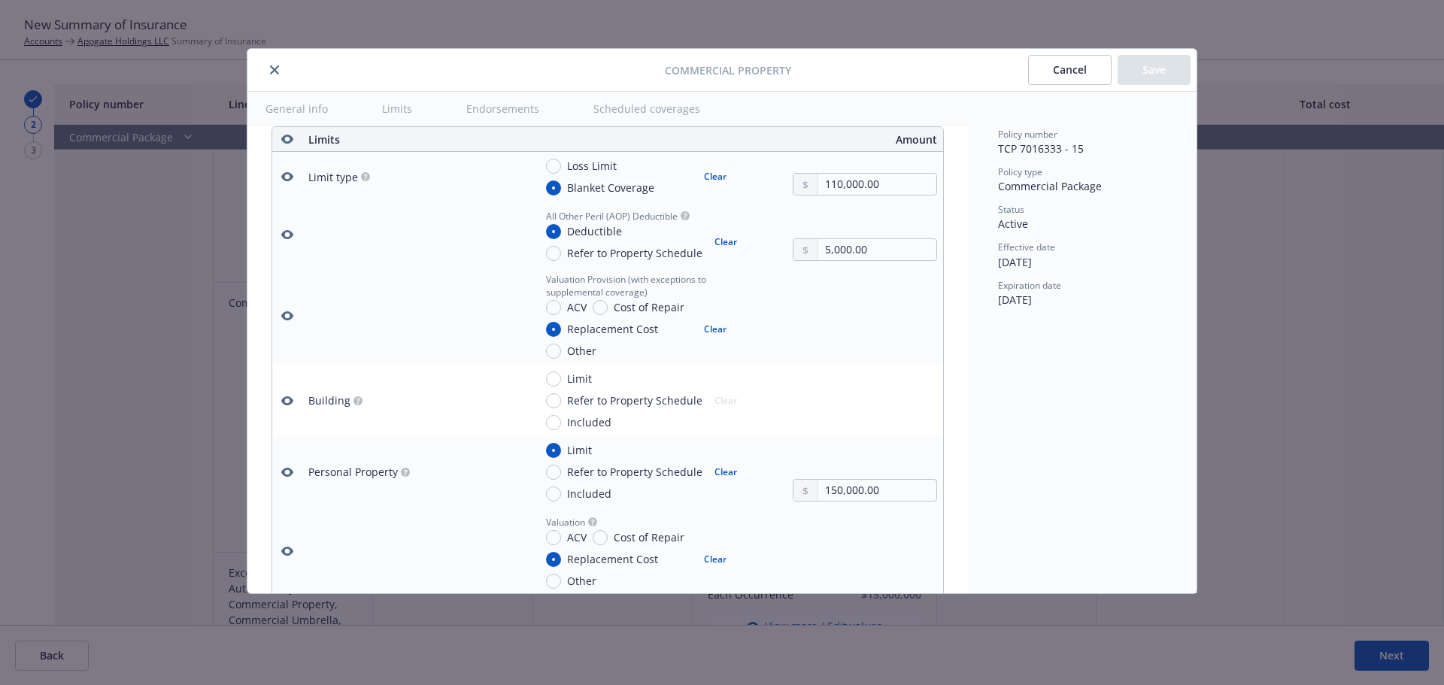
type textarea "x"
click at [290, 396] on icon "button" at bounding box center [287, 401] width 12 height 12
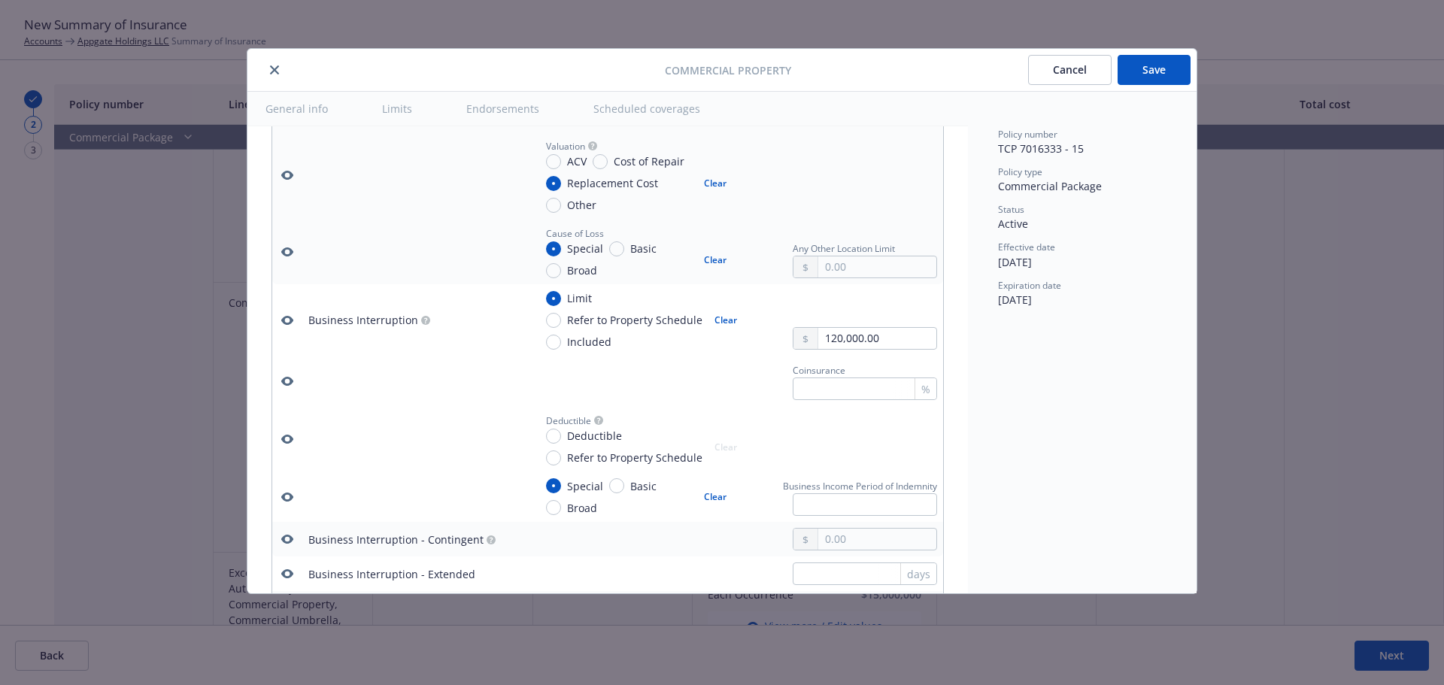
scroll to position [946, 0]
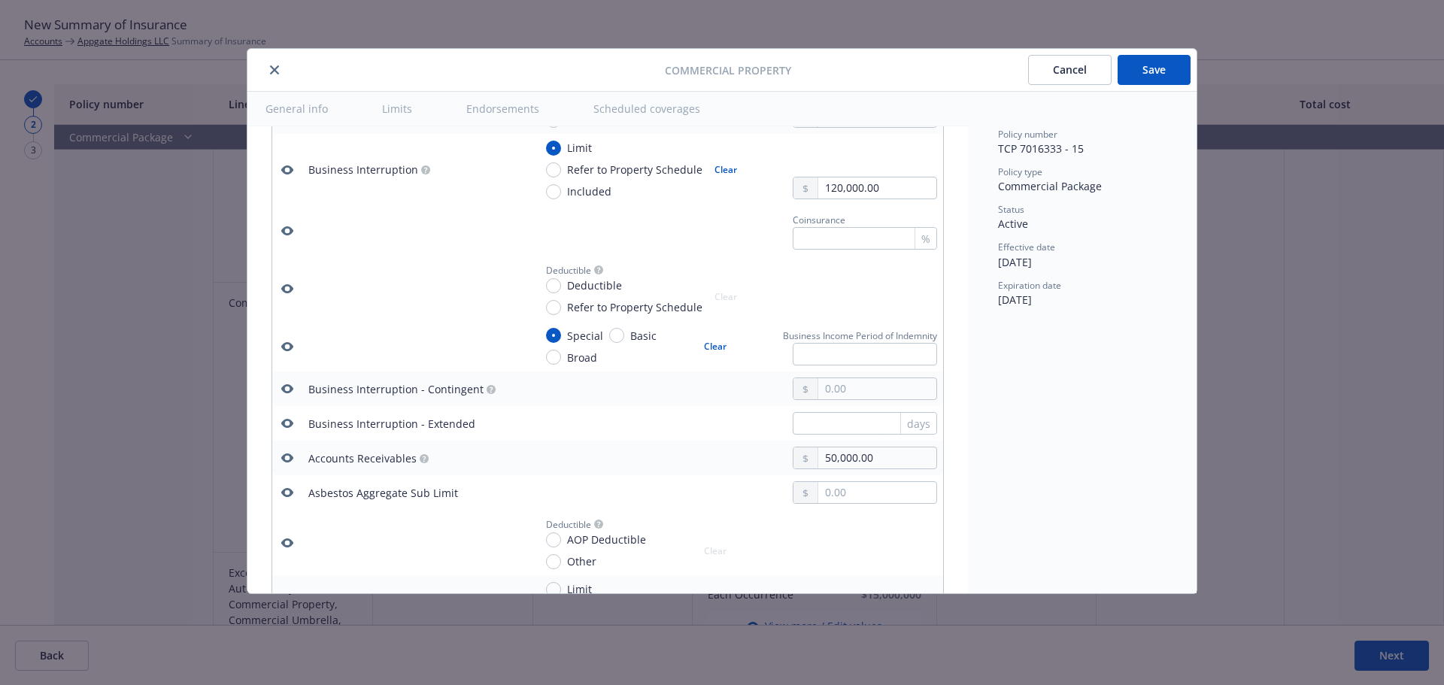
click at [293, 420] on button "button" at bounding box center [287, 424] width 18 height 18
click at [291, 386] on icon "button" at bounding box center [287, 389] width 12 height 12
click at [287, 490] on icon "button" at bounding box center [287, 493] width 12 height 12
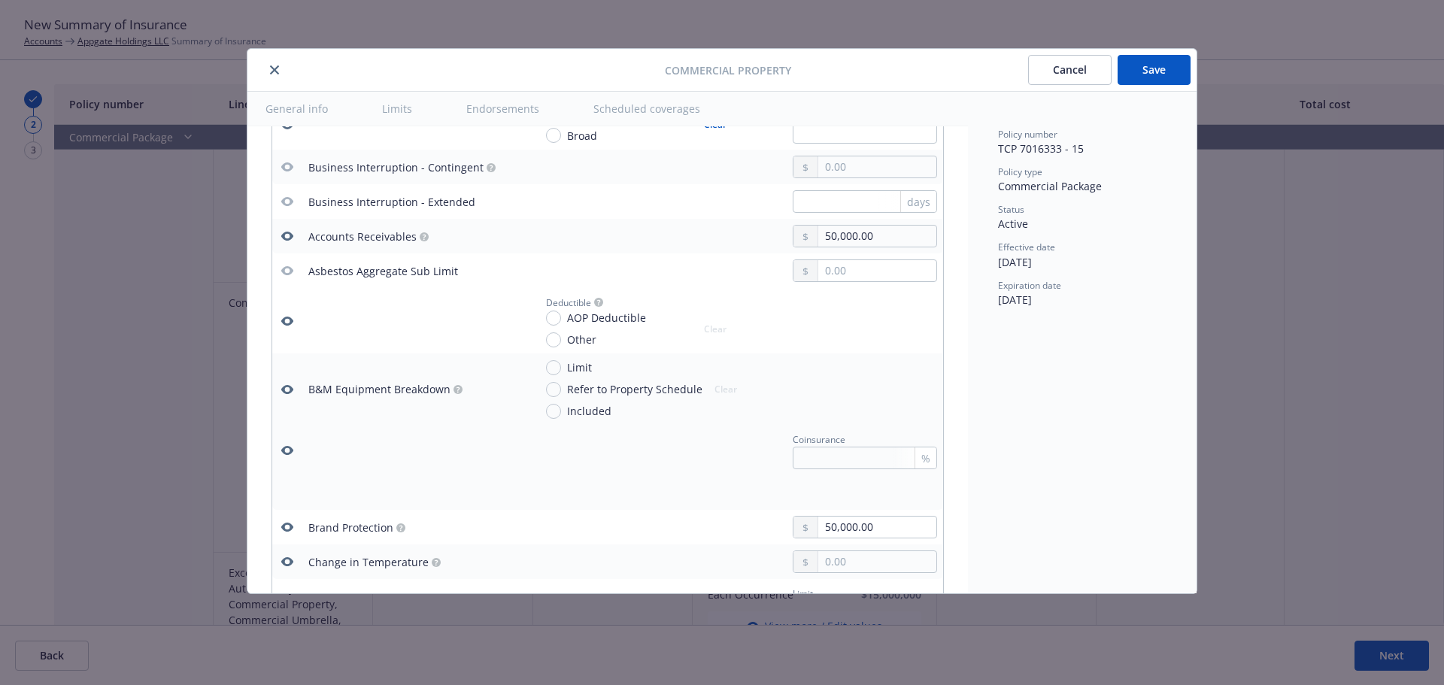
scroll to position [1172, 0]
click at [290, 318] on icon "button" at bounding box center [287, 317] width 12 height 9
click at [289, 387] on icon "button" at bounding box center [287, 386] width 12 height 12
click at [282, 446] on icon "button" at bounding box center [287, 446] width 12 height 9
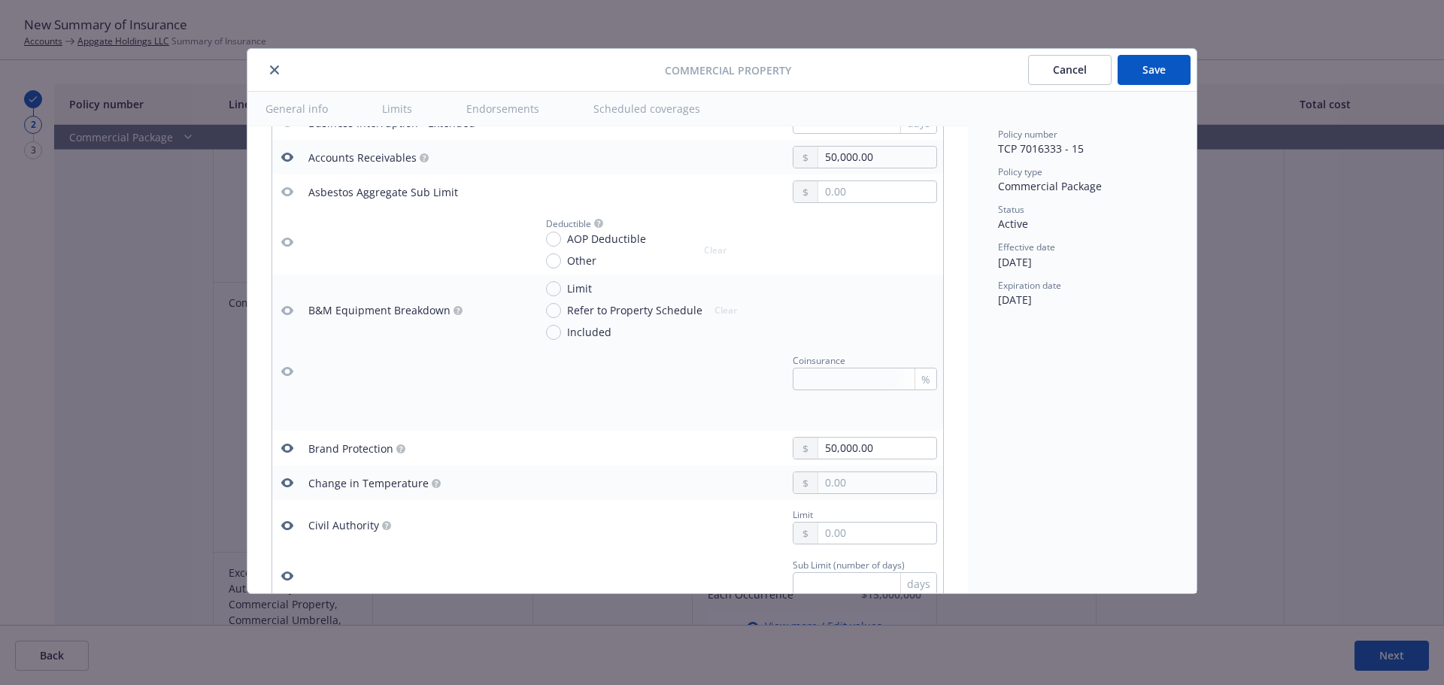
scroll to position [1323, 0]
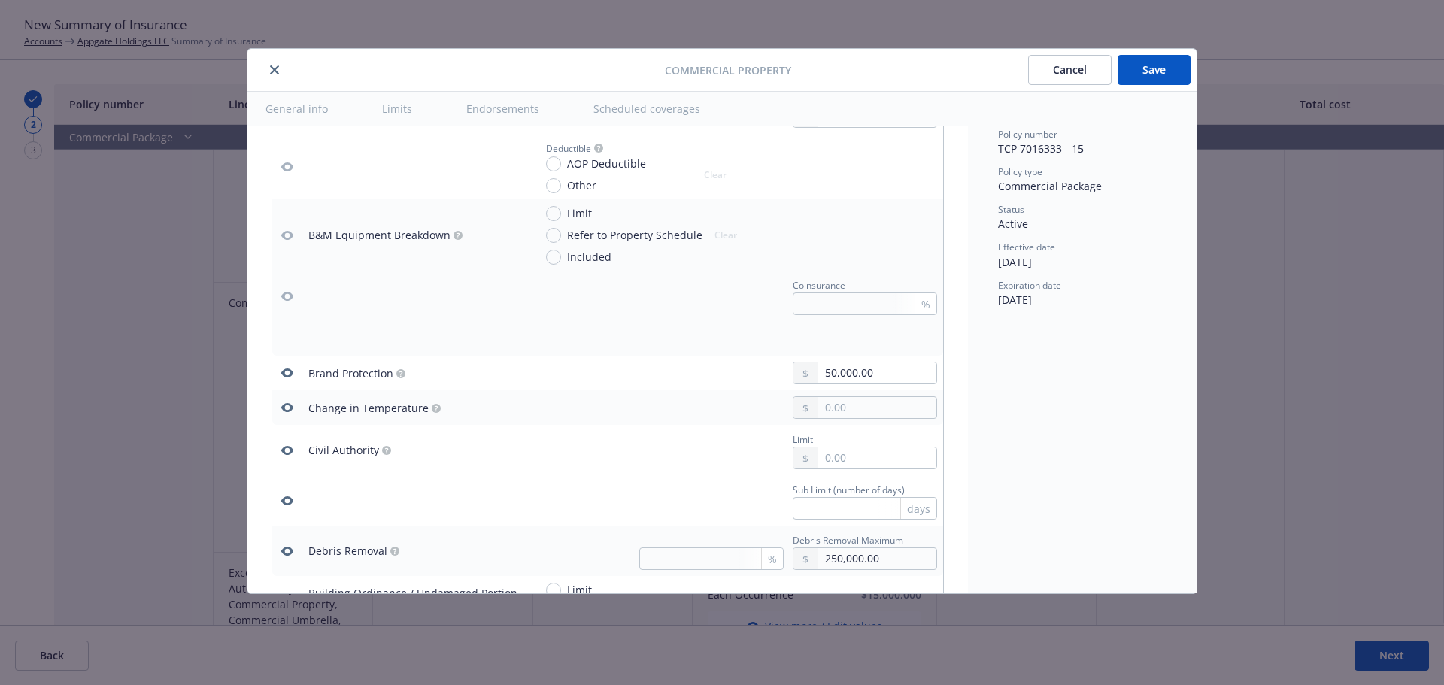
click at [293, 451] on icon "button" at bounding box center [287, 450] width 12 height 9
click at [291, 406] on icon "button" at bounding box center [287, 407] width 12 height 9
click at [287, 497] on icon "button" at bounding box center [287, 501] width 12 height 9
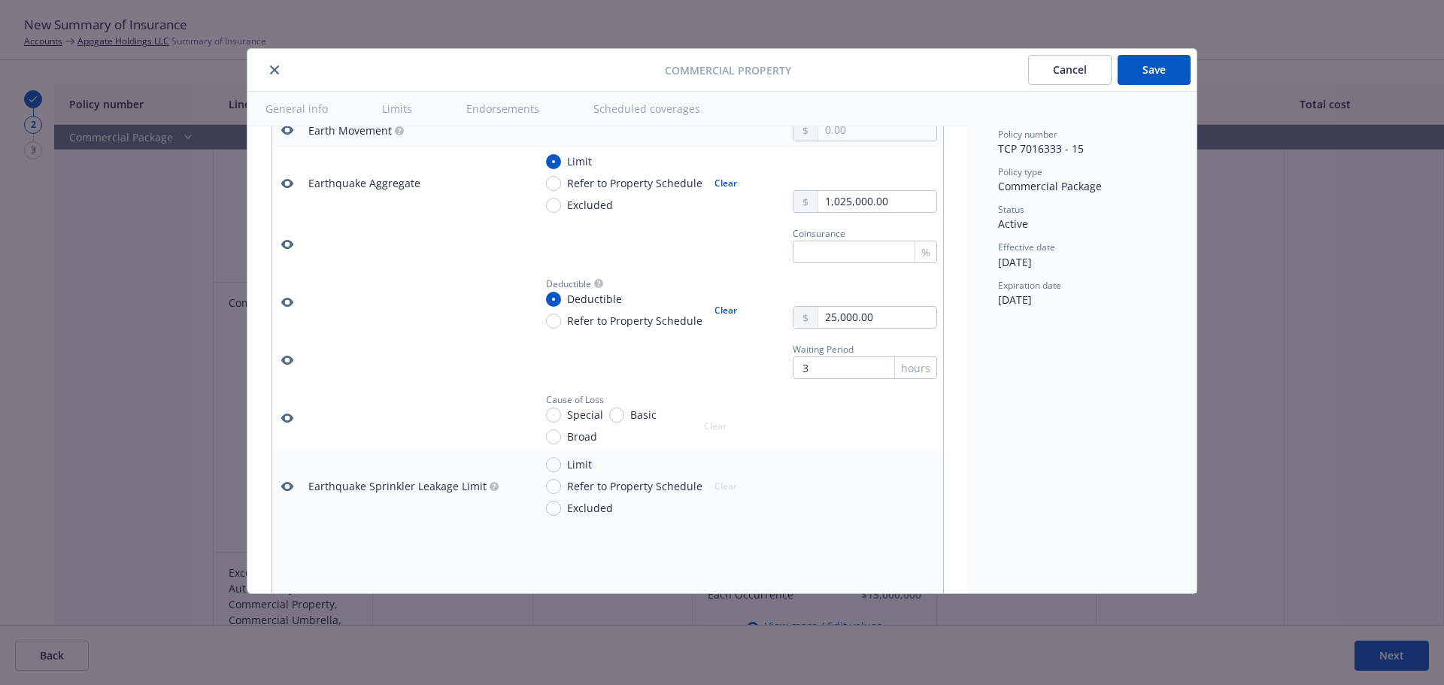
scroll to position [2000, 0]
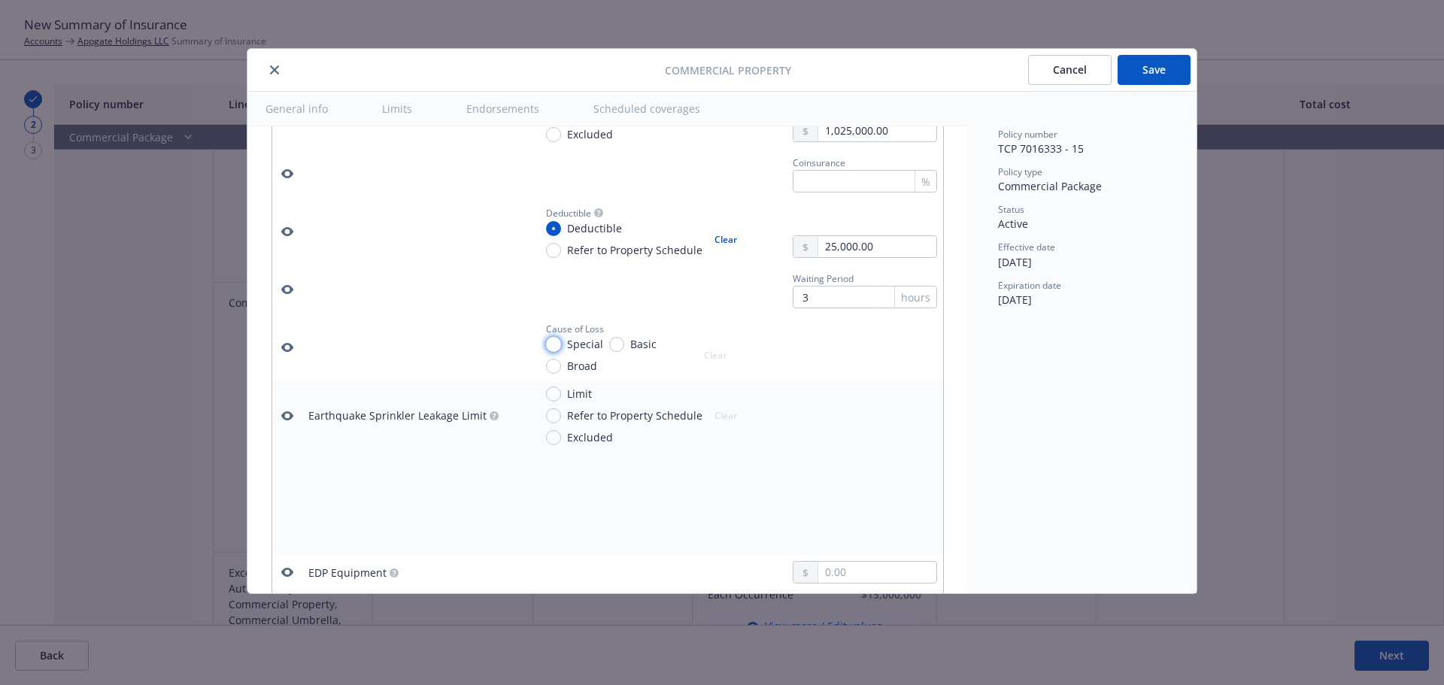
click at [554, 343] on input "Special" at bounding box center [553, 344] width 15 height 15
radio input "true"
type textarea "x"
click at [290, 414] on icon "button" at bounding box center [287, 416] width 12 height 9
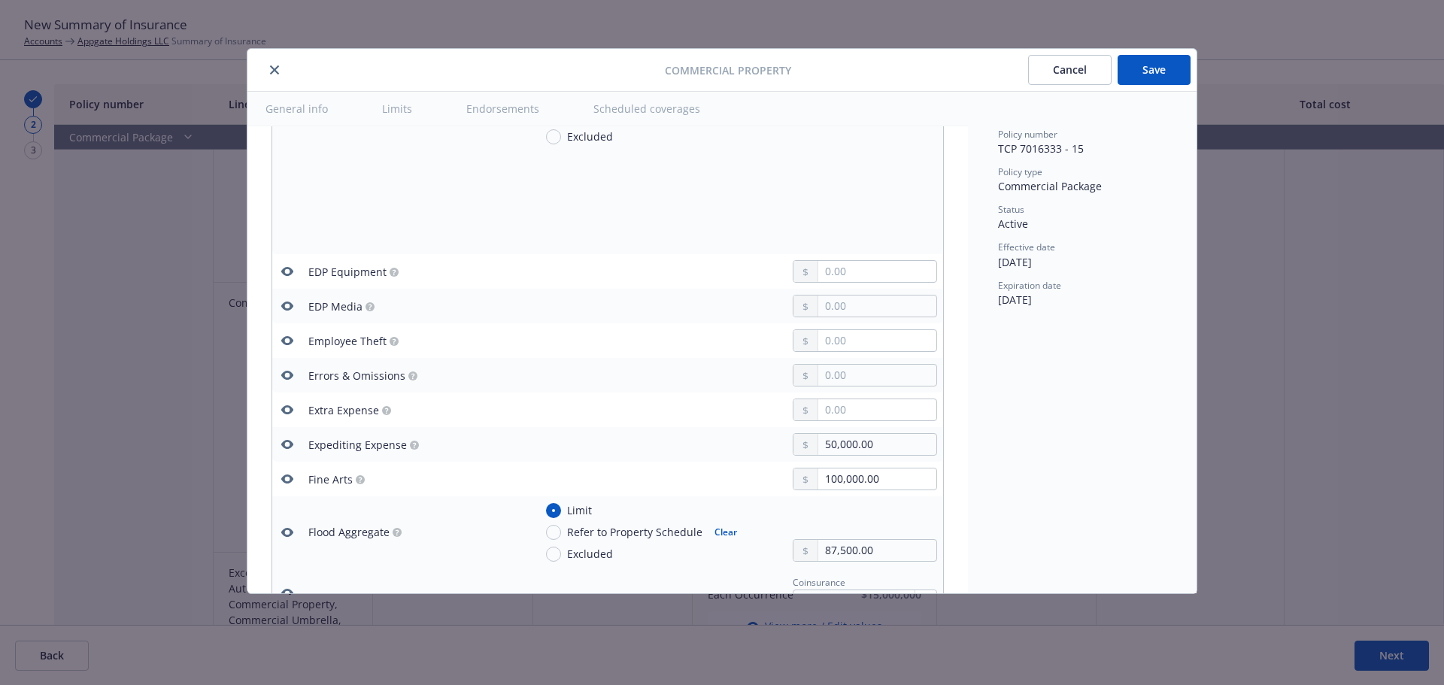
scroll to position [2376, 0]
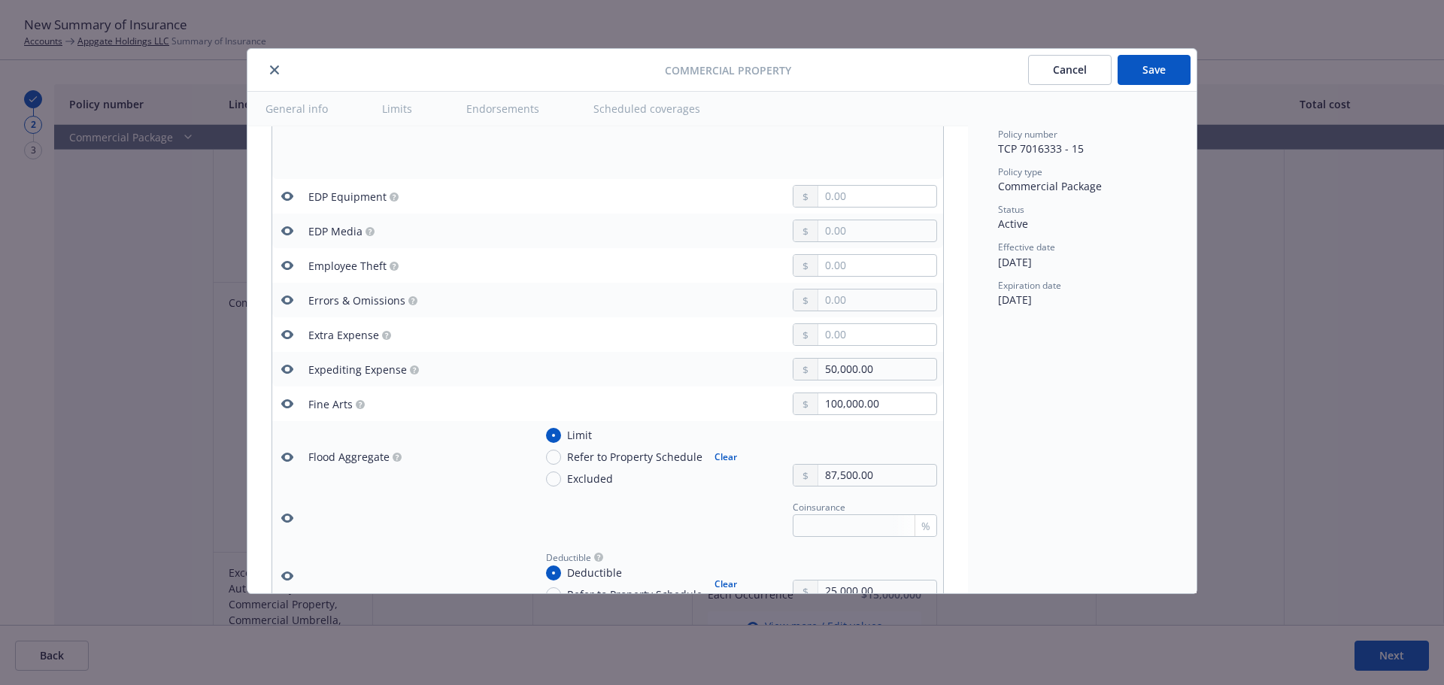
click at [291, 332] on icon "button" at bounding box center [287, 335] width 12 height 12
click at [287, 297] on icon "button" at bounding box center [287, 300] width 12 height 9
click at [290, 262] on icon "button" at bounding box center [287, 265] width 12 height 9
click at [290, 231] on icon "button" at bounding box center [287, 231] width 12 height 12
click at [292, 196] on icon "button" at bounding box center [287, 196] width 12 height 9
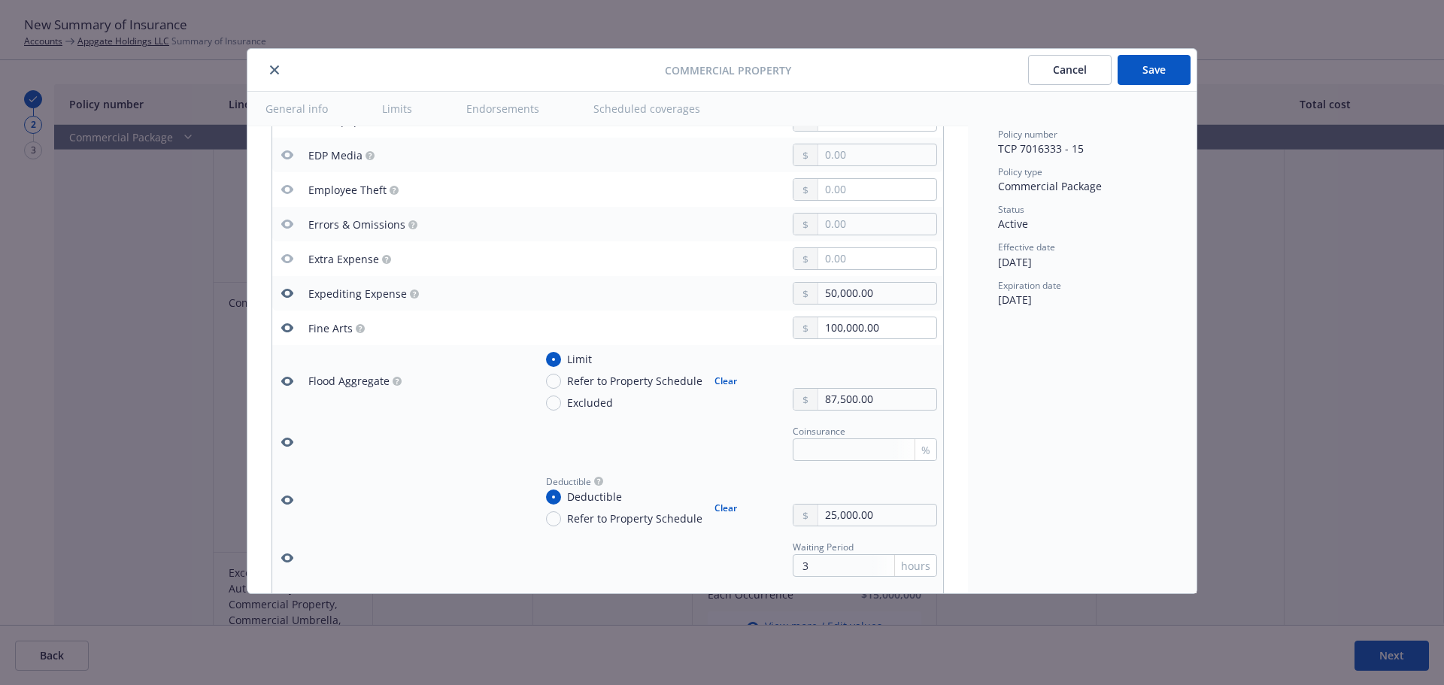
scroll to position [2526, 0]
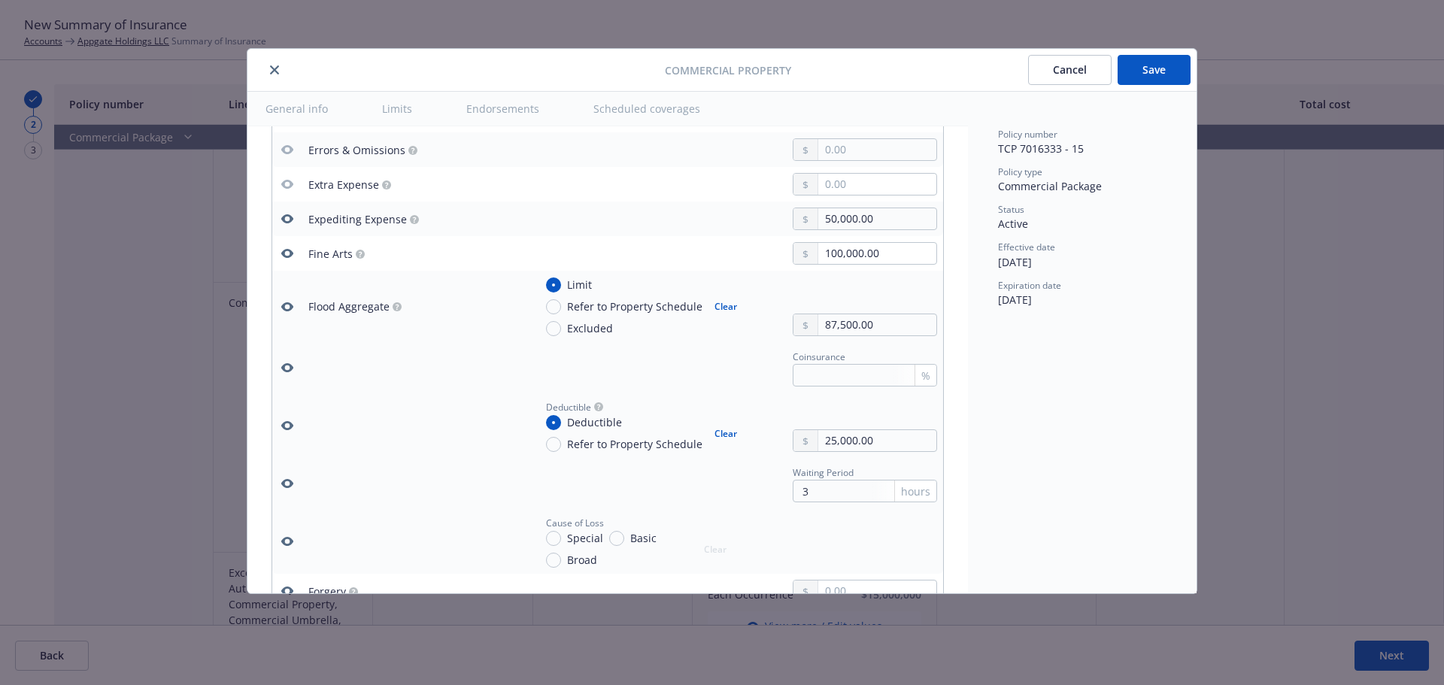
click at [289, 368] on icon "button" at bounding box center [287, 368] width 12 height 12
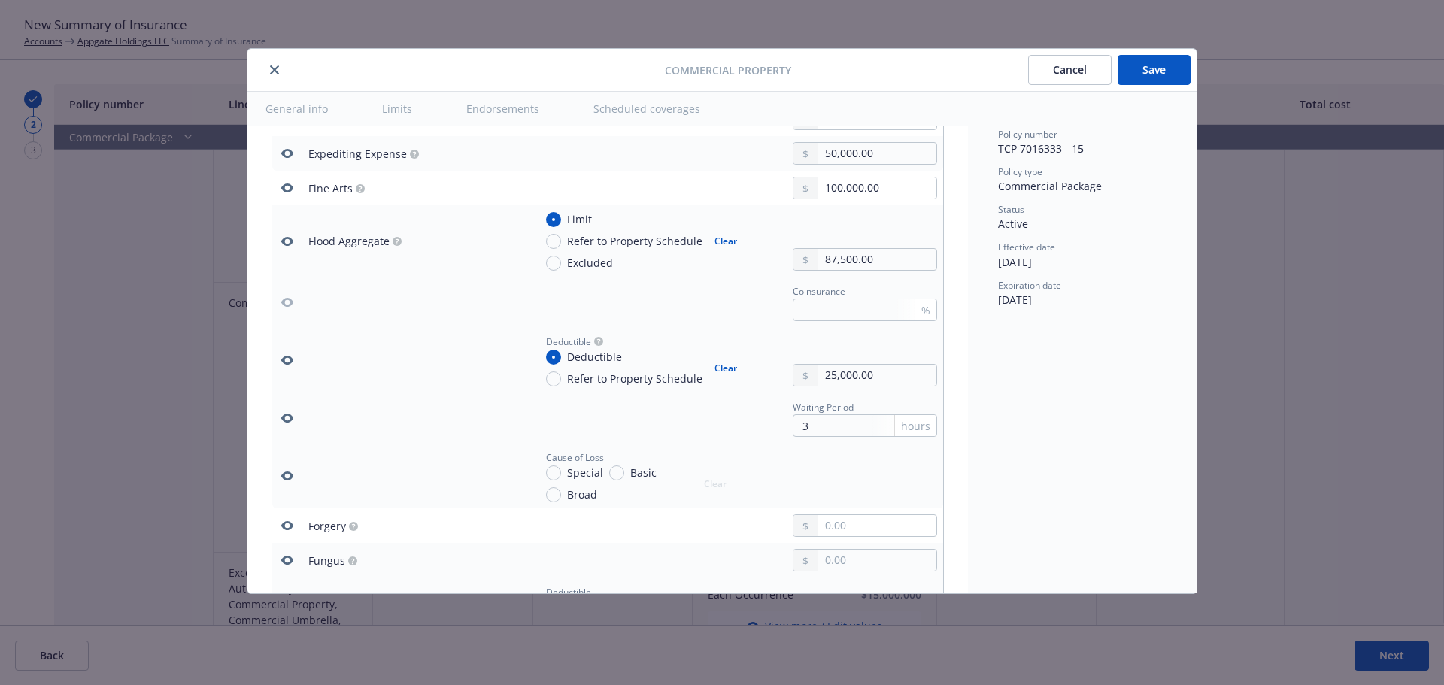
scroll to position [2601, 0]
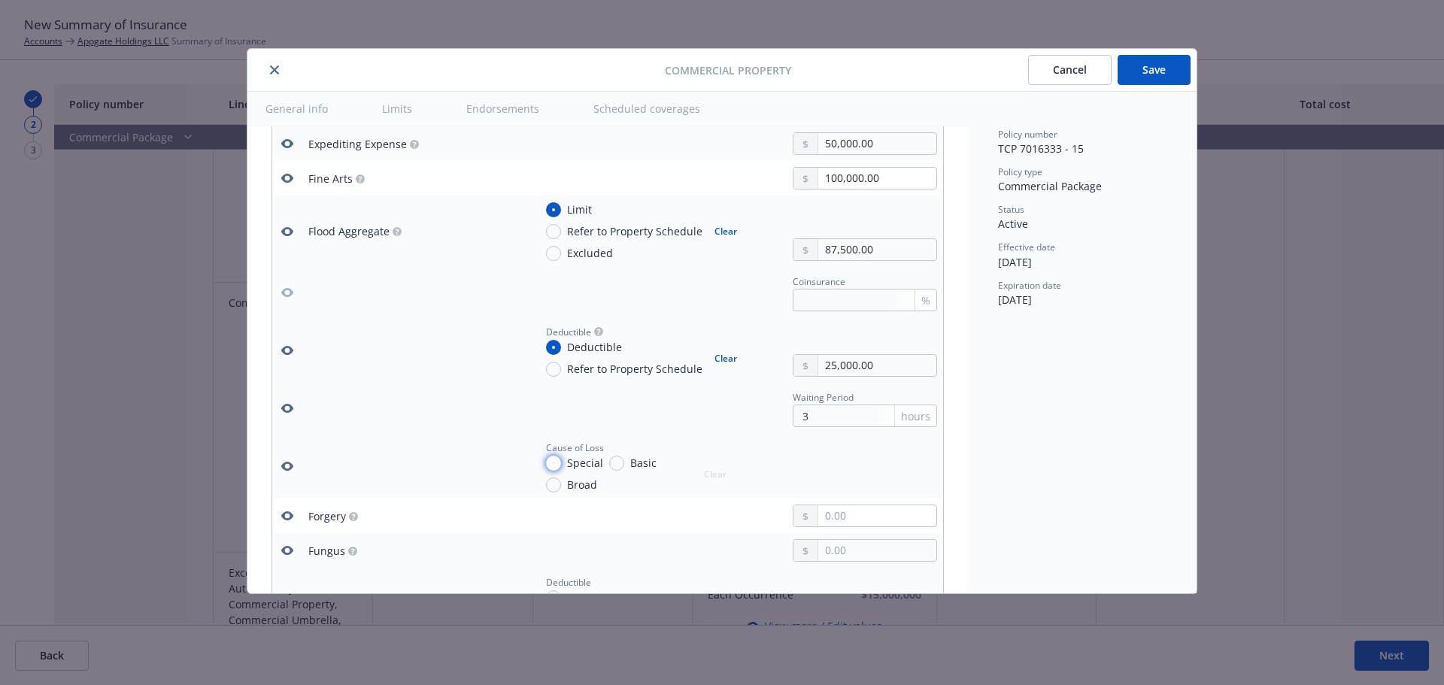
click at [553, 460] on input "Special" at bounding box center [553, 463] width 15 height 15
radio input "true"
type textarea "x"
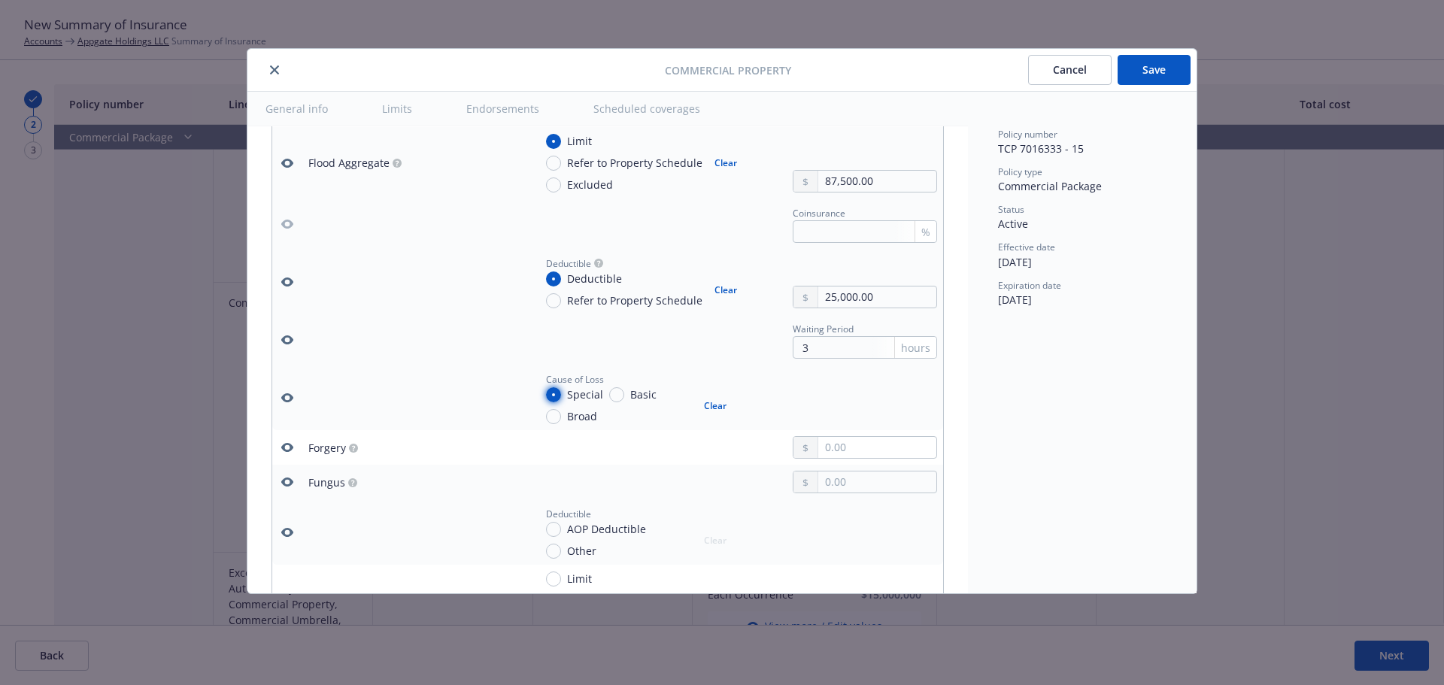
scroll to position [2677, 0]
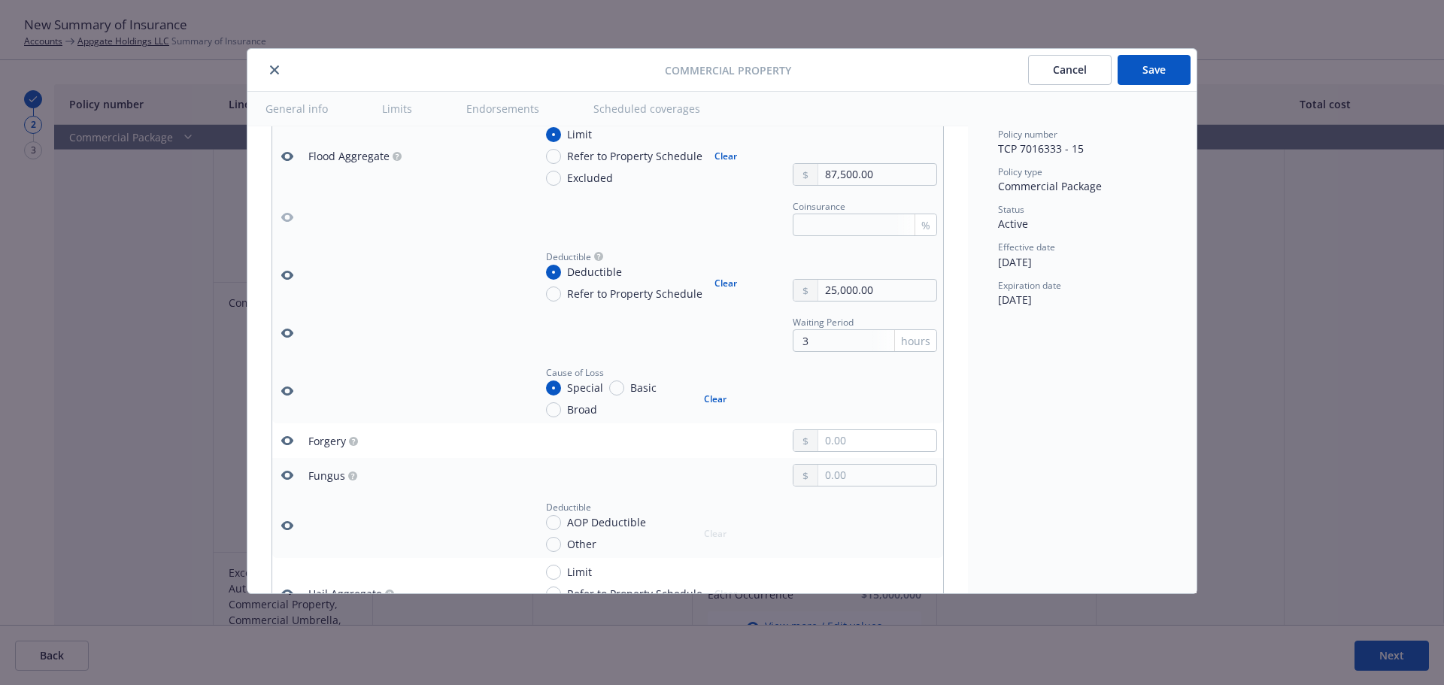
click at [287, 472] on icon "button" at bounding box center [287, 475] width 12 height 9
click at [286, 438] on icon "button" at bounding box center [287, 440] width 12 height 9
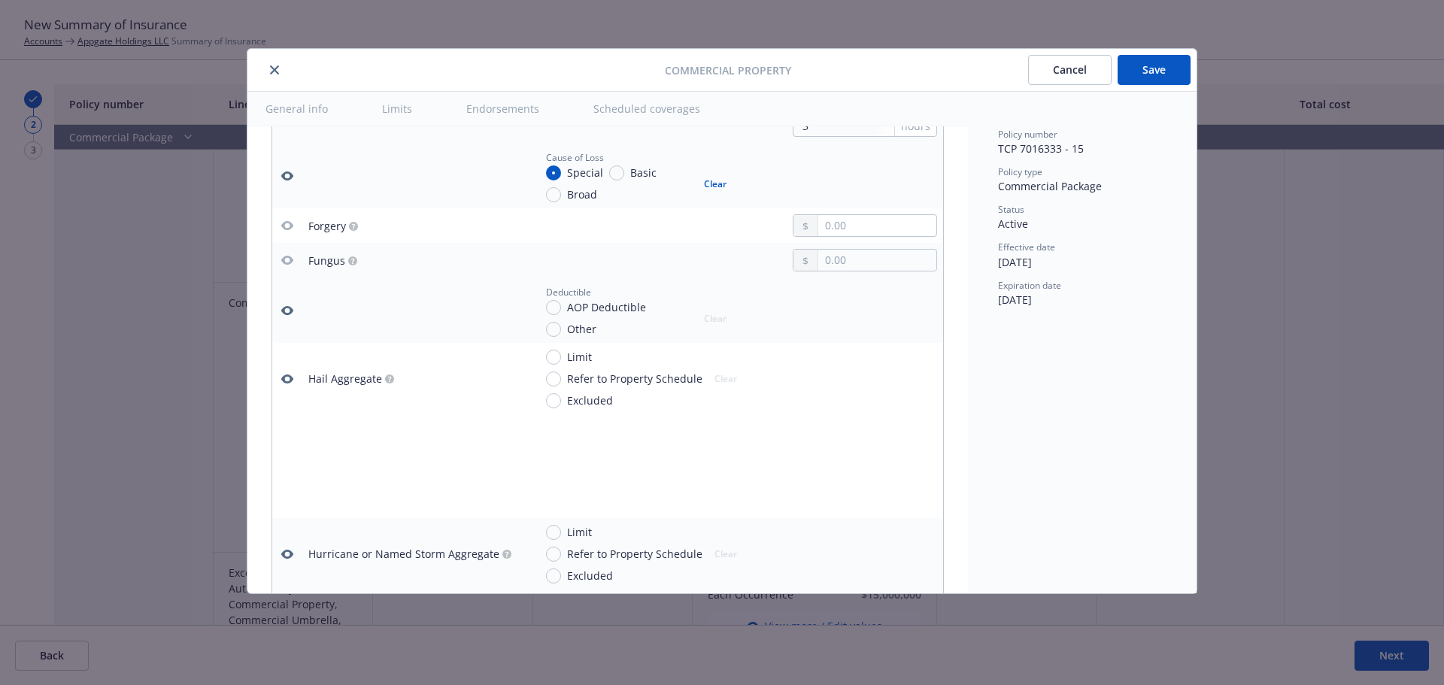
scroll to position [2902, 0]
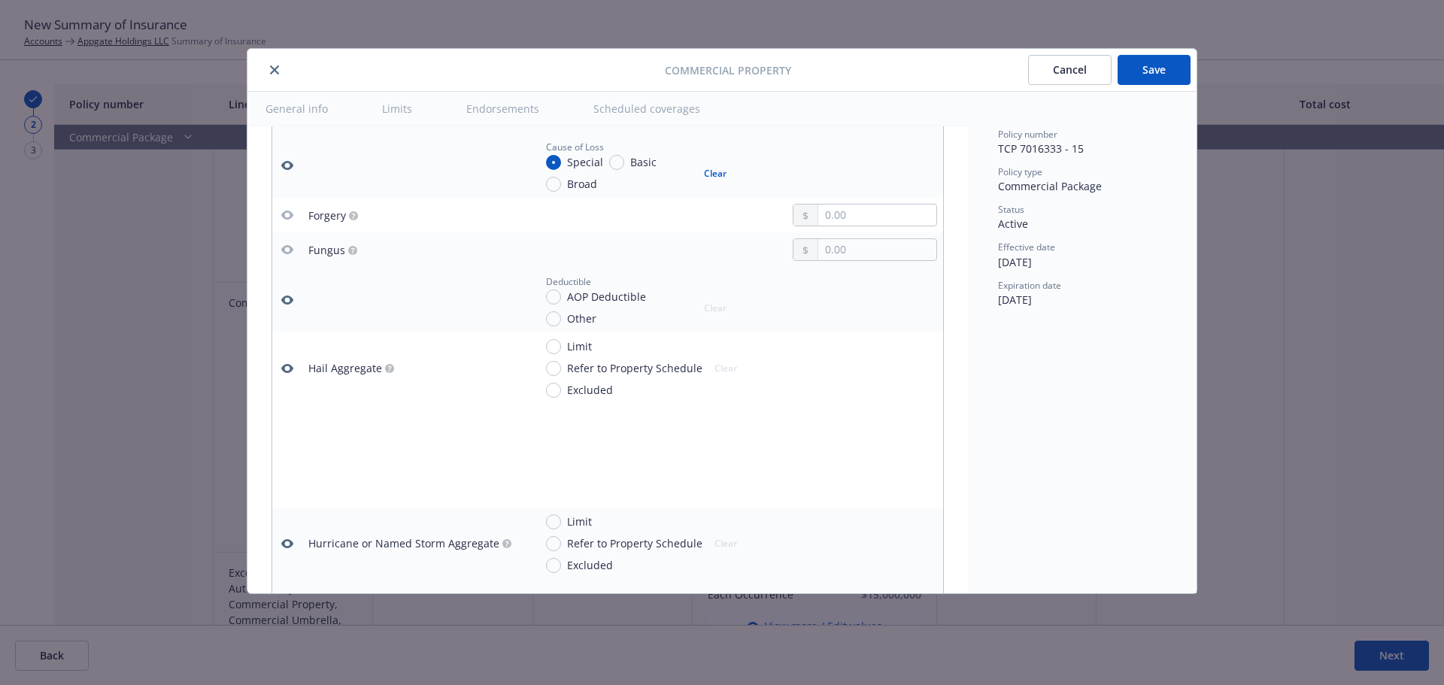
click at [282, 367] on icon "button" at bounding box center [287, 368] width 12 height 9
click at [292, 301] on icon "button" at bounding box center [287, 300] width 12 height 12
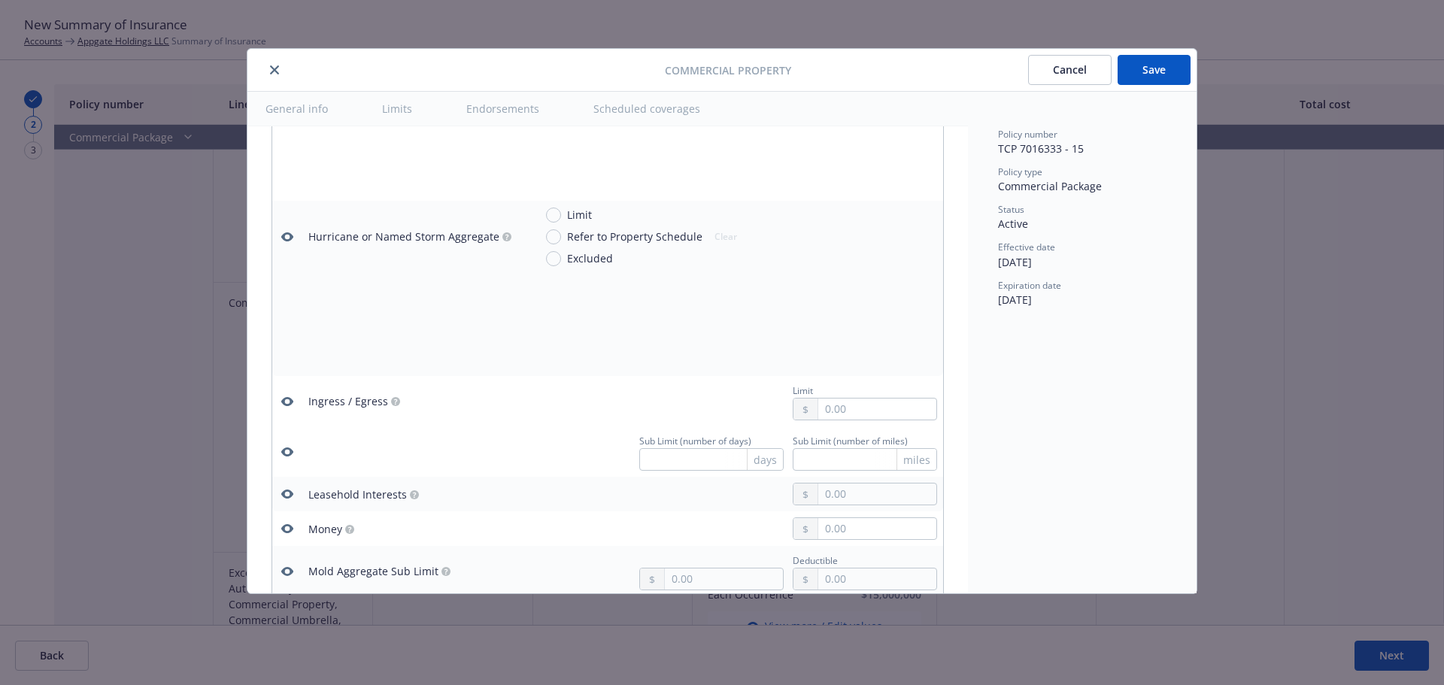
scroll to position [3279, 0]
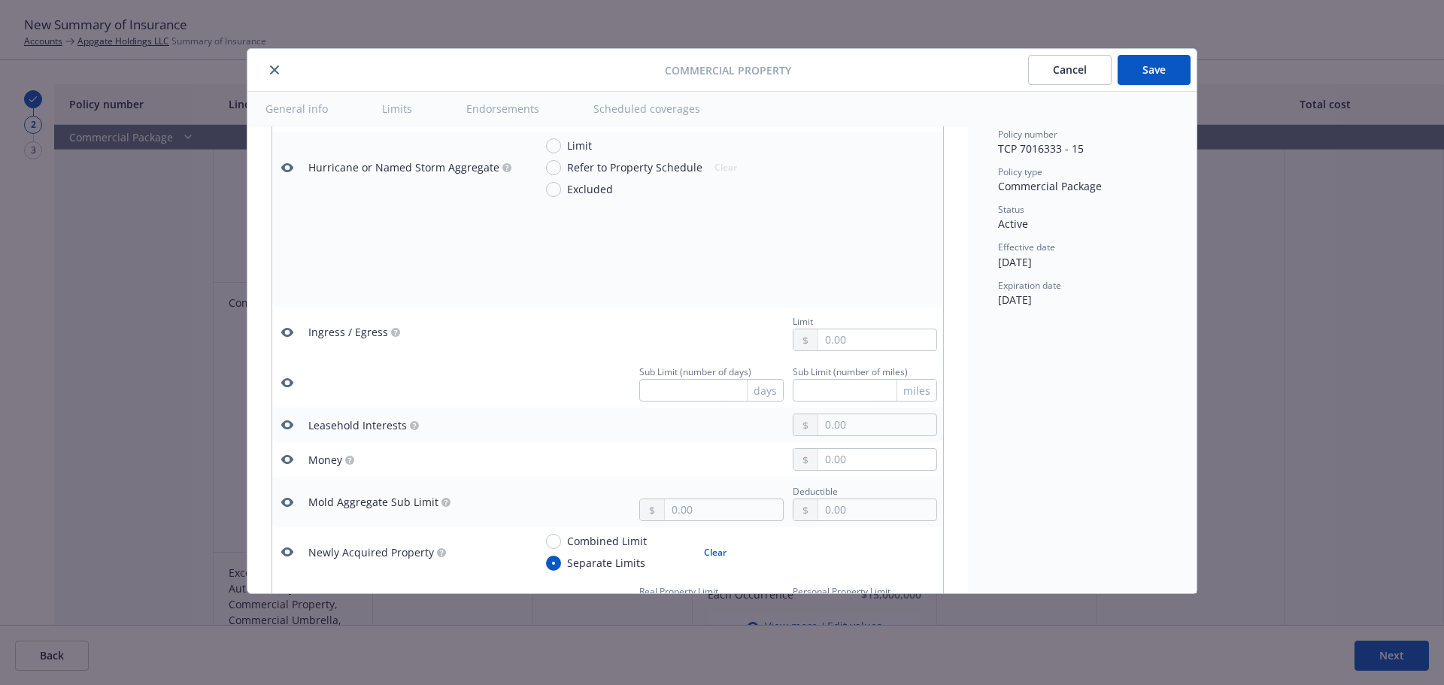
click at [290, 383] on icon "button" at bounding box center [287, 383] width 12 height 12
click at [287, 329] on icon "button" at bounding box center [287, 332] width 12 height 9
click at [287, 162] on icon "button" at bounding box center [287, 168] width 12 height 12
click at [285, 498] on icon "button" at bounding box center [287, 503] width 12 height 12
click at [285, 462] on icon "button" at bounding box center [287, 459] width 12 height 9
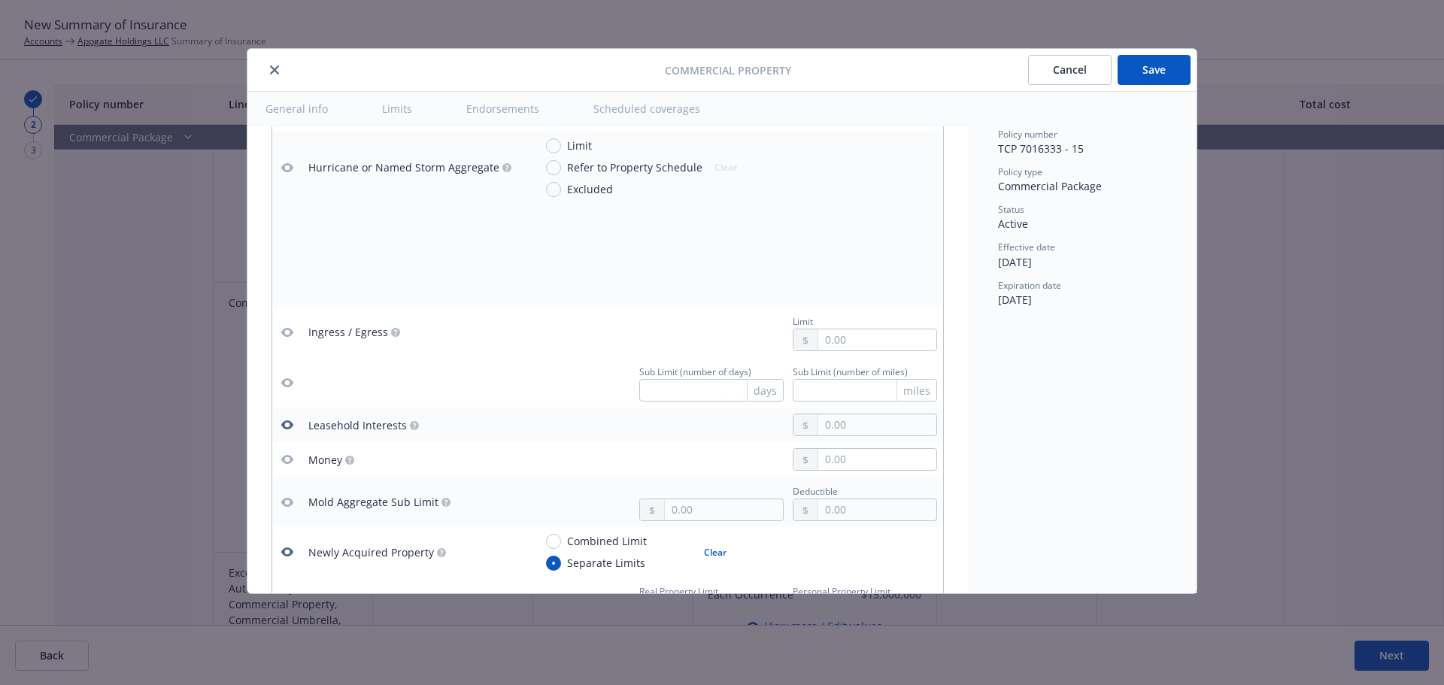
click at [287, 426] on icon "button" at bounding box center [287, 425] width 12 height 12
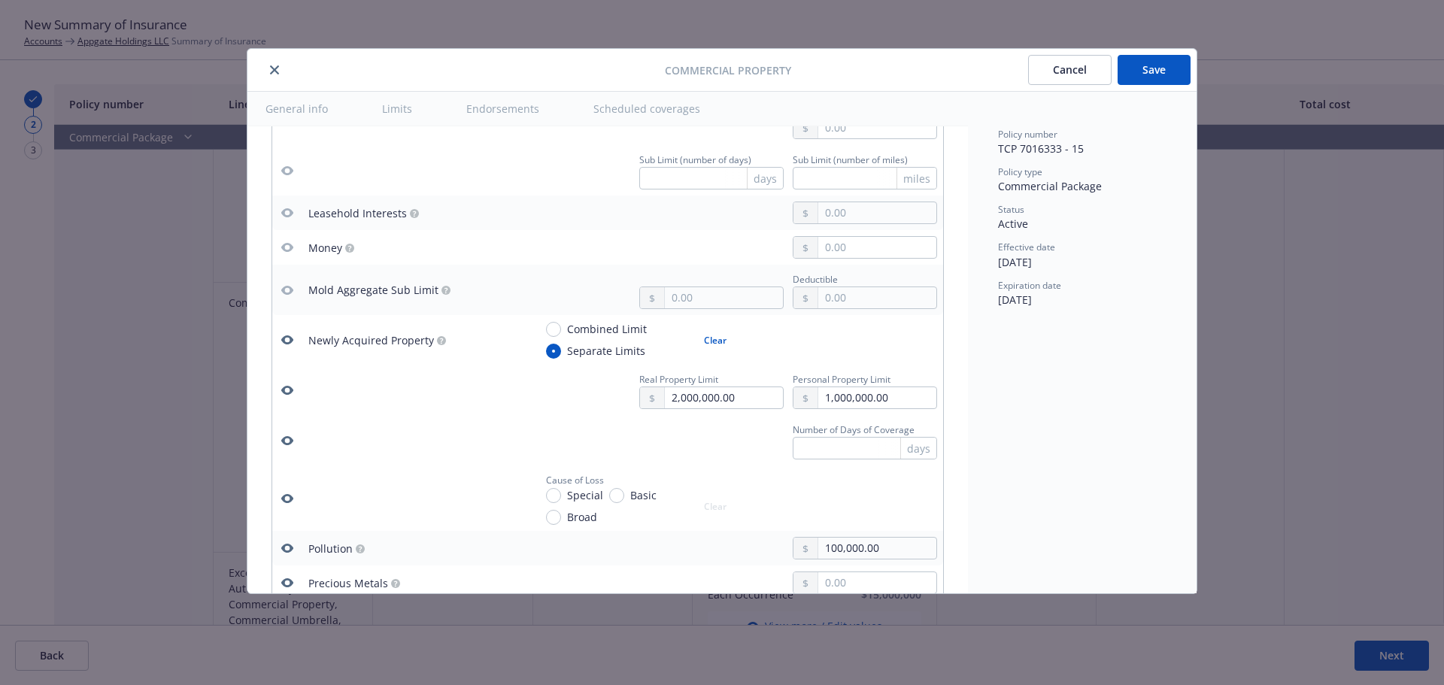
scroll to position [3579, 0]
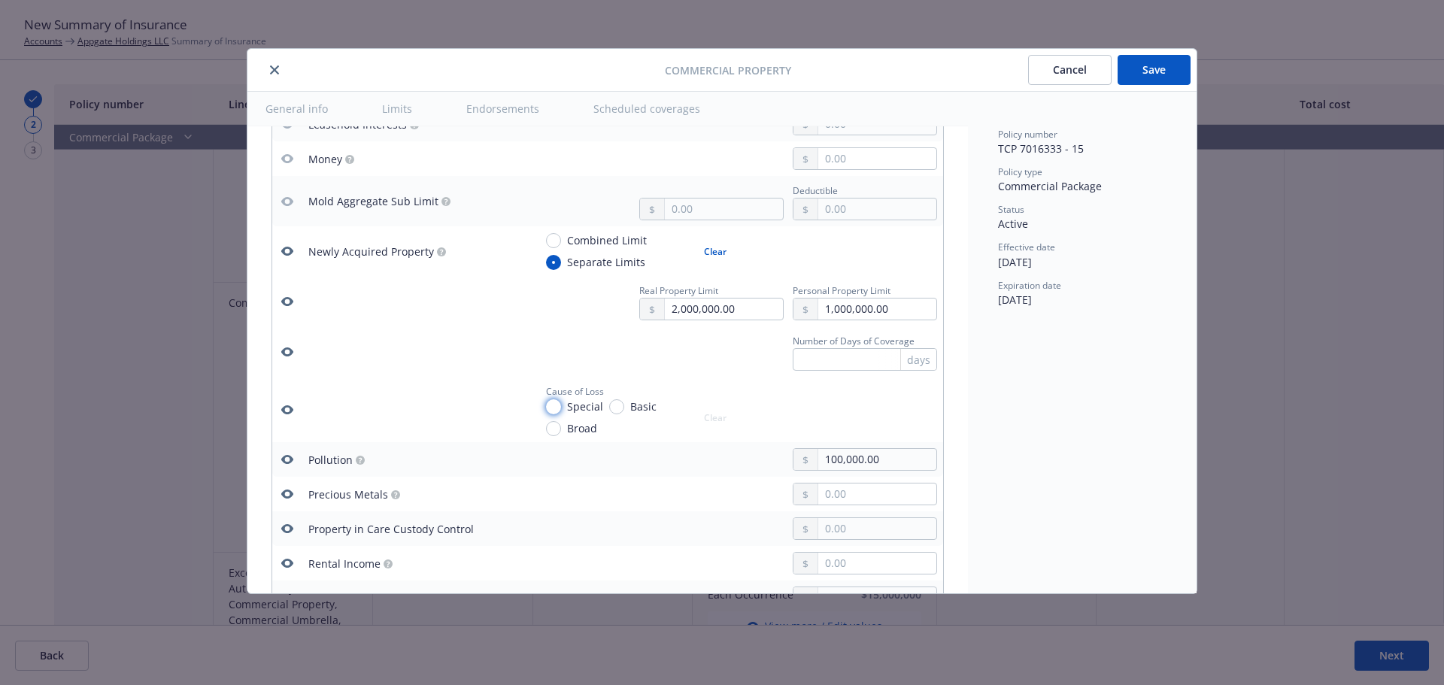
click at [558, 408] on input "Special" at bounding box center [553, 406] width 15 height 15
radio input "true"
type textarea "x"
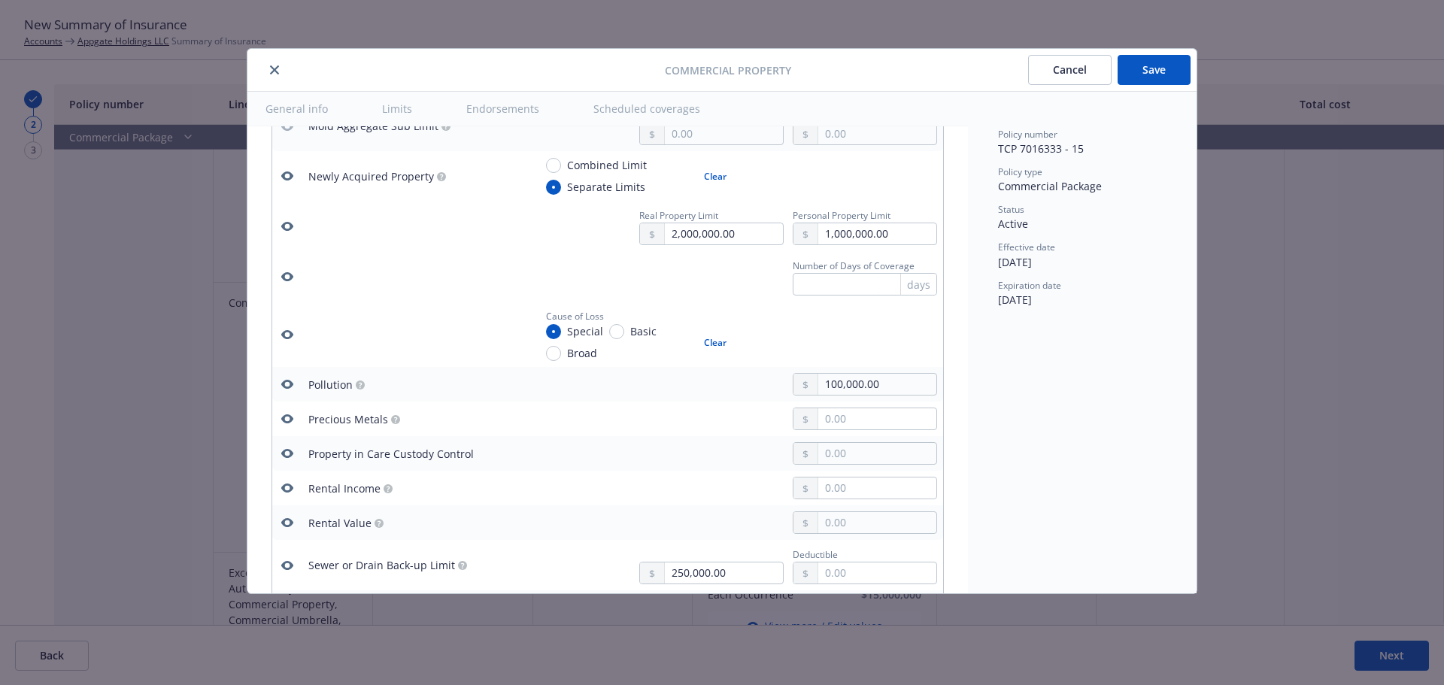
click at [288, 418] on icon "button" at bounding box center [287, 419] width 12 height 12
click at [289, 455] on icon "button" at bounding box center [287, 454] width 12 height 12
click at [293, 481] on button at bounding box center [287, 488] width 18 height 18
click at [289, 517] on icon "button" at bounding box center [287, 523] width 12 height 12
click at [285, 489] on icon "button" at bounding box center [287, 488] width 12 height 12
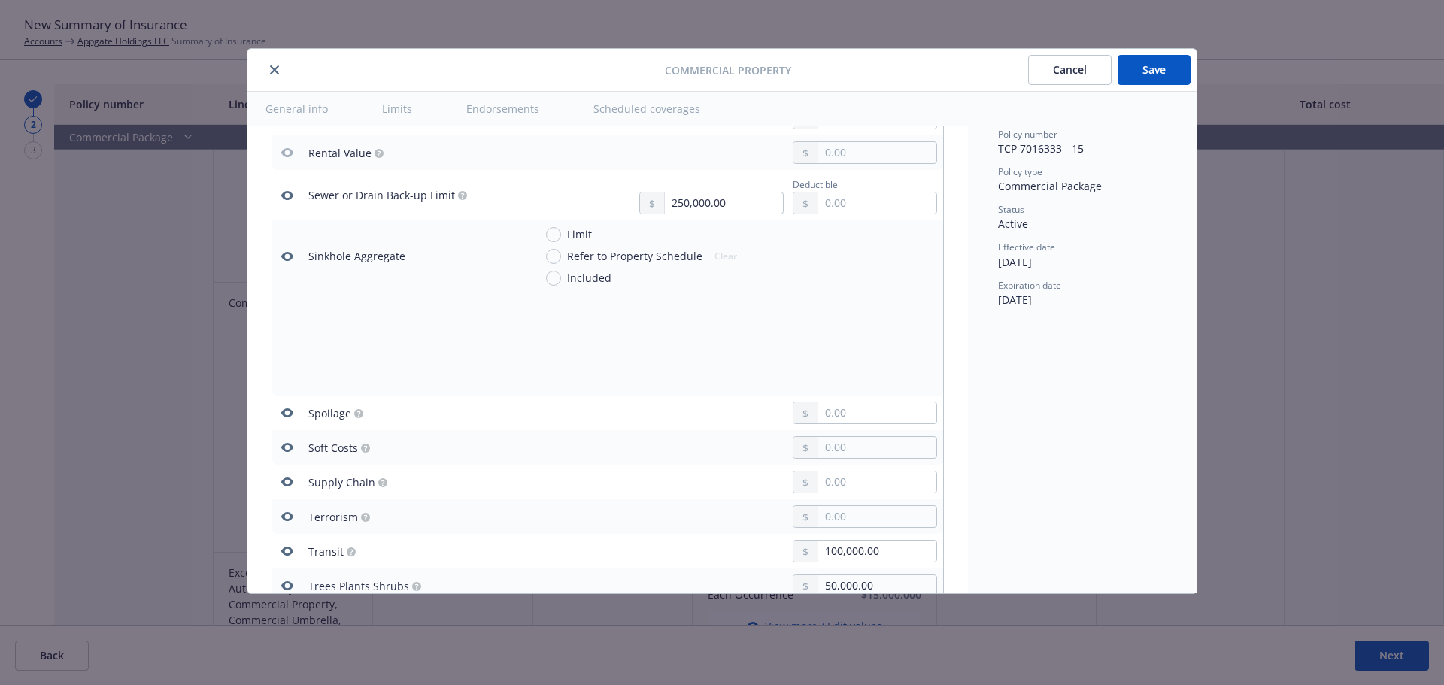
scroll to position [4031, 0]
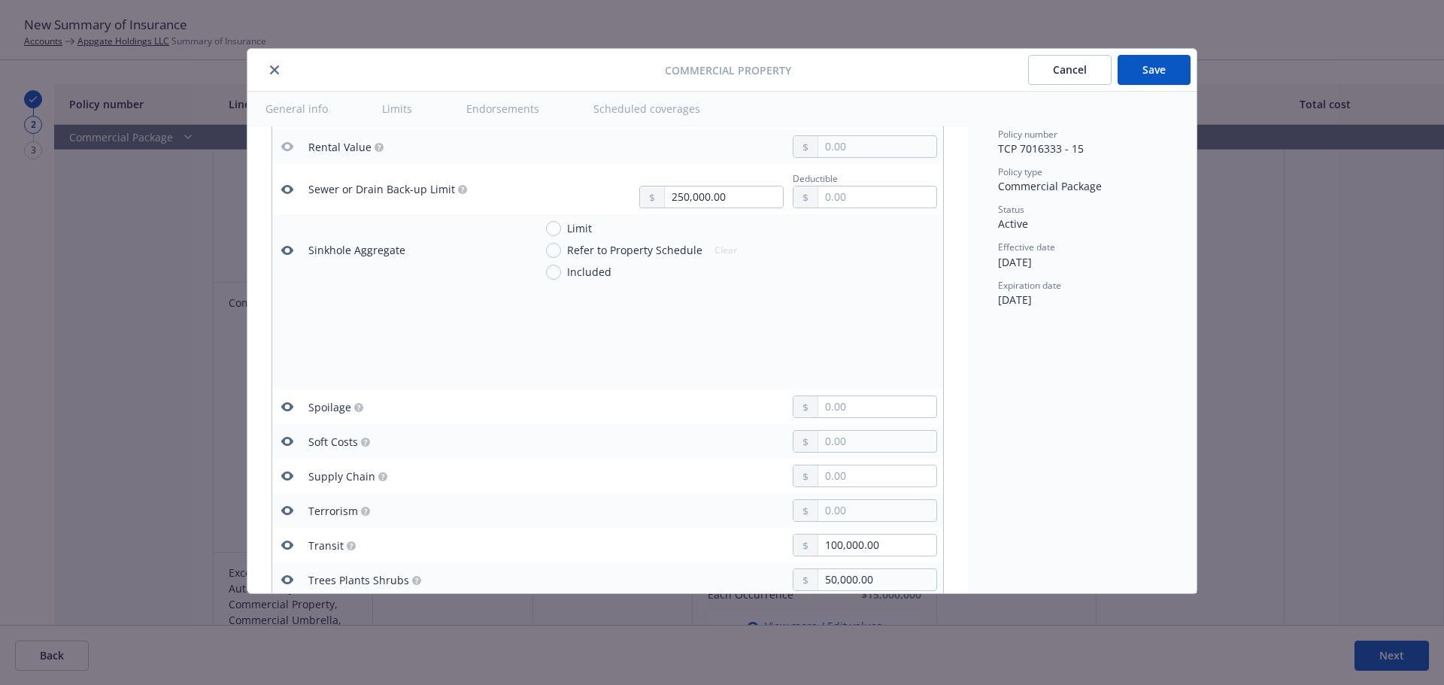
click at [282, 249] on icon "button" at bounding box center [287, 250] width 12 height 9
click at [285, 509] on icon "button" at bounding box center [287, 510] width 12 height 9
click at [287, 477] on icon "button" at bounding box center [287, 476] width 12 height 12
click at [290, 438] on icon "button" at bounding box center [287, 441] width 12 height 9
click at [284, 405] on icon "button" at bounding box center [287, 406] width 12 height 9
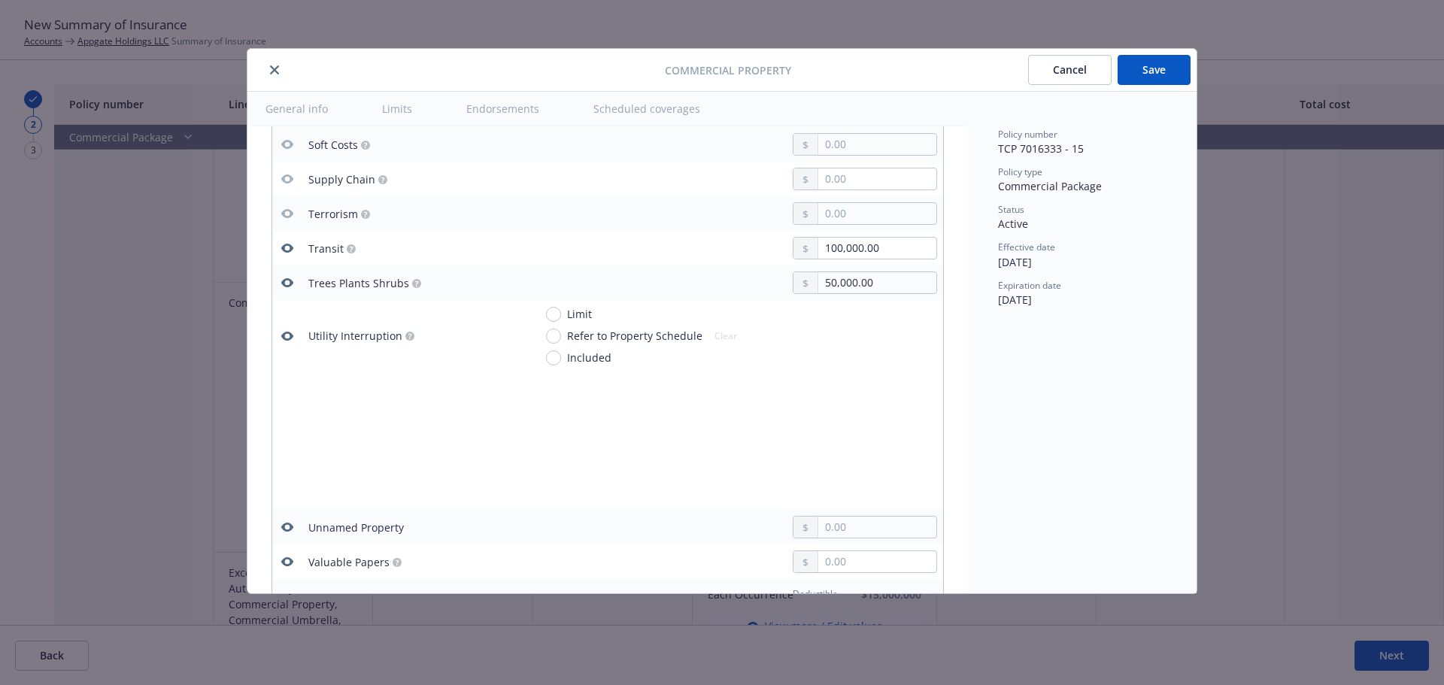
scroll to position [4332, 0]
click at [286, 330] on icon "button" at bounding box center [287, 332] width 12 height 9
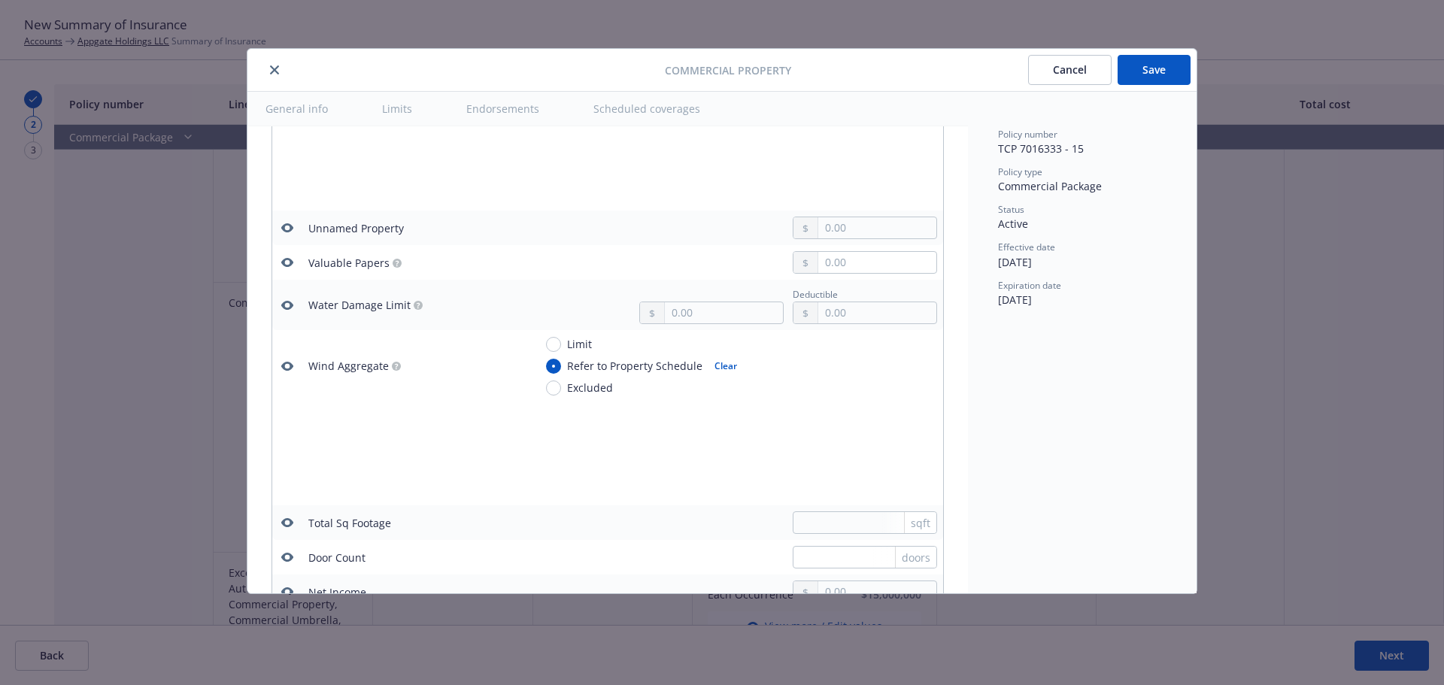
scroll to position [4633, 0]
click at [286, 302] on icon "button" at bounding box center [287, 300] width 12 height 12
click at [284, 261] on icon "button" at bounding box center [287, 257] width 12 height 12
click at [289, 225] on icon "button" at bounding box center [287, 222] width 12 height 9
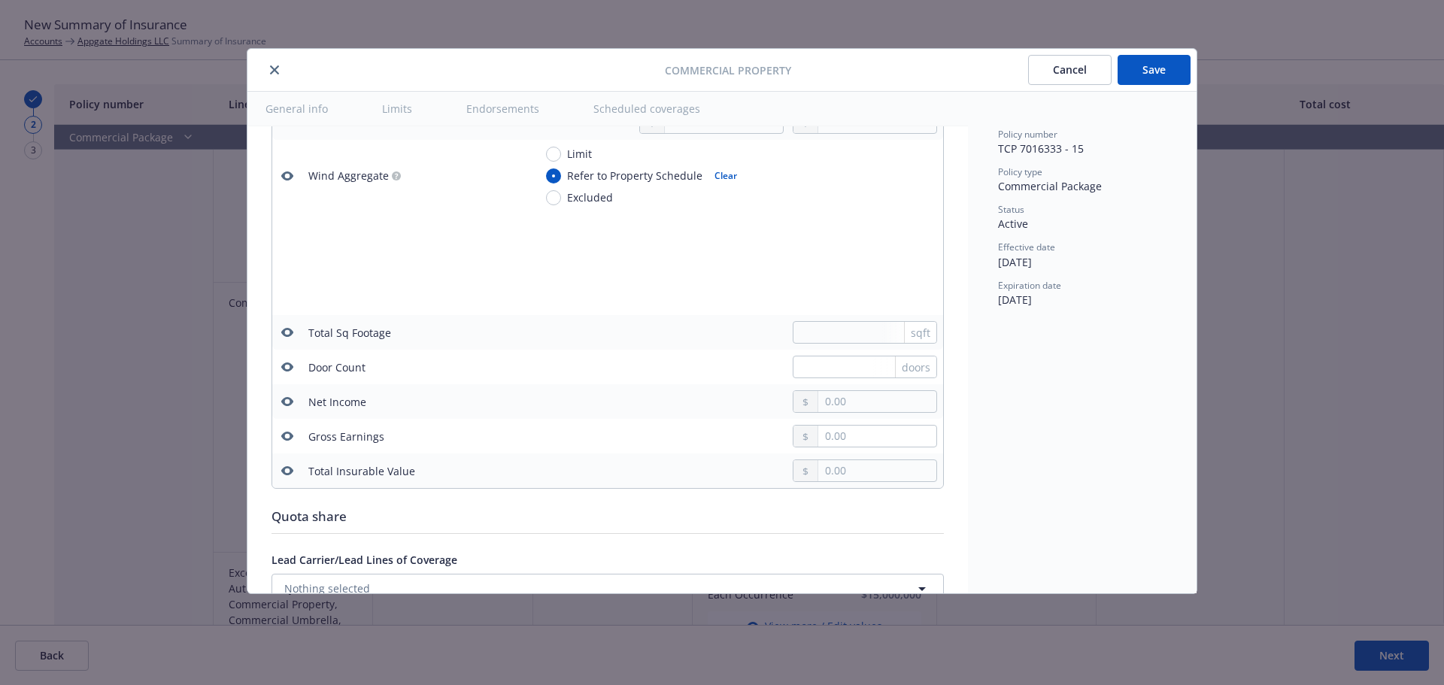
scroll to position [4858, 0]
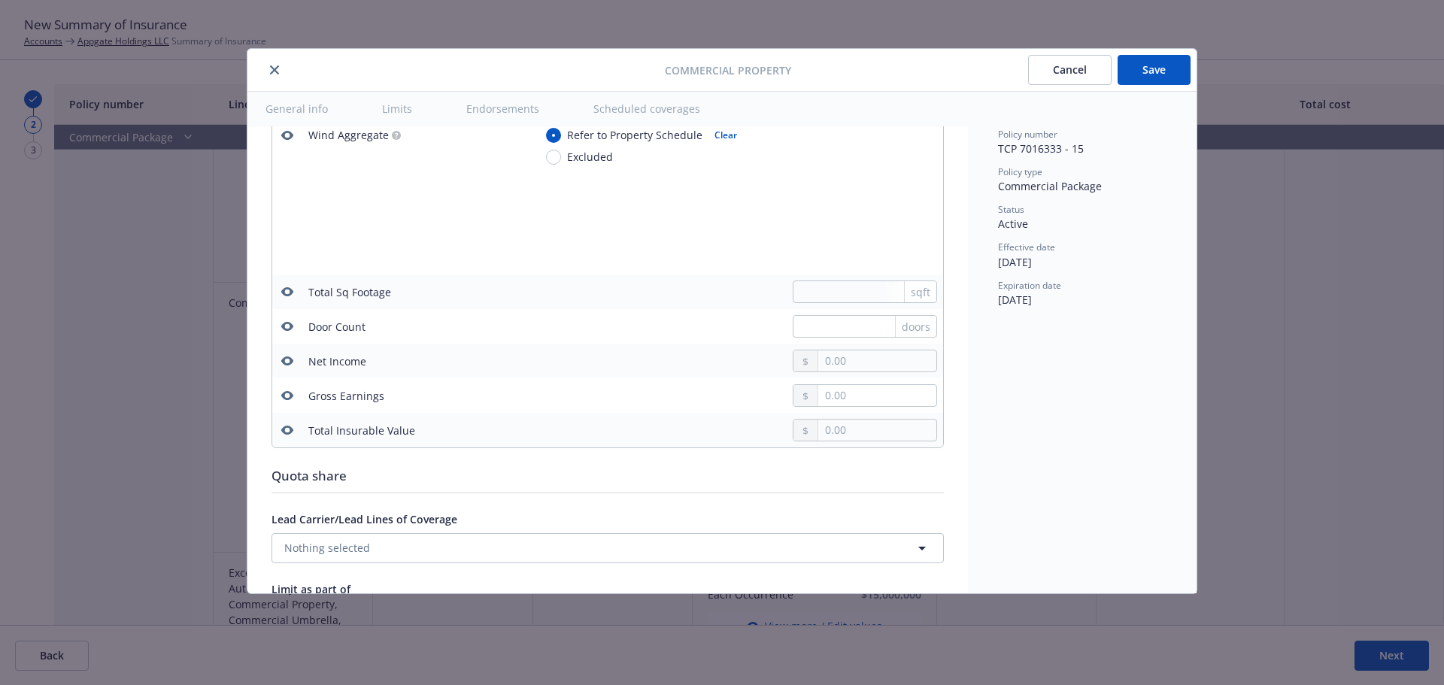
click at [288, 427] on icon "button" at bounding box center [287, 430] width 12 height 9
click at [290, 396] on icon "button" at bounding box center [287, 396] width 12 height 12
click at [290, 354] on button "button" at bounding box center [287, 361] width 18 height 18
click at [290, 328] on icon "button" at bounding box center [287, 326] width 12 height 9
click at [288, 293] on icon "button" at bounding box center [287, 292] width 12 height 12
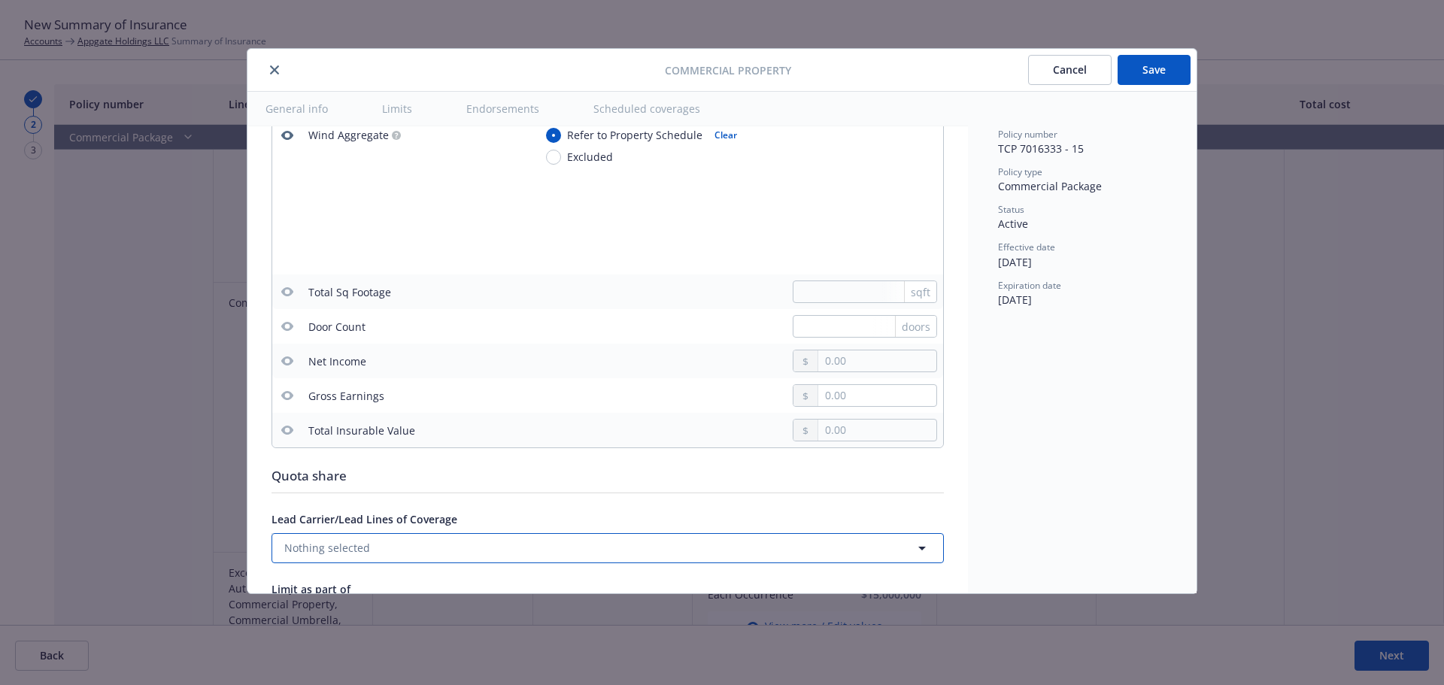
click at [402, 545] on button "Nothing selected" at bounding box center [608, 548] width 673 height 30
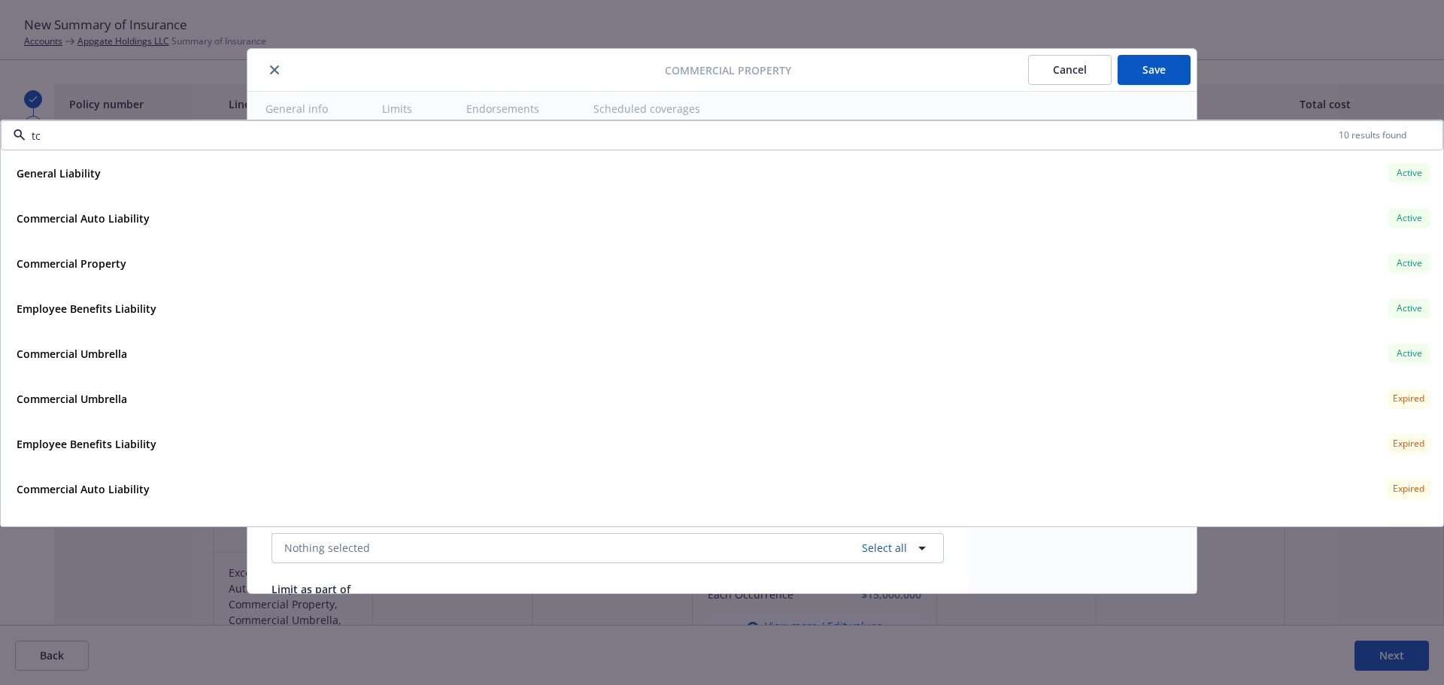
type input "tcp"
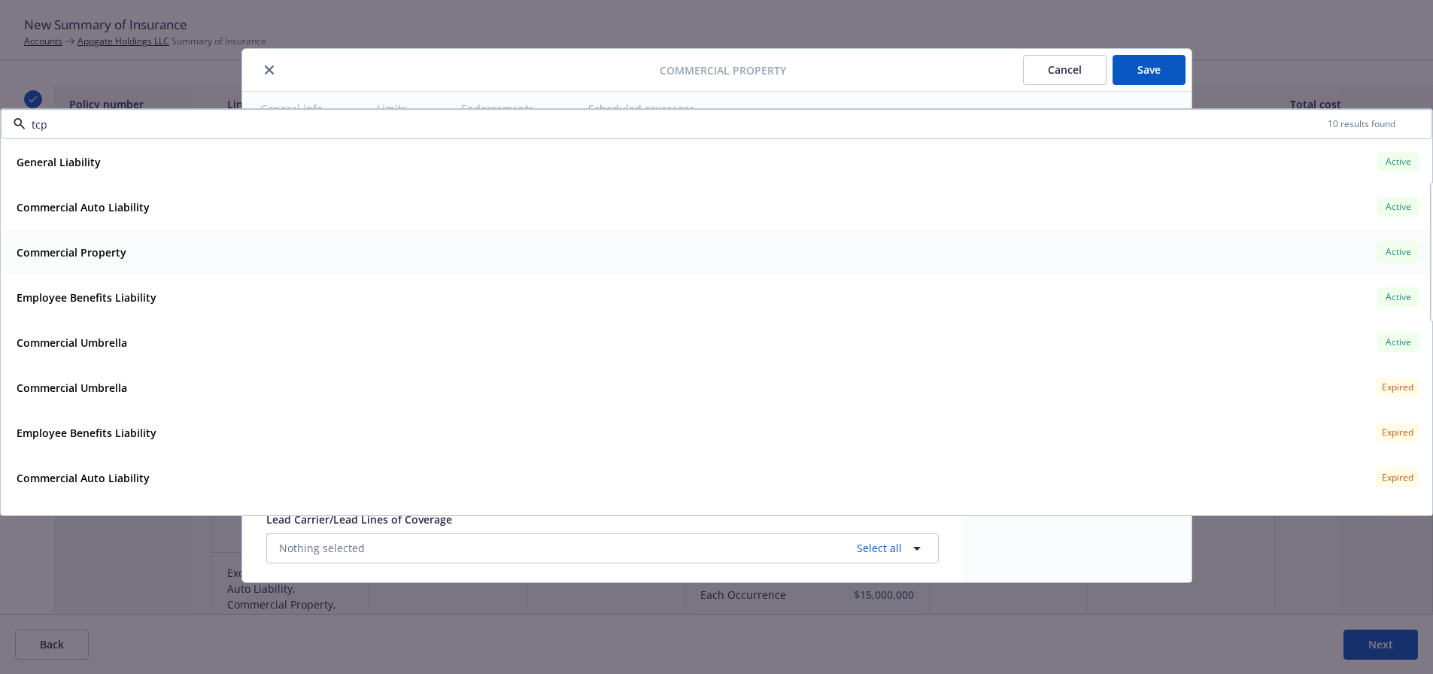
click at [178, 264] on div "Commercial Property Active" at bounding box center [717, 252] width 1412 height 26
type textarea "x"
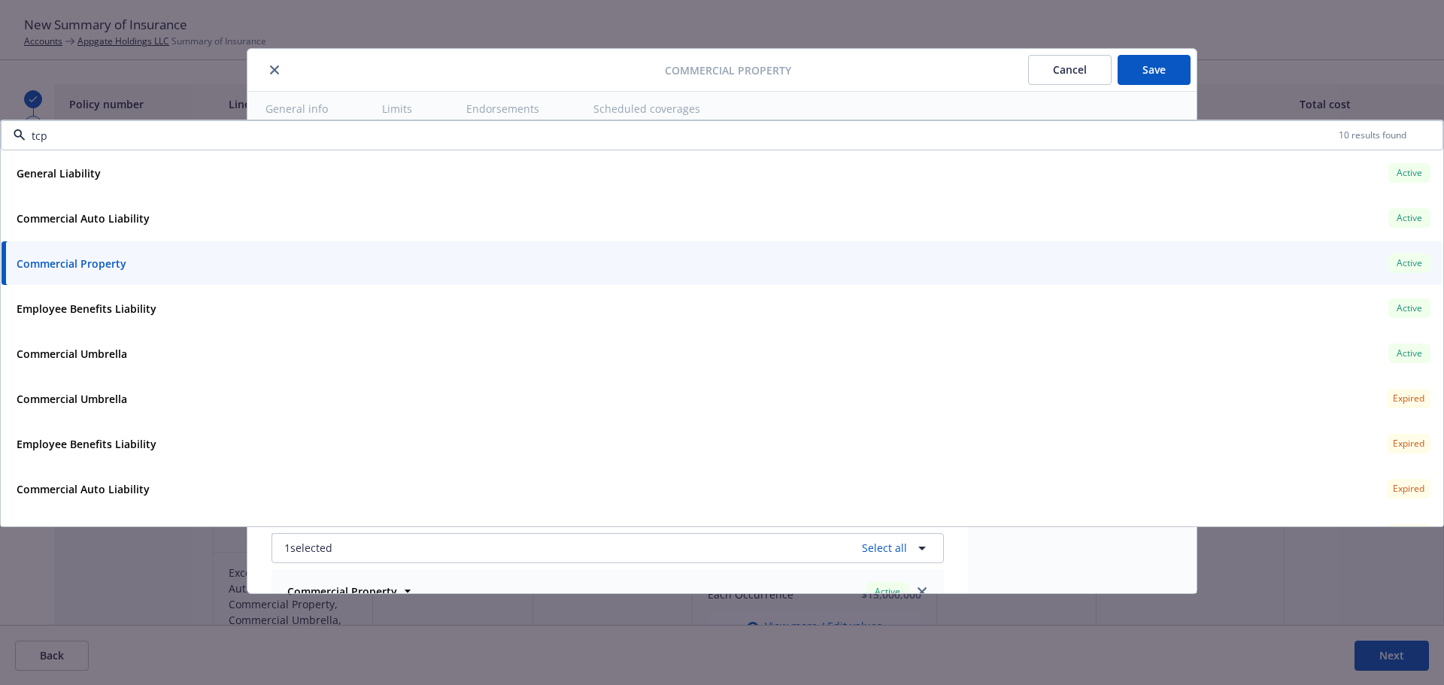
type input "tcp"
click at [444, 68] on div at bounding box center [460, 70] width 412 height 18
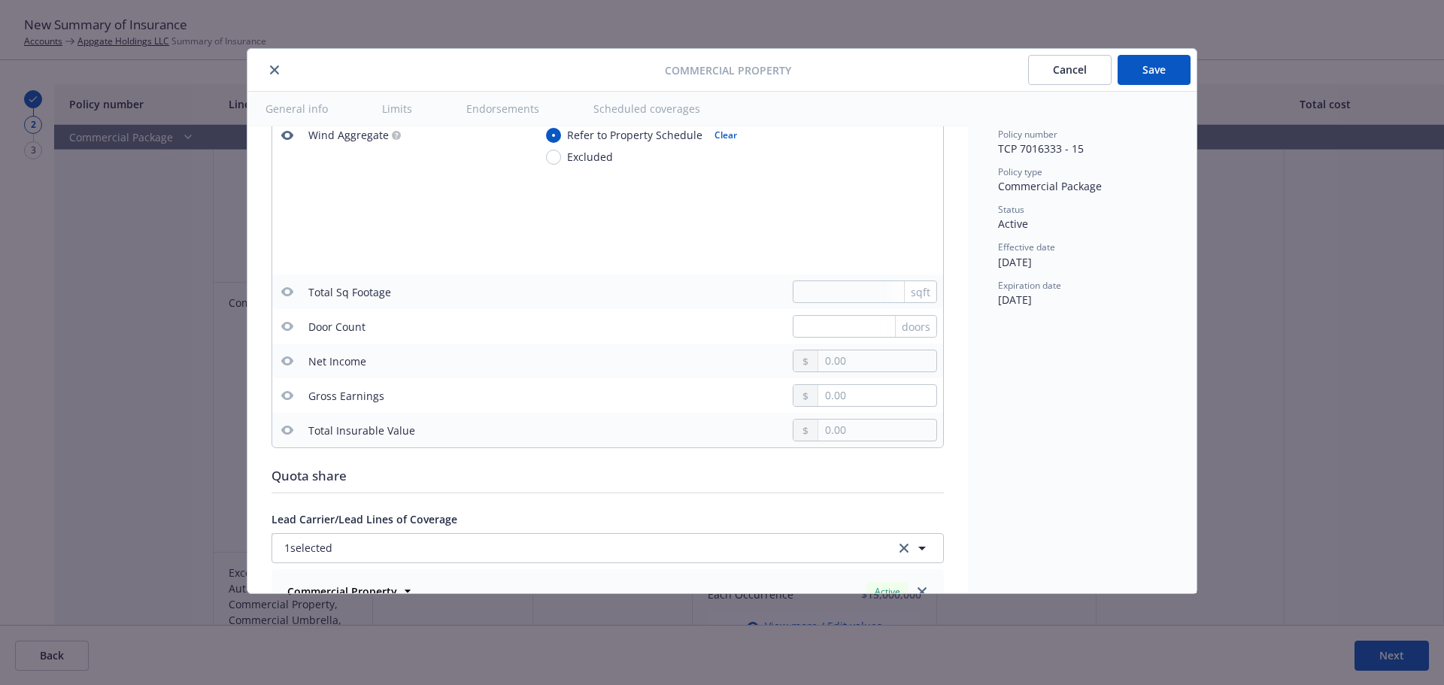
click at [1146, 63] on button "Save" at bounding box center [1154, 70] width 73 height 30
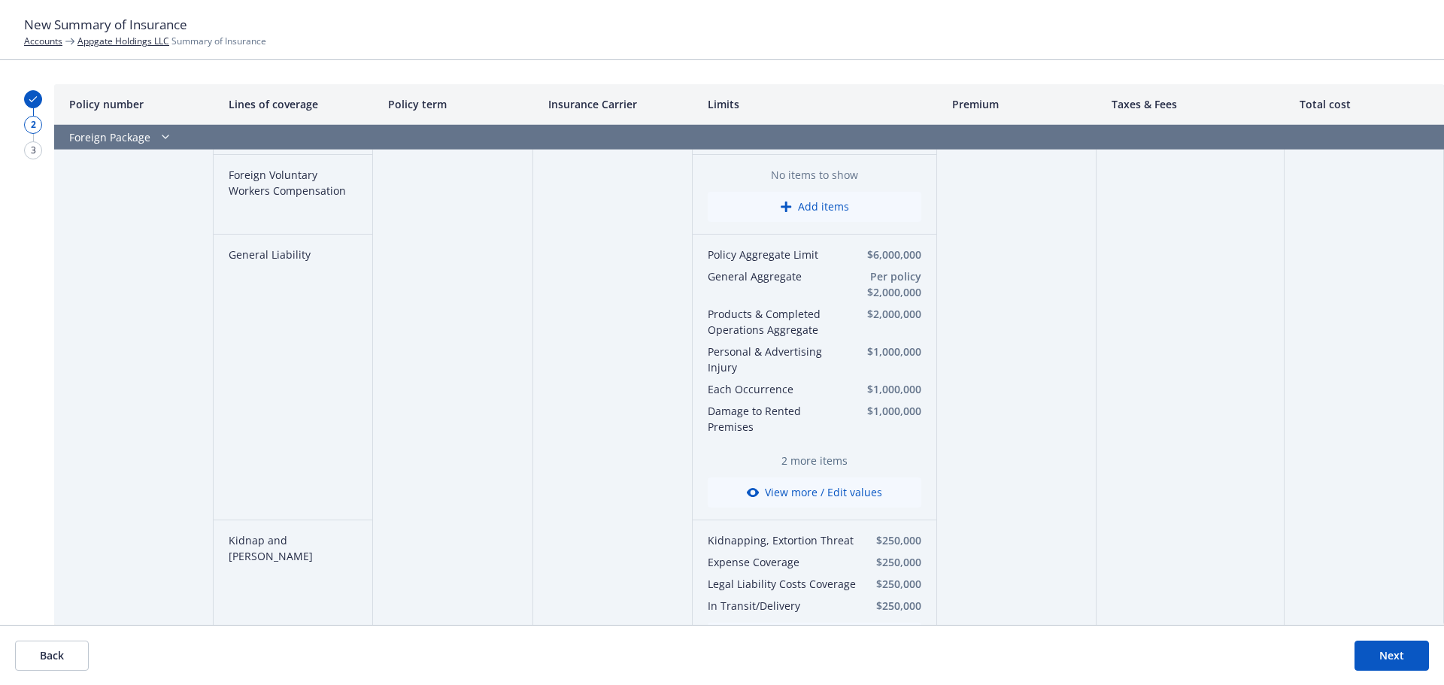
scroll to position [1730, 0]
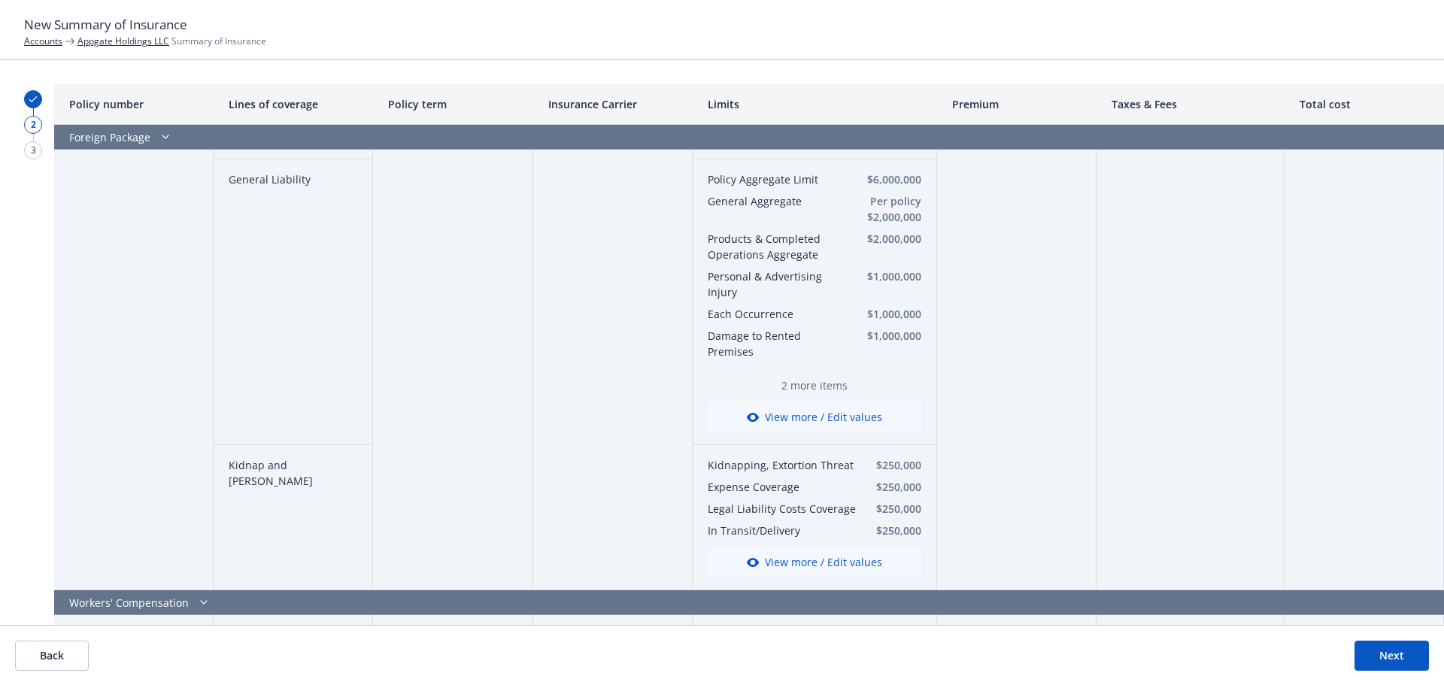
click at [825, 385] on span "2 more items" at bounding box center [815, 386] width 214 height 16
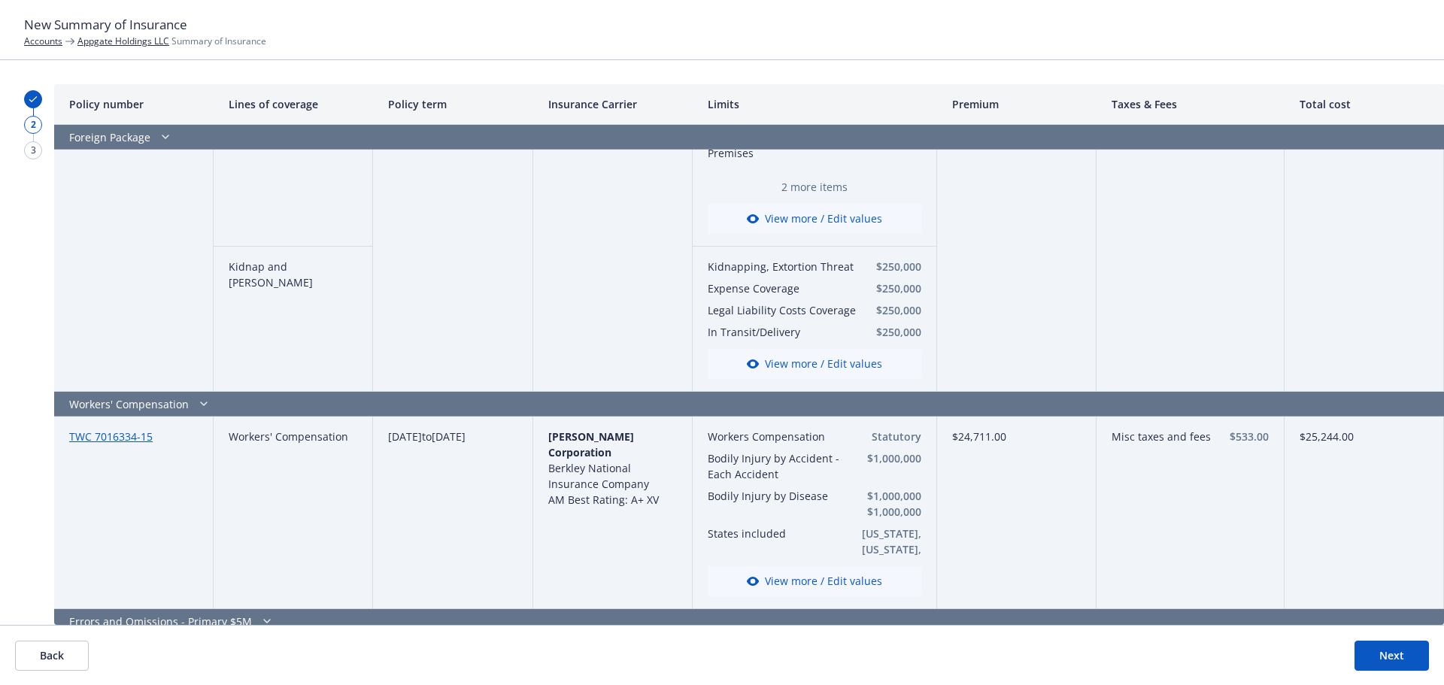
scroll to position [1956, 0]
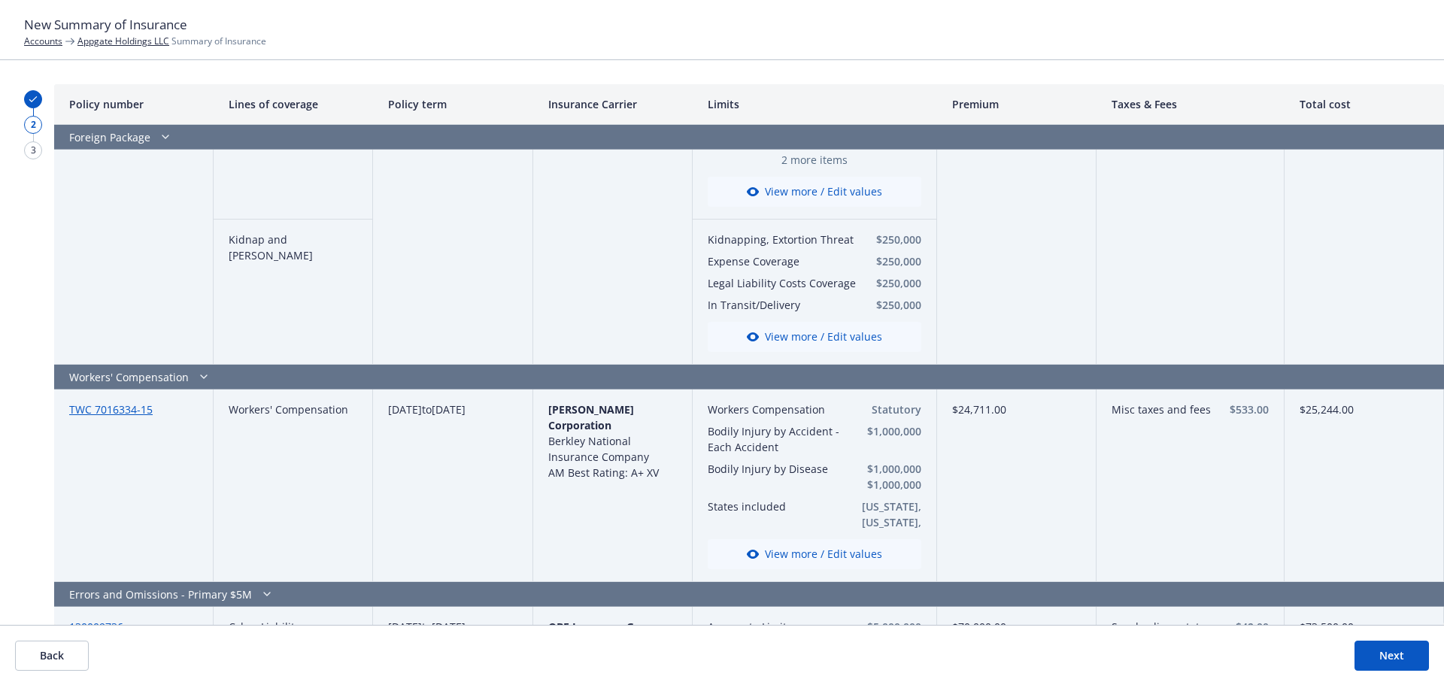
click at [779, 550] on button "View more / Edit values" at bounding box center [815, 554] width 214 height 30
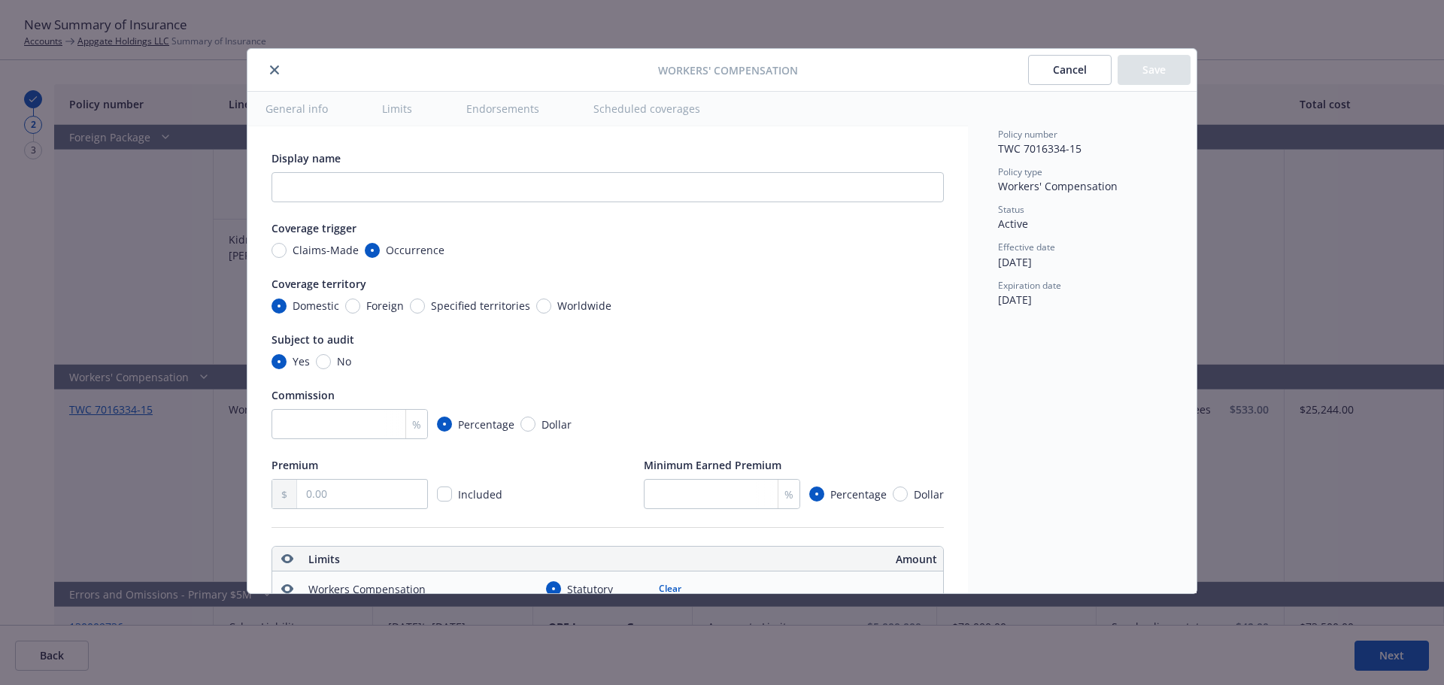
type textarea "x"
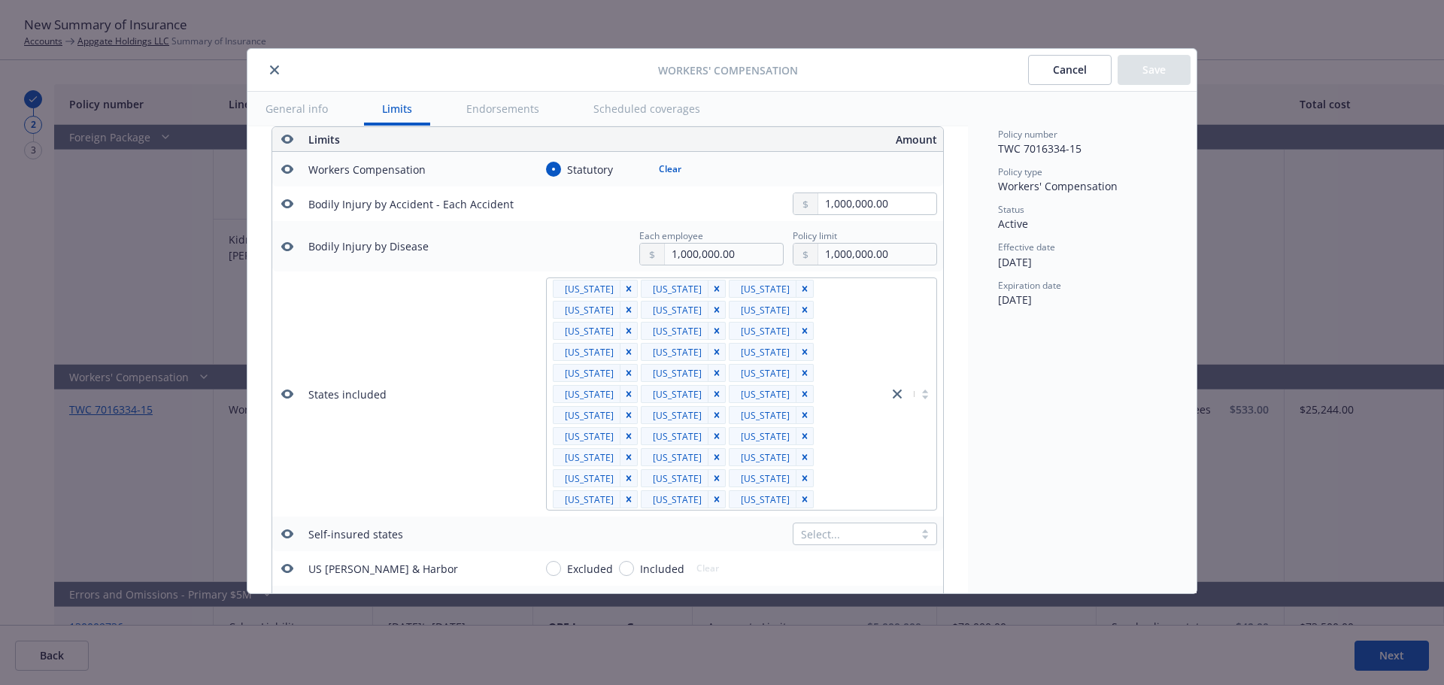
click at [290, 388] on icon "button" at bounding box center [287, 394] width 12 height 12
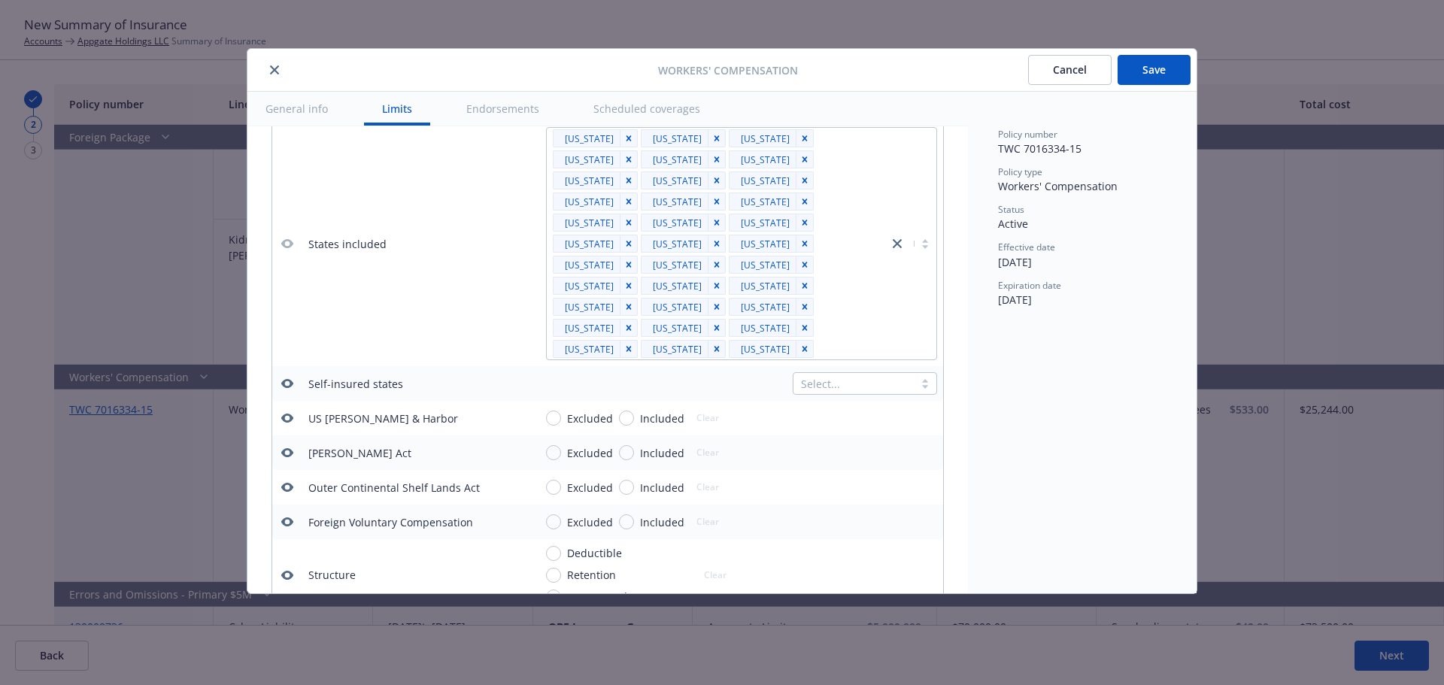
scroll to position [645, 0]
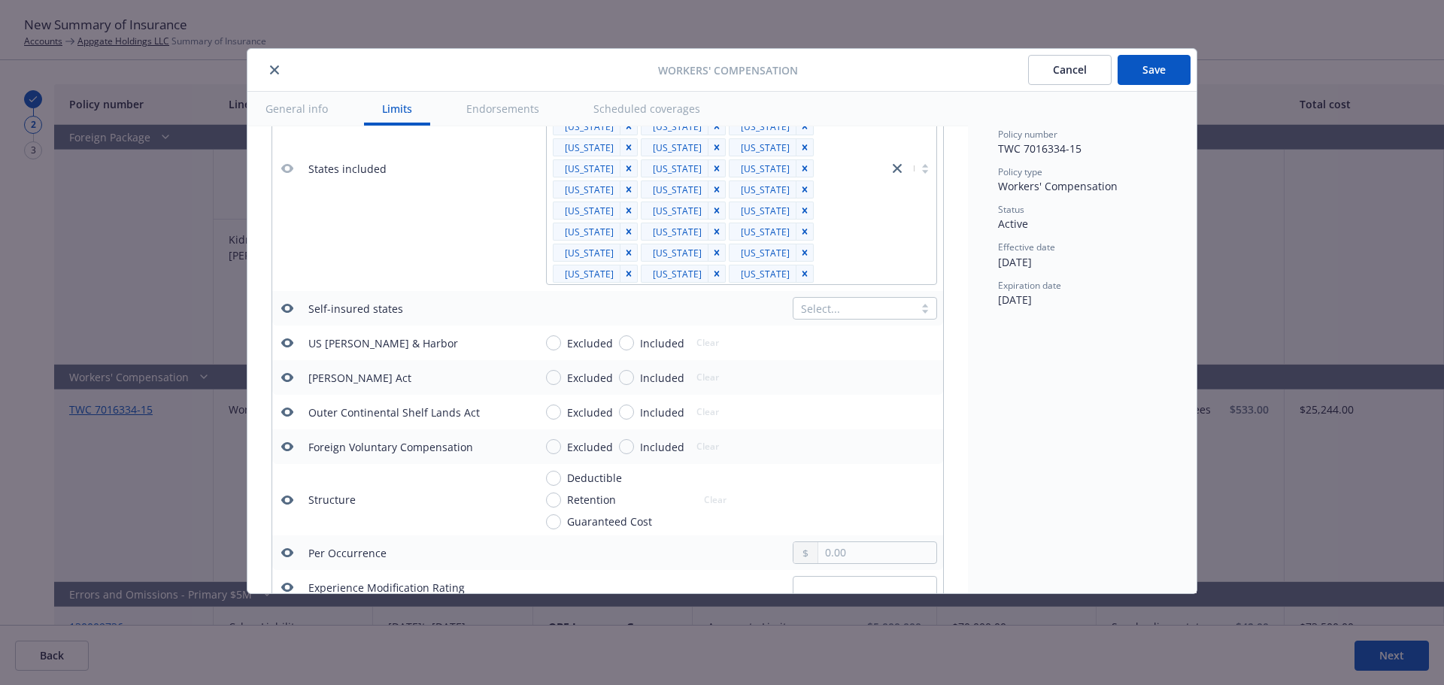
click at [289, 304] on icon "button" at bounding box center [287, 308] width 12 height 9
click at [289, 337] on icon "button" at bounding box center [287, 343] width 12 height 12
click at [284, 373] on icon "button" at bounding box center [287, 377] width 12 height 9
click at [289, 406] on icon "button" at bounding box center [287, 412] width 12 height 12
click at [285, 442] on icon "button" at bounding box center [287, 446] width 12 height 9
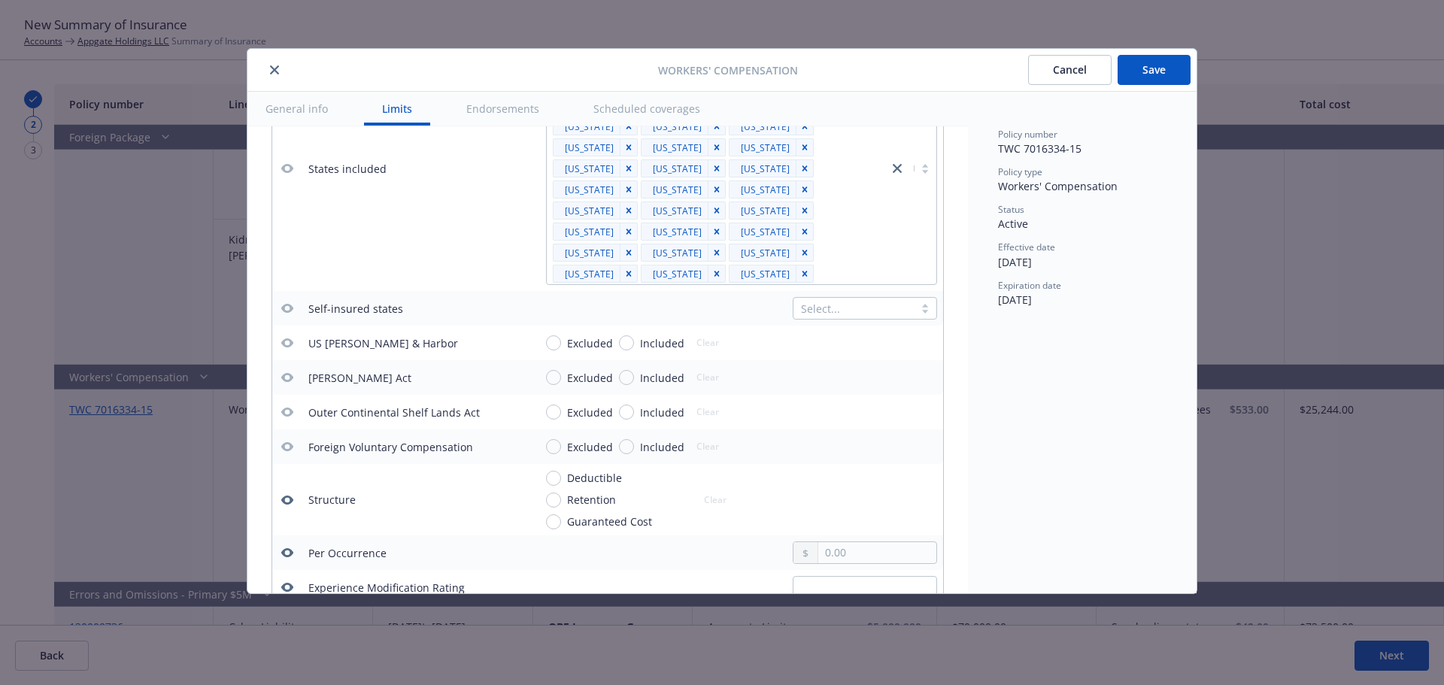
click at [291, 496] on icon "button" at bounding box center [287, 500] width 12 height 9
click at [288, 547] on icon "button" at bounding box center [287, 553] width 12 height 12
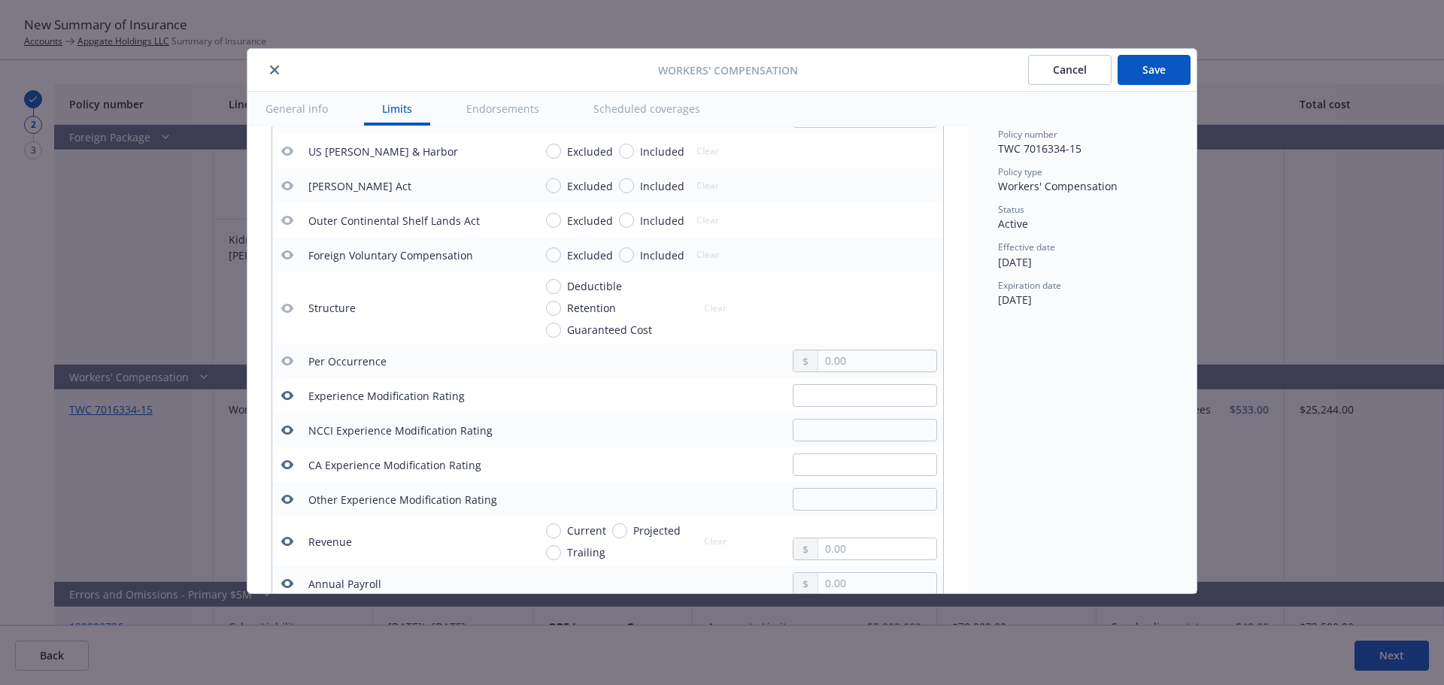
scroll to position [871, 0]
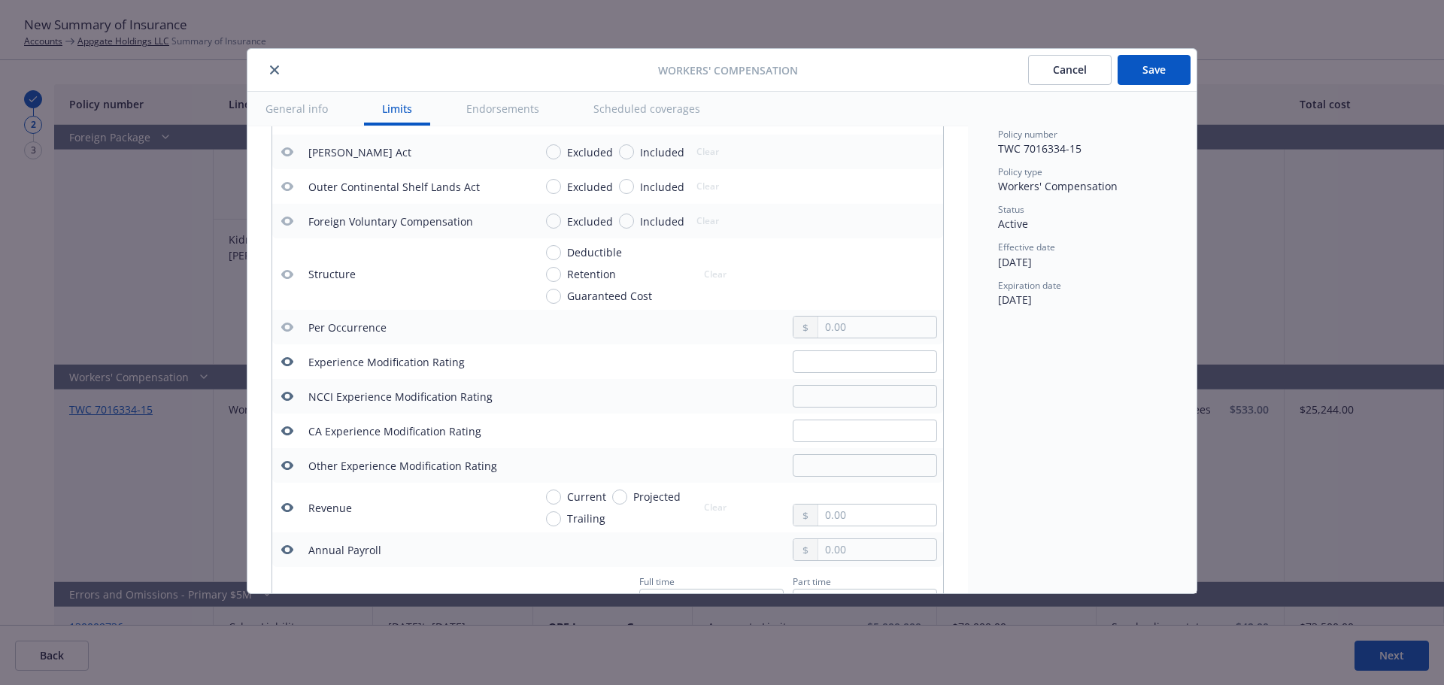
click at [284, 357] on icon "button" at bounding box center [287, 361] width 12 height 9
click at [290, 392] on icon "button" at bounding box center [287, 396] width 12 height 9
click at [279, 422] on button "button" at bounding box center [287, 431] width 18 height 18
click at [289, 460] on icon "button" at bounding box center [287, 466] width 12 height 12
click at [292, 502] on icon "button" at bounding box center [287, 508] width 12 height 12
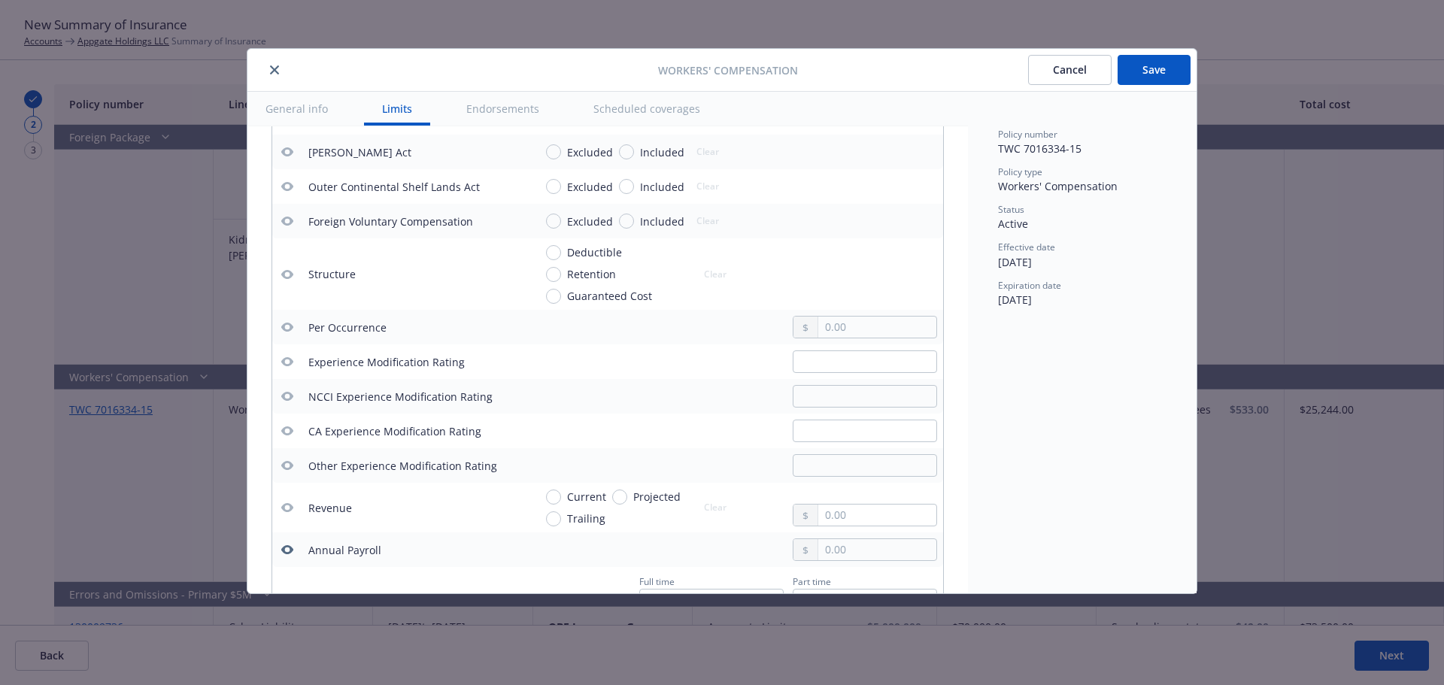
click at [290, 544] on icon "button" at bounding box center [287, 550] width 12 height 12
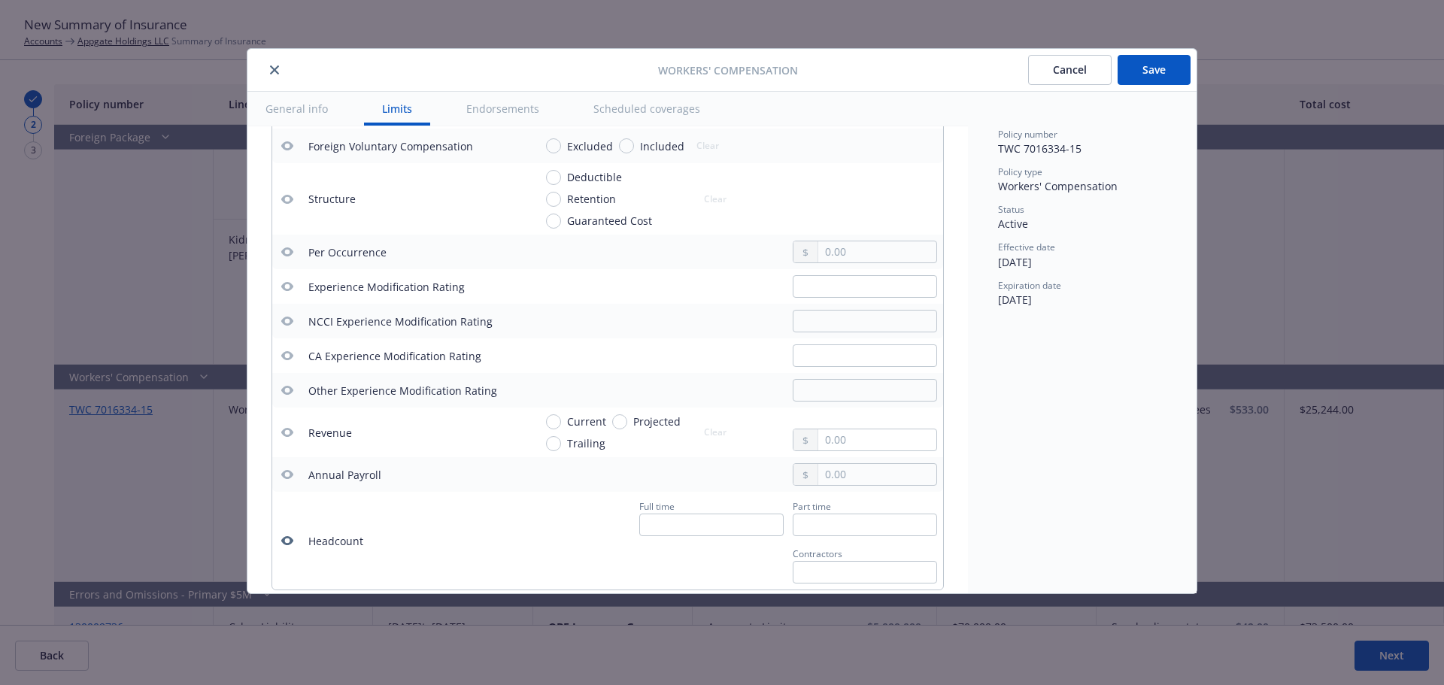
scroll to position [1022, 0]
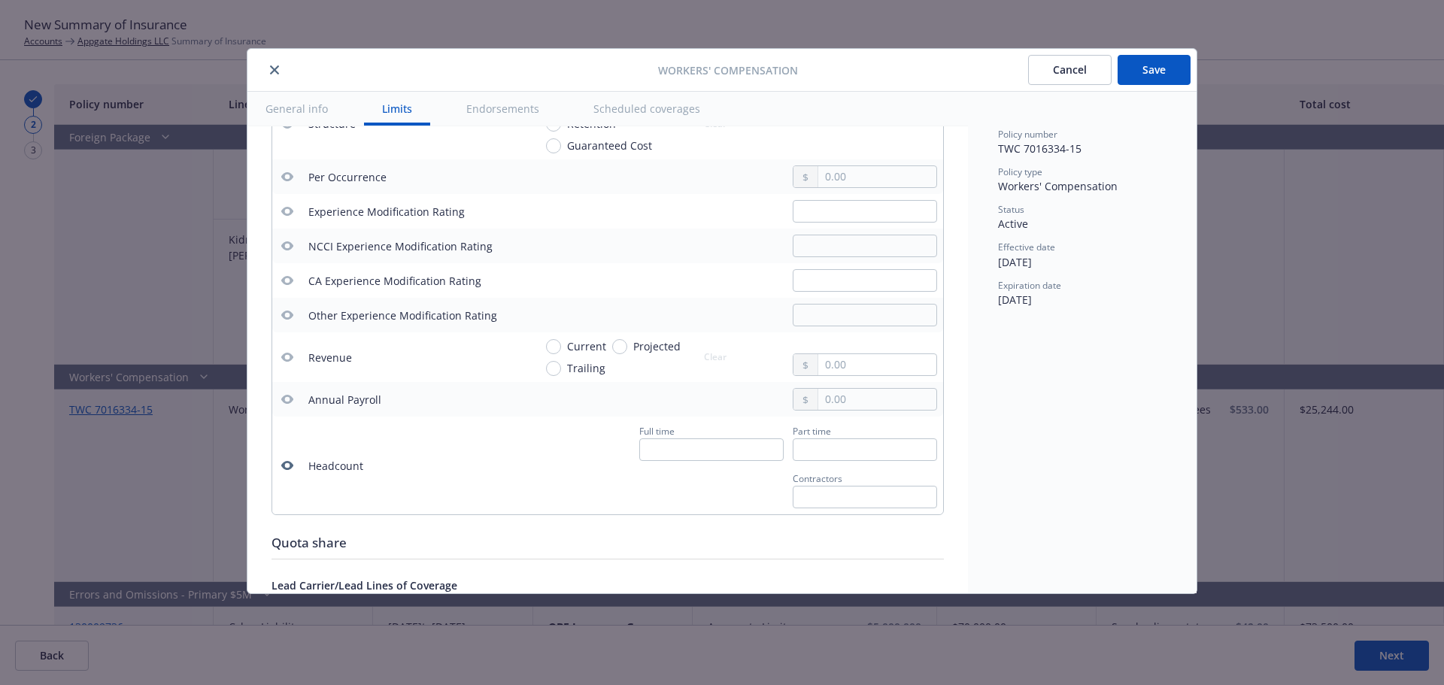
click at [289, 460] on icon "button" at bounding box center [287, 466] width 12 height 12
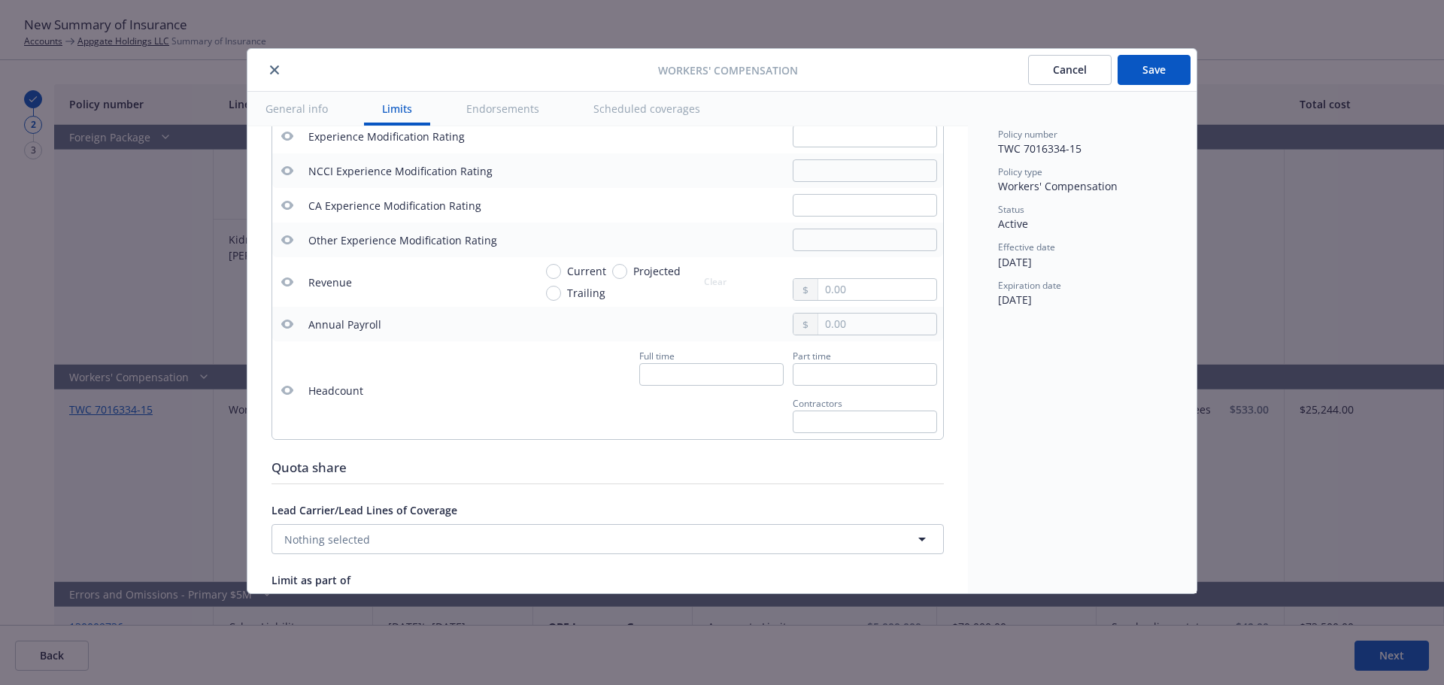
scroll to position [1172, 0]
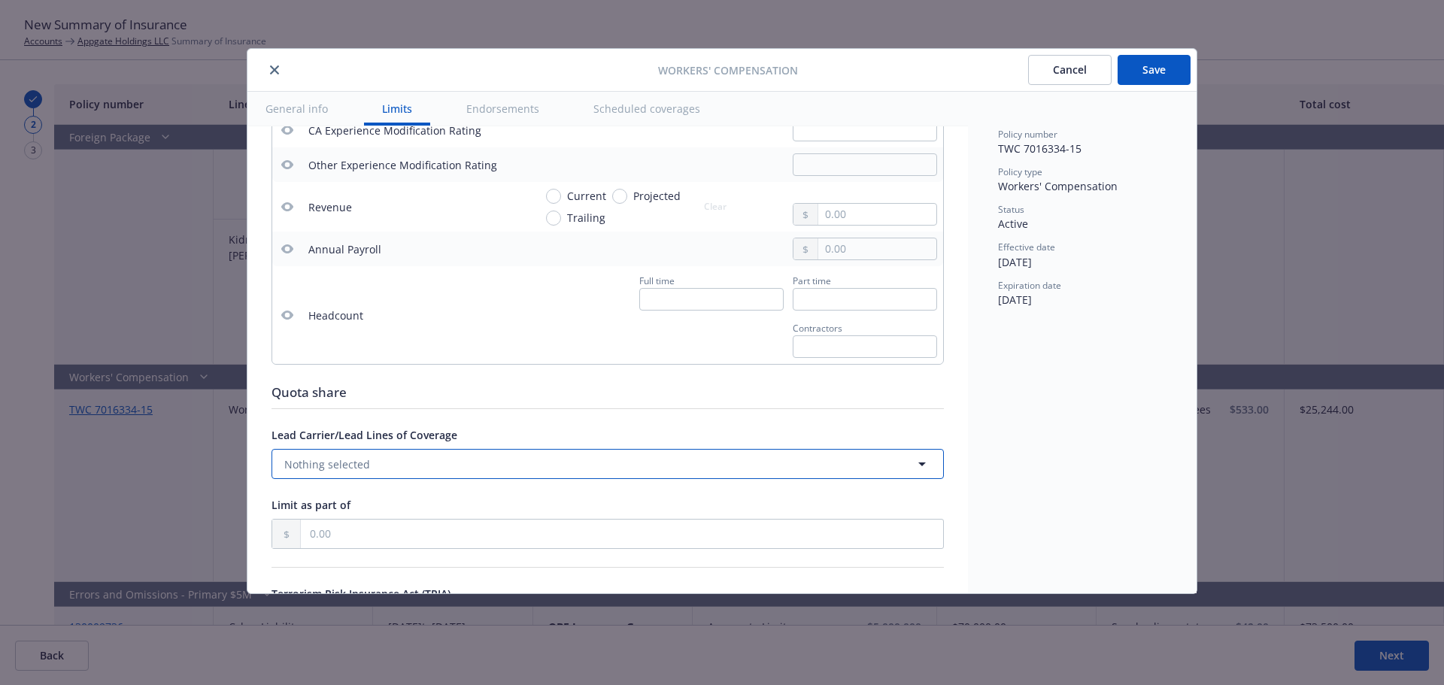
click at [381, 449] on button "Nothing selected" at bounding box center [608, 464] width 673 height 30
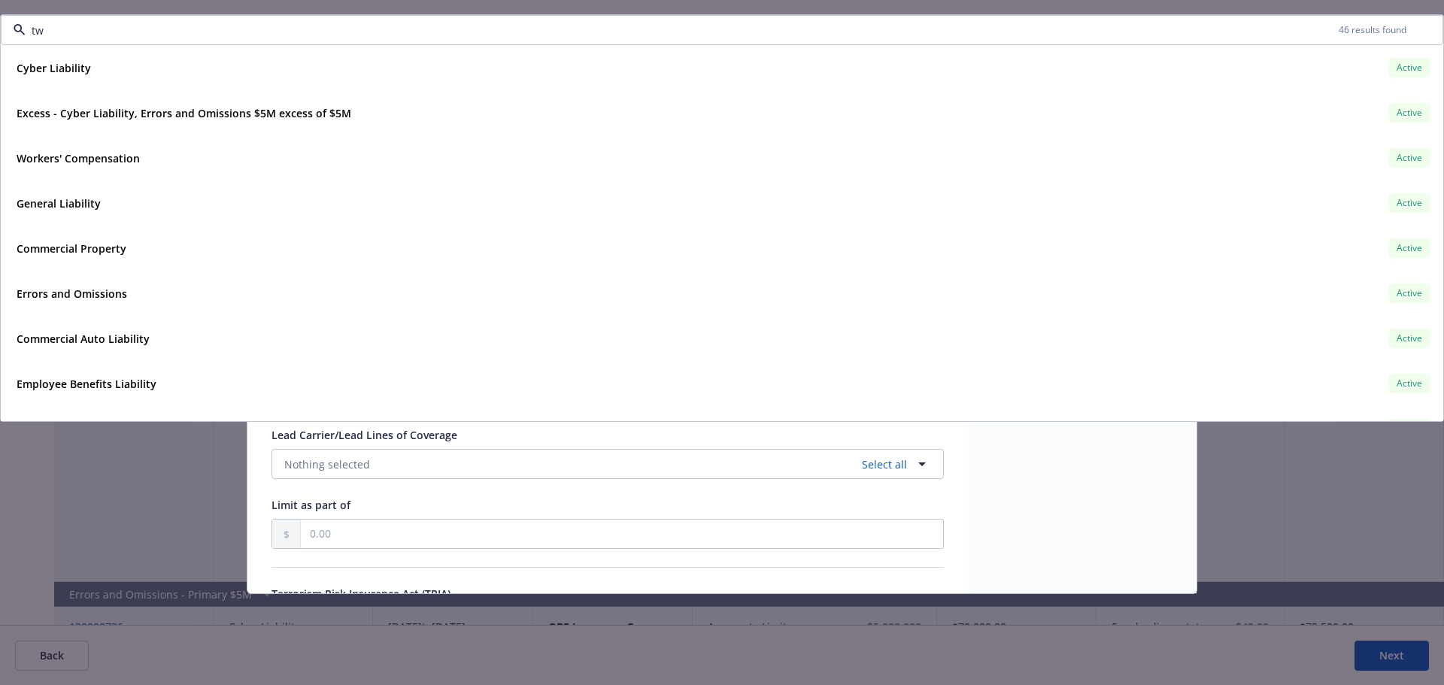
type input "twc"
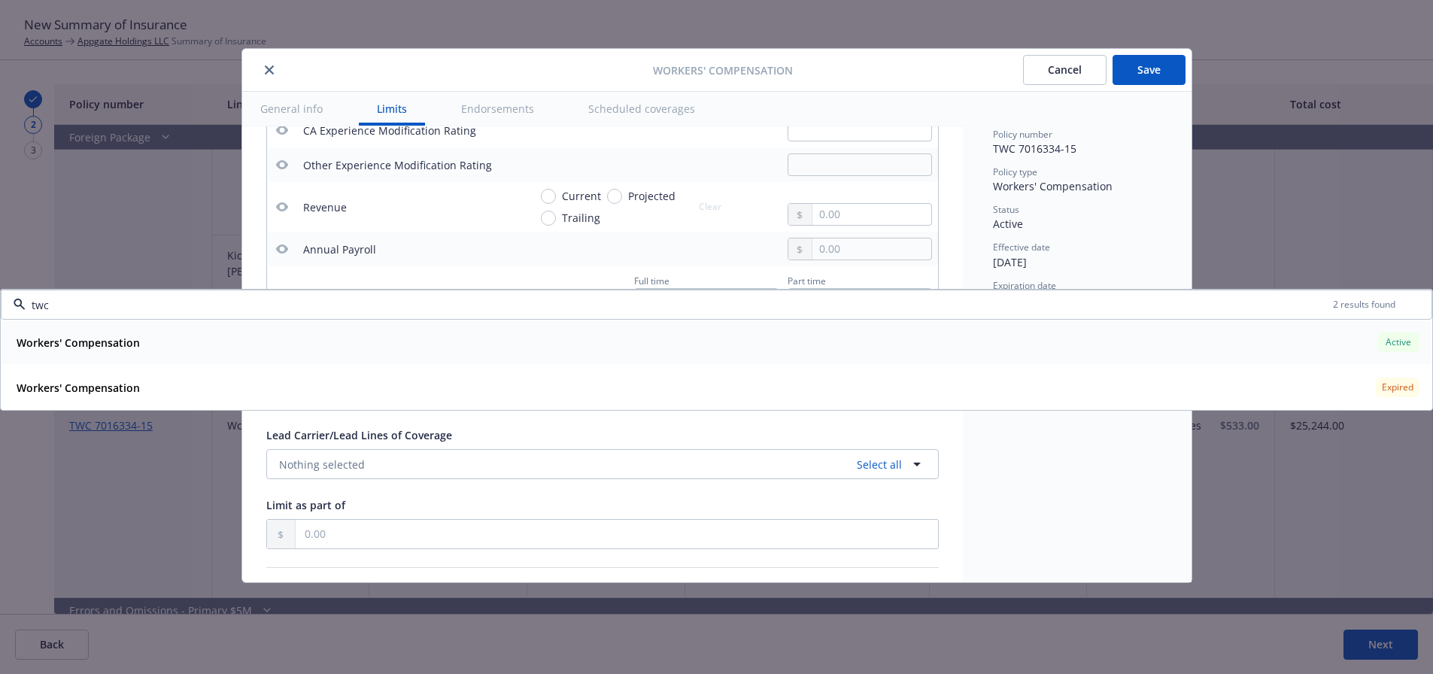
click at [264, 342] on div "Workers' Compensation Active" at bounding box center [717, 343] width 1412 height 26
type textarea "x"
type input "twc"
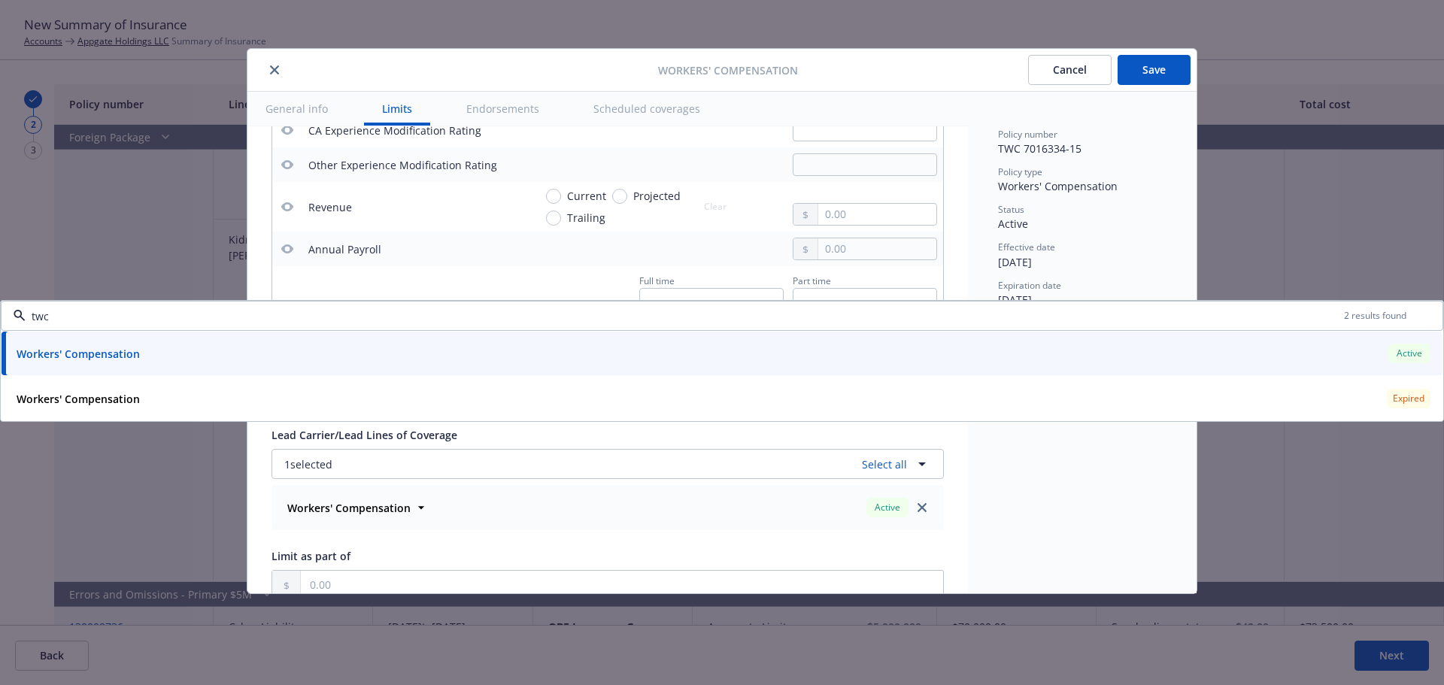
click at [1056, 226] on div "Status Active" at bounding box center [1082, 217] width 169 height 29
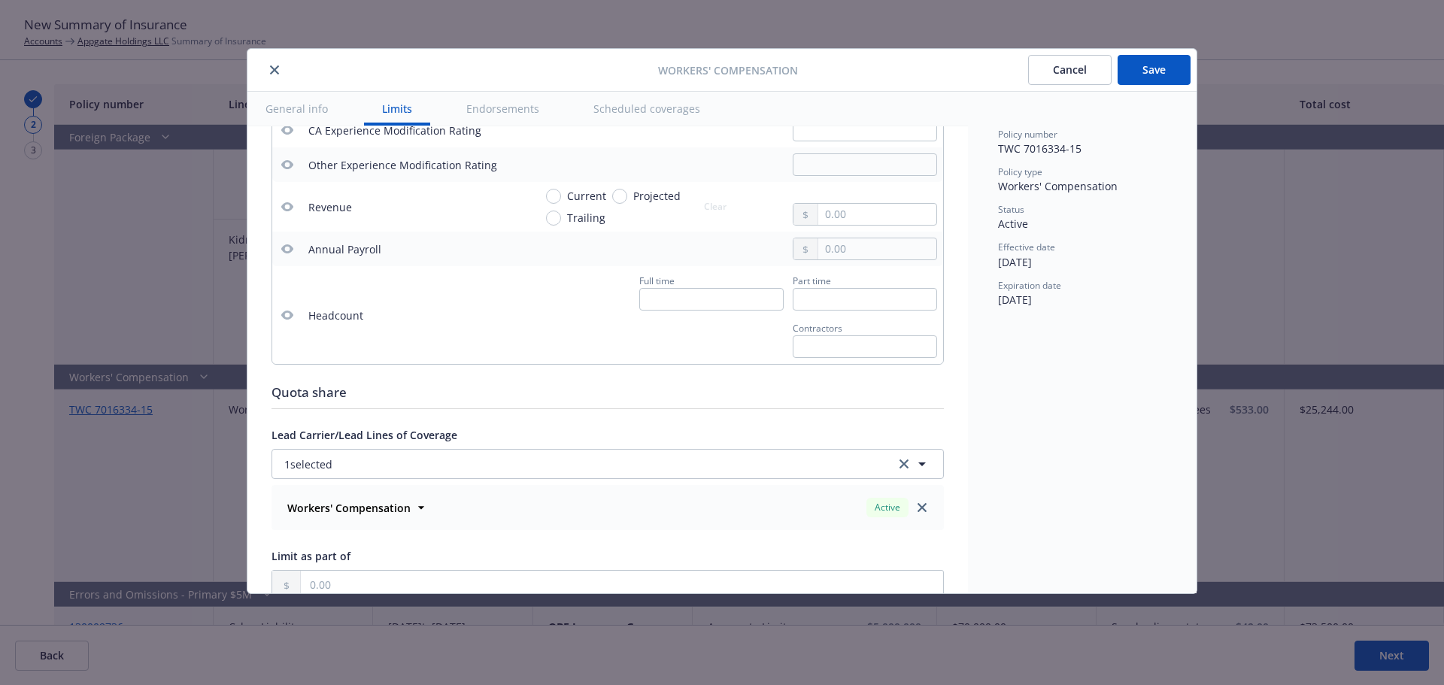
click at [1182, 74] on button "Save" at bounding box center [1154, 70] width 73 height 30
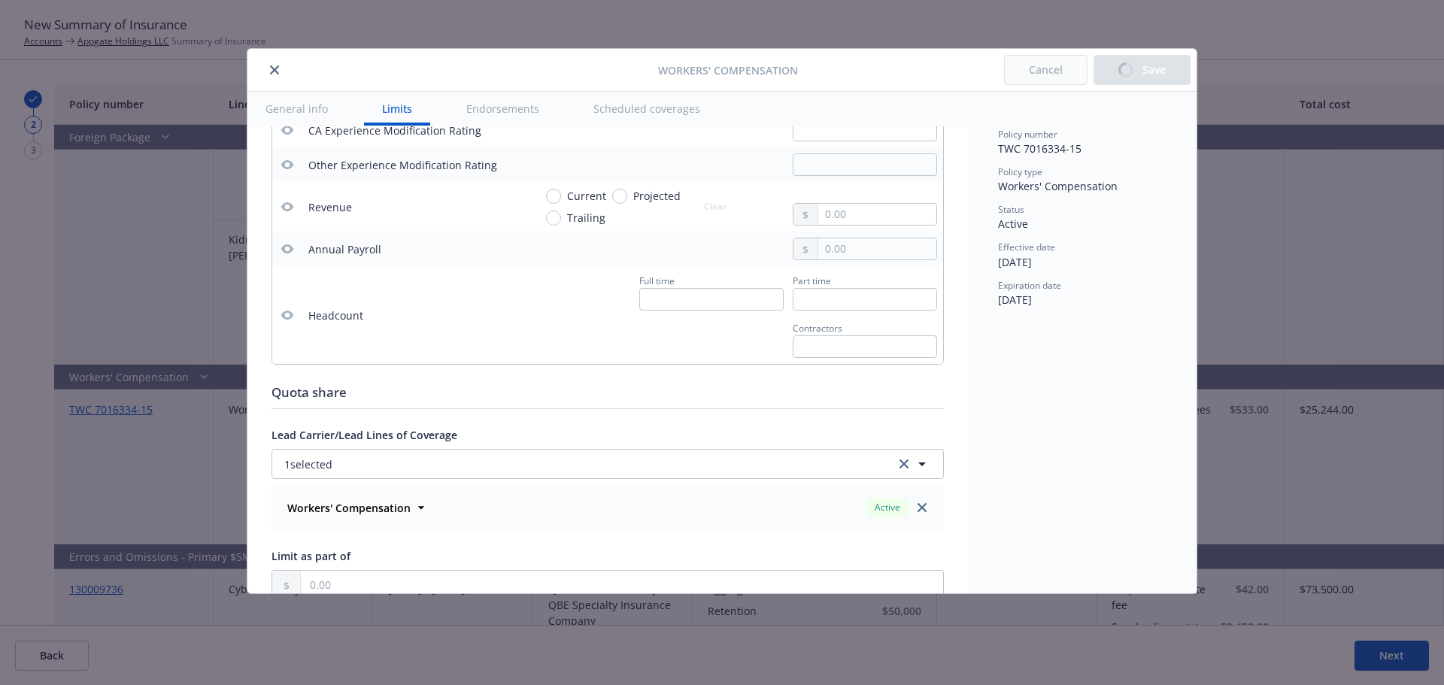
type textarea "x"
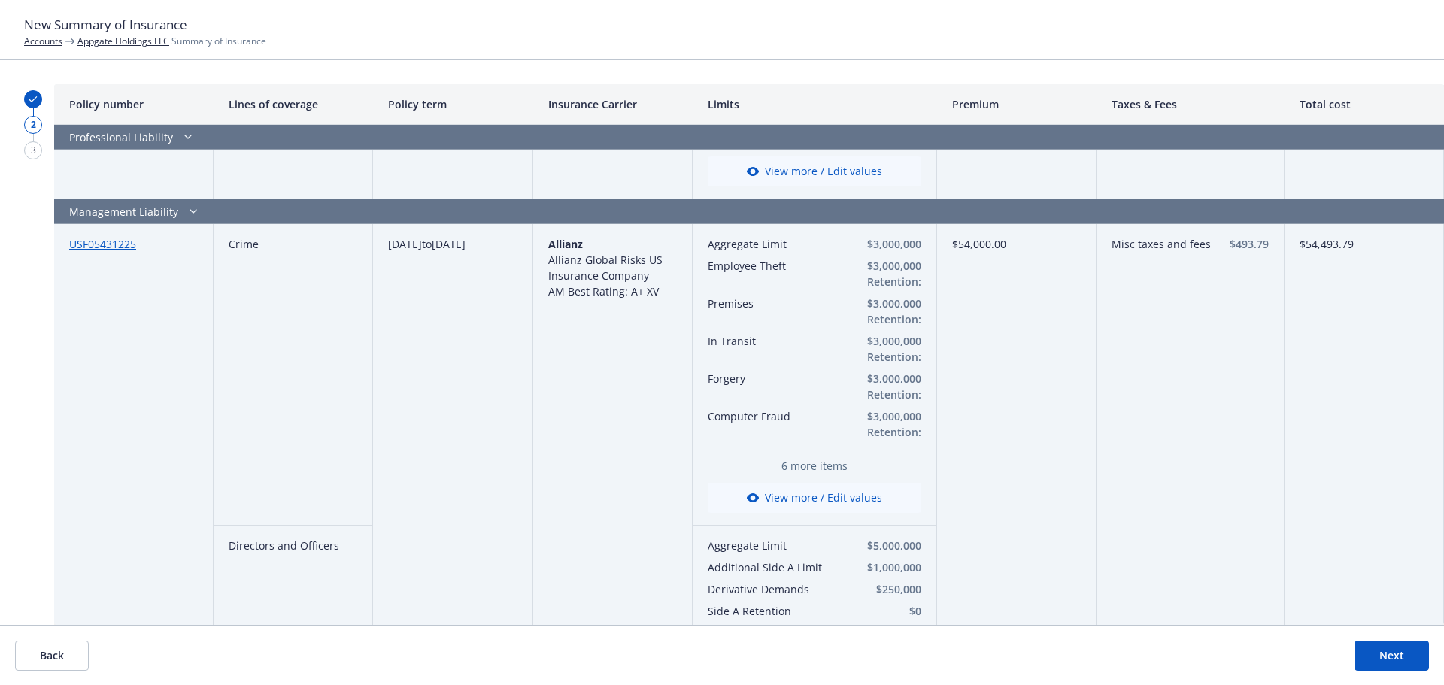
scroll to position [3604, 0]
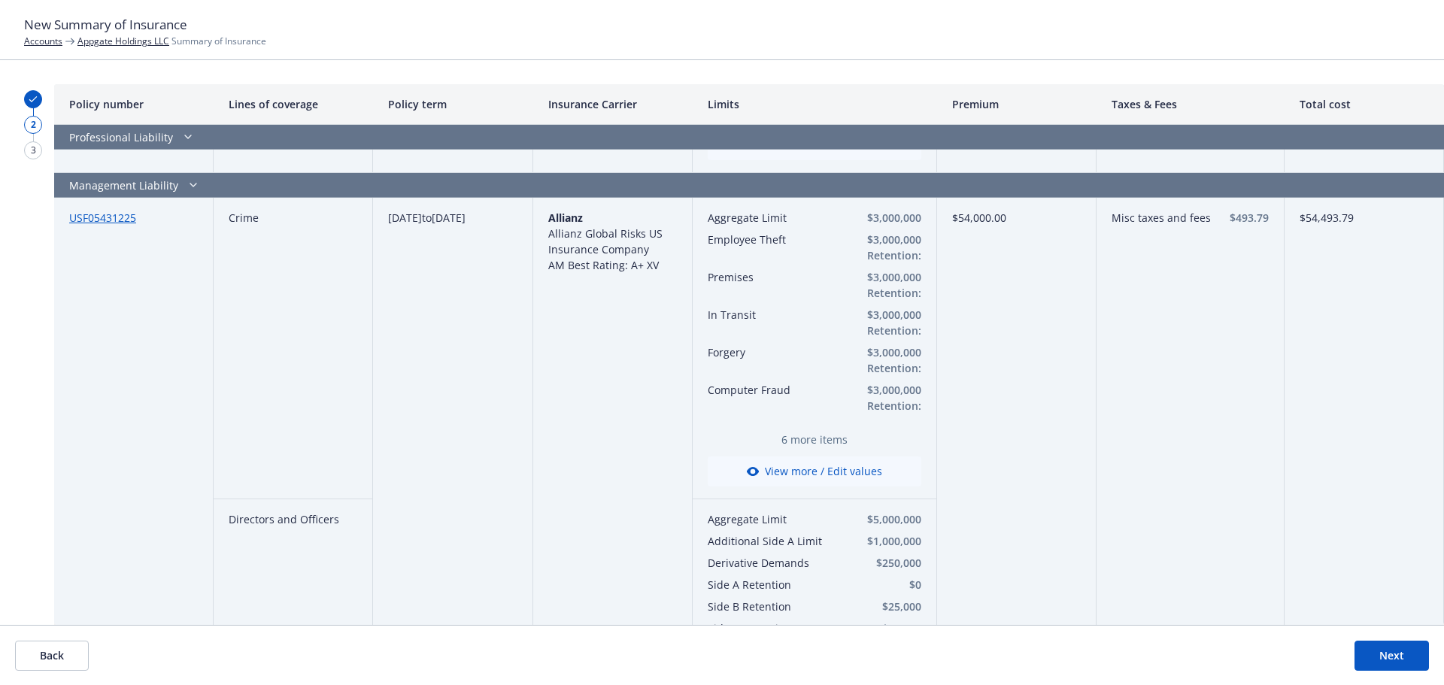
click at [812, 460] on button "View more / Edit values" at bounding box center [815, 472] width 214 height 30
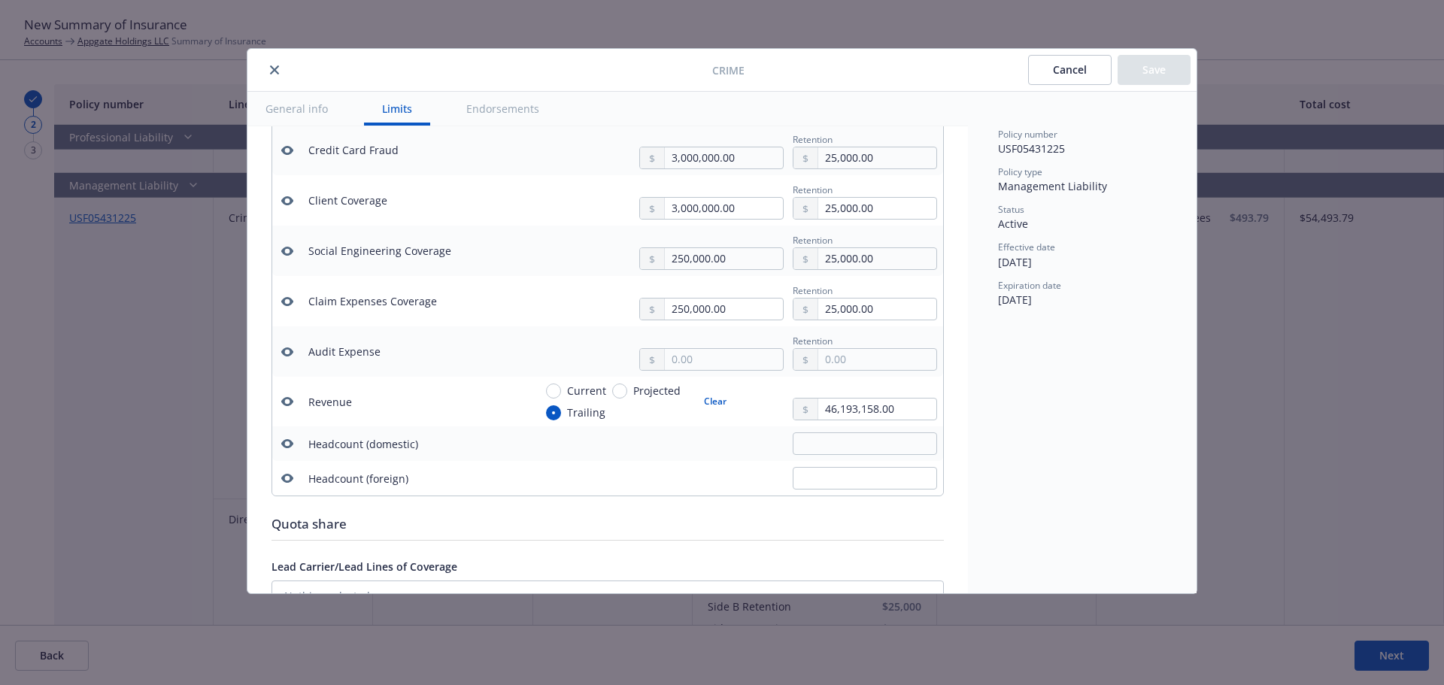
scroll to position [903, 0]
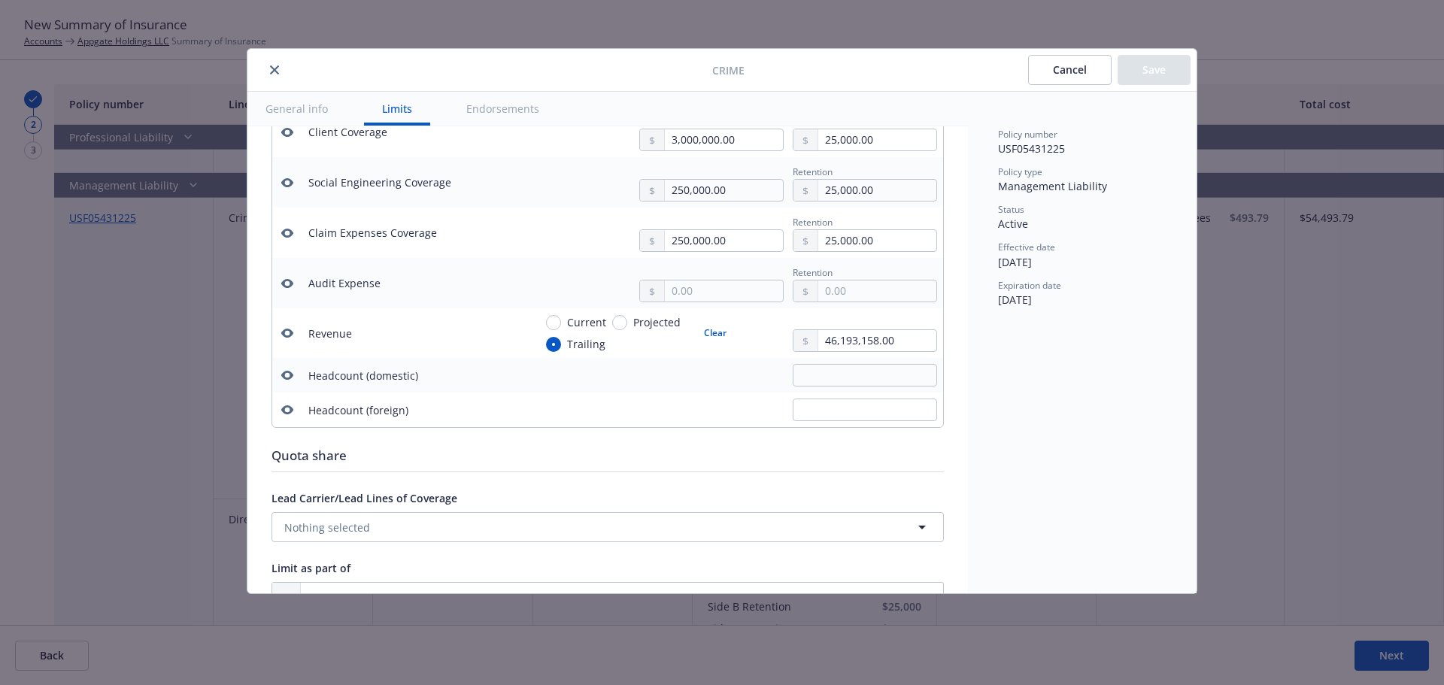
click at [283, 378] on icon "button" at bounding box center [287, 375] width 12 height 9
click at [288, 408] on icon "button" at bounding box center [287, 410] width 12 height 12
click at [1142, 77] on button "Save" at bounding box center [1154, 70] width 73 height 30
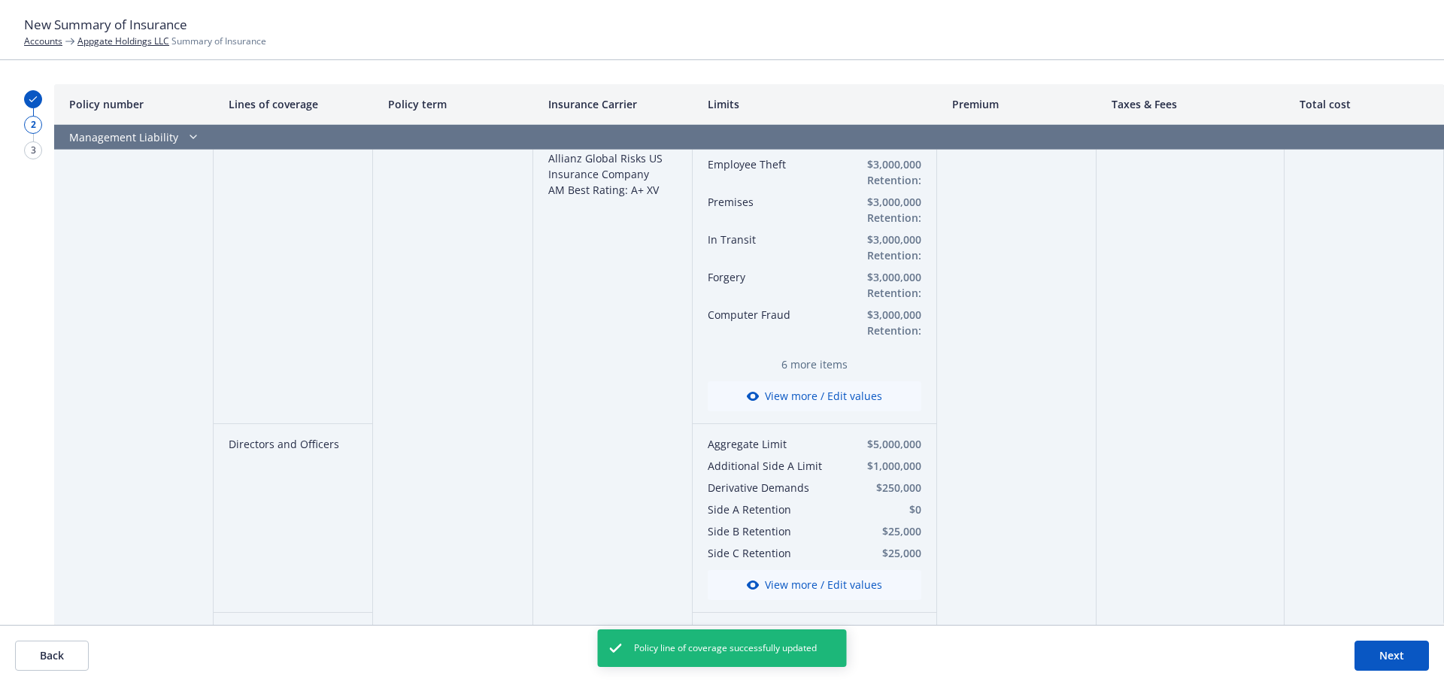
scroll to position [3754, 0]
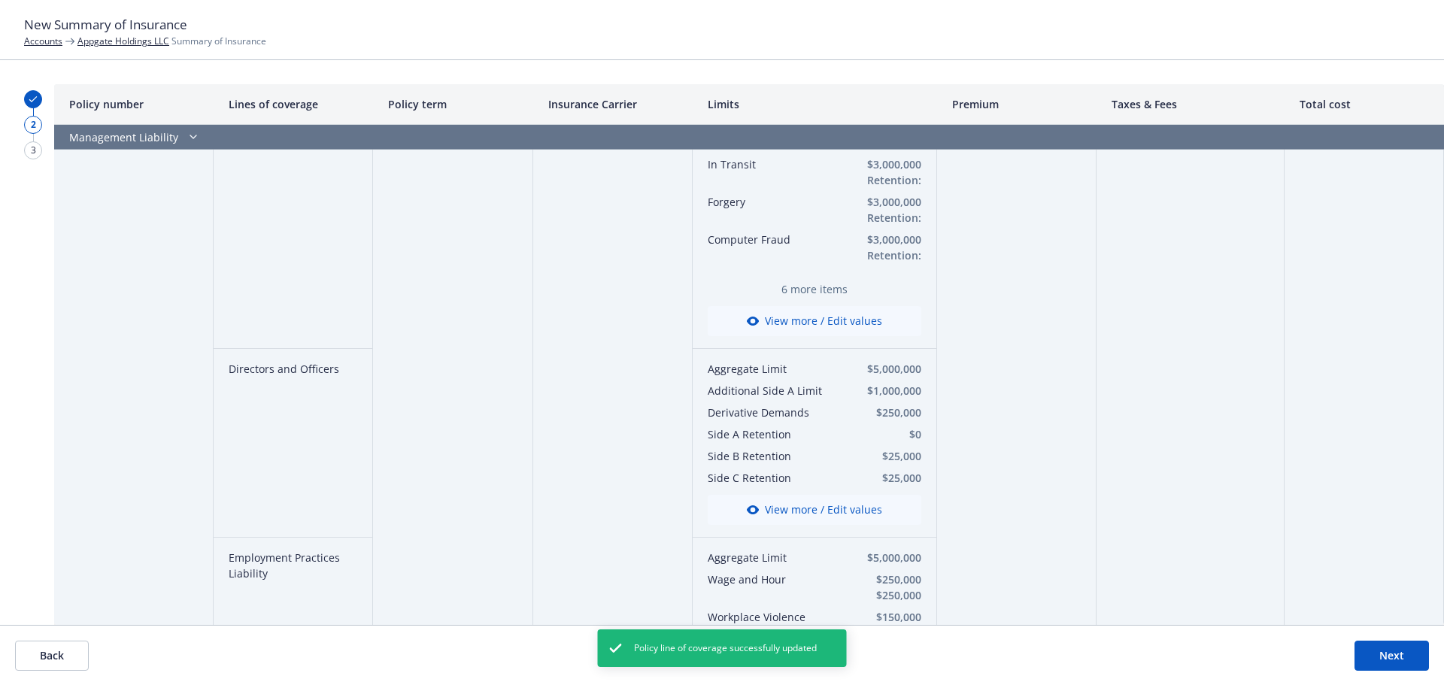
click at [807, 495] on button "View more / Edit values" at bounding box center [815, 510] width 214 height 30
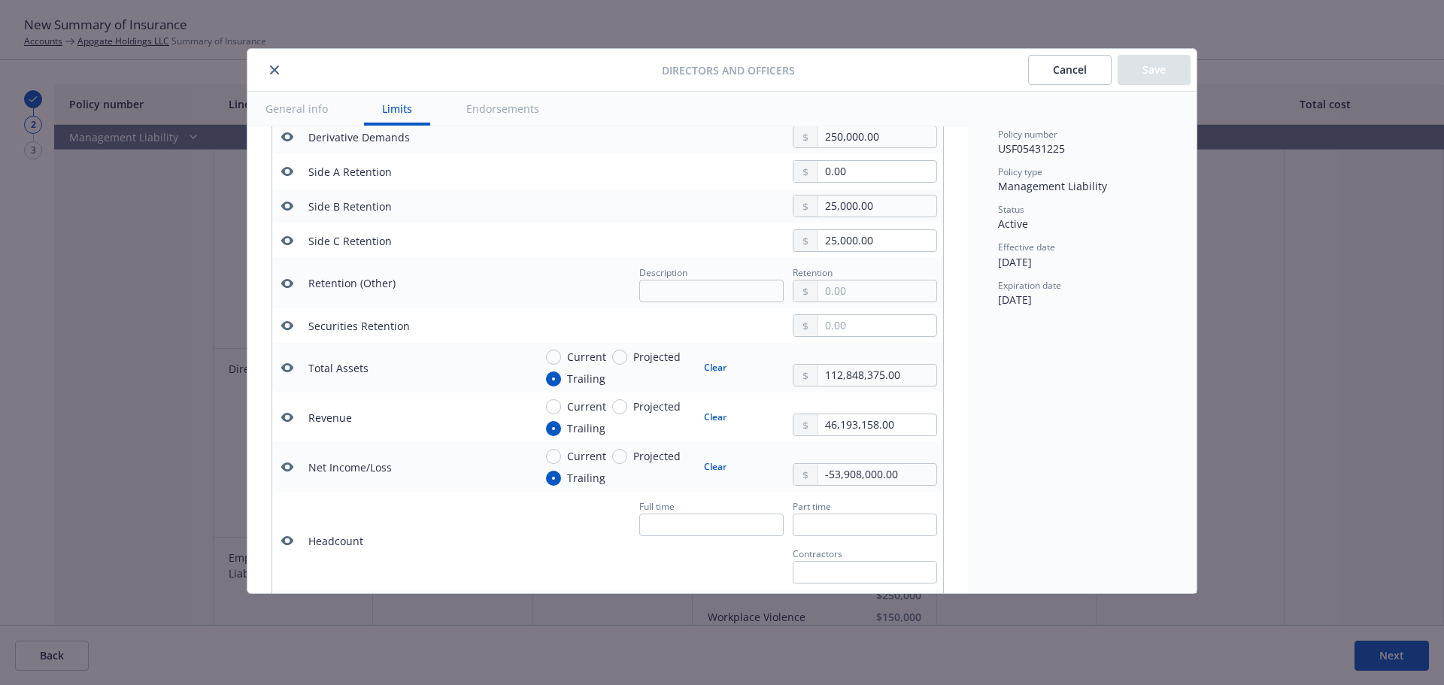
scroll to position [495, 0]
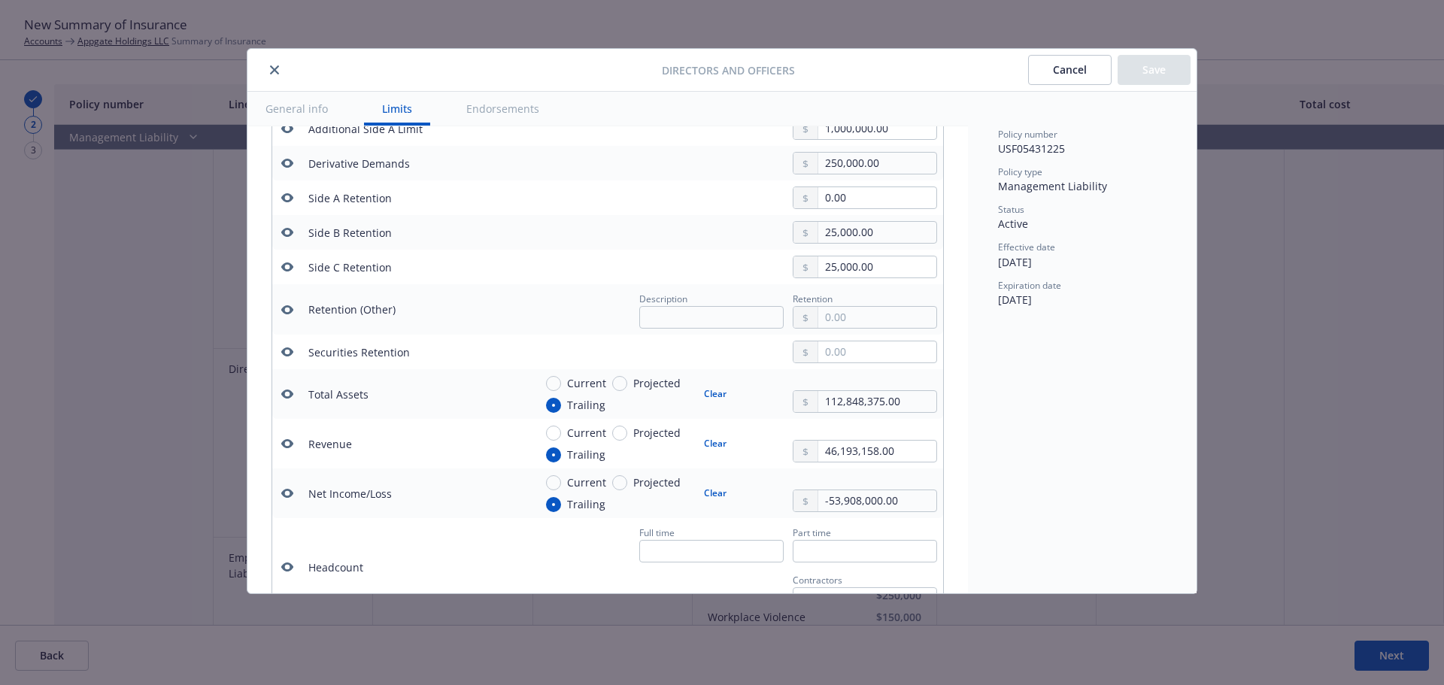
click at [287, 309] on icon "button" at bounding box center [287, 310] width 12 height 12
click at [289, 351] on icon "button" at bounding box center [287, 352] width 12 height 12
click at [289, 395] on icon "button" at bounding box center [287, 394] width 12 height 12
click at [287, 451] on button "button" at bounding box center [287, 444] width 18 height 18
click at [287, 487] on button "button" at bounding box center [287, 493] width 18 height 18
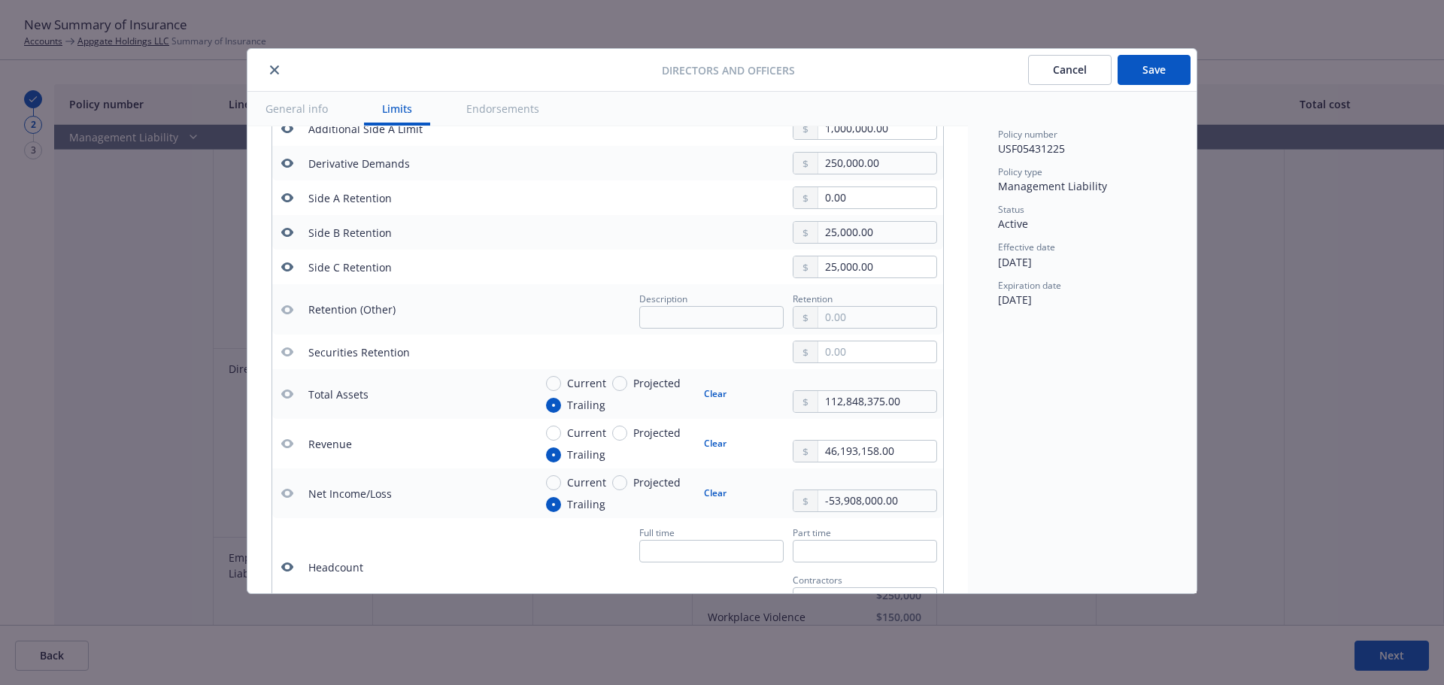
click at [286, 562] on icon "button" at bounding box center [287, 567] width 12 height 12
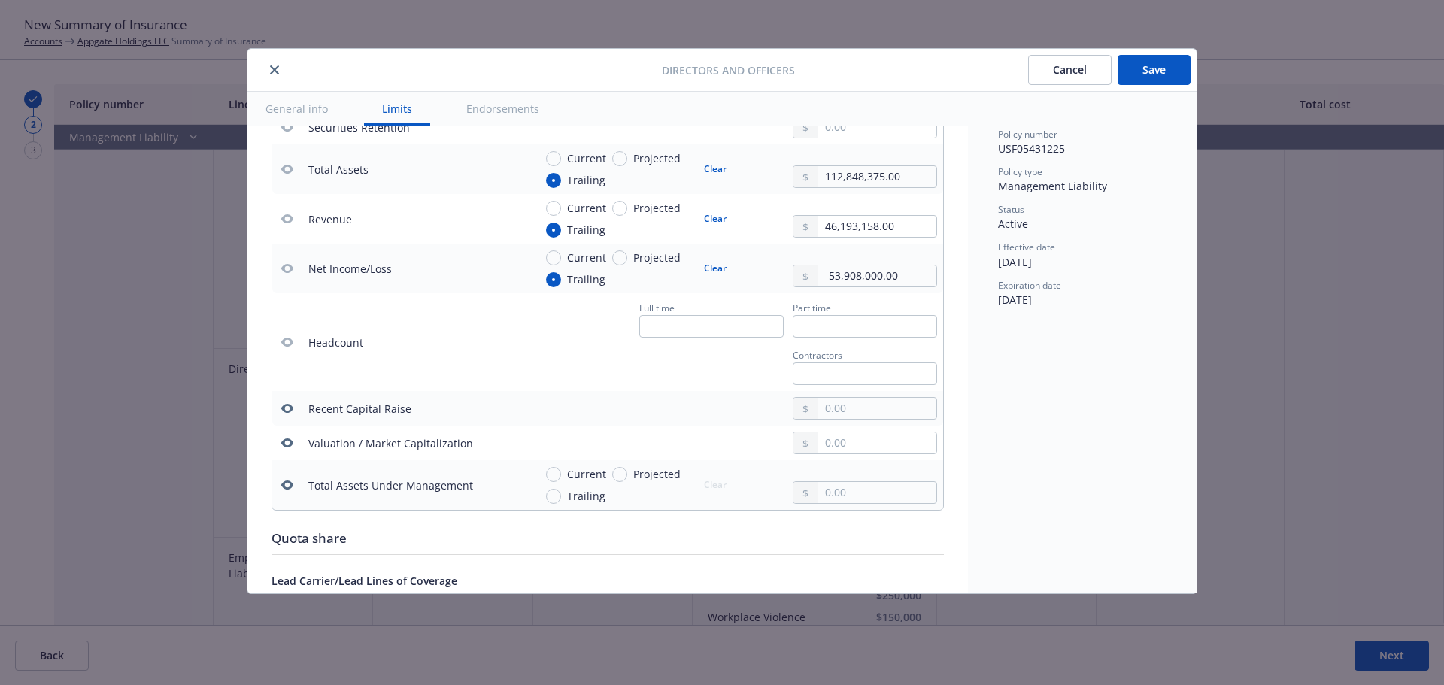
scroll to position [721, 0]
click at [287, 412] on icon "button" at bounding box center [287, 407] width 12 height 9
click at [284, 440] on icon "button" at bounding box center [287, 442] width 12 height 9
click at [287, 479] on icon "button" at bounding box center [287, 484] width 12 height 12
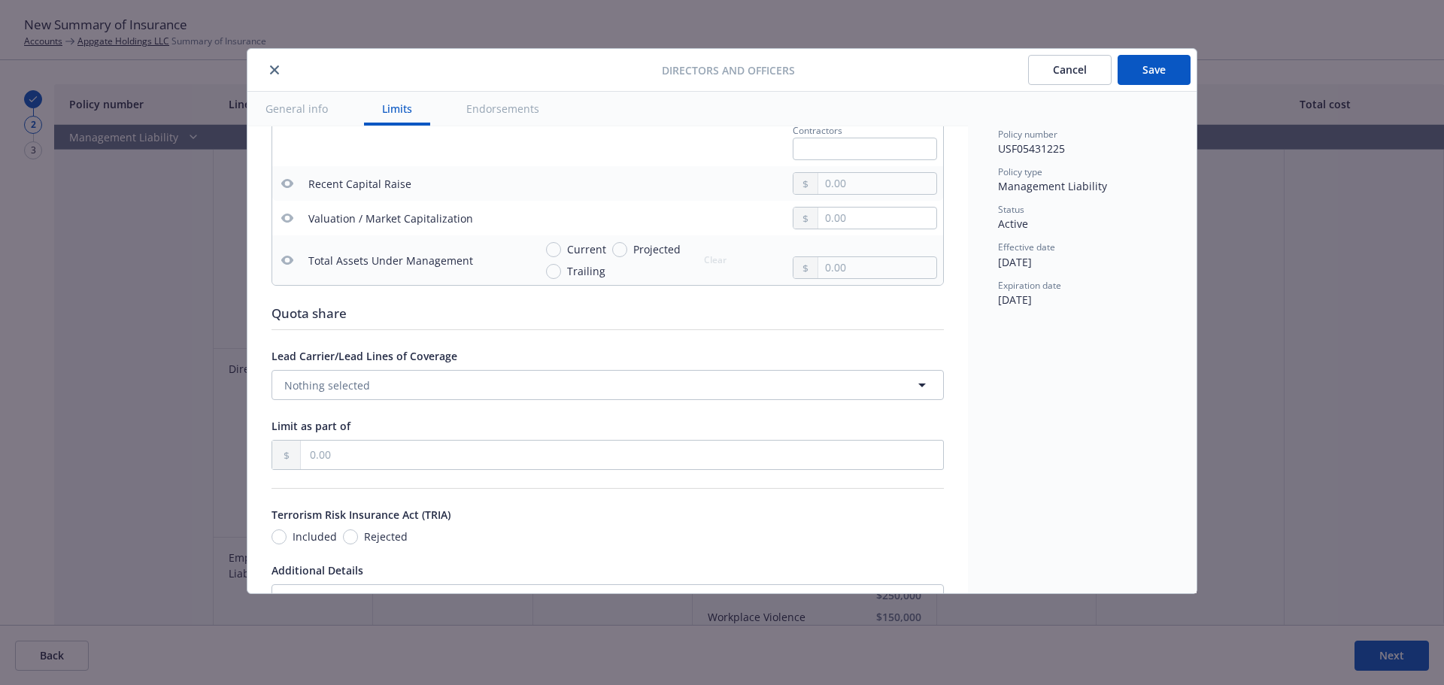
scroll to position [946, 0]
click at [1143, 83] on button "Save" at bounding box center [1154, 70] width 73 height 30
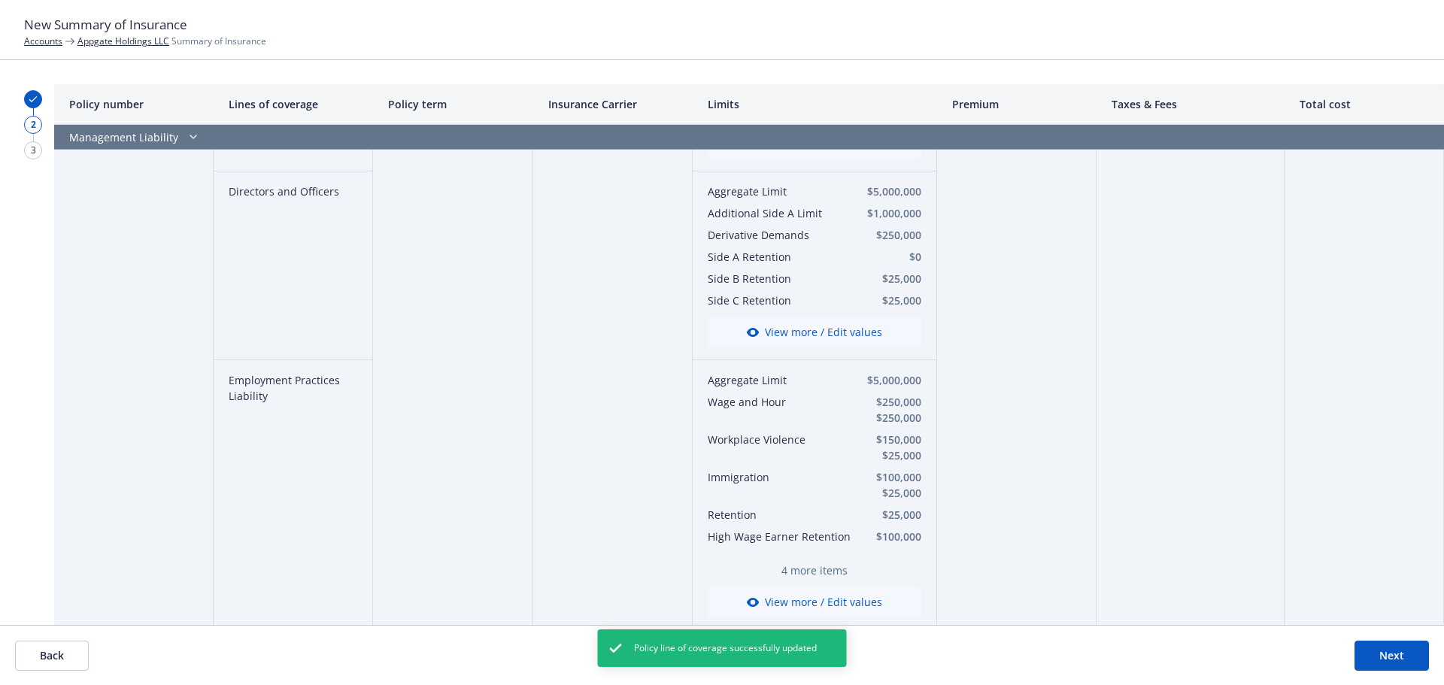
scroll to position [3980, 0]
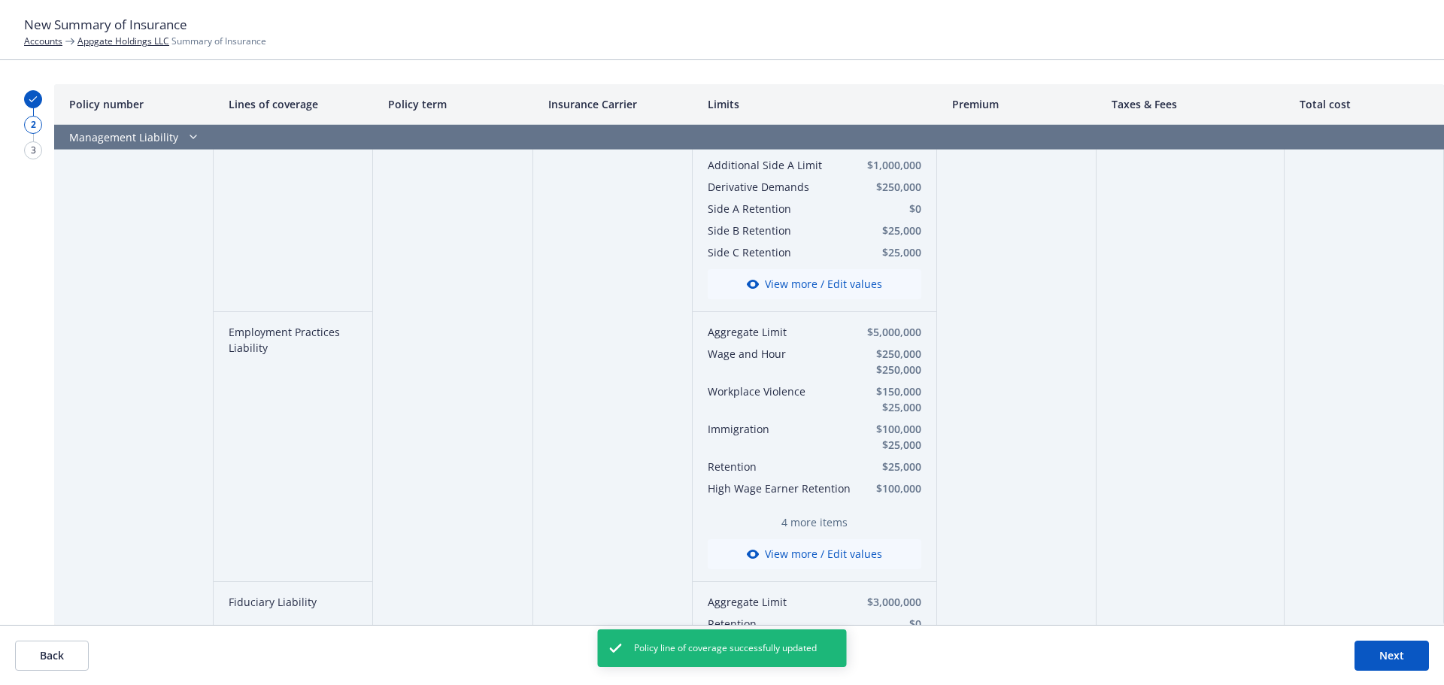
click at [794, 539] on button "View more / Edit values" at bounding box center [815, 554] width 214 height 30
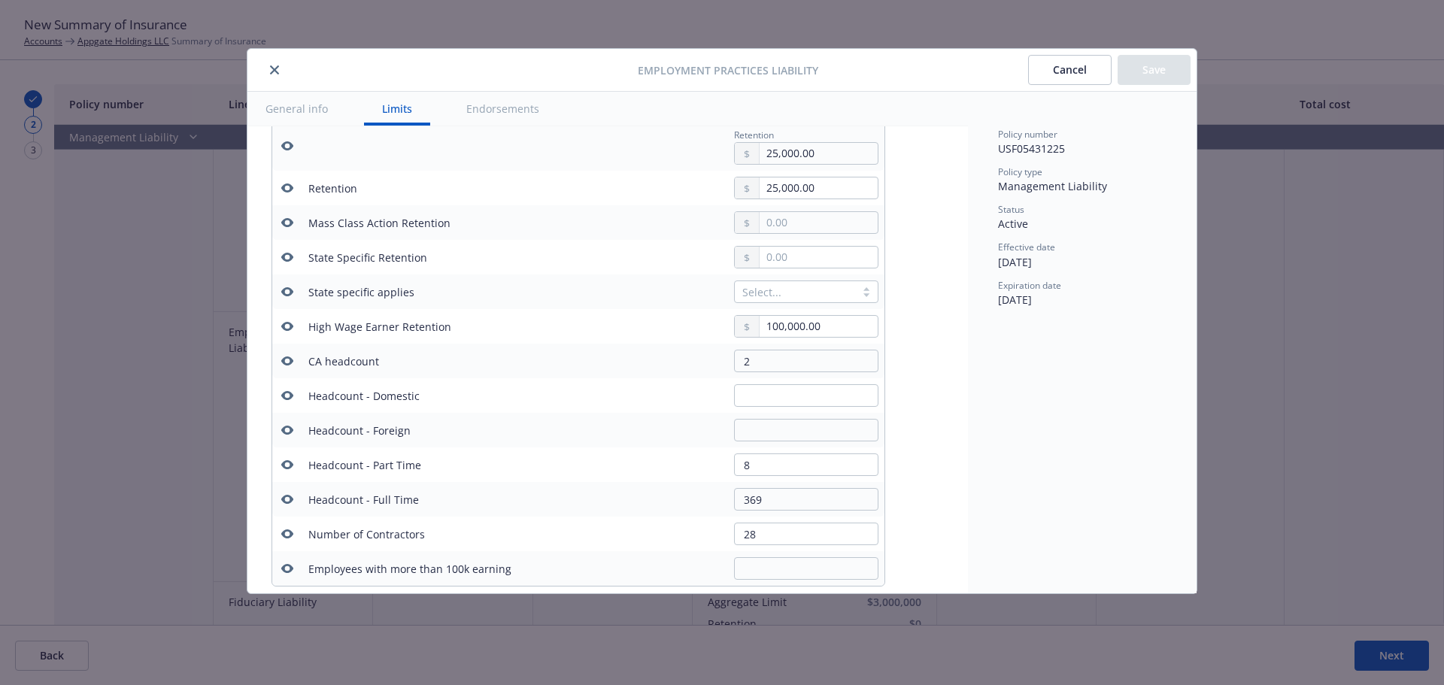
scroll to position [866, 0]
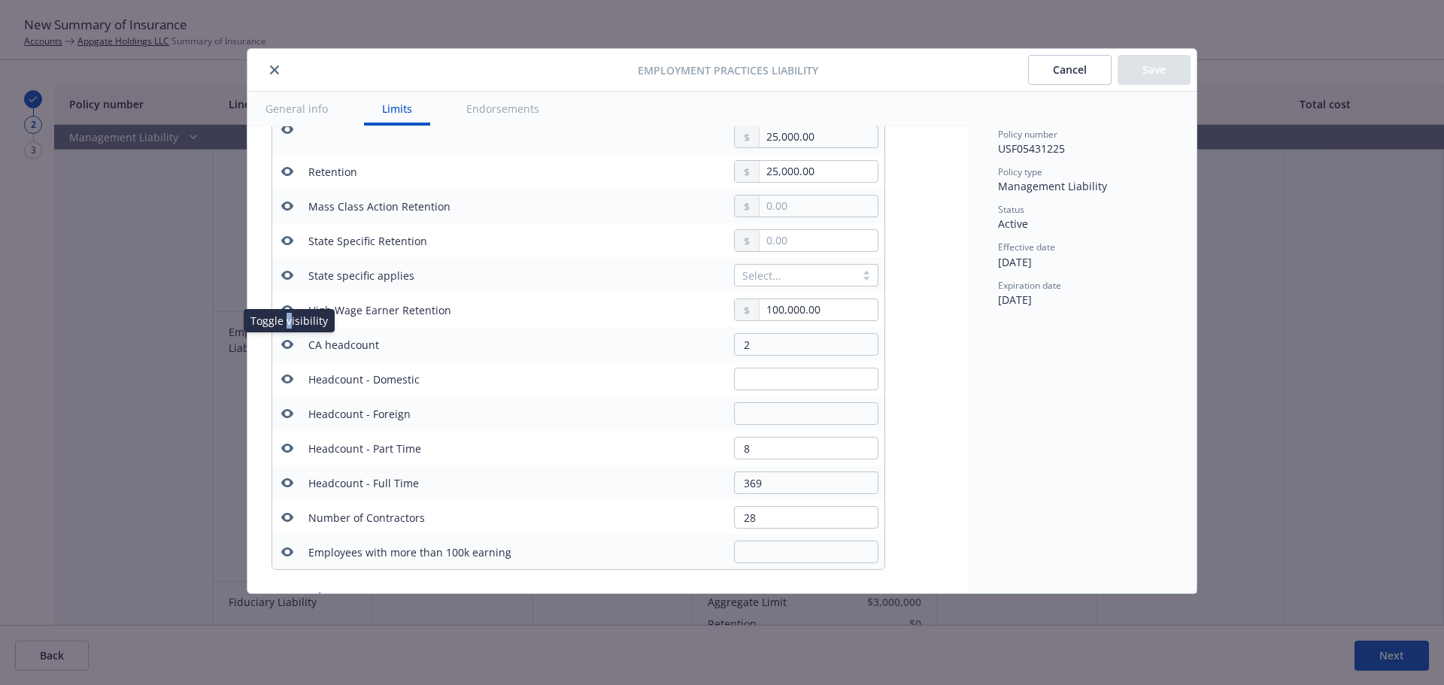
click at [289, 311] on div "Toggle visibility Toggle visibility" at bounding box center [289, 320] width 91 height 23
click at [287, 205] on icon "button" at bounding box center [287, 206] width 12 height 12
click at [290, 238] on icon "button" at bounding box center [287, 240] width 12 height 9
click at [290, 273] on icon "button" at bounding box center [287, 275] width 12 height 9
click at [289, 311] on icon "button" at bounding box center [287, 310] width 12 height 12
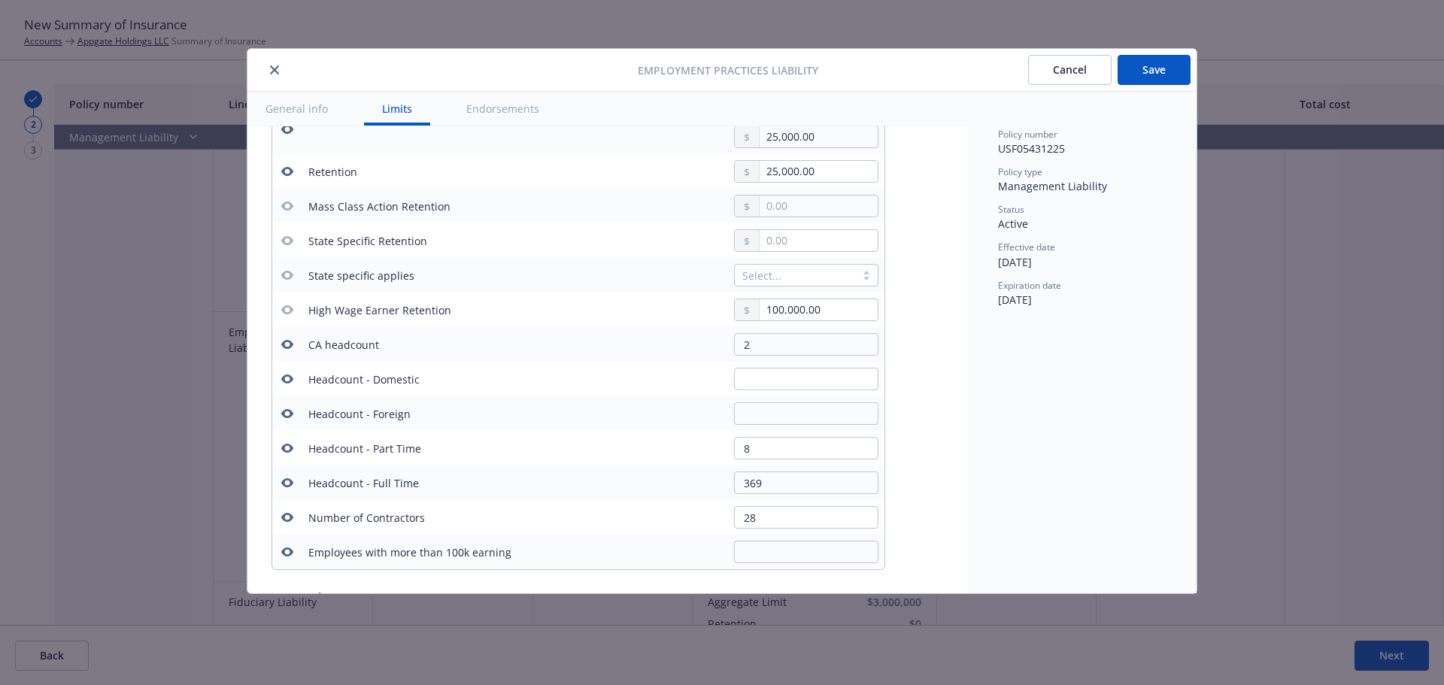
drag, startPoint x: 287, startPoint y: 338, endPoint x: 281, endPoint y: 342, distance: 8.1
click at [286, 340] on button "button" at bounding box center [287, 345] width 18 height 18
click at [287, 375] on icon "button" at bounding box center [287, 379] width 12 height 9
click at [290, 415] on icon "button" at bounding box center [287, 413] width 12 height 9
click at [290, 444] on icon "button" at bounding box center [287, 448] width 12 height 12
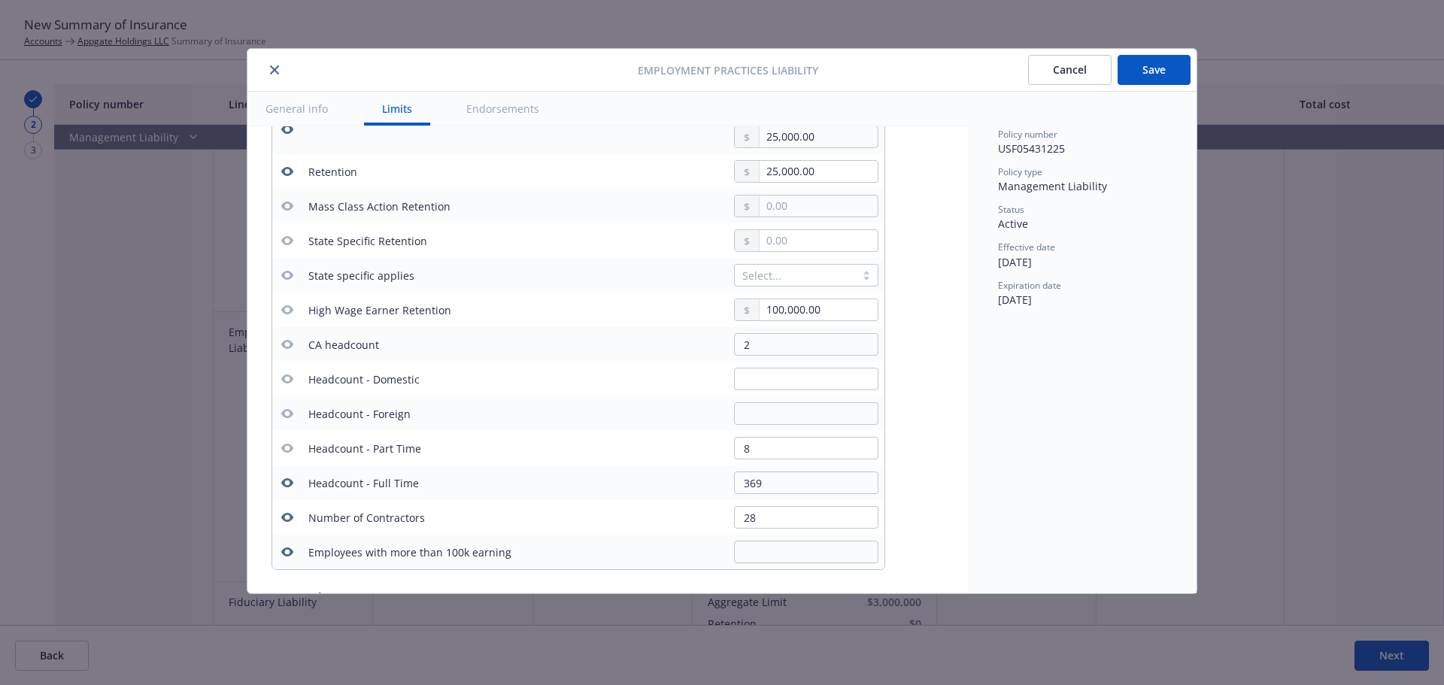
click at [290, 478] on icon "button" at bounding box center [287, 483] width 12 height 12
click at [289, 517] on icon "button" at bounding box center [287, 518] width 12 height 12
click at [285, 545] on button "button" at bounding box center [287, 552] width 18 height 18
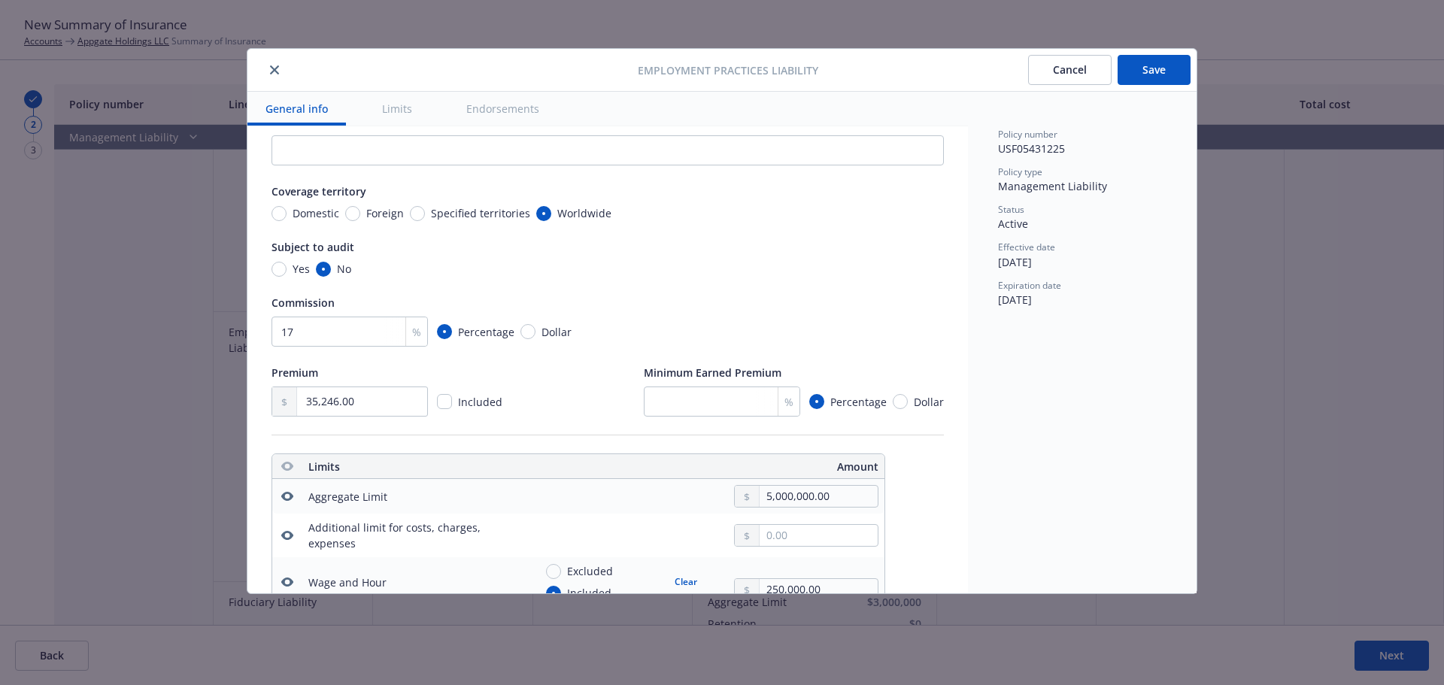
scroll to position [38, 0]
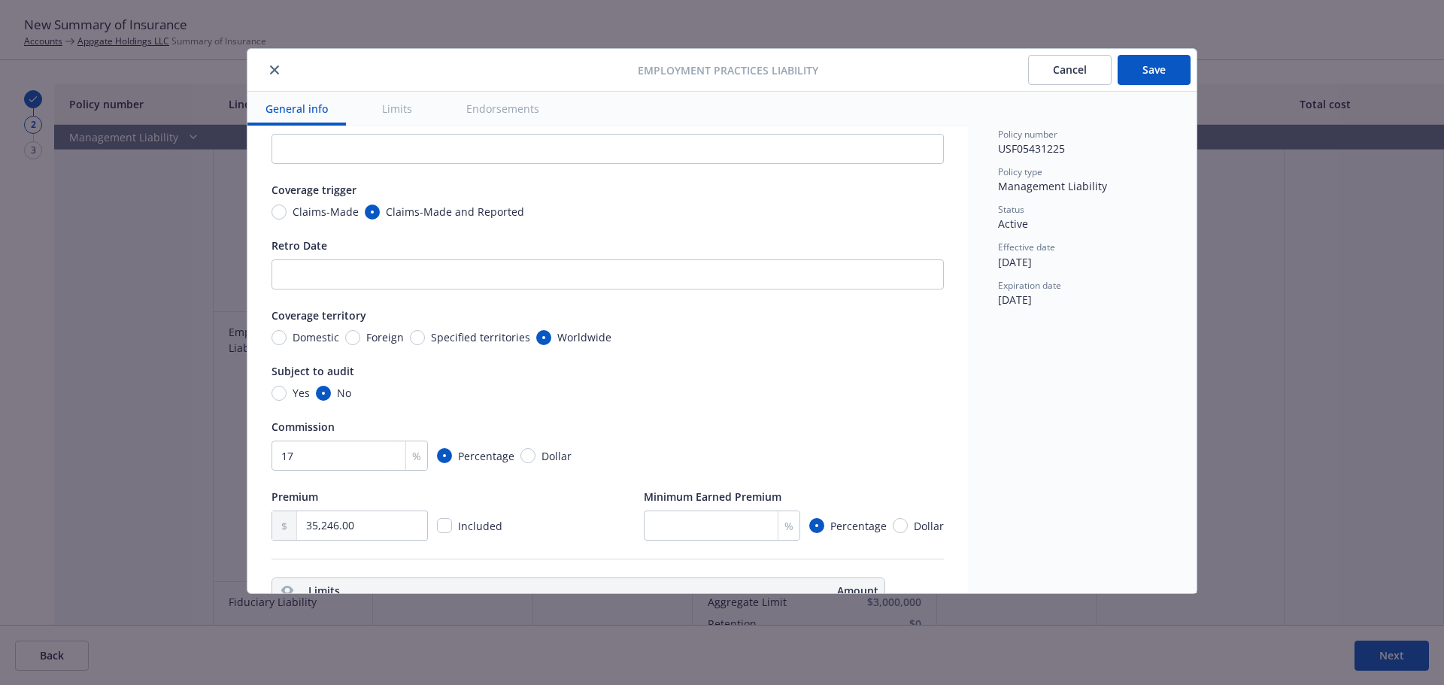
click at [1136, 62] on button "Save" at bounding box center [1154, 70] width 73 height 30
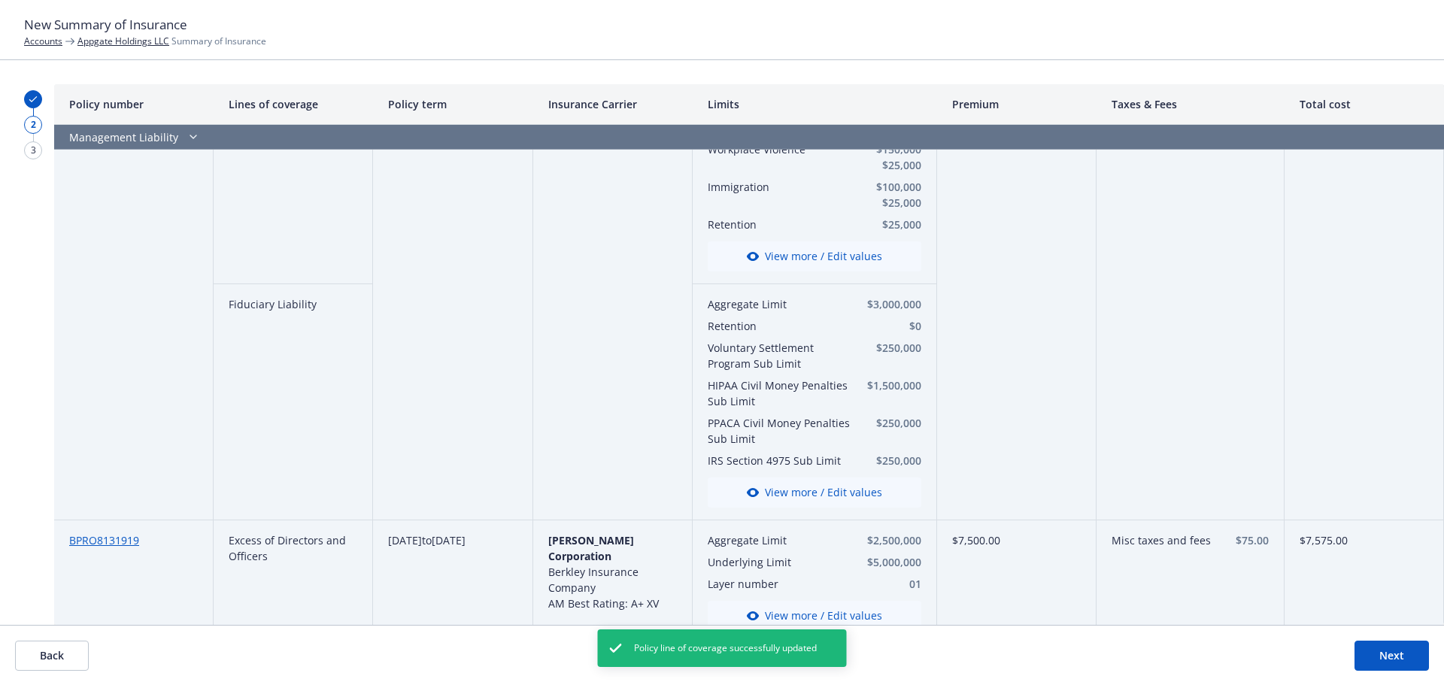
scroll to position [4225, 0]
click at [817, 476] on button "View more / Edit values" at bounding box center [815, 490] width 214 height 30
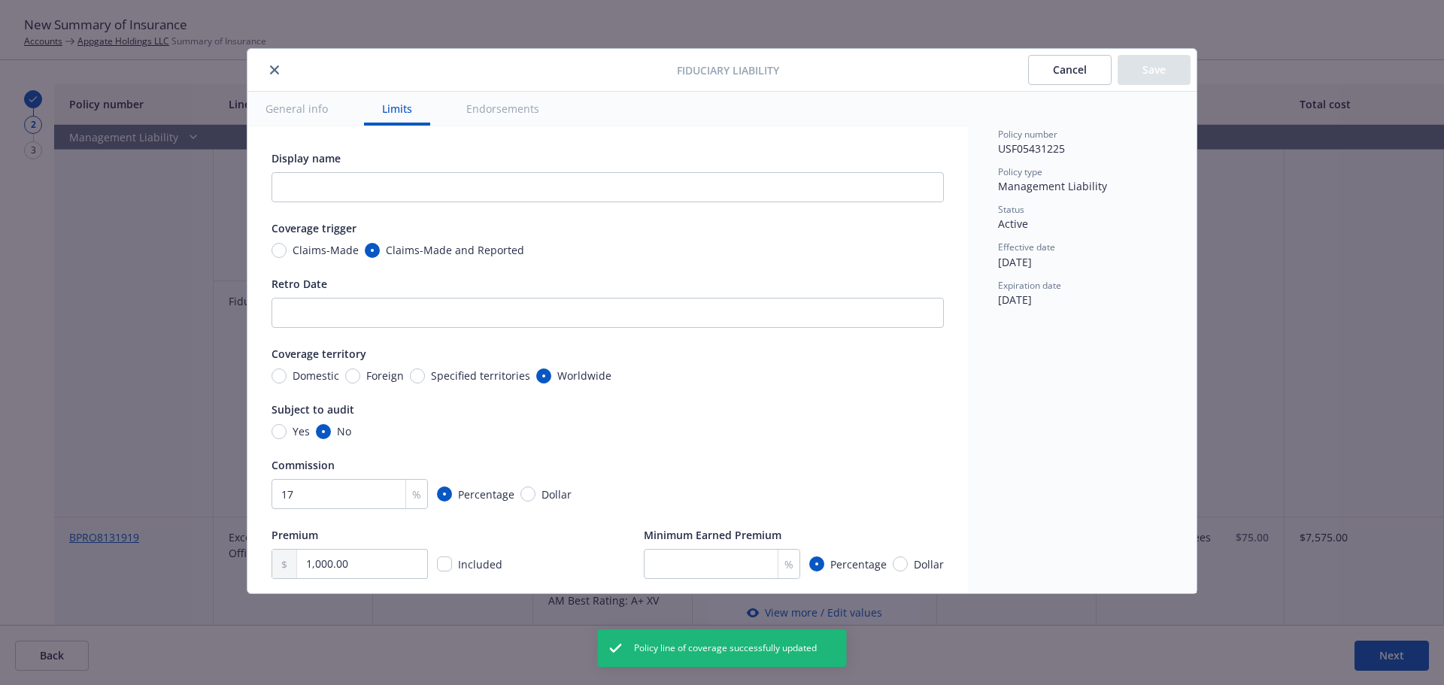
scroll to position [490, 0]
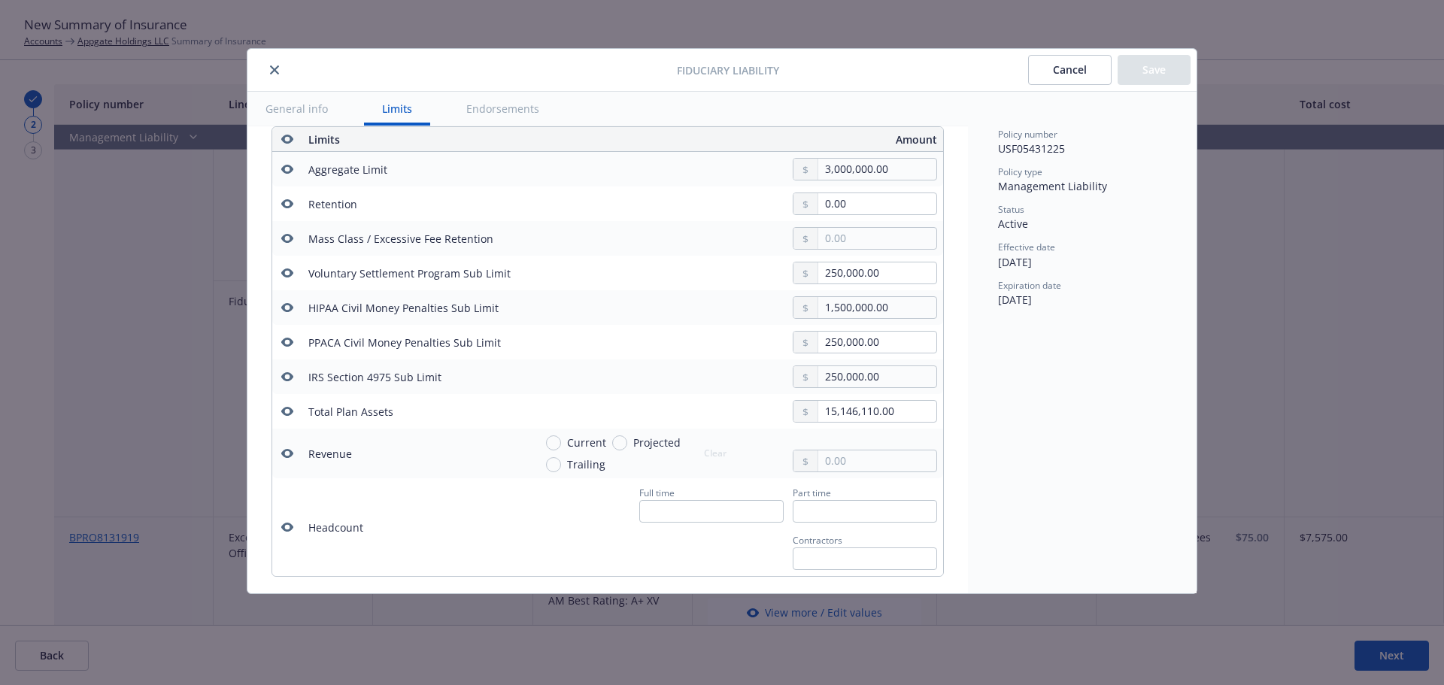
click at [290, 237] on icon "button" at bounding box center [287, 238] width 12 height 9
click at [284, 272] on icon "button" at bounding box center [287, 273] width 12 height 9
click at [290, 301] on button "button" at bounding box center [287, 308] width 18 height 18
click at [288, 340] on icon "button" at bounding box center [287, 342] width 12 height 12
click at [287, 373] on icon "button" at bounding box center [287, 376] width 12 height 9
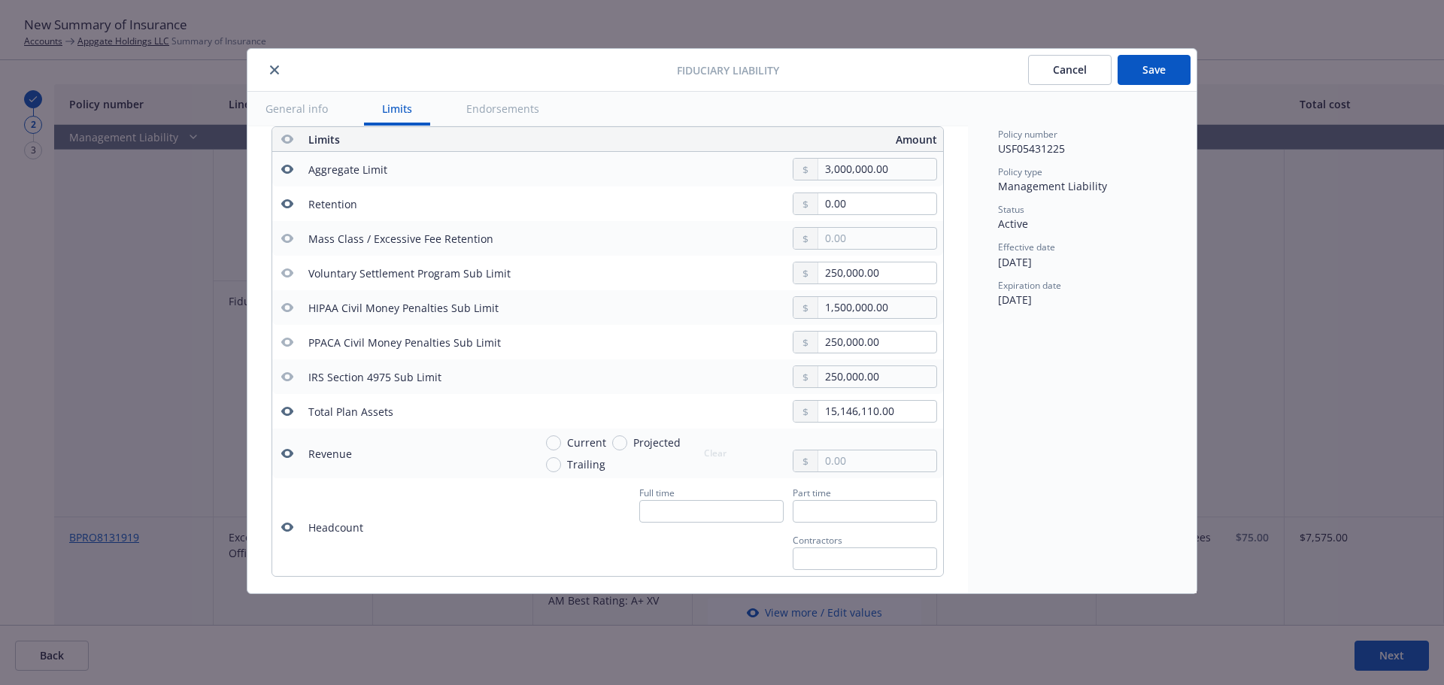
click at [290, 412] on icon "button" at bounding box center [287, 411] width 12 height 12
click at [287, 449] on icon "button" at bounding box center [287, 454] width 12 height 12
click at [286, 530] on icon "button" at bounding box center [287, 527] width 12 height 9
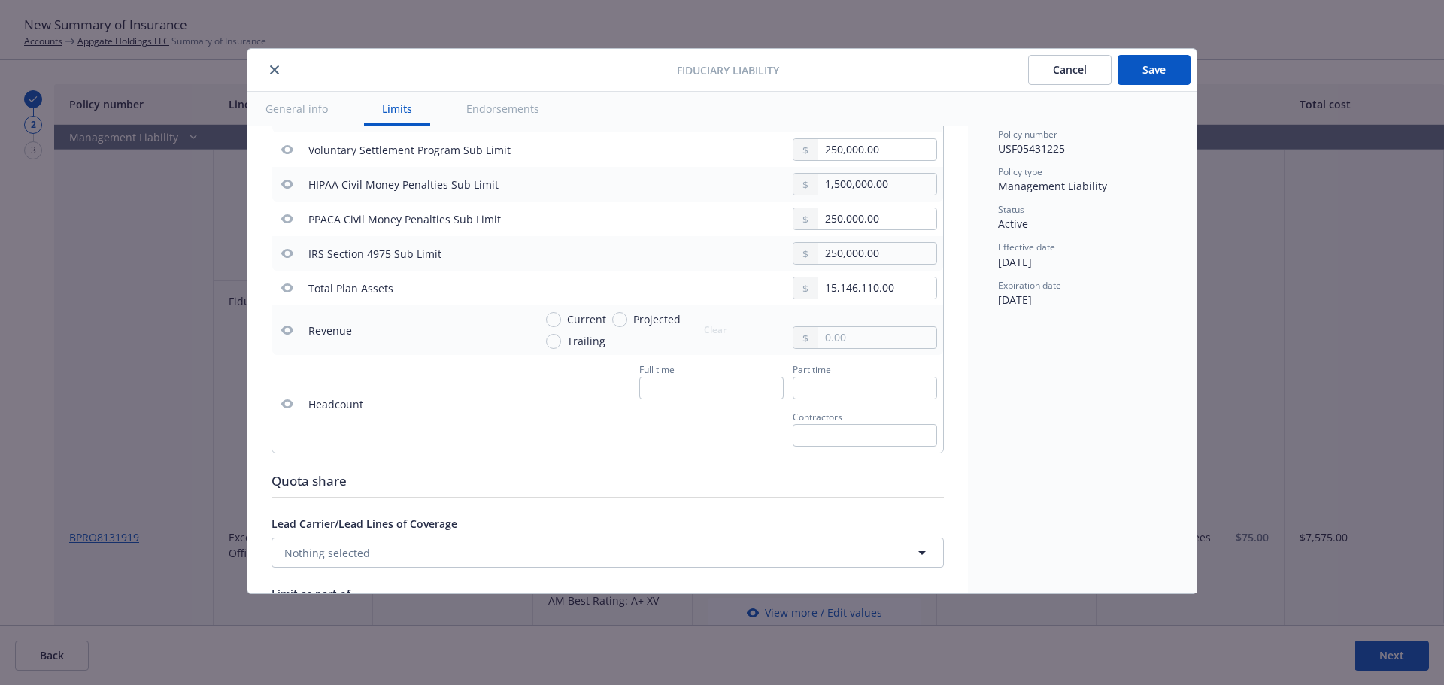
scroll to position [640, 0]
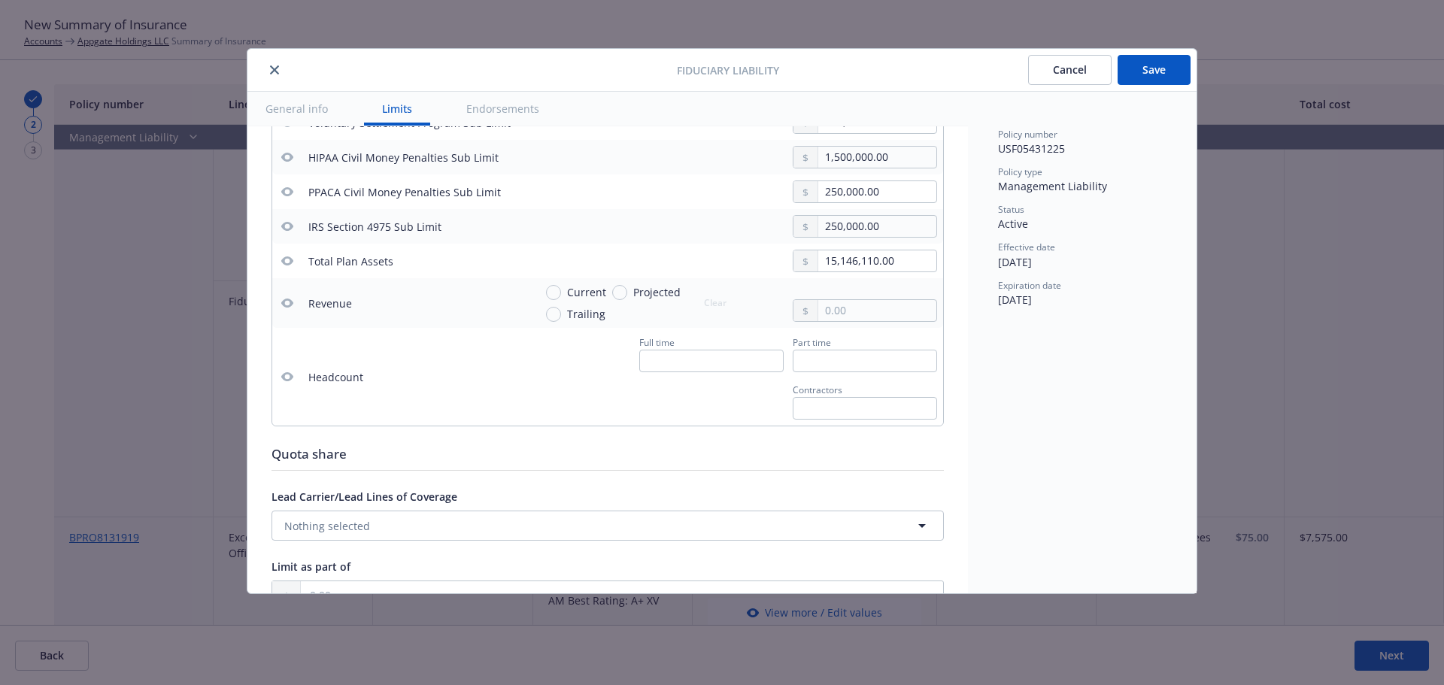
click at [1153, 76] on button "Save" at bounding box center [1154, 70] width 73 height 30
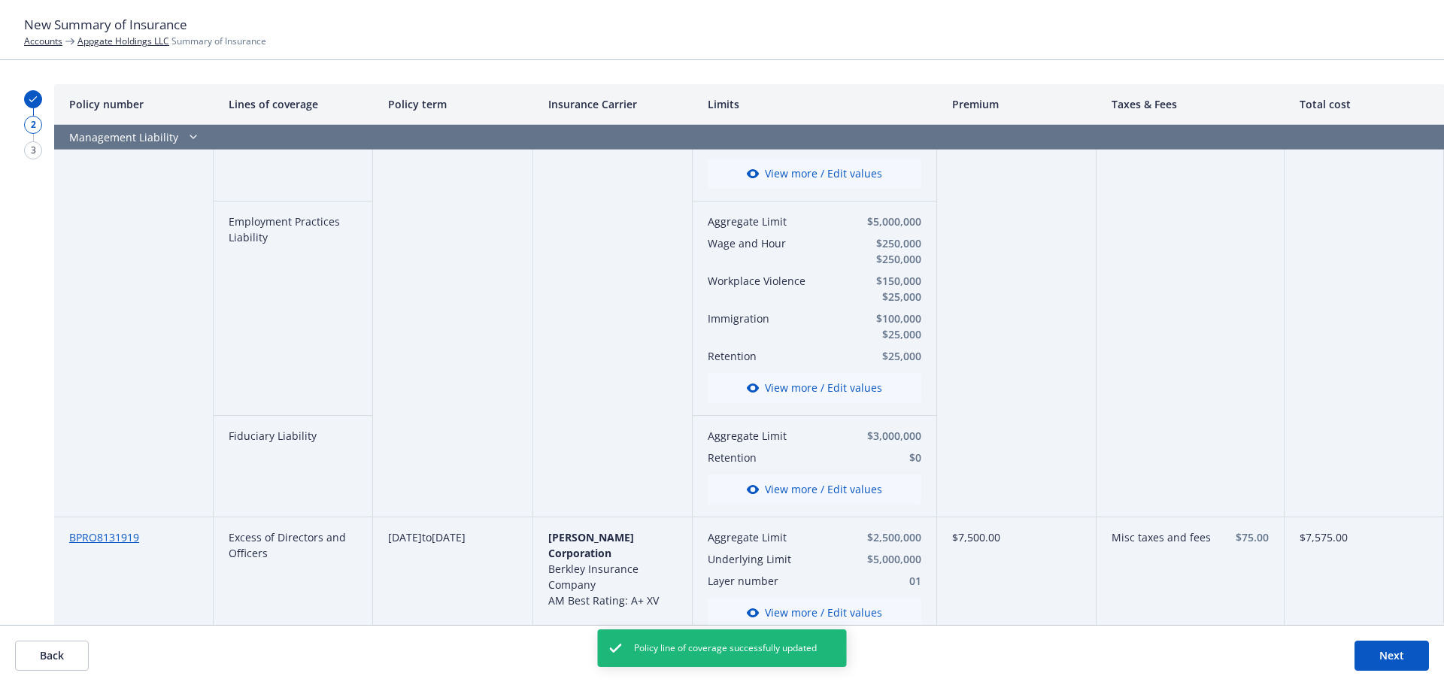
click at [809, 599] on button "View more / Edit values" at bounding box center [815, 613] width 214 height 30
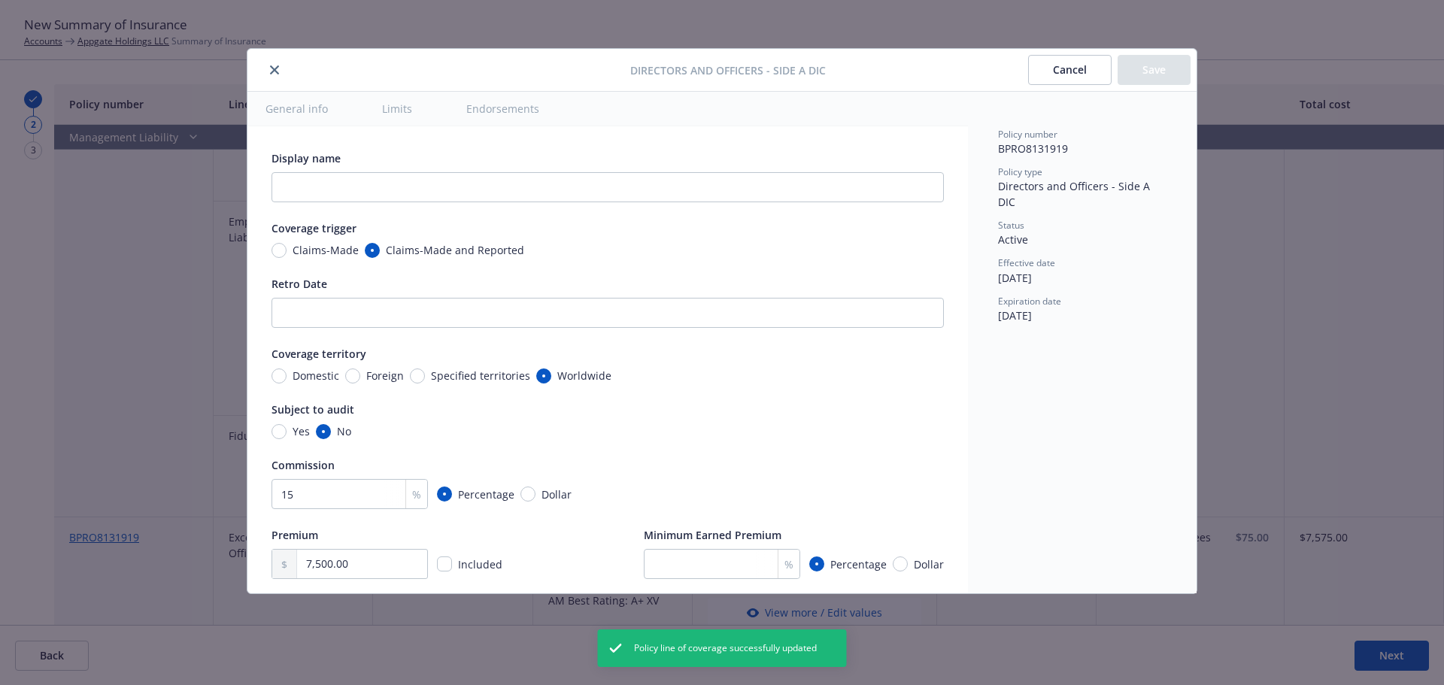
scroll to position [490, 0]
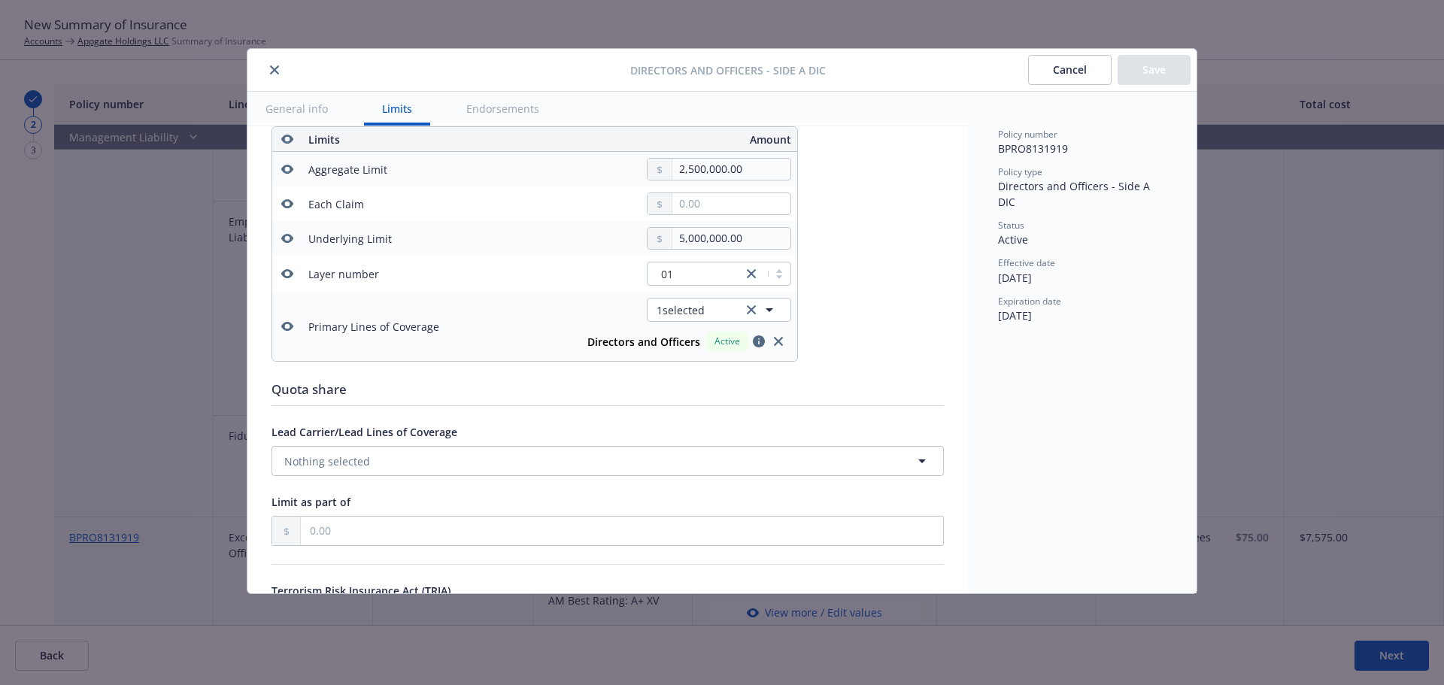
click at [1071, 65] on button "Cancel" at bounding box center [1070, 70] width 84 height 30
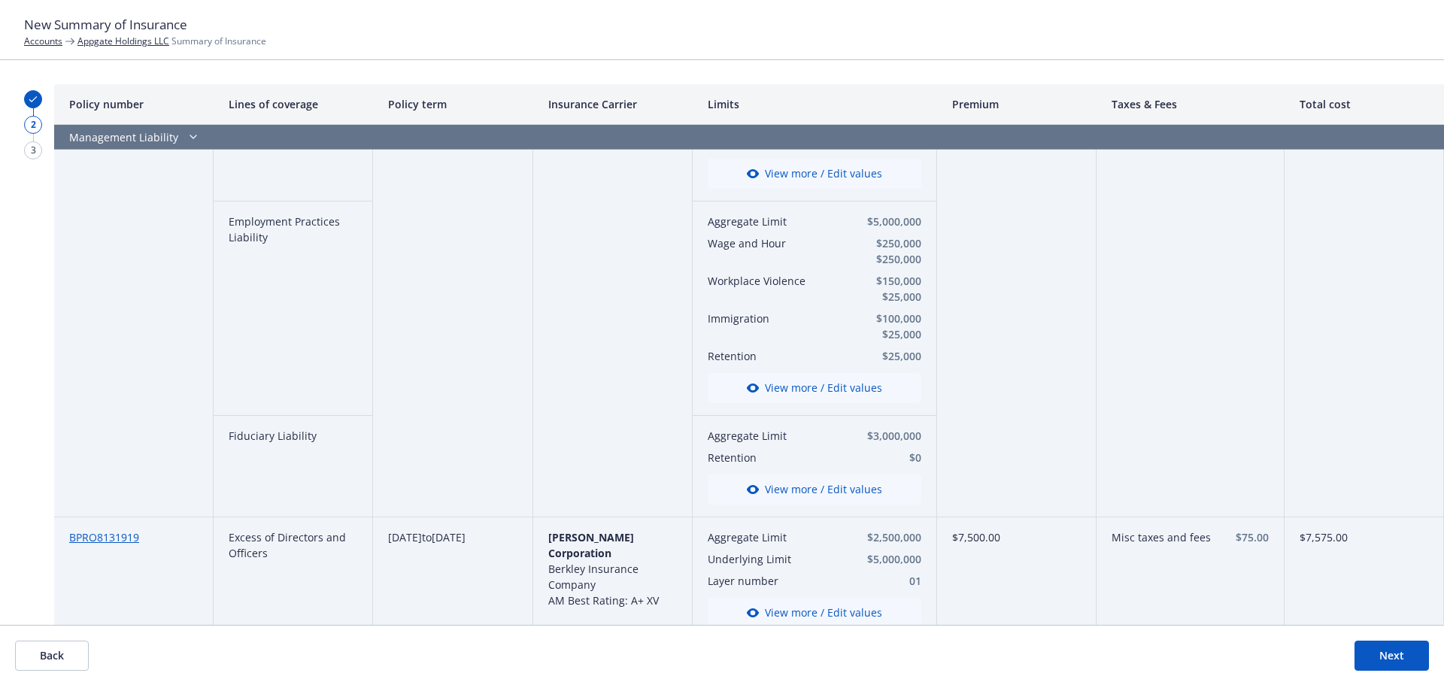
click at [1393, 658] on button "Next" at bounding box center [1392, 656] width 74 height 30
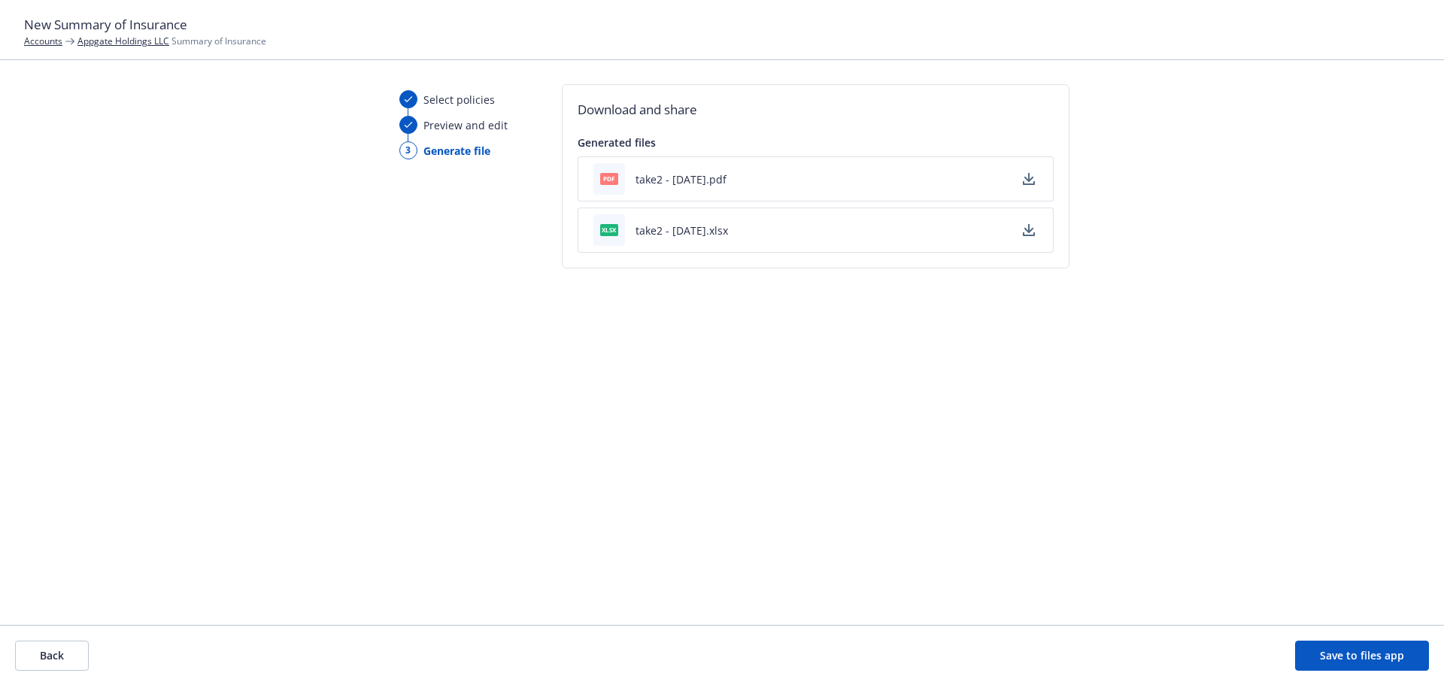
click at [1032, 178] on icon "button" at bounding box center [1029, 179] width 12 height 12
click at [1033, 232] on icon "button" at bounding box center [1029, 230] width 12 height 12
click at [72, 655] on button "Back" at bounding box center [52, 656] width 74 height 30
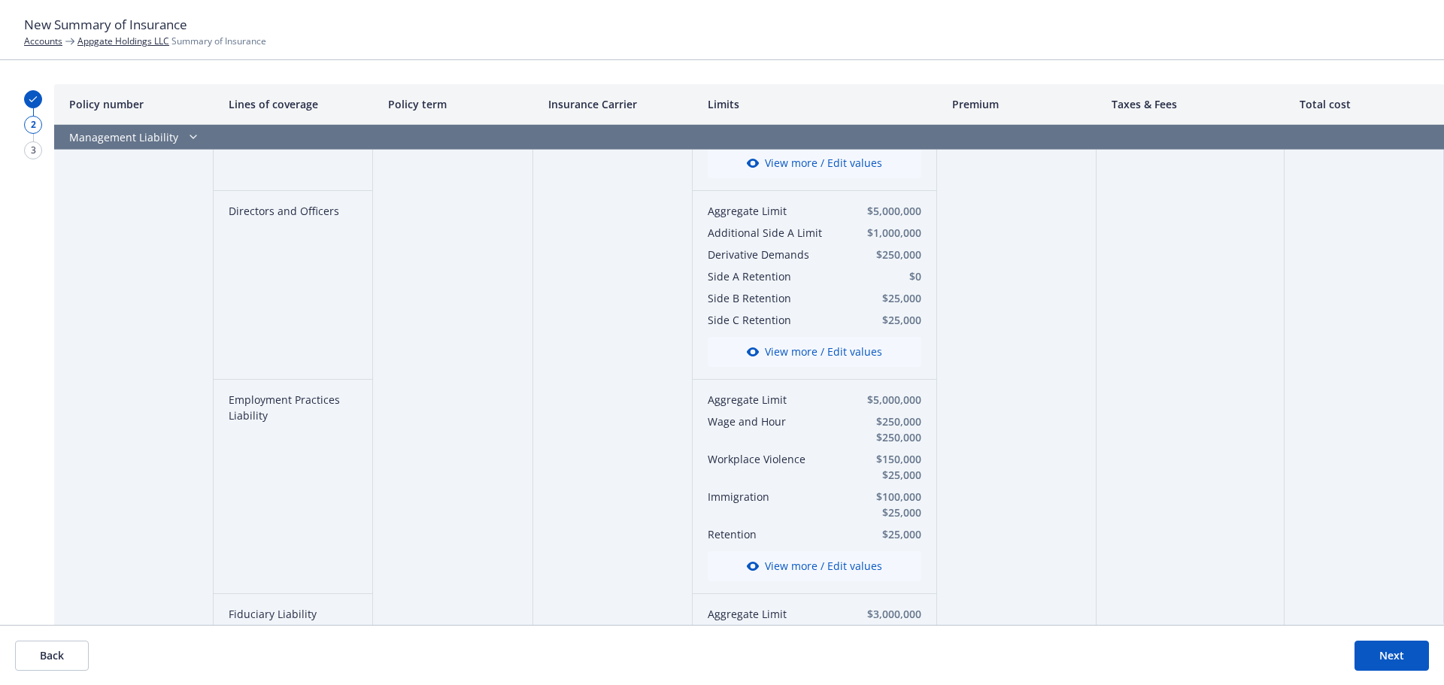
scroll to position [4090, 0]
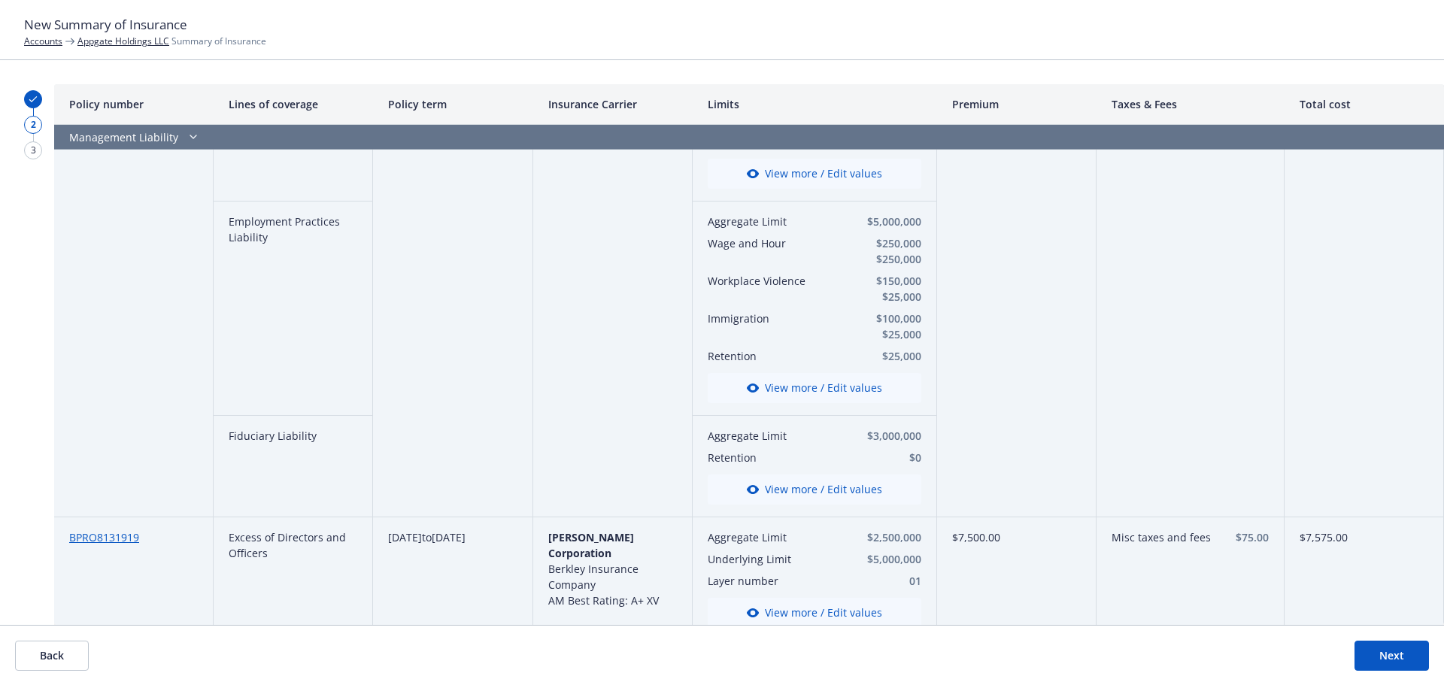
click at [794, 373] on button "View more / Edit values" at bounding box center [815, 388] width 214 height 30
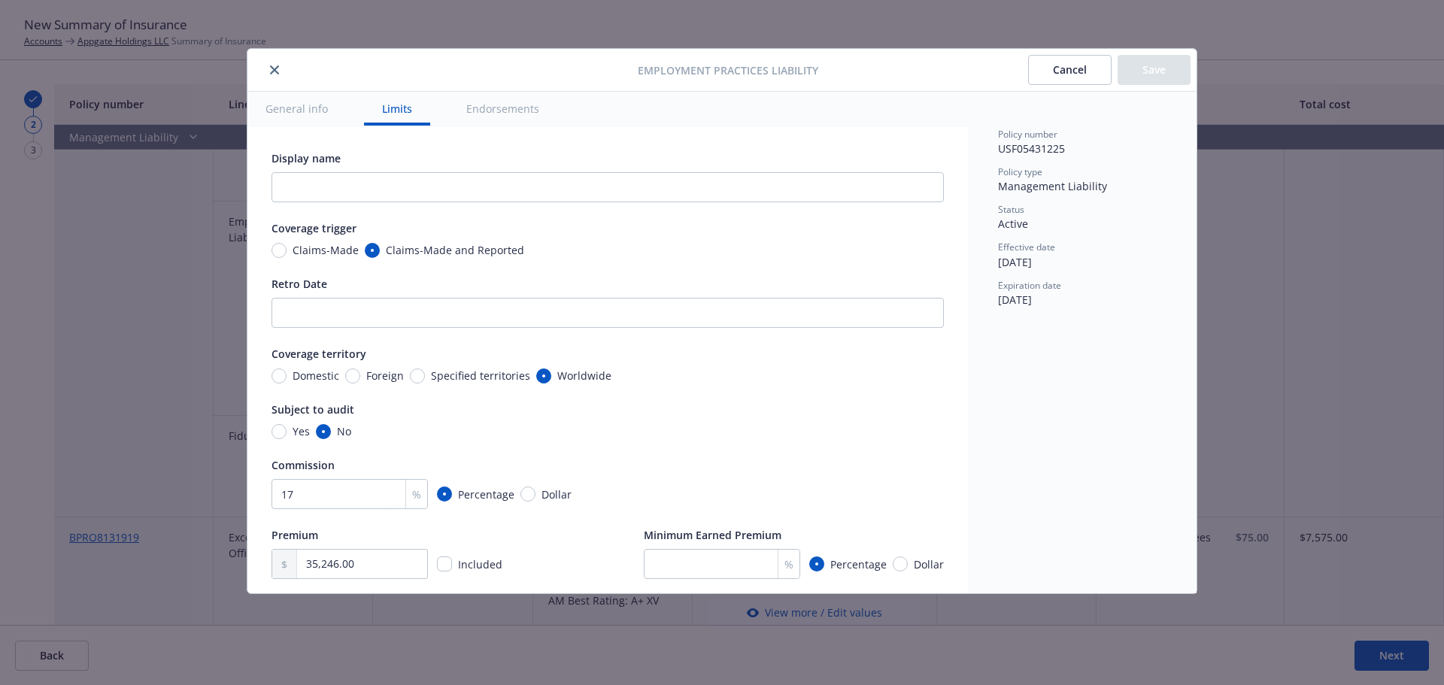
scroll to position [490, 0]
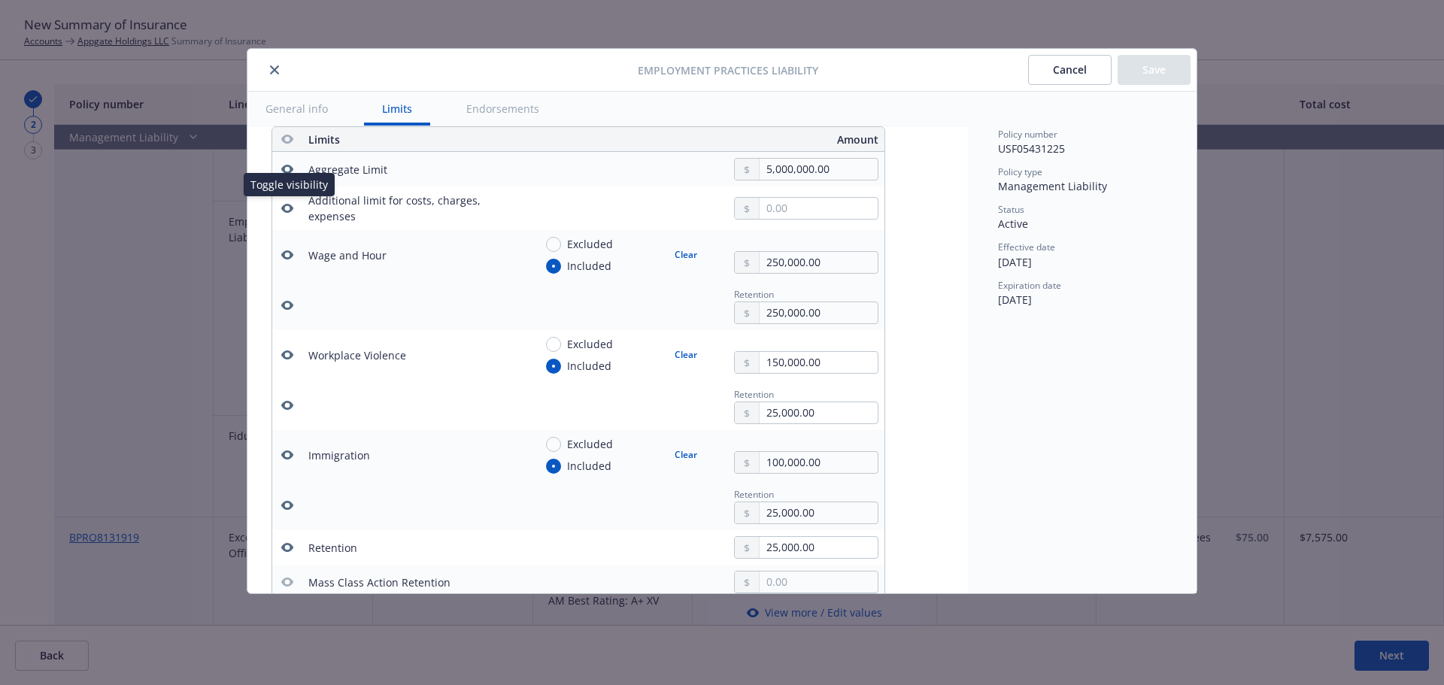
click at [281, 208] on icon "button" at bounding box center [287, 208] width 12 height 12
click at [290, 503] on icon "button" at bounding box center [287, 505] width 12 height 9
click at [290, 454] on icon "button" at bounding box center [287, 455] width 12 height 9
click at [287, 404] on icon "button" at bounding box center [287, 405] width 12 height 12
click at [289, 361] on button "button" at bounding box center [287, 355] width 18 height 18
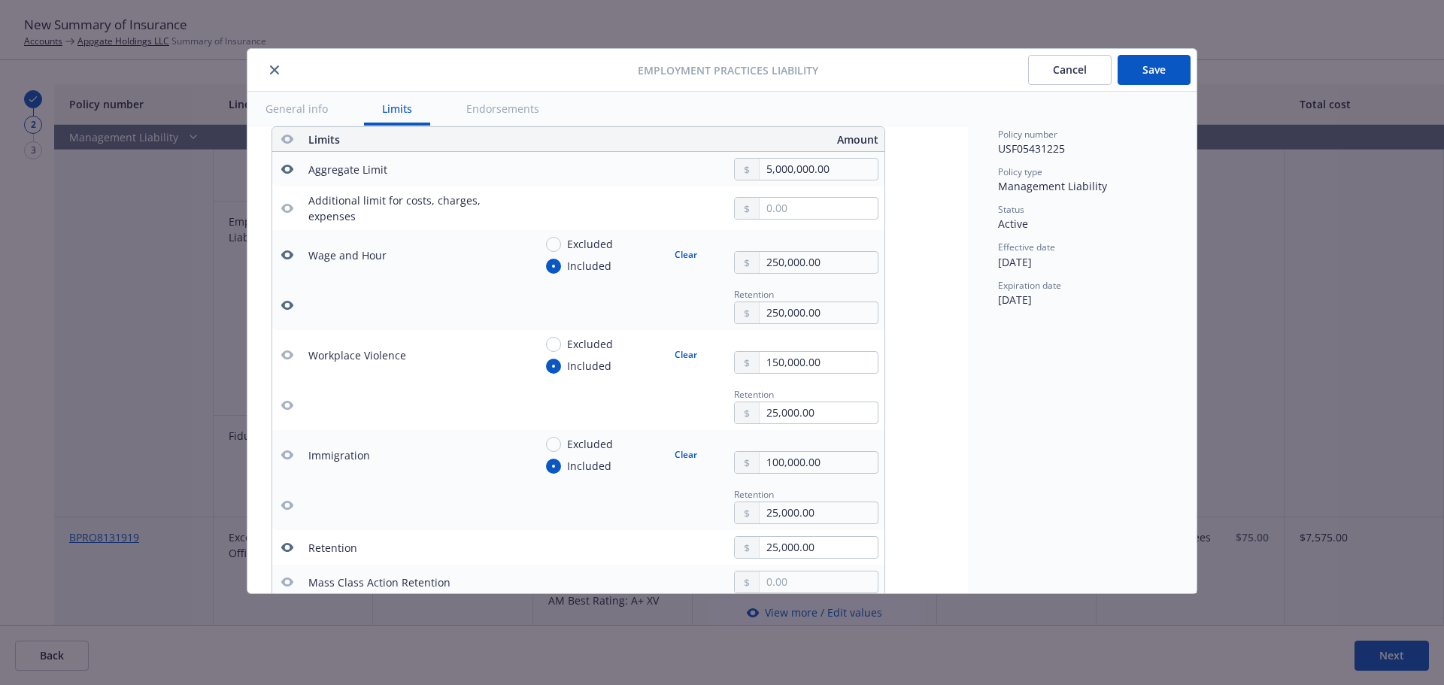
click at [285, 299] on icon "button" at bounding box center [287, 305] width 12 height 12
click at [287, 255] on icon "button" at bounding box center [287, 255] width 12 height 12
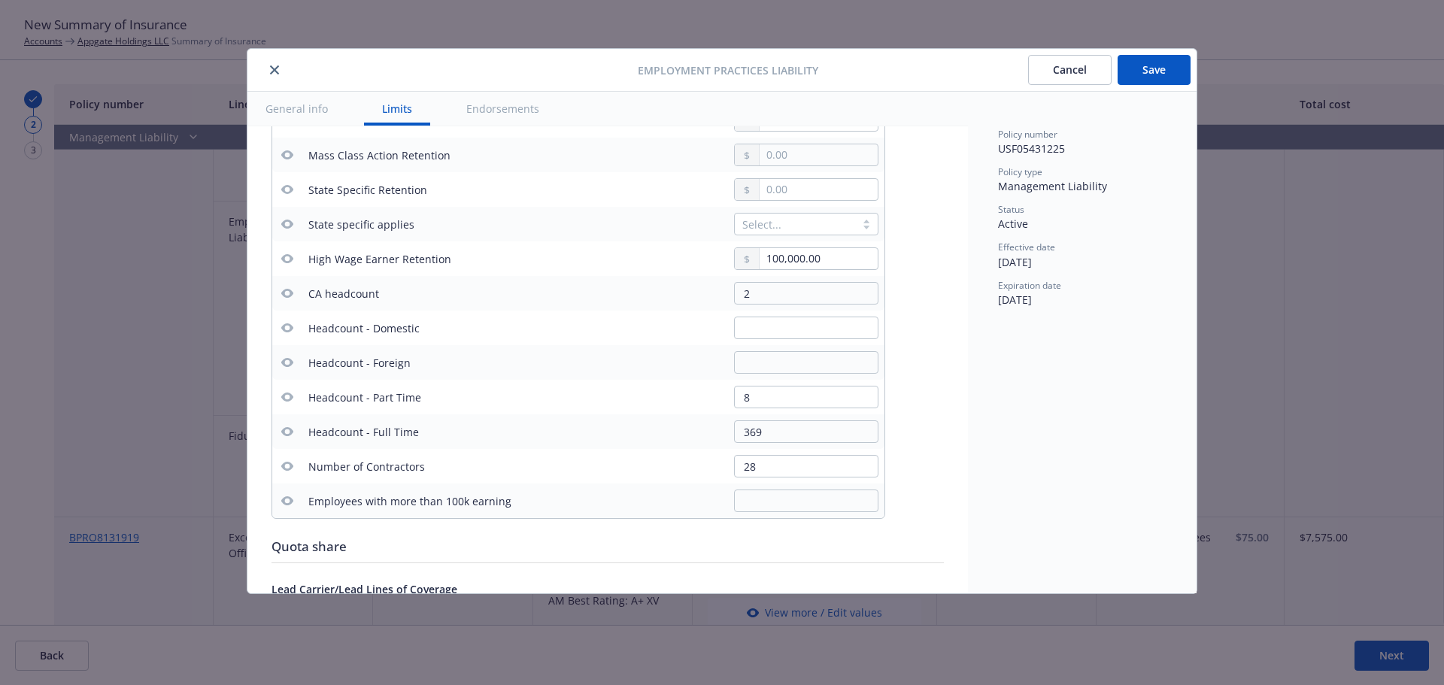
scroll to position [1016, 0]
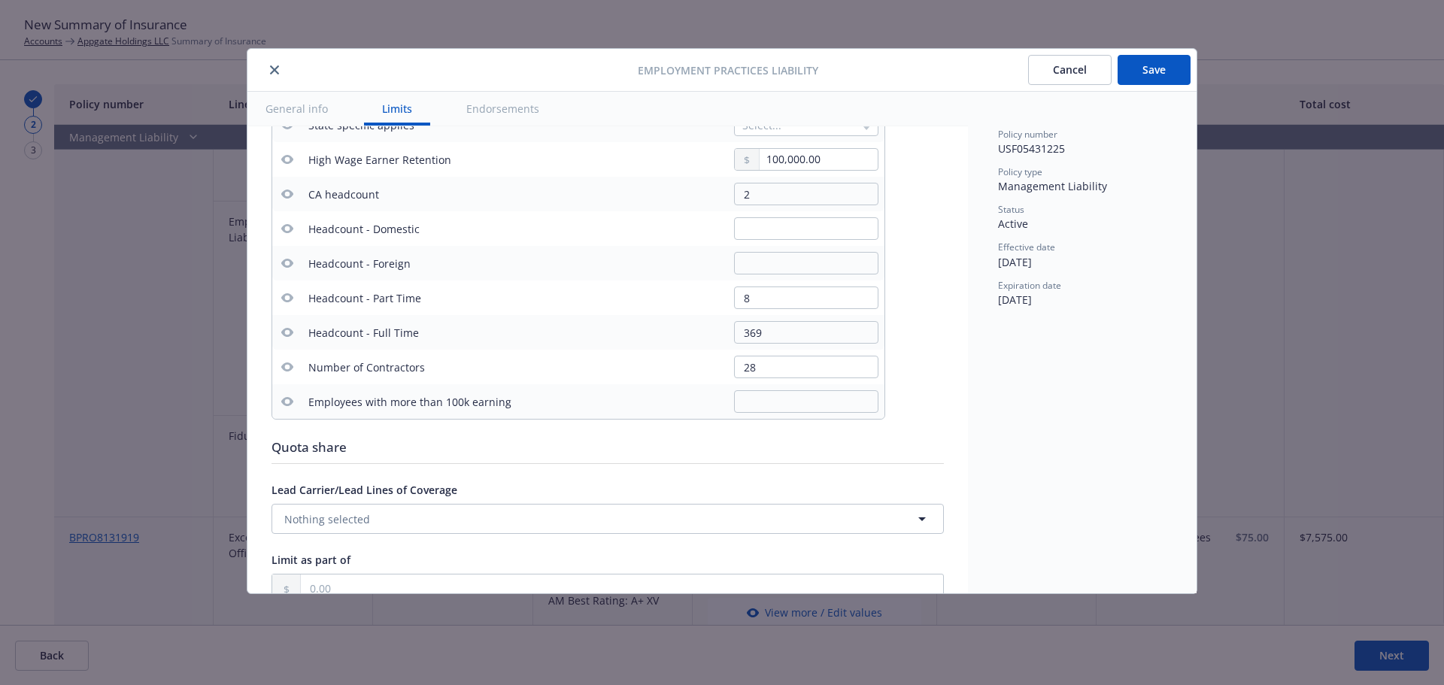
click at [1174, 63] on button "Save" at bounding box center [1154, 70] width 73 height 30
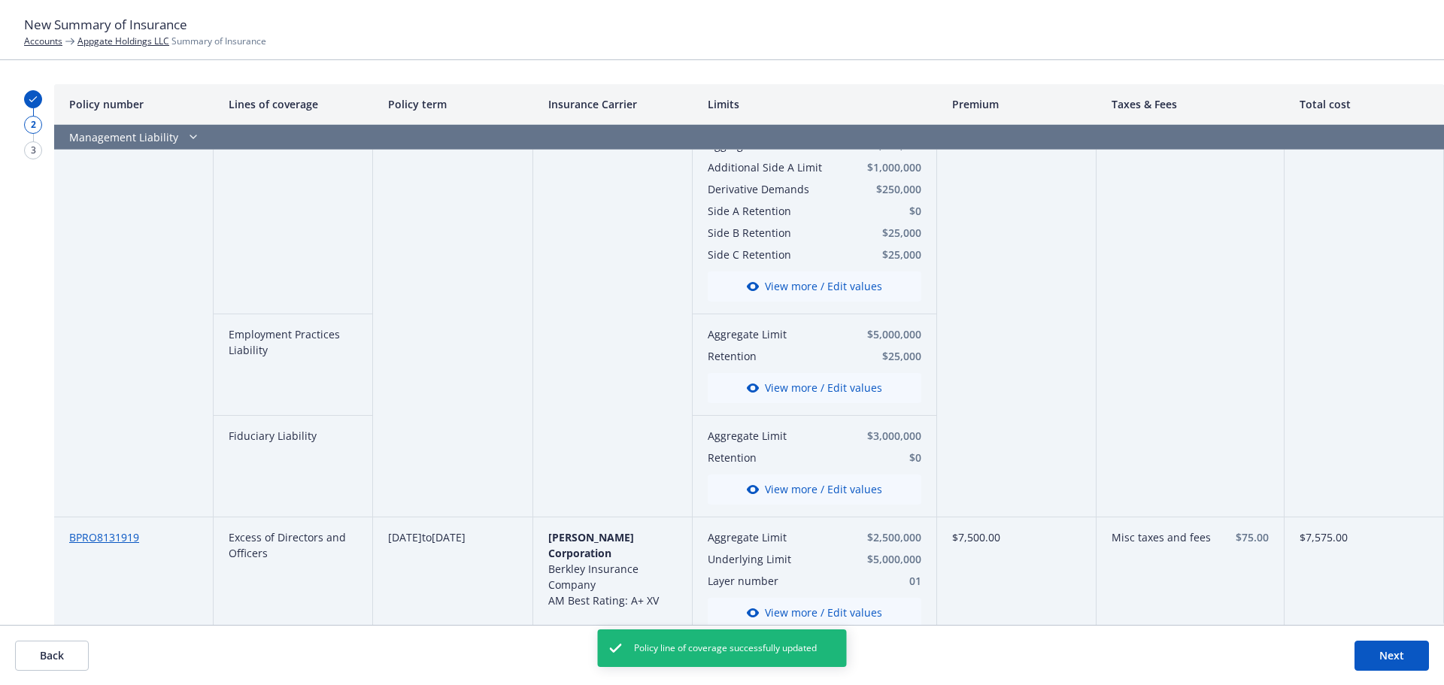
click at [1389, 664] on button "Next" at bounding box center [1392, 656] width 74 height 30
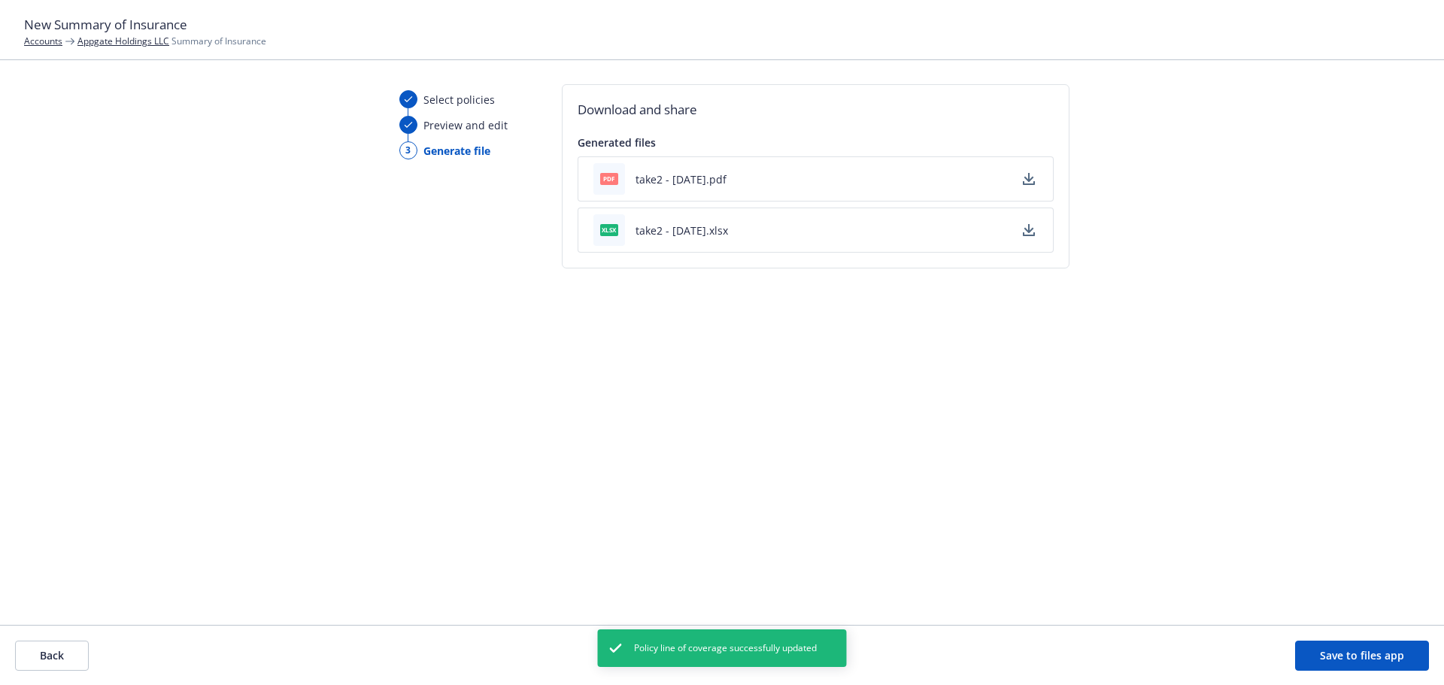
click at [1030, 181] on icon "button" at bounding box center [1029, 179] width 12 height 12
